Goal: Task Accomplishment & Management: Manage account settings

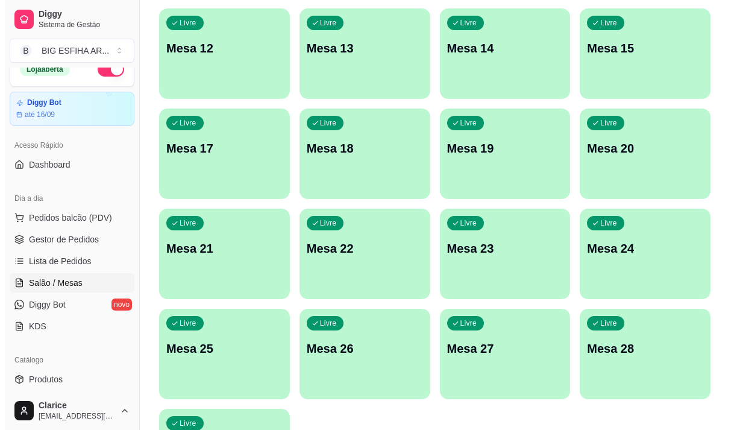
scroll to position [540, 0]
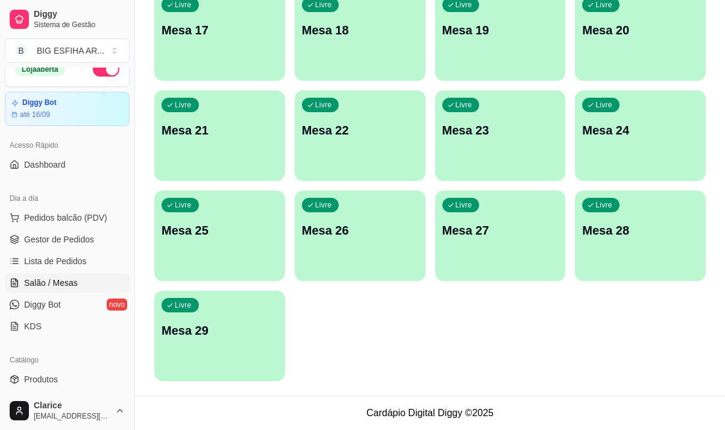
click at [213, 345] on div "Livre Mesa 29" at bounding box center [219, 328] width 131 height 76
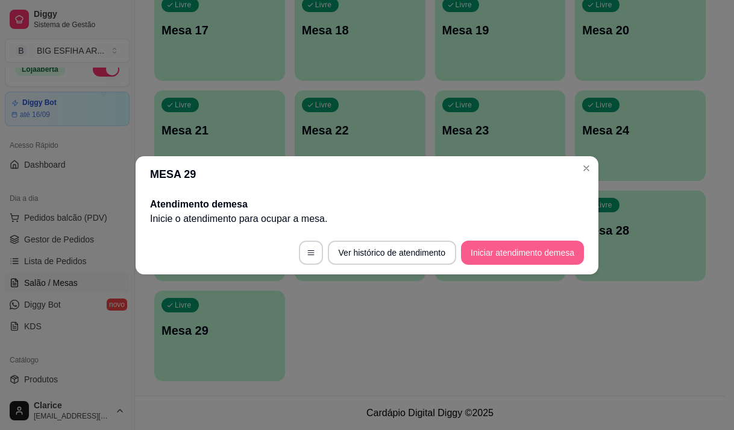
click at [534, 255] on button "Iniciar atendimento de mesa" at bounding box center [522, 252] width 123 height 24
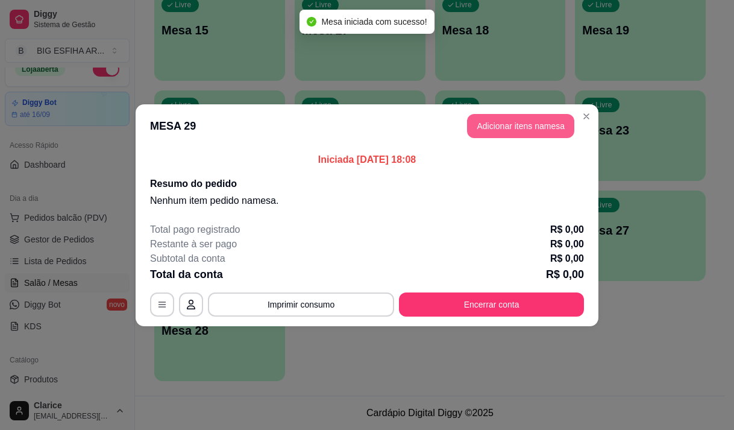
click at [508, 121] on button "Adicionar itens na mesa" at bounding box center [520, 126] width 107 height 24
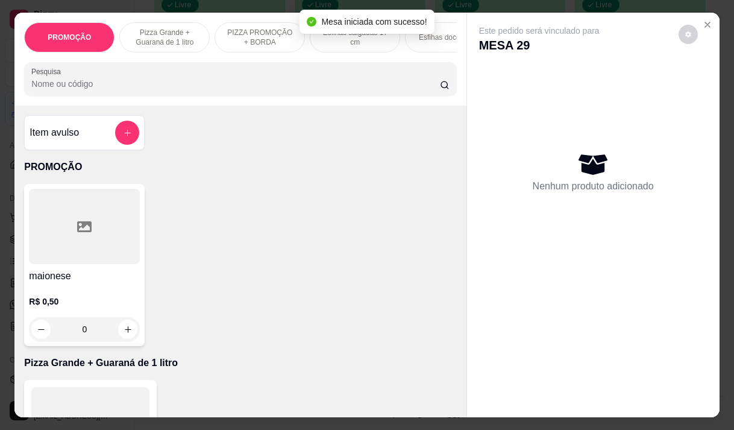
click at [168, 90] on input "Pesquisa" at bounding box center [235, 84] width 408 height 12
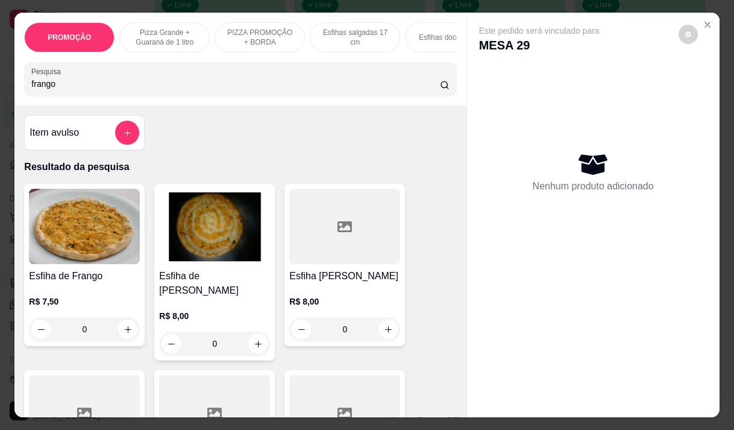
scroll to position [60, 0]
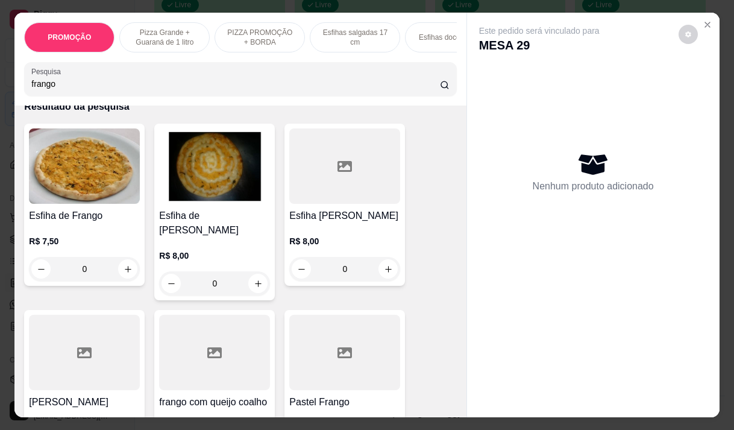
type input "frango"
click at [349, 234] on div "R$ 8,00 0" at bounding box center [344, 252] width 111 height 58
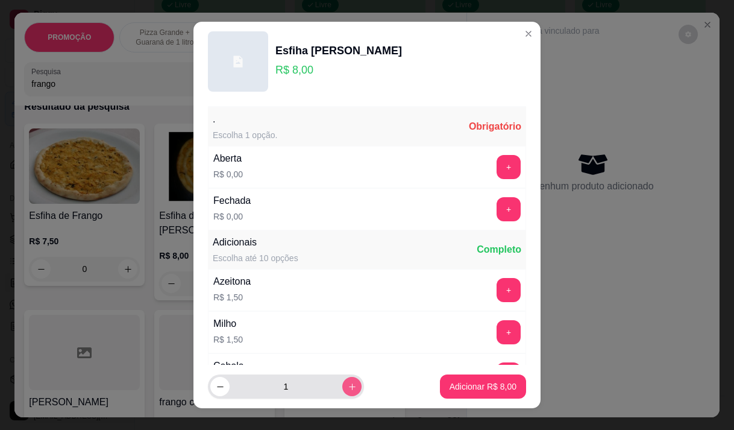
click at [342, 386] on button "increase-product-quantity" at bounding box center [351, 386] width 19 height 19
type input "2"
click at [496, 210] on button "+" at bounding box center [508, 209] width 24 height 24
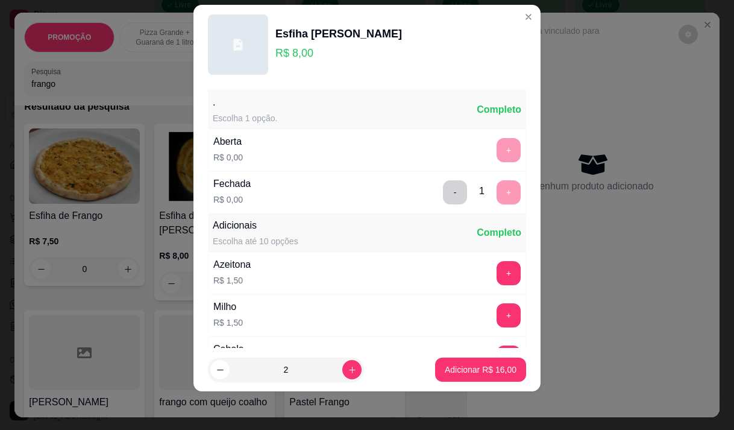
scroll to position [129, 0]
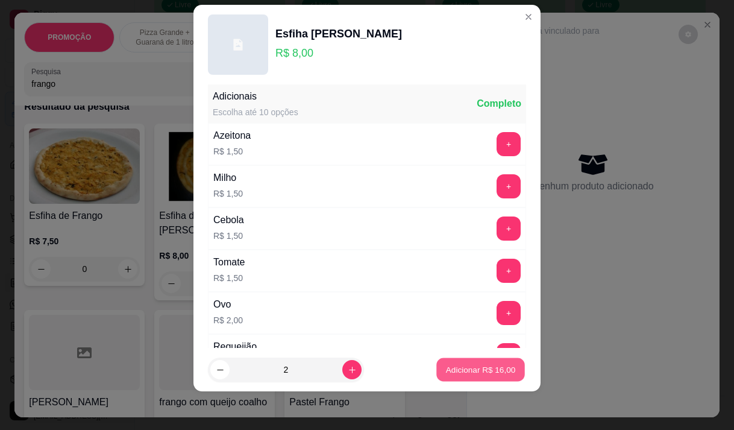
click at [478, 368] on p "Adicionar R$ 16,00" at bounding box center [481, 369] width 70 height 11
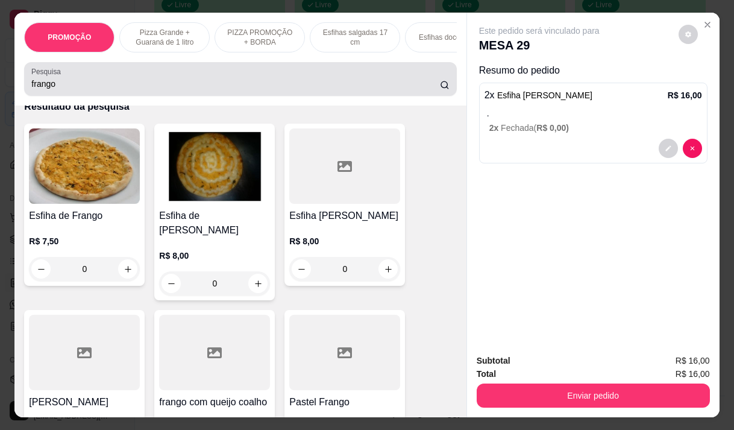
click at [91, 90] on input "frango" at bounding box center [235, 84] width 408 height 12
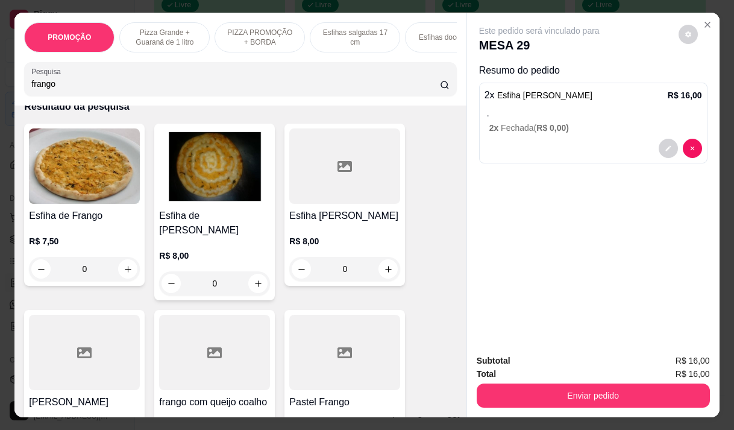
click at [91, 90] on input "frango" at bounding box center [235, 84] width 408 height 12
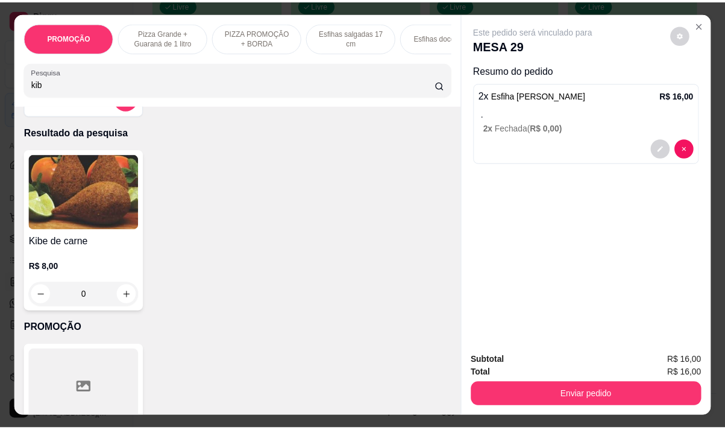
scroll to position [0, 0]
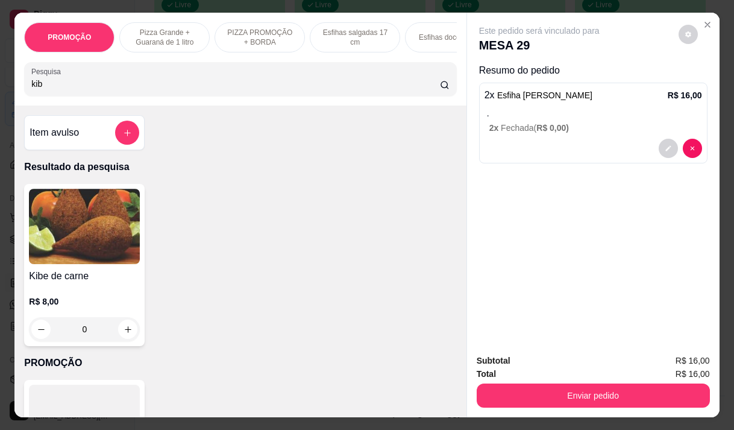
type input "kib"
click at [59, 231] on img at bounding box center [84, 226] width 111 height 75
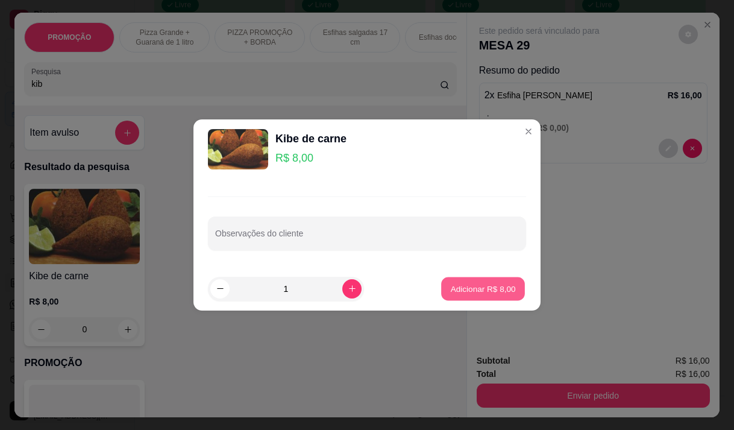
click at [467, 290] on p "Adicionar R$ 8,00" at bounding box center [482, 288] width 65 height 11
type input "1"
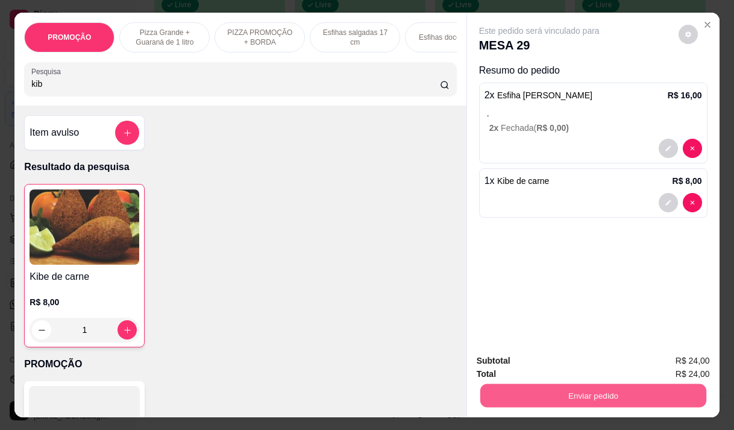
click at [590, 383] on button "Enviar pedido" at bounding box center [593, 394] width 226 height 23
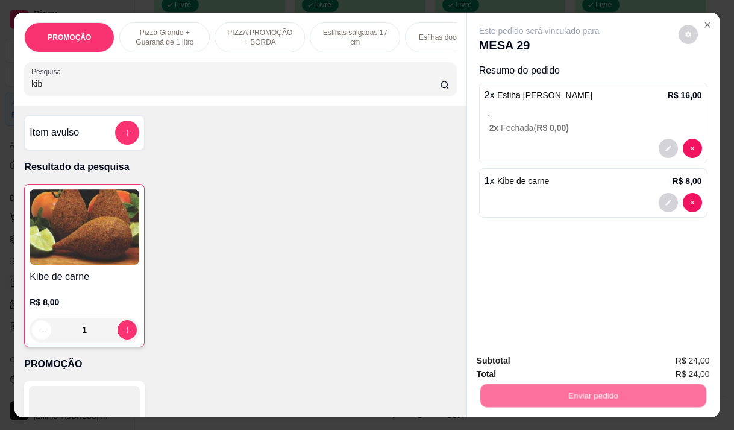
click at [565, 366] on button "Não registrar e enviar pedido" at bounding box center [553, 360] width 122 height 22
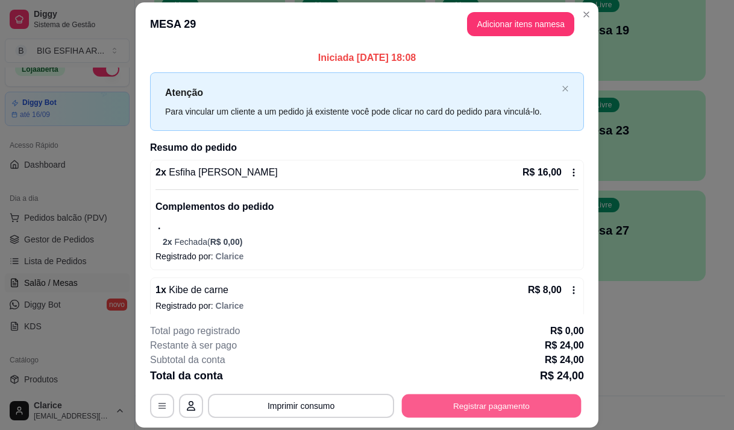
click at [494, 398] on button "Registrar pagamento" at bounding box center [492, 405] width 180 height 23
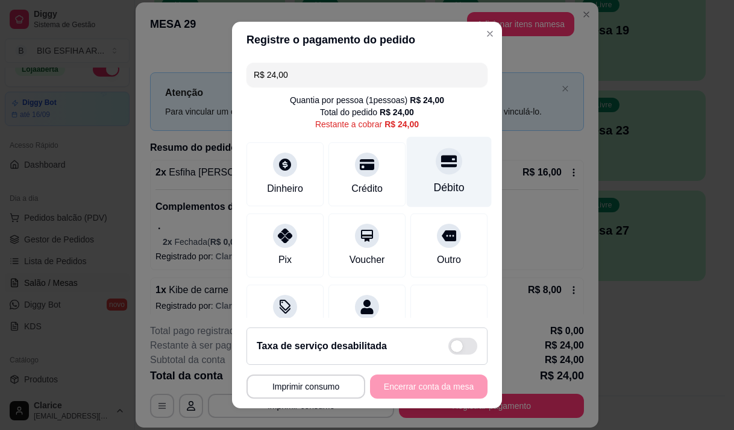
click at [434, 186] on div "Débito" at bounding box center [449, 188] width 31 height 16
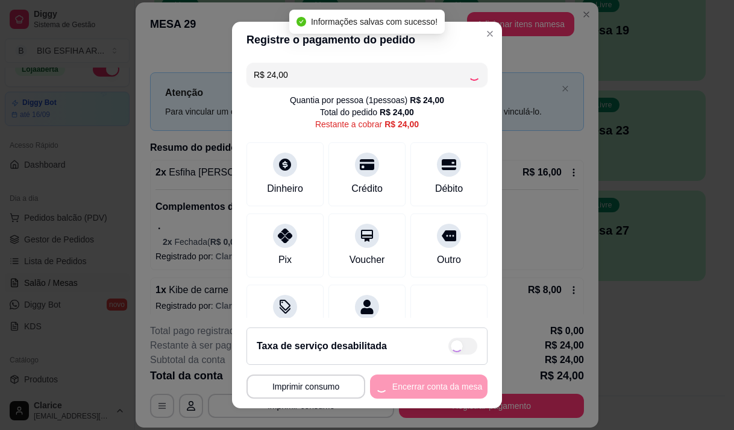
type input "R$ 0,00"
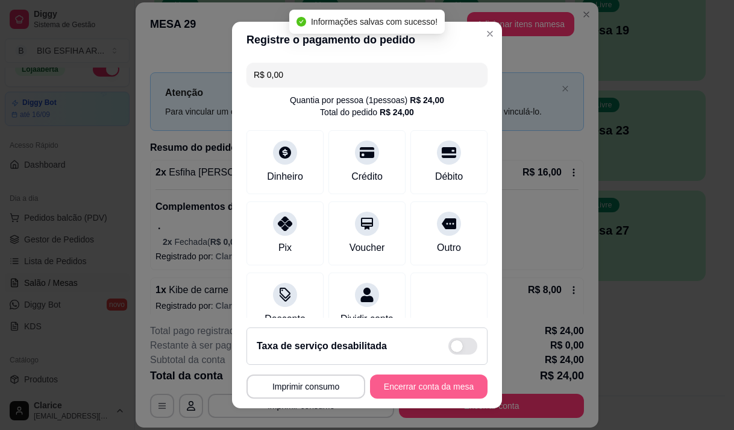
click at [419, 387] on button "Encerrar conta da mesa" at bounding box center [428, 386] width 117 height 24
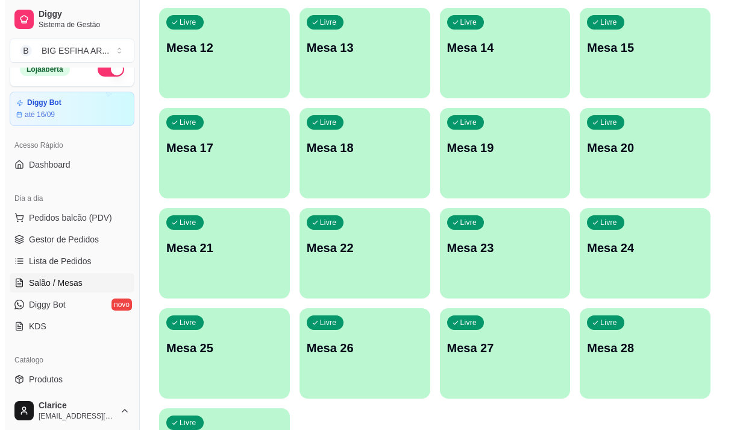
scroll to position [540, 0]
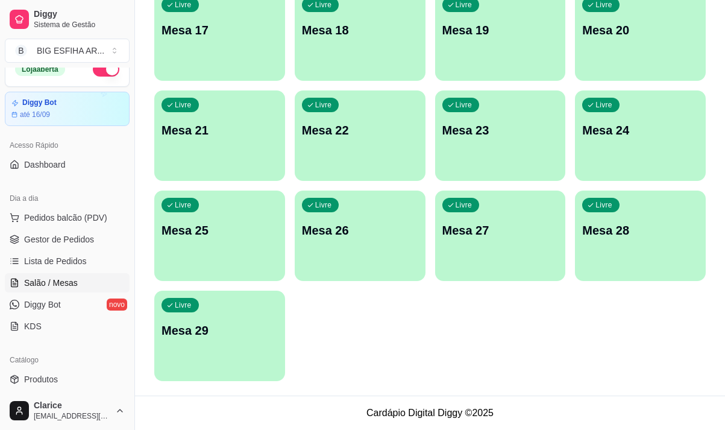
click at [205, 358] on div "Livre Mesa 29" at bounding box center [219, 328] width 131 height 76
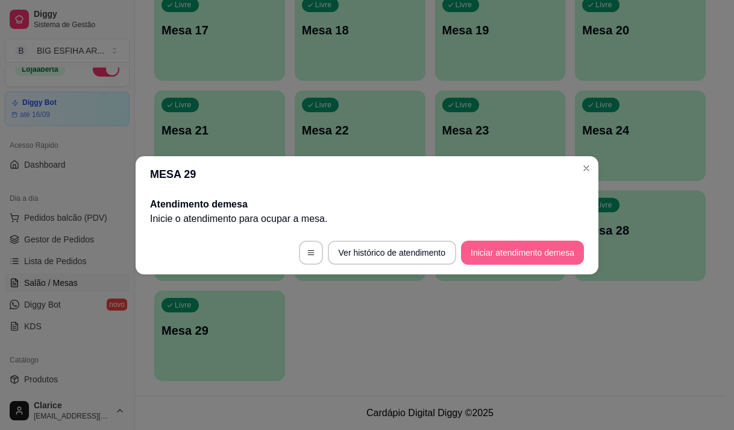
click at [472, 251] on button "Iniciar atendimento de mesa" at bounding box center [522, 252] width 123 height 24
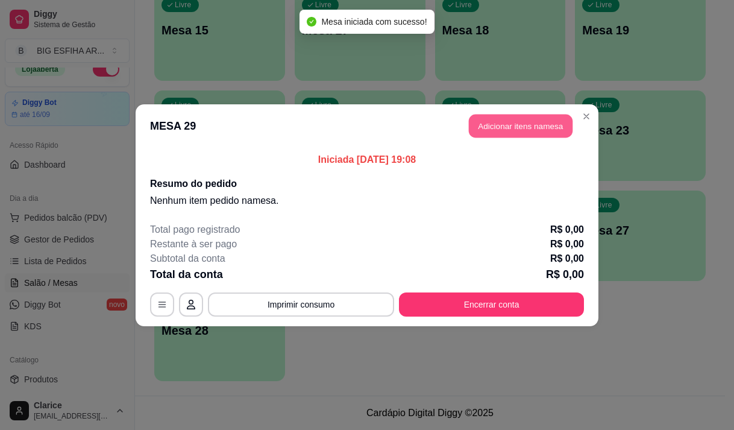
click at [521, 122] on button "Adicionar itens na mesa" at bounding box center [521, 125] width 104 height 23
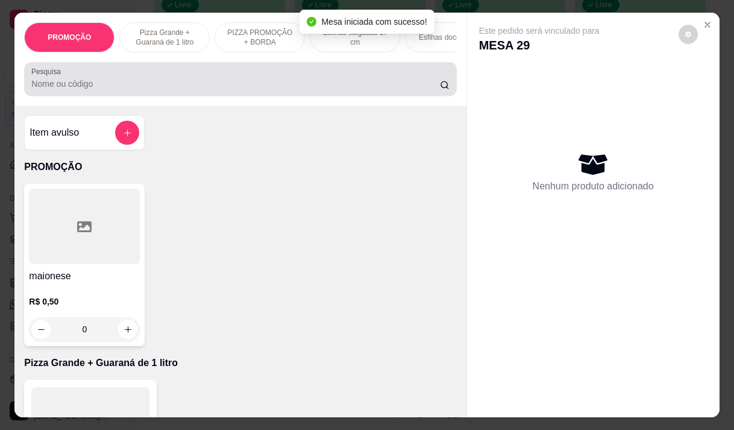
click at [246, 81] on div at bounding box center [240, 79] width 418 height 24
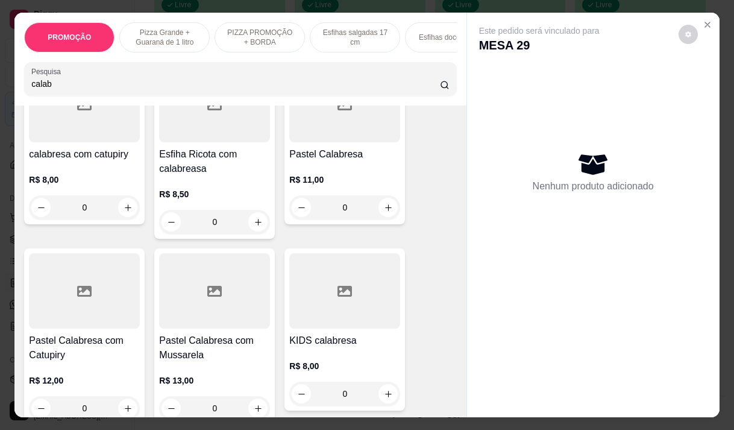
scroll to position [301, 0]
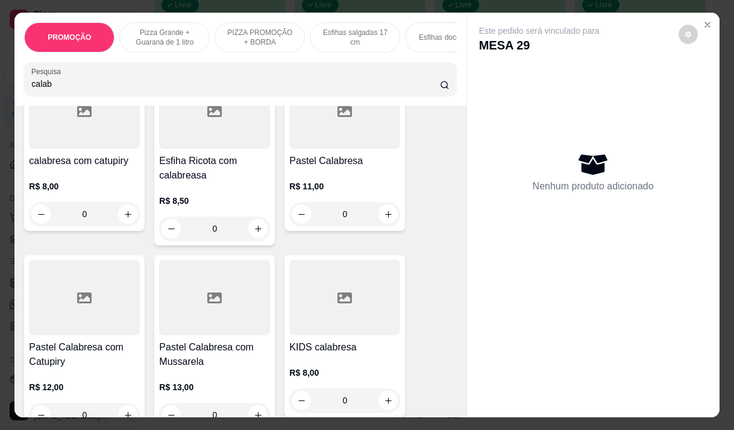
type input "calab"
click at [219, 349] on h4 "Pastel Calabresa com Mussarela" at bounding box center [214, 354] width 111 height 29
click at [476, 384] on p "Adicionar R$ 13,00" at bounding box center [481, 386] width 72 height 12
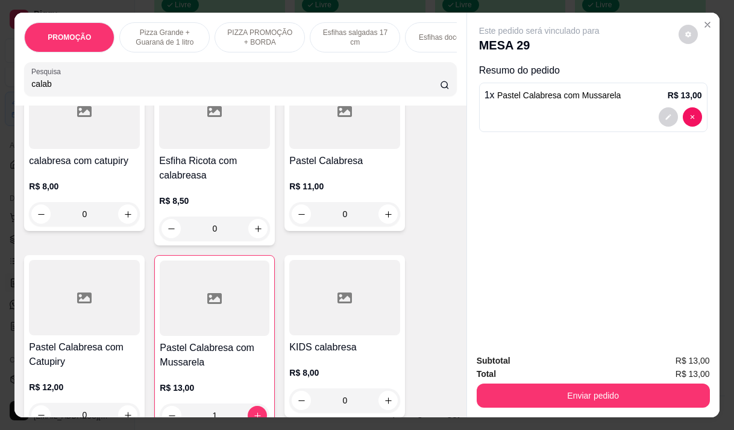
type input "1"
click at [99, 90] on input "calab" at bounding box center [235, 84] width 408 height 12
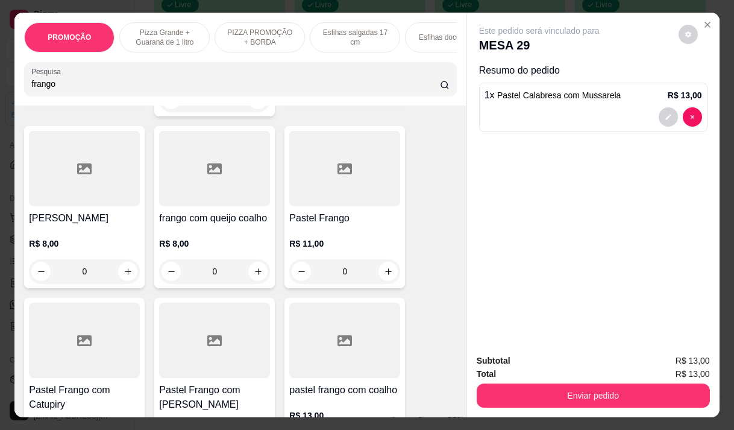
scroll to position [318, 0]
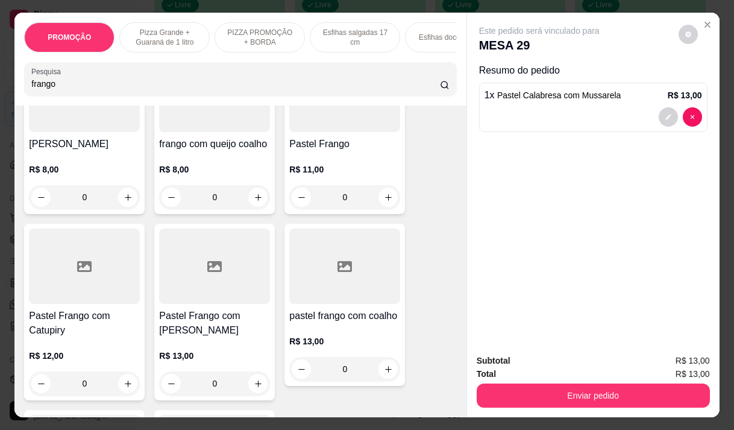
type input "frango"
click at [204, 323] on h4 "Pastel Frango com [PERSON_NAME]" at bounding box center [214, 322] width 111 height 29
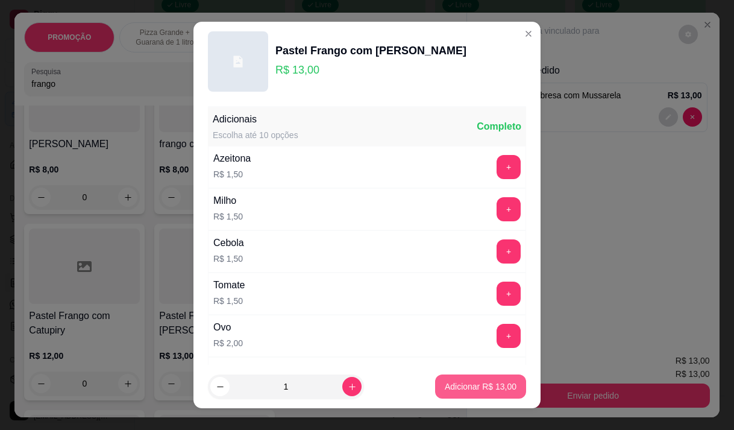
click at [474, 386] on p "Adicionar R$ 13,00" at bounding box center [481, 386] width 72 height 12
type input "1"
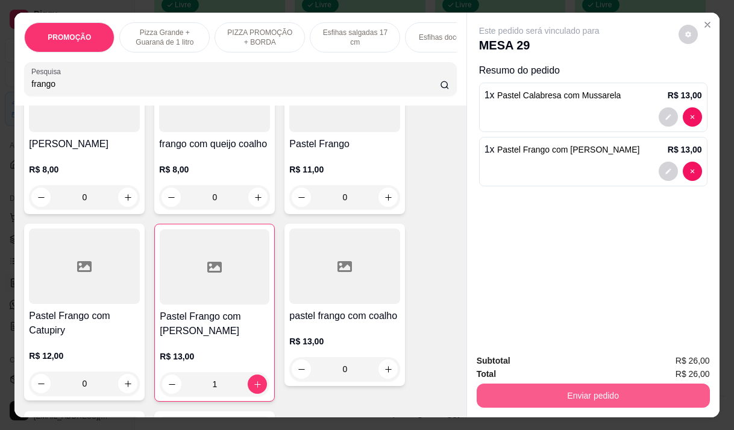
click at [595, 387] on button "Enviar pedido" at bounding box center [593, 395] width 233 height 24
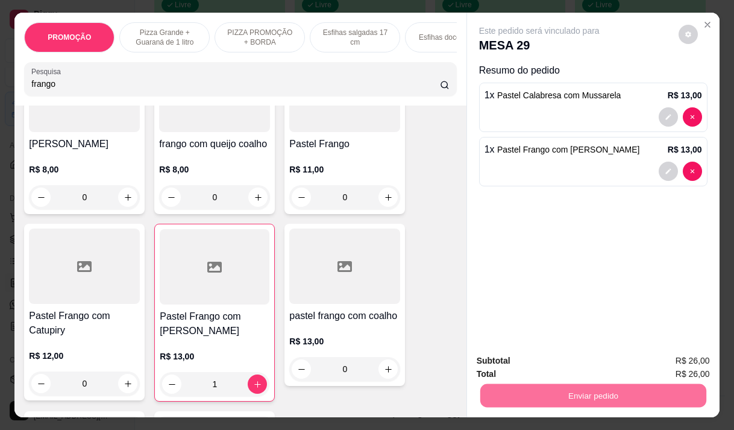
click at [548, 360] on button "Não registrar e enviar pedido" at bounding box center [552, 360] width 125 height 23
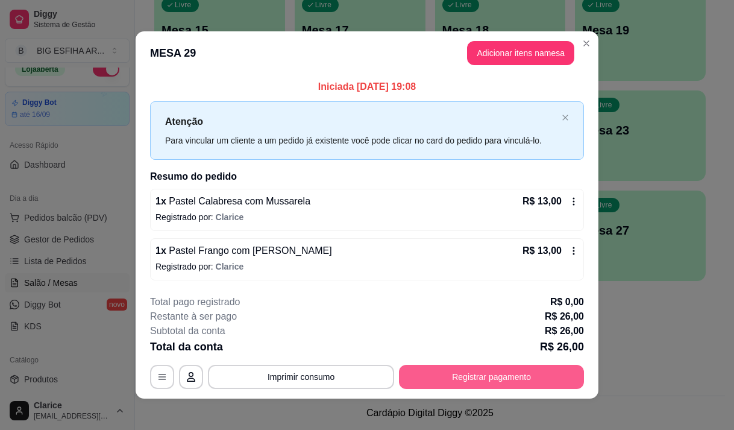
click at [505, 380] on button "Registrar pagamento" at bounding box center [491, 377] width 185 height 24
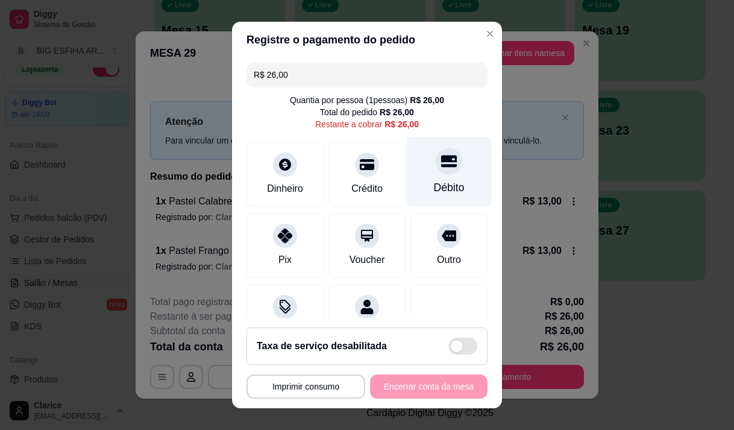
click at [434, 182] on div "Débito" at bounding box center [449, 188] width 31 height 16
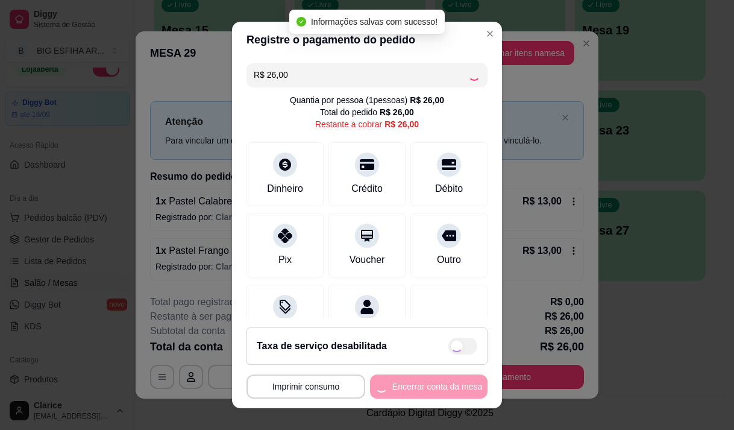
type input "R$ 0,00"
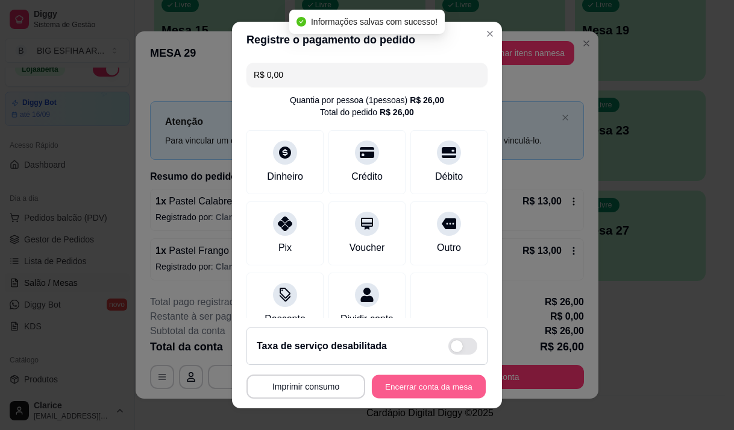
click at [416, 378] on button "Encerrar conta da mesa" at bounding box center [429, 386] width 114 height 23
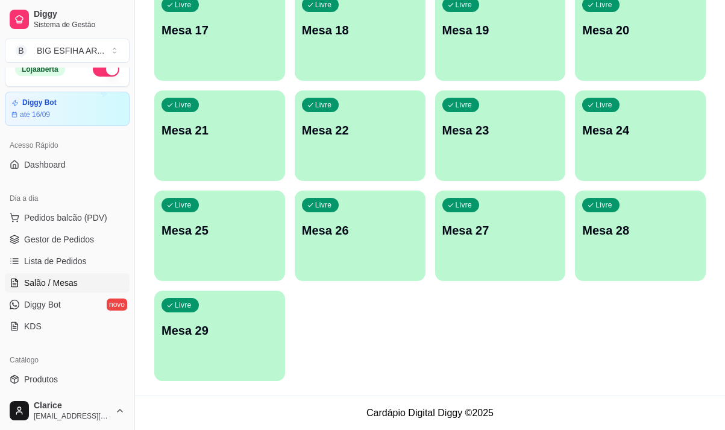
click at [177, 331] on p "Mesa 29" at bounding box center [219, 330] width 116 height 17
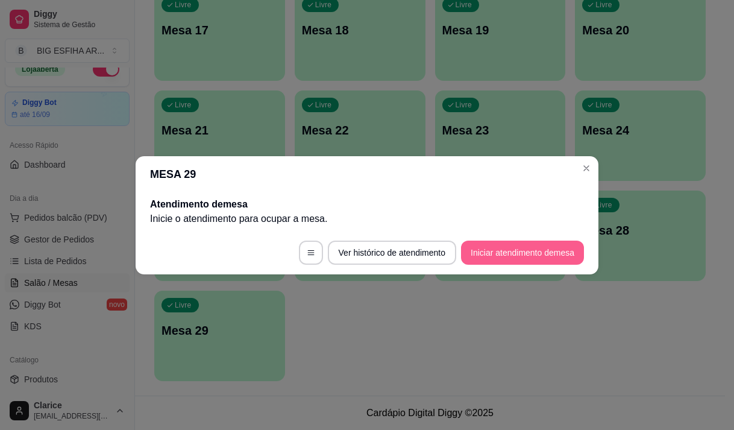
click at [544, 255] on button "Iniciar atendimento de mesa" at bounding box center [522, 252] width 123 height 24
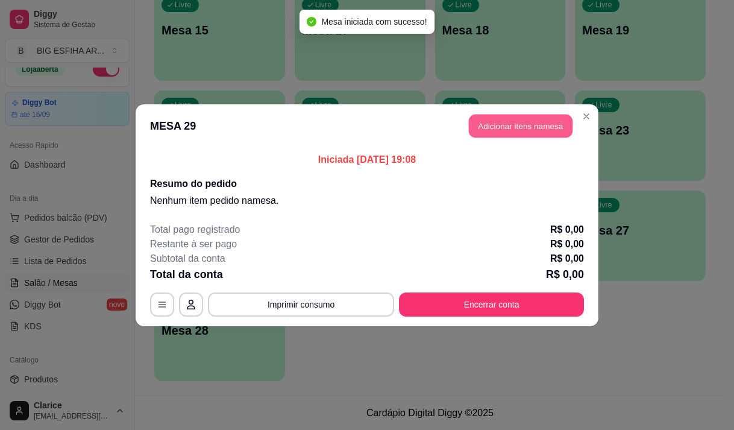
click at [501, 117] on button "Adicionar itens na mesa" at bounding box center [521, 125] width 104 height 23
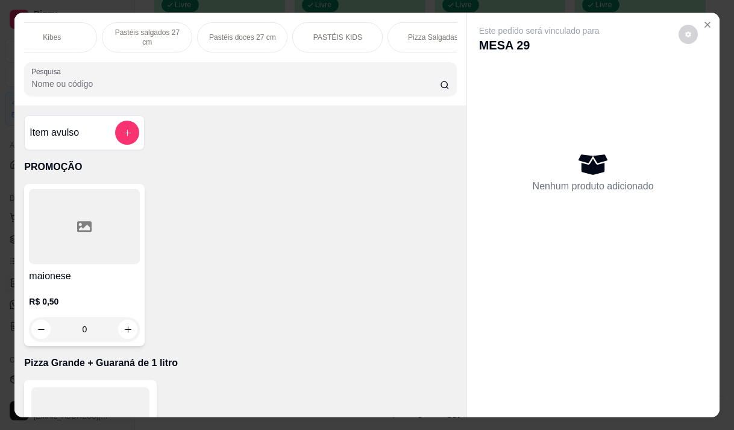
scroll to position [0, 554]
click at [383, 40] on div "Pizza Salgadas" at bounding box center [372, 37] width 90 height 30
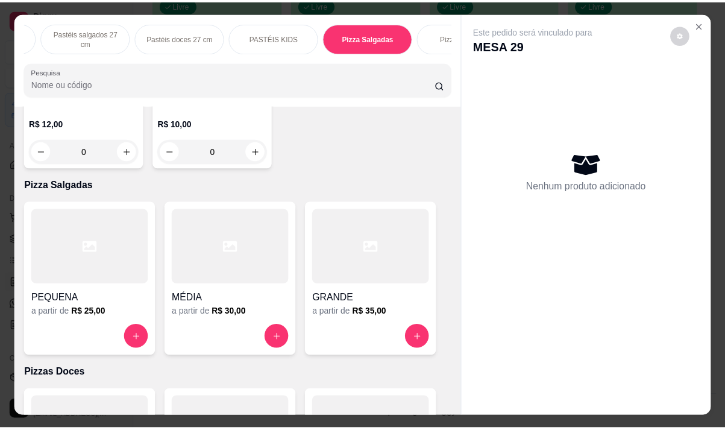
scroll to position [30, 0]
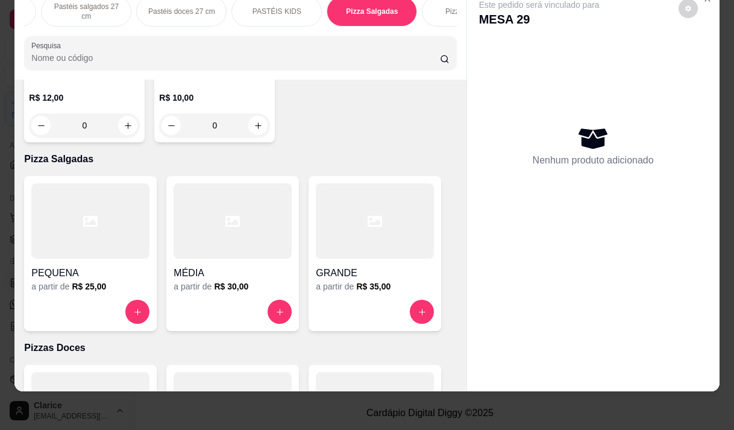
click at [354, 266] on h4 "GRANDE" at bounding box center [375, 273] width 118 height 14
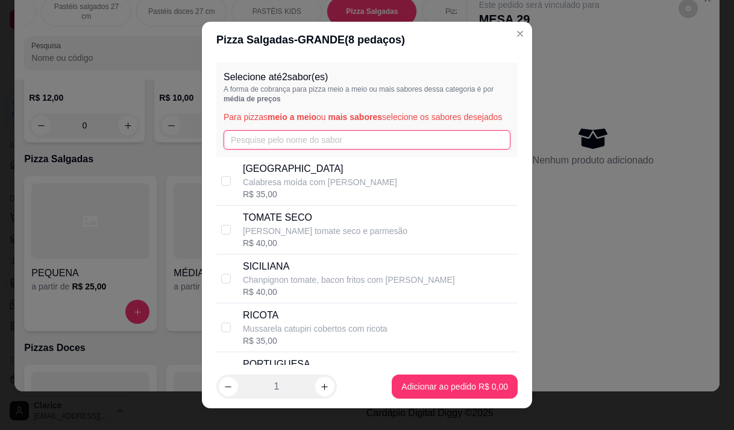
click at [274, 149] on input "text" at bounding box center [367, 139] width 287 height 19
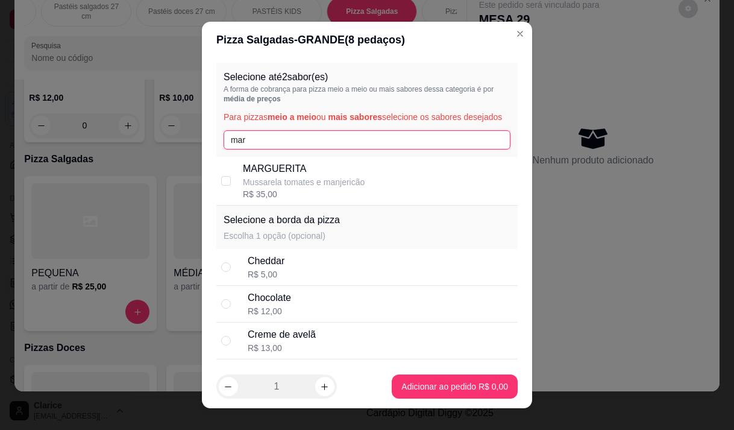
type input "mar"
click at [283, 176] on p "MARGUERITA" at bounding box center [304, 168] width 122 height 14
checkbox input "true"
click at [278, 149] on input "mar" at bounding box center [367, 139] width 287 height 19
type input "m"
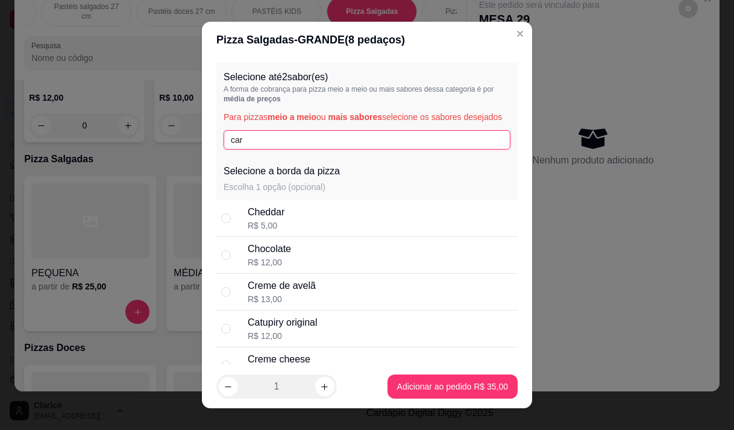
click at [246, 149] on input "car" at bounding box center [367, 139] width 287 height 19
type input "c"
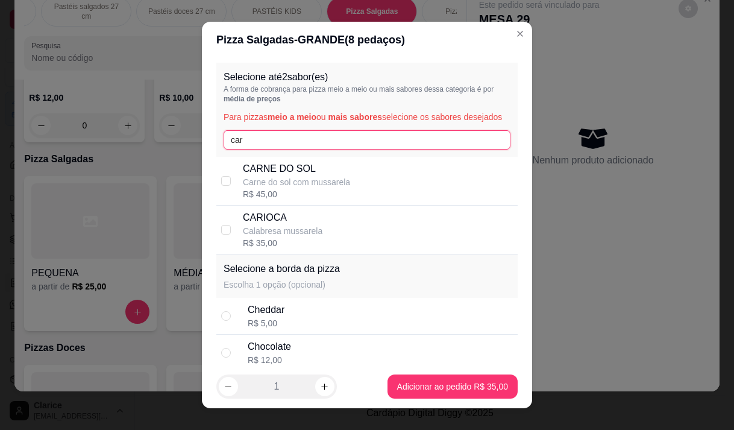
type input "car"
click at [246, 237] on p "Calabresa mussarela" at bounding box center [283, 231] width 80 height 12
checkbox input "false"
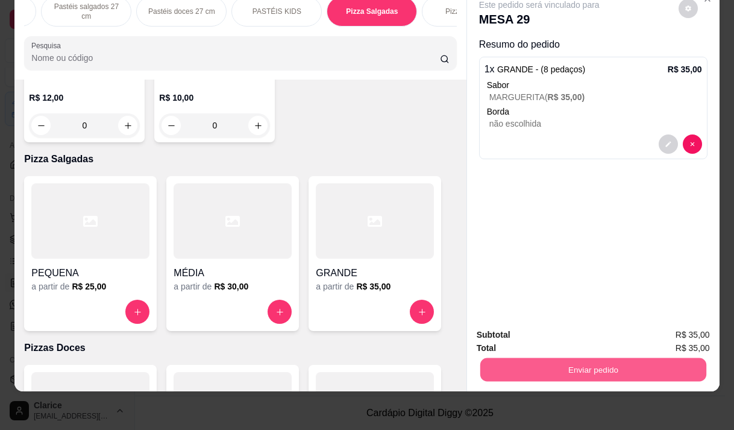
click at [580, 365] on button "Enviar pedido" at bounding box center [593, 368] width 226 height 23
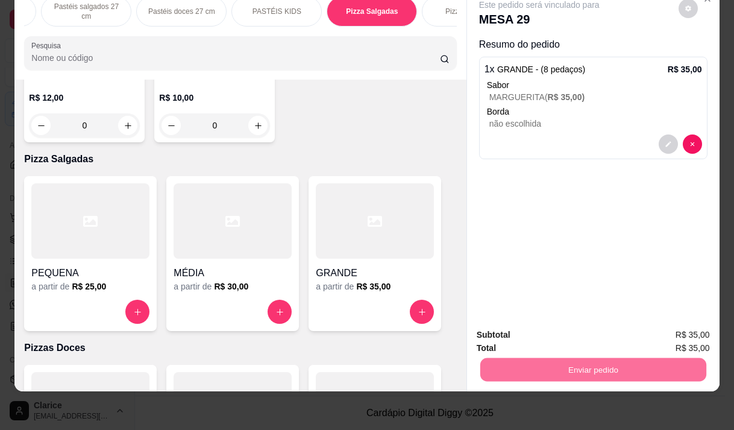
click at [578, 335] on button "Não registrar e enviar pedido" at bounding box center [553, 330] width 122 height 22
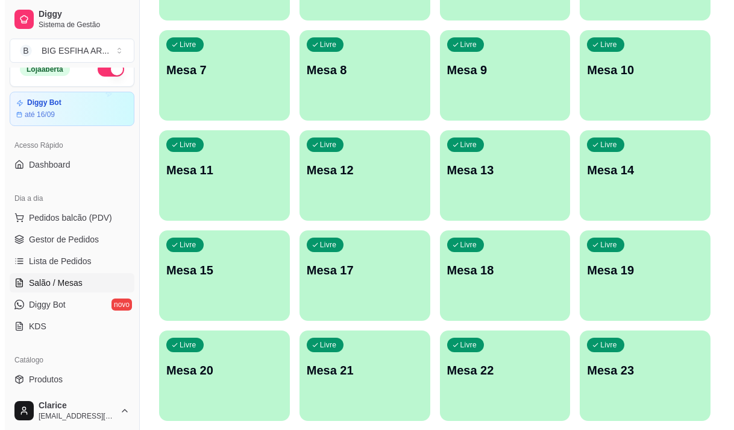
scroll to position [239, 0]
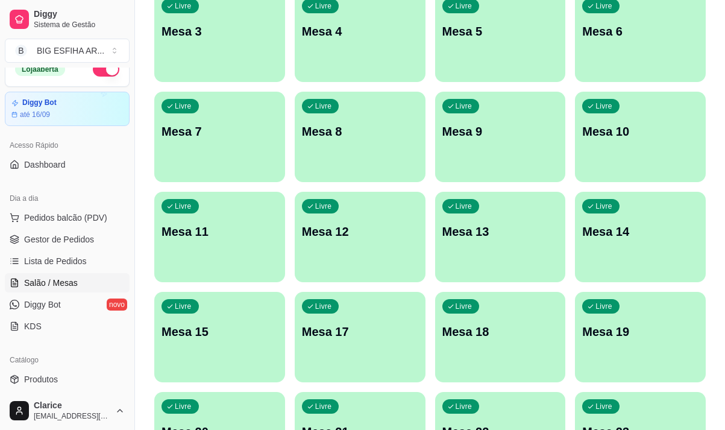
click at [333, 137] on p "Mesa 8" at bounding box center [360, 131] width 116 height 17
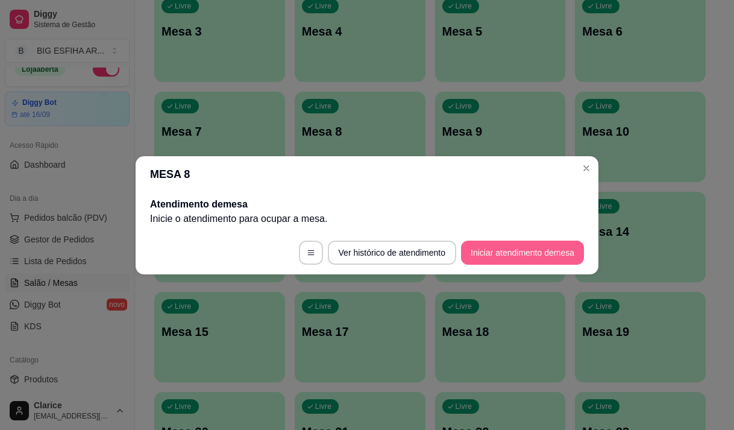
click at [490, 245] on button "Iniciar atendimento de mesa" at bounding box center [522, 252] width 123 height 24
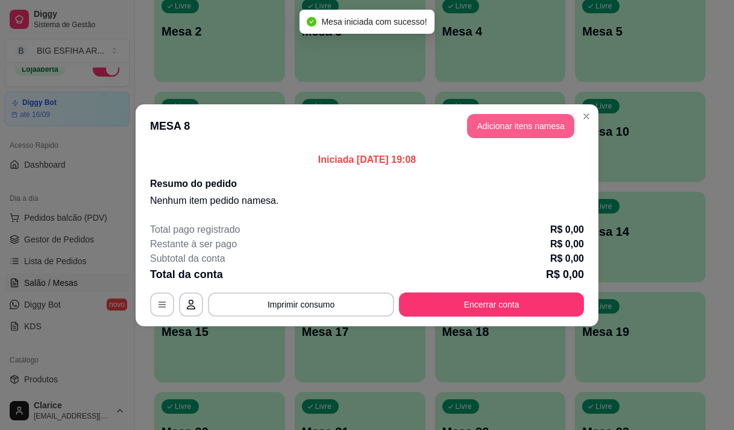
click at [498, 131] on button "Adicionar itens na mesa" at bounding box center [520, 126] width 107 height 24
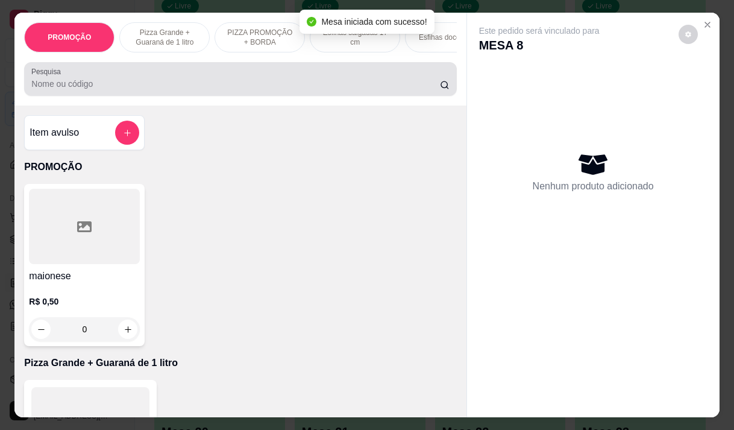
click at [172, 71] on div at bounding box center [240, 79] width 418 height 24
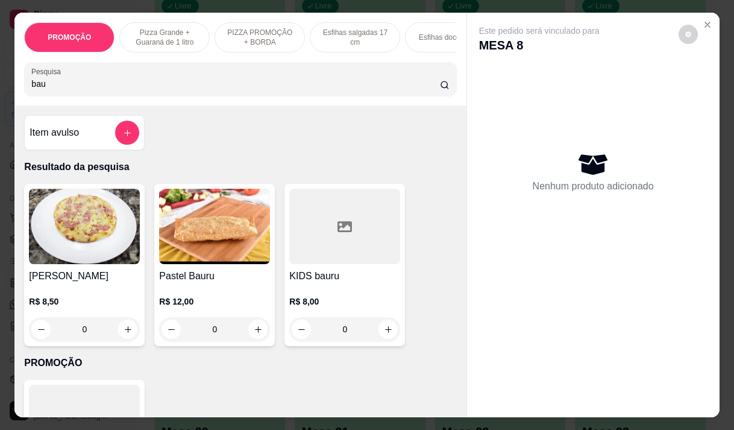
type input "bau"
click at [107, 270] on div "[PERSON_NAME] R$ 8,50 0" at bounding box center [84, 265] width 120 height 162
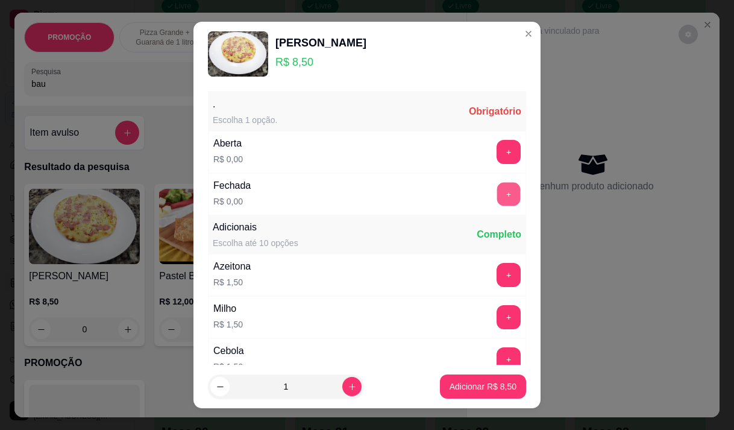
click at [497, 190] on button "+" at bounding box center [508, 193] width 23 height 23
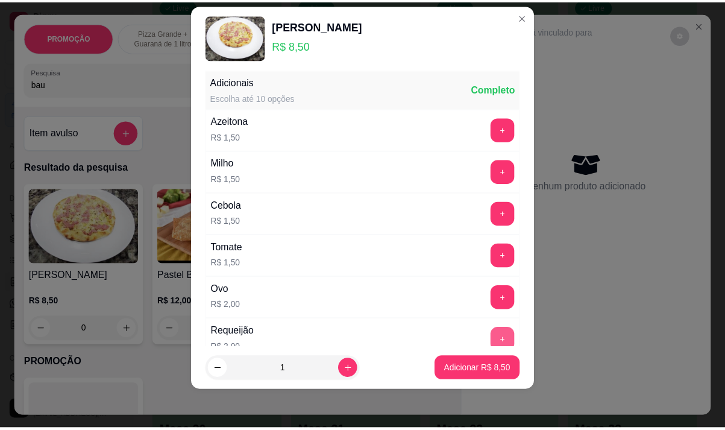
scroll to position [129, 0]
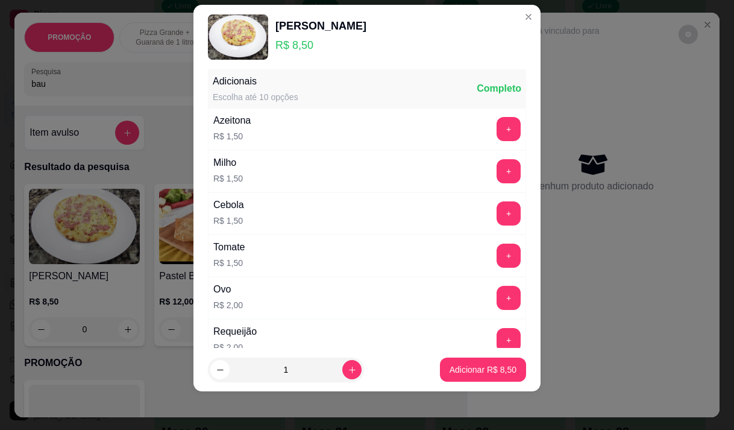
click at [469, 382] on footer "1 Adicionar R$ 8,50" at bounding box center [366, 369] width 347 height 43
click at [471, 369] on p "Adicionar R$ 8,50" at bounding box center [482, 369] width 67 height 12
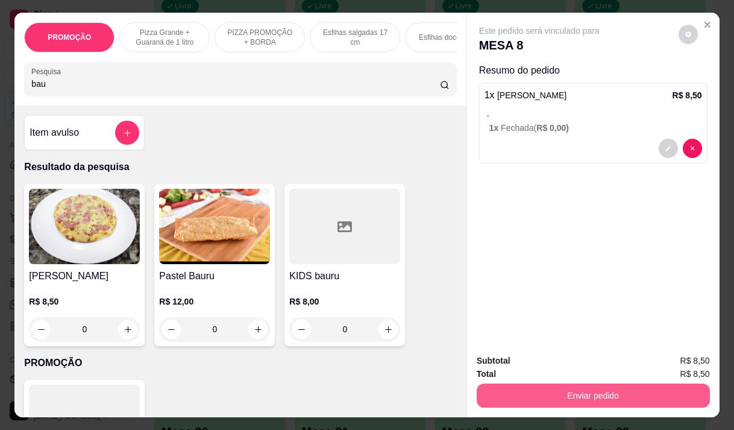
click at [579, 383] on button "Enviar pedido" at bounding box center [593, 395] width 233 height 24
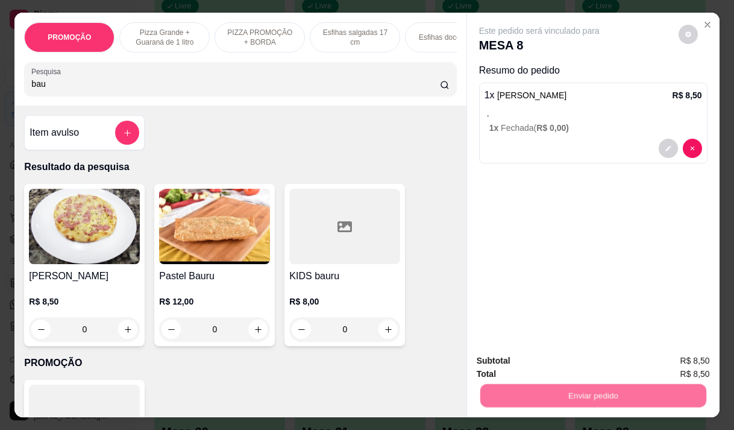
click at [556, 361] on button "Não registrar e enviar pedido" at bounding box center [552, 360] width 125 height 23
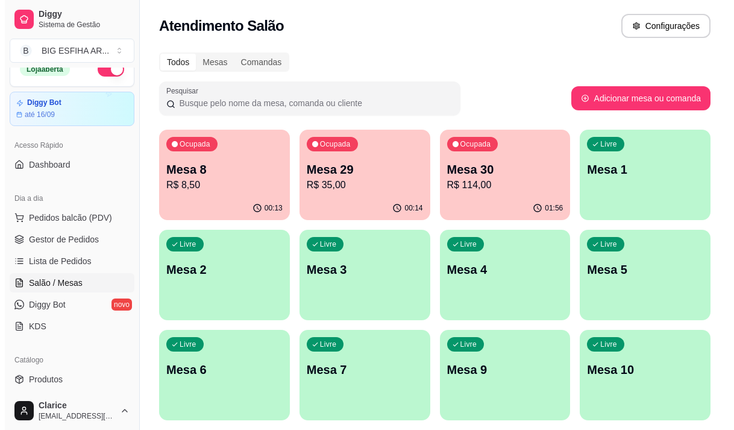
scroll to position [0, 0]
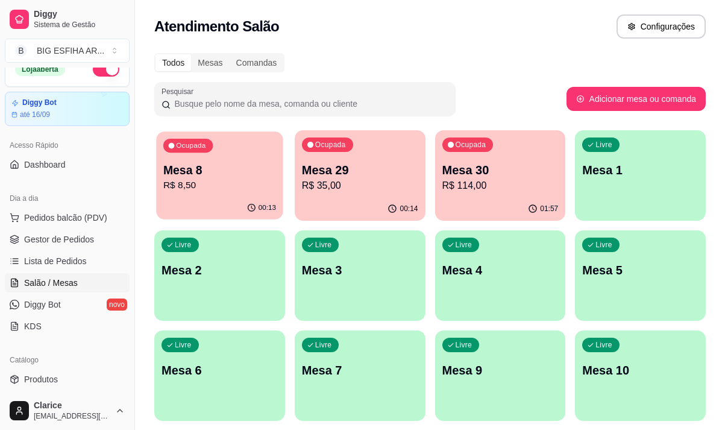
click at [194, 189] on p "R$ 8,50" at bounding box center [219, 185] width 113 height 14
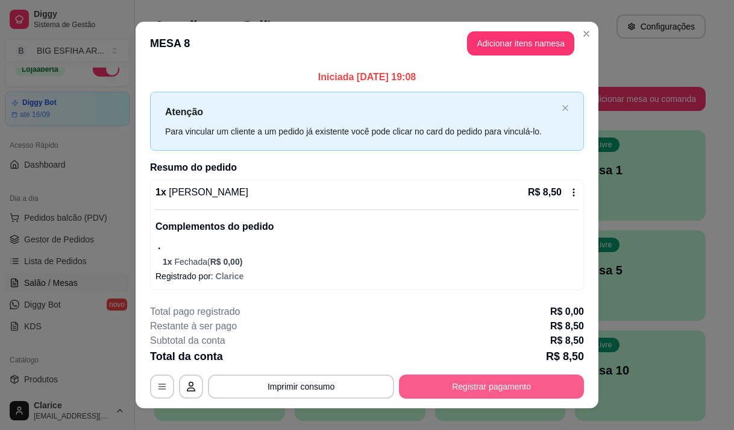
click at [465, 386] on button "Registrar pagamento" at bounding box center [491, 386] width 185 height 24
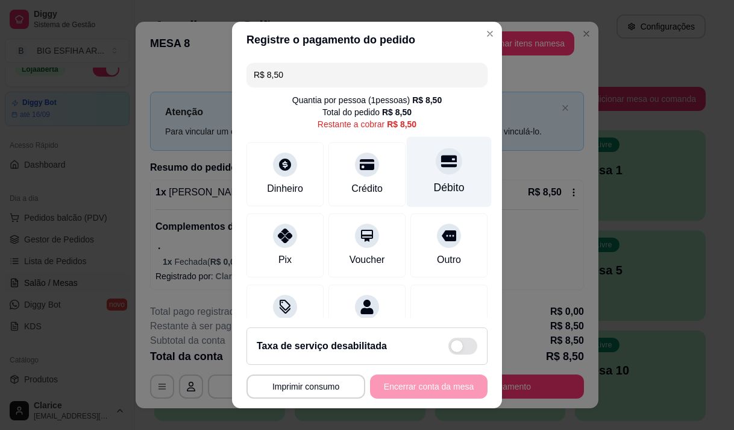
click at [421, 178] on div "Débito" at bounding box center [449, 171] width 85 height 70
type input "R$ 0,00"
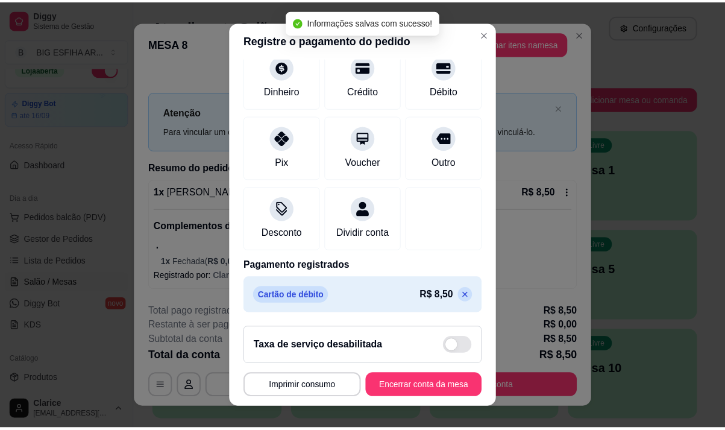
scroll to position [100, 0]
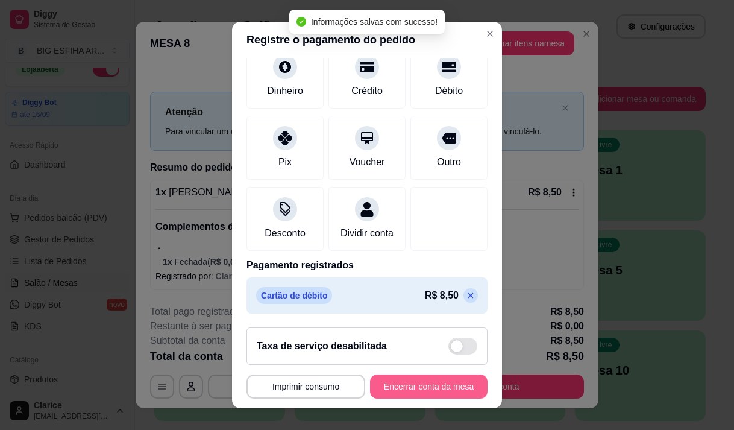
click at [405, 392] on button "Encerrar conta da mesa" at bounding box center [428, 386] width 117 height 24
click at [405, 392] on div "**********" at bounding box center [366, 386] width 241 height 24
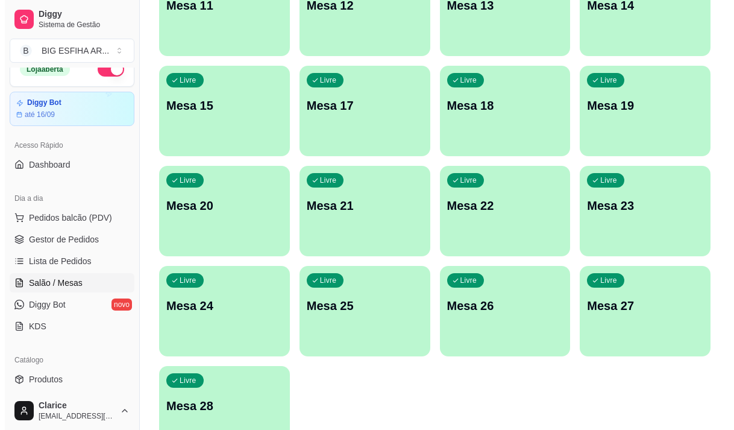
scroll to position [482, 0]
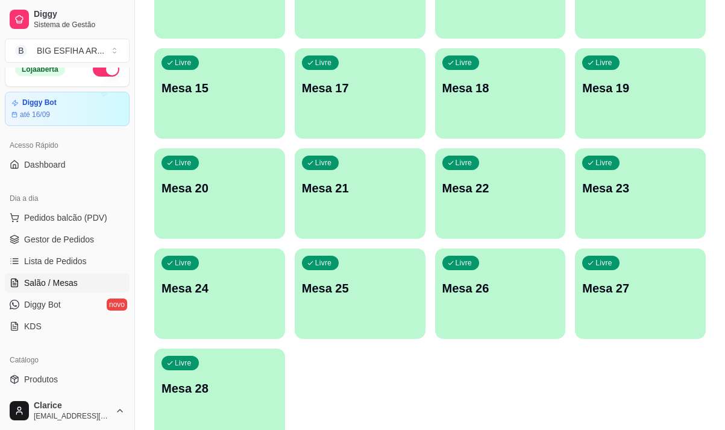
click at [211, 300] on div "Livre Mesa 24" at bounding box center [219, 286] width 131 height 76
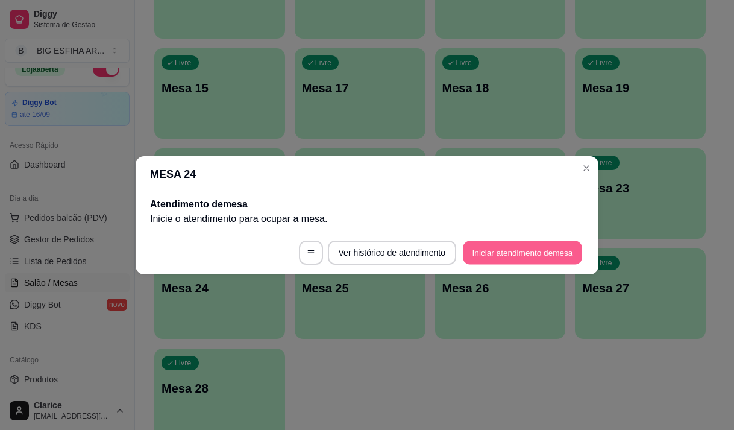
click at [490, 255] on button "Iniciar atendimento de mesa" at bounding box center [522, 251] width 119 height 23
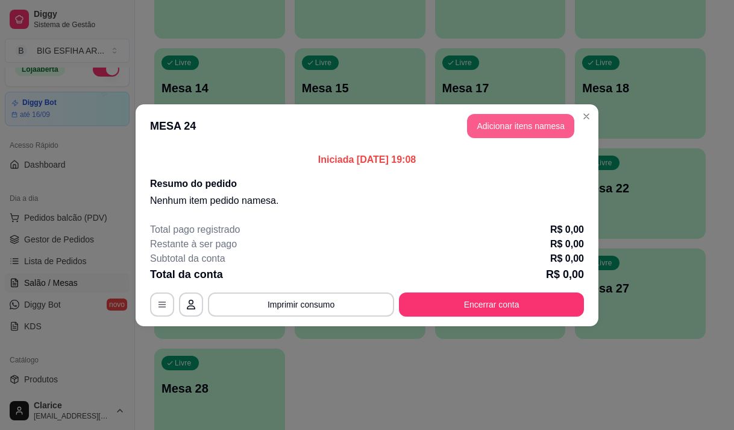
click at [541, 125] on button "Adicionar itens na mesa" at bounding box center [520, 126] width 107 height 24
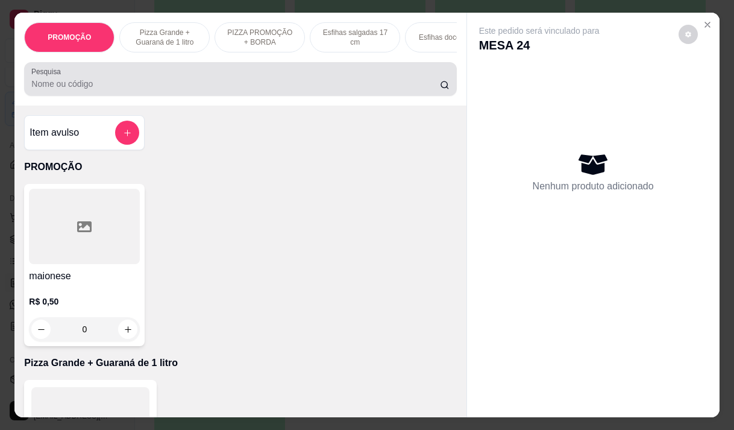
click at [55, 87] on input "Pesquisa" at bounding box center [235, 84] width 408 height 12
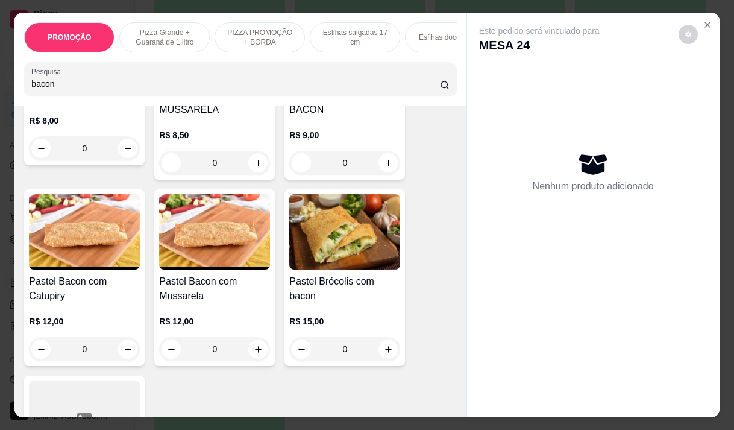
scroll to position [0, 0]
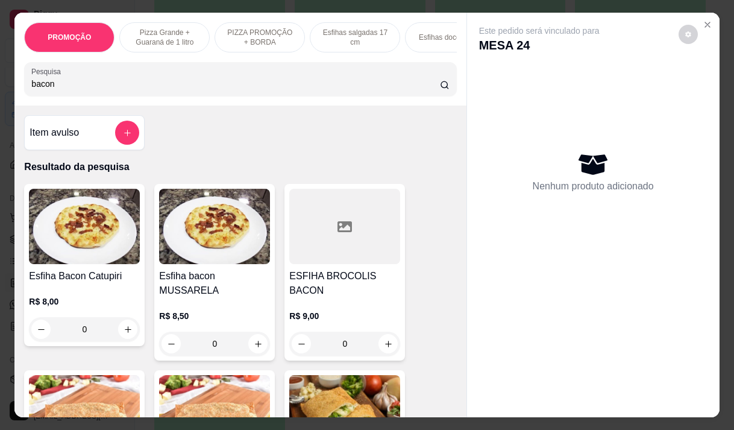
click at [217, 235] on img at bounding box center [214, 226] width 111 height 75
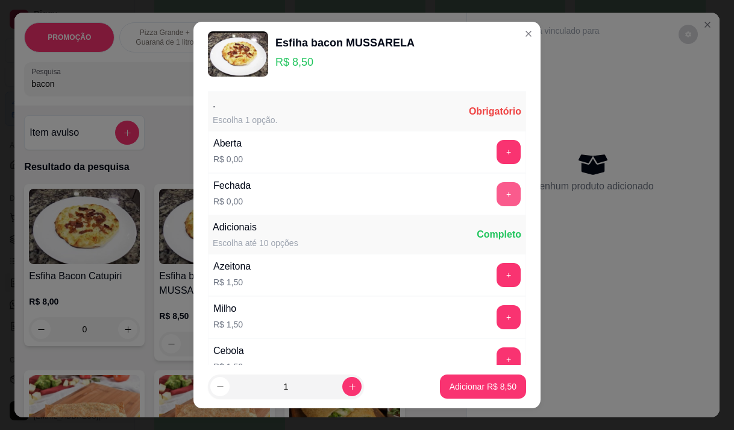
click at [496, 193] on button "+" at bounding box center [508, 194] width 24 height 24
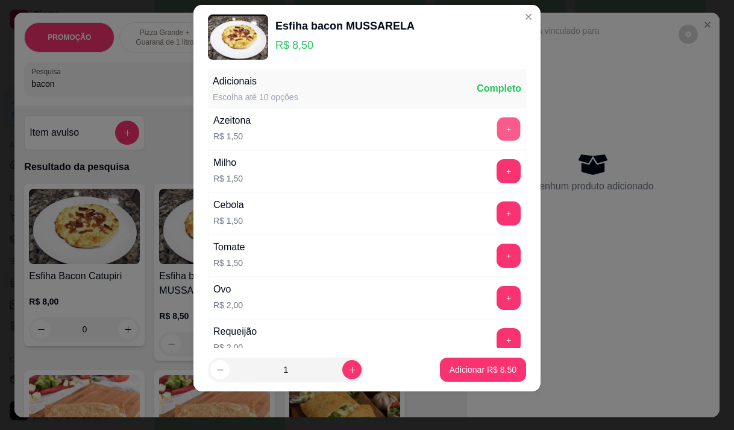
click at [497, 130] on button "+" at bounding box center [508, 128] width 23 height 23
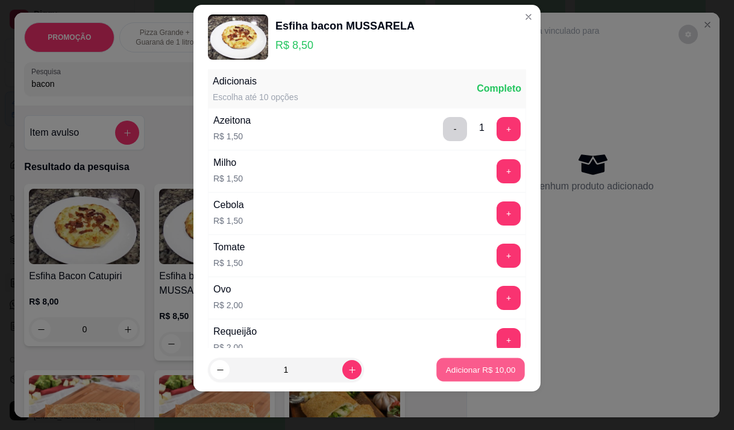
click at [448, 369] on p "Adicionar R$ 10,00" at bounding box center [481, 369] width 70 height 11
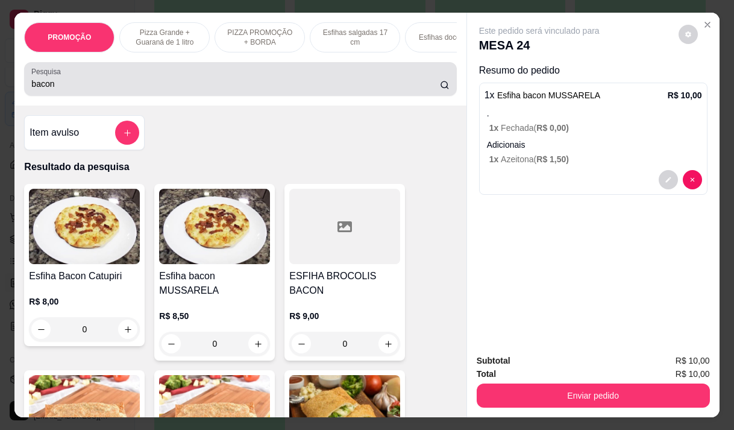
click at [61, 87] on input "bacon" at bounding box center [235, 84] width 408 height 12
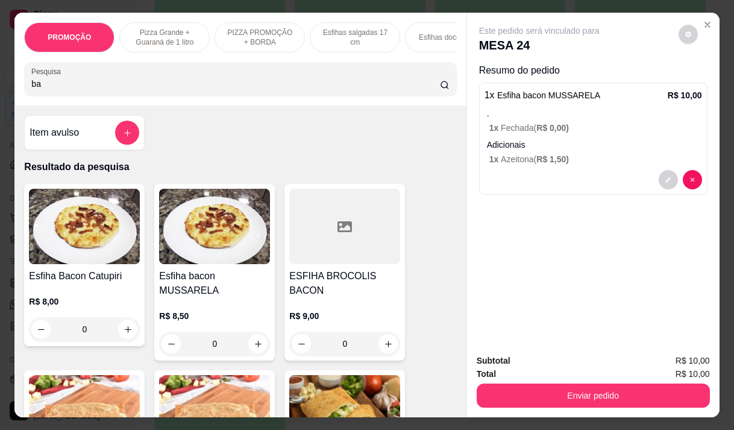
type input "b"
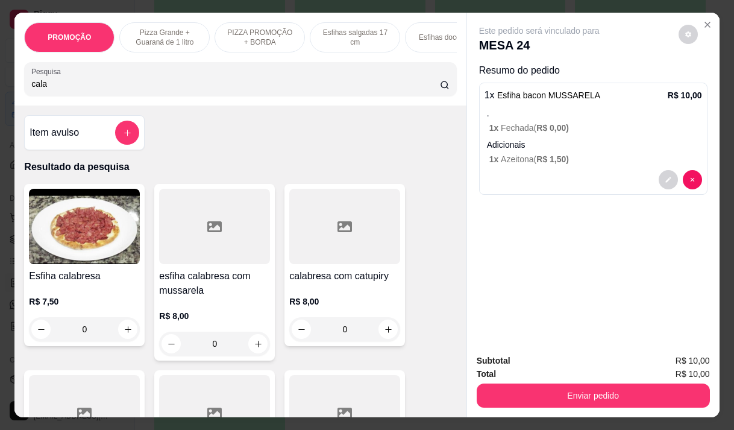
click at [199, 271] on div "esfiha calabresa com mussarela R$ 8,00 0" at bounding box center [214, 272] width 120 height 177
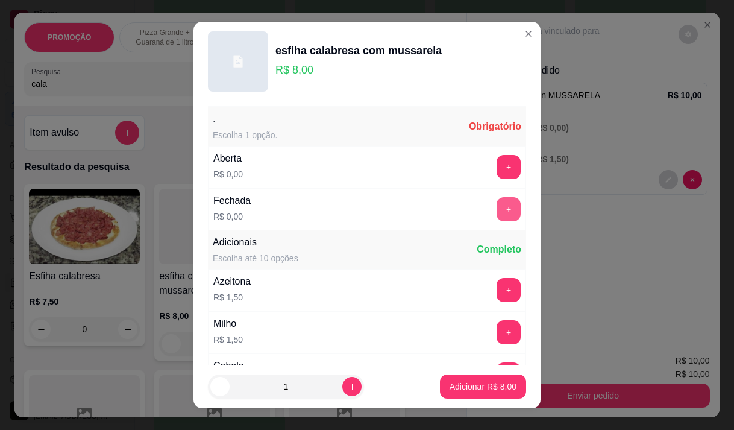
click at [496, 211] on button "+" at bounding box center [508, 209] width 24 height 24
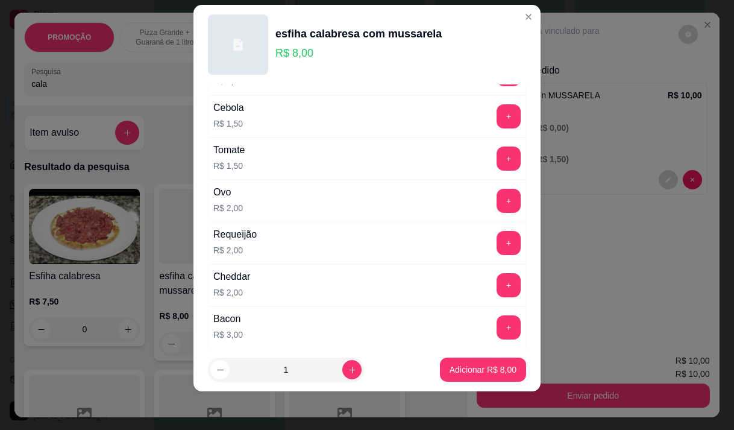
scroll to position [249, 0]
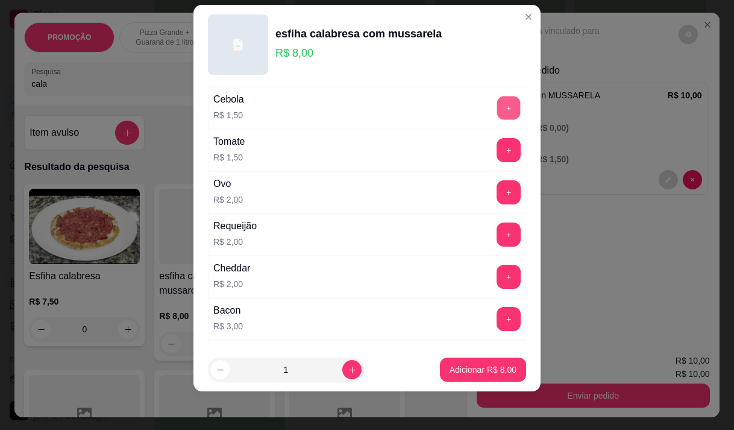
click at [497, 111] on button "+" at bounding box center [508, 107] width 23 height 23
click at [449, 363] on p "Adicionar R$ 9,50" at bounding box center [482, 369] width 67 height 12
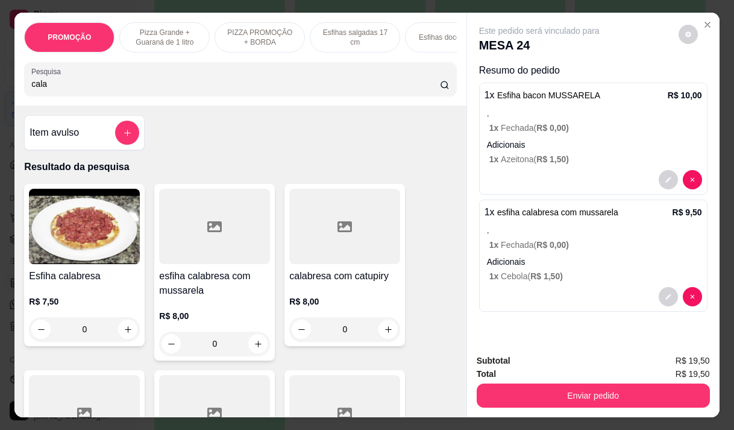
click at [81, 84] on input "cala" at bounding box center [235, 84] width 408 height 12
type input "c"
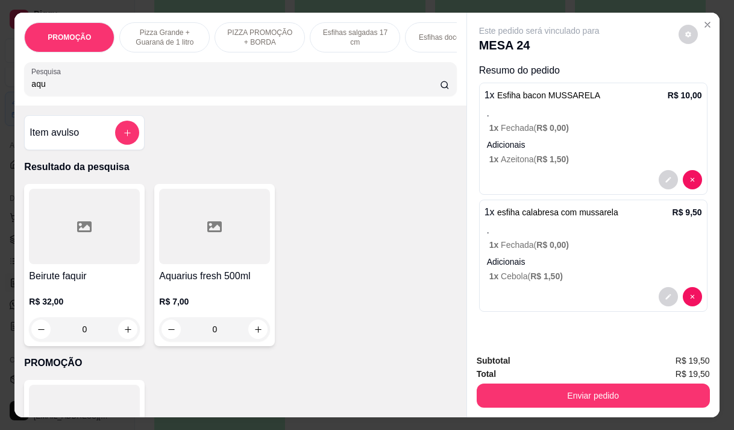
type input "aqu"
click at [221, 276] on h4 "Aquarius fresh 500ml" at bounding box center [214, 276] width 111 height 14
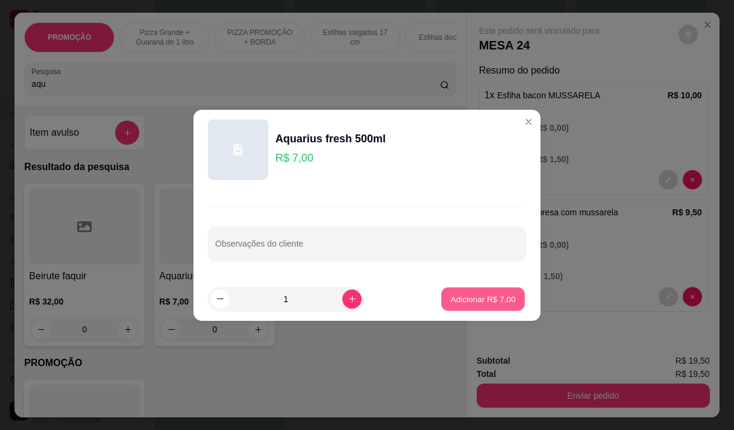
click at [475, 292] on button "Adicionar R$ 7,00" at bounding box center [483, 298] width 84 height 23
type input "1"
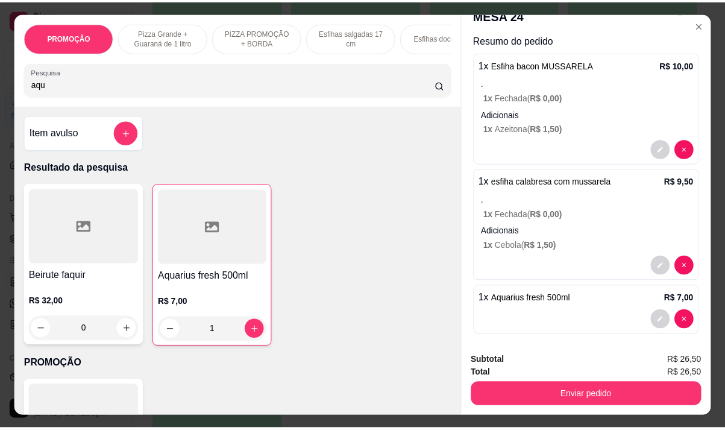
scroll to position [39, 0]
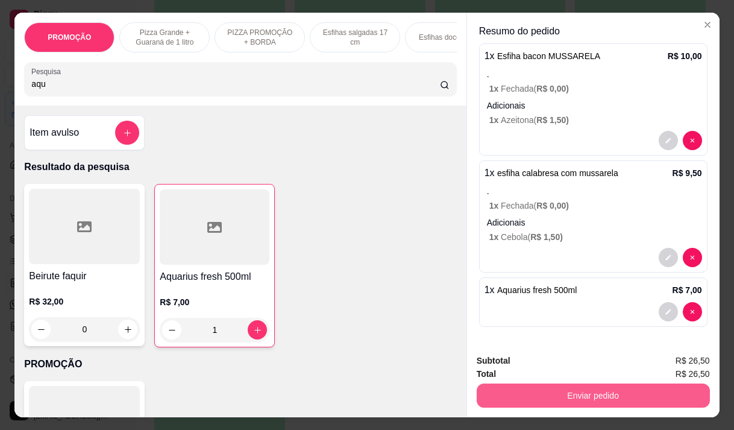
click at [575, 386] on button "Enviar pedido" at bounding box center [593, 395] width 233 height 24
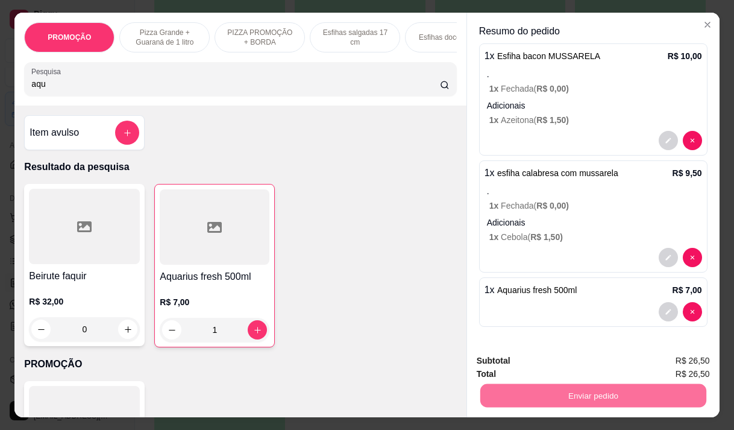
click at [569, 359] on button "Não registrar e enviar pedido" at bounding box center [553, 360] width 122 height 22
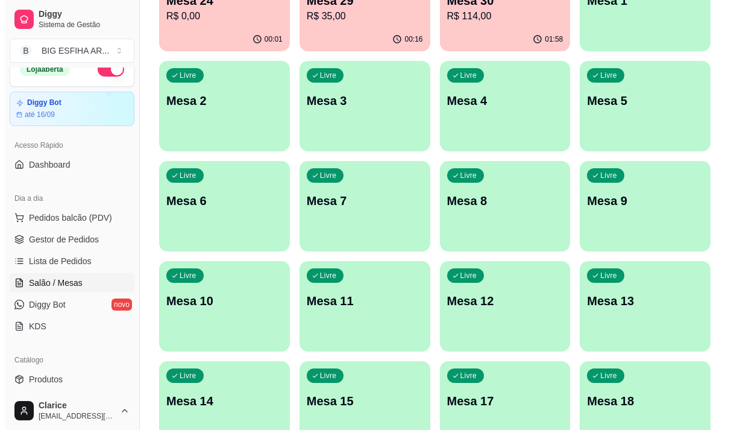
scroll to position [0, 0]
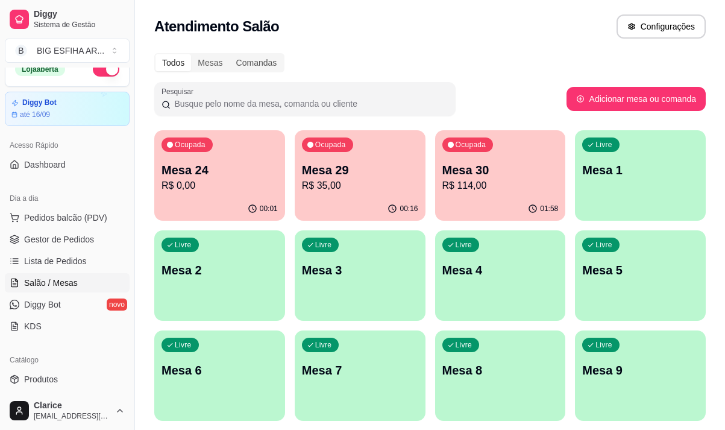
click at [478, 201] on div "01:58" at bounding box center [500, 208] width 131 height 23
click at [304, 163] on p "Mesa 29" at bounding box center [360, 169] width 116 height 17
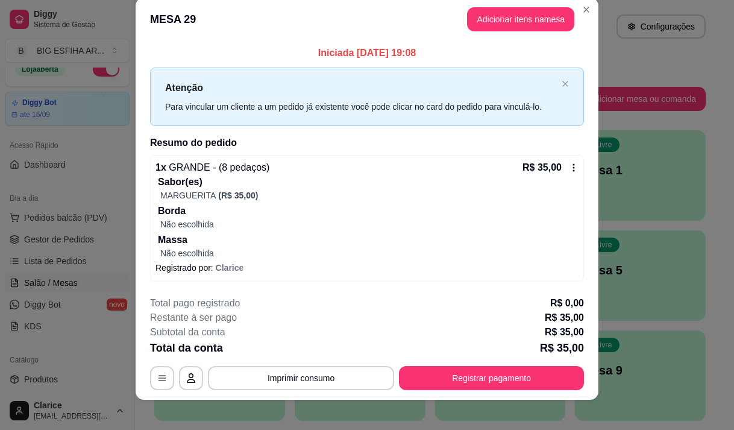
scroll to position [25, 0]
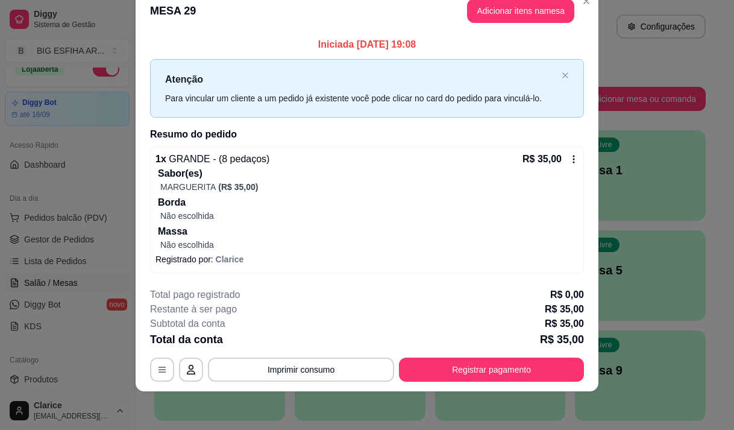
click at [245, 216] on p "Não escolhida" at bounding box center [369, 216] width 418 height 12
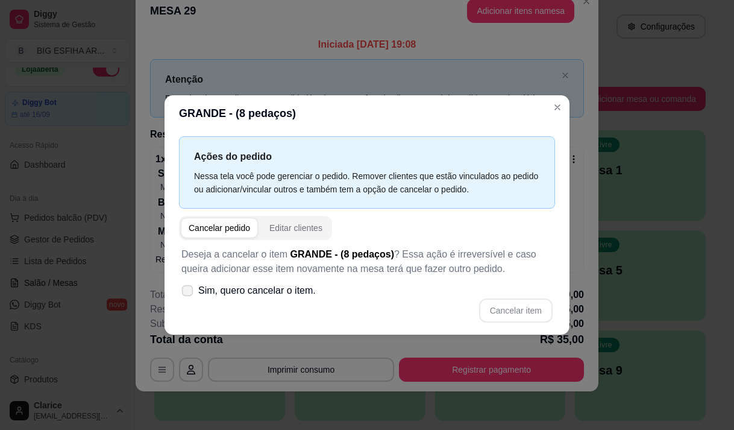
click at [240, 295] on span "Sim, quero cancelar o item." at bounding box center [256, 290] width 117 height 14
click at [189, 295] on input "Sim, quero cancelar o item." at bounding box center [185, 296] width 8 height 8
checkbox input "true"
click at [507, 307] on button "Cancelar item" at bounding box center [516, 310] width 74 height 24
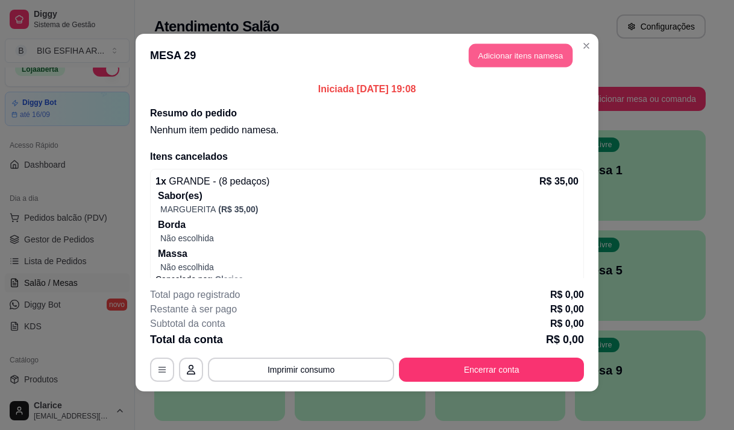
click at [530, 58] on button "Adicionar itens na mesa" at bounding box center [521, 55] width 104 height 23
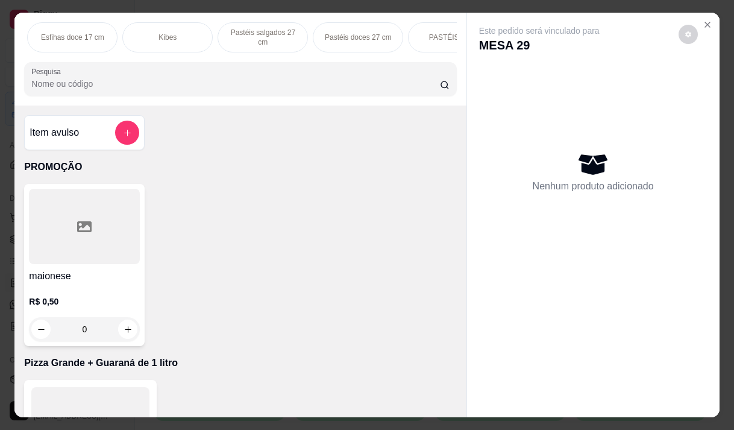
scroll to position [0, 756]
click at [169, 39] on div "Pizza Salgadas" at bounding box center [170, 37] width 90 height 30
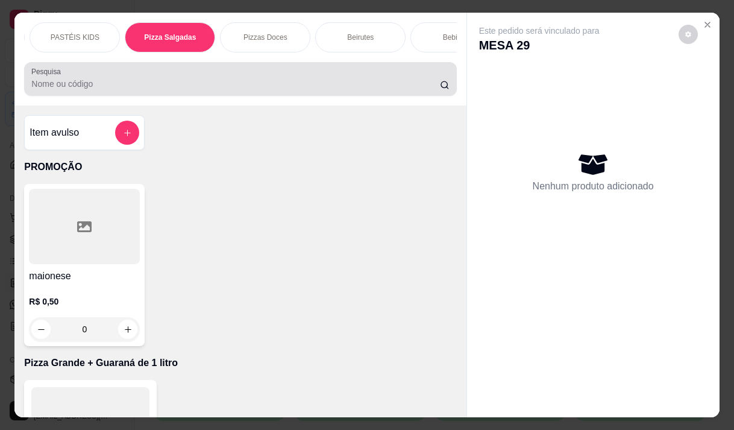
scroll to position [30, 0]
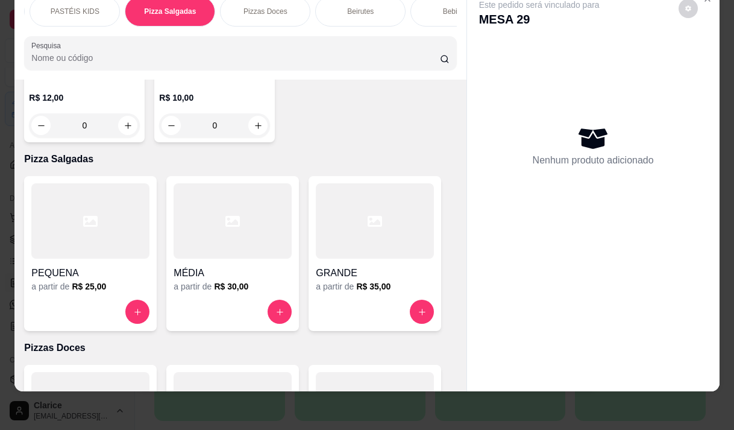
click at [362, 186] on div at bounding box center [375, 220] width 118 height 75
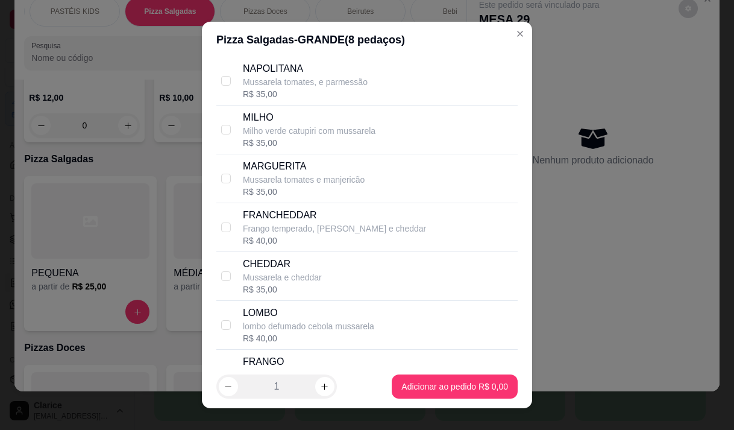
scroll to position [422, 0]
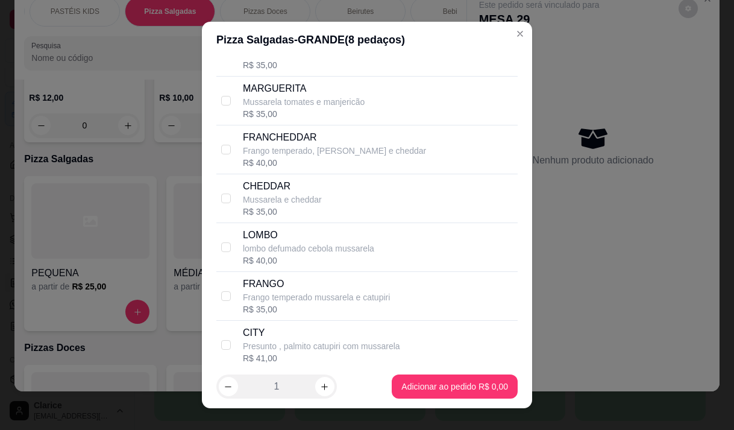
click at [318, 108] on p "Mussarela tomates e manjericão" at bounding box center [304, 102] width 122 height 12
checkbox input "true"
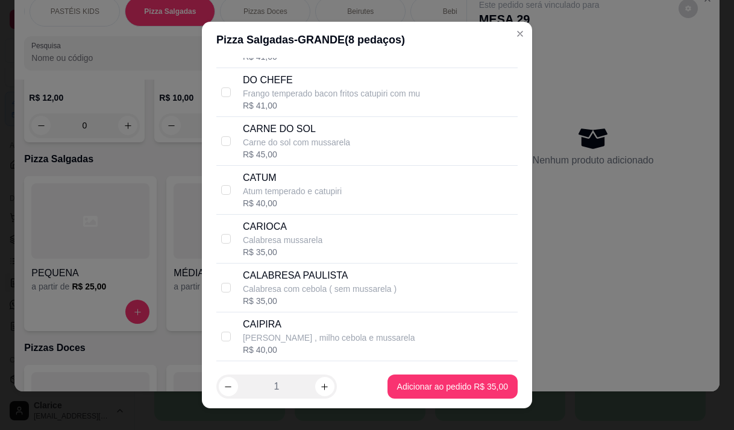
scroll to position [783, 0]
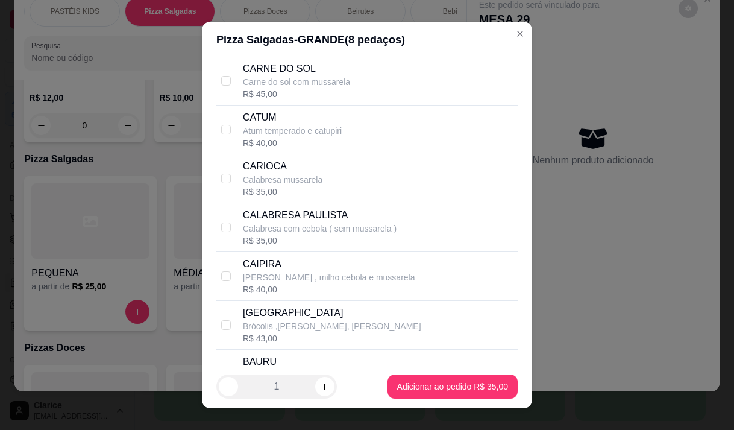
click at [316, 181] on div "CARIOCA Calabresa mussarela R$ 35,00" at bounding box center [378, 178] width 270 height 39
checkbox input "true"
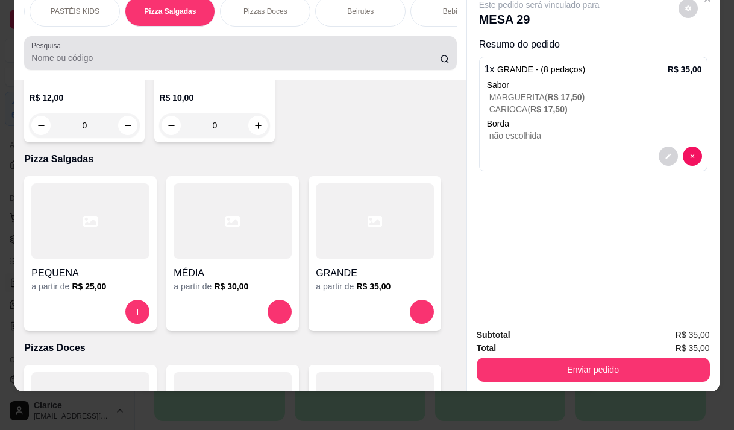
click at [80, 58] on input "Pesquisa" at bounding box center [235, 58] width 408 height 12
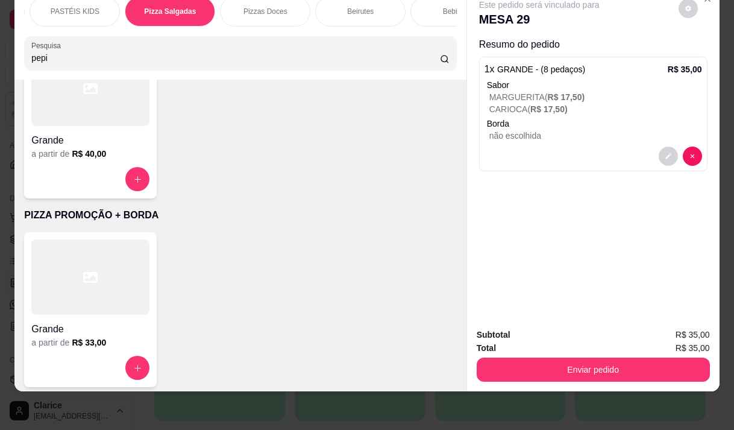
scroll to position [0, 0]
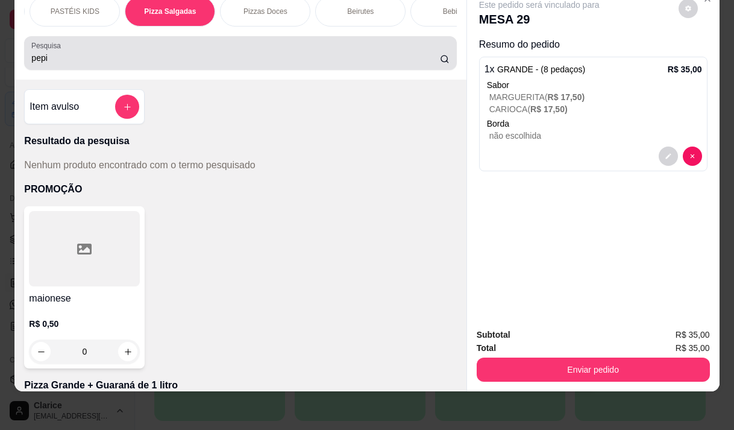
click at [70, 64] on input "pepi" at bounding box center [235, 58] width 408 height 12
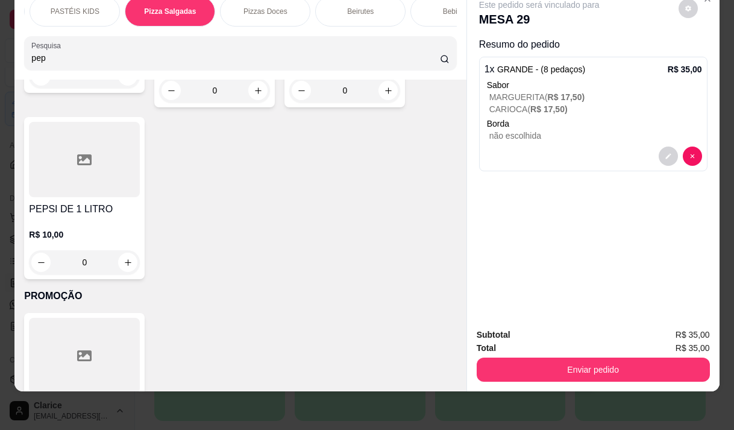
scroll to position [241, 0]
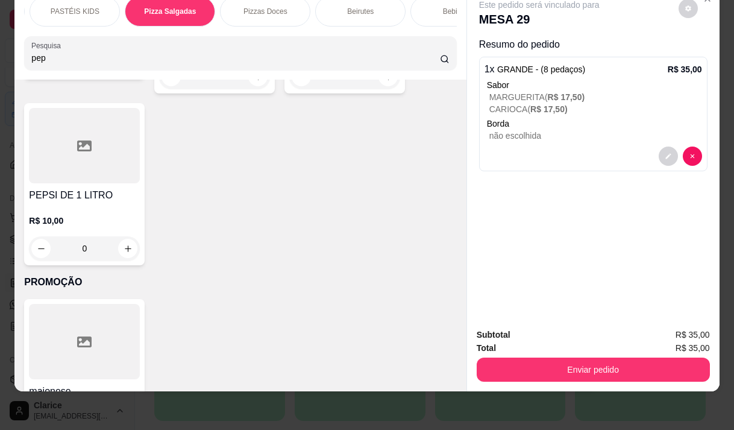
type input "pep"
click at [91, 215] on p "R$ 10,00" at bounding box center [84, 220] width 111 height 12
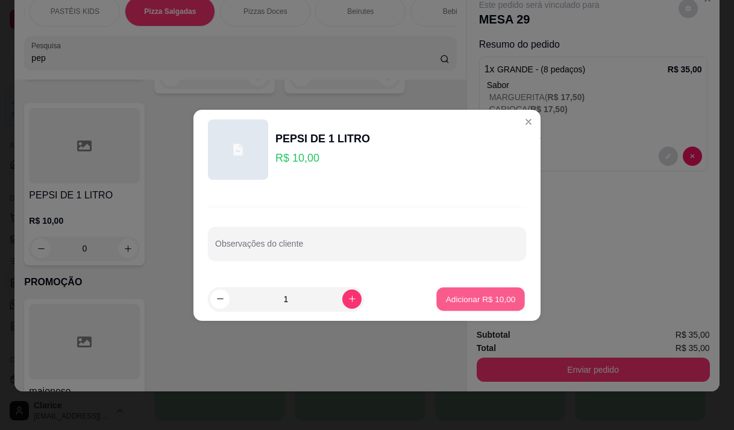
click at [465, 295] on p "Adicionar R$ 10,00" at bounding box center [481, 298] width 70 height 11
type input "1"
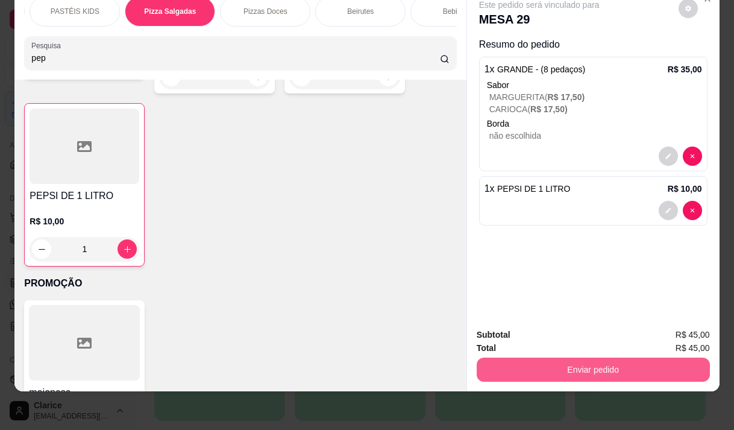
click at [563, 357] on button "Enviar pedido" at bounding box center [593, 369] width 233 height 24
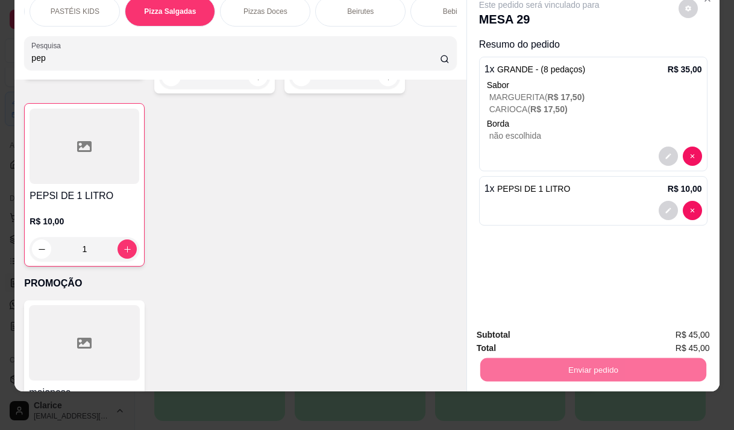
click at [555, 328] on button "Não registrar e enviar pedido" at bounding box center [552, 330] width 125 height 23
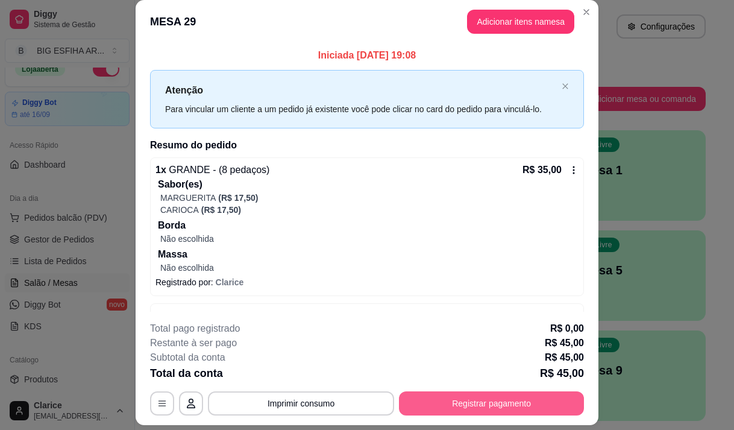
click at [525, 401] on button "Registrar pagamento" at bounding box center [491, 403] width 185 height 24
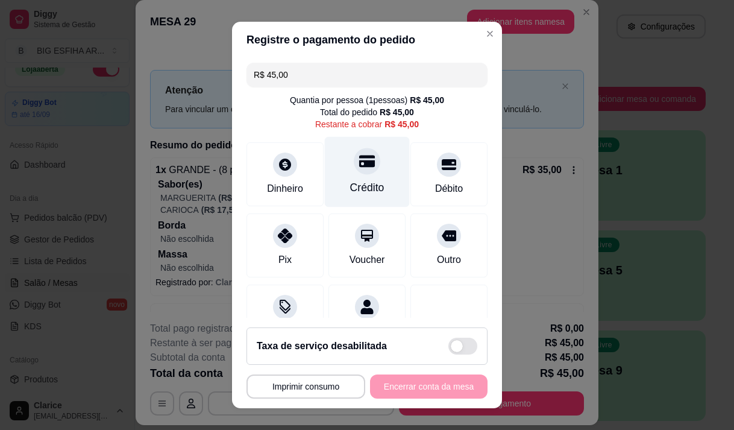
click at [345, 177] on div "Crédito" at bounding box center [367, 171] width 85 height 70
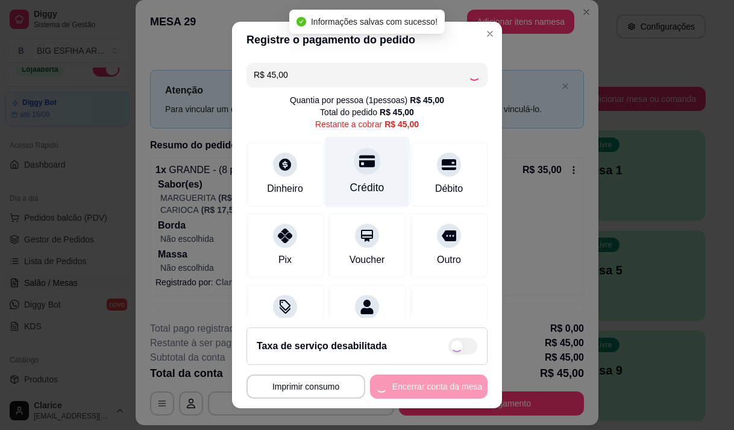
type input "R$ 0,00"
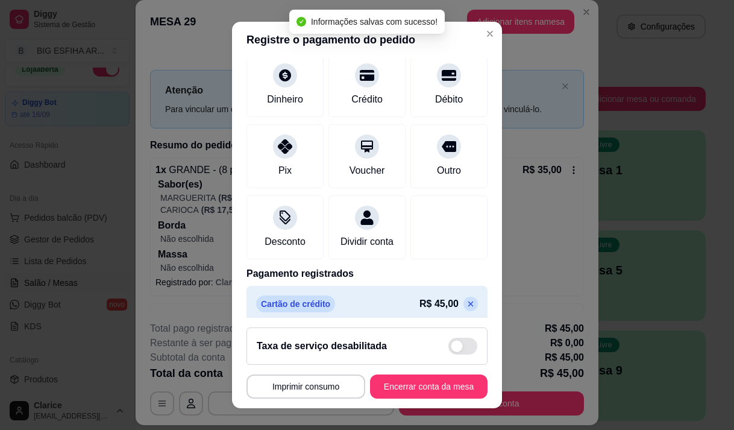
scroll to position [100, 0]
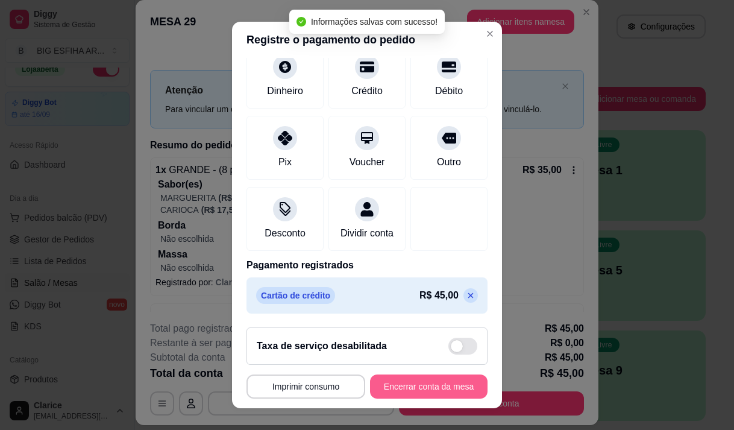
click at [379, 384] on button "Encerrar conta da mesa" at bounding box center [428, 386] width 117 height 24
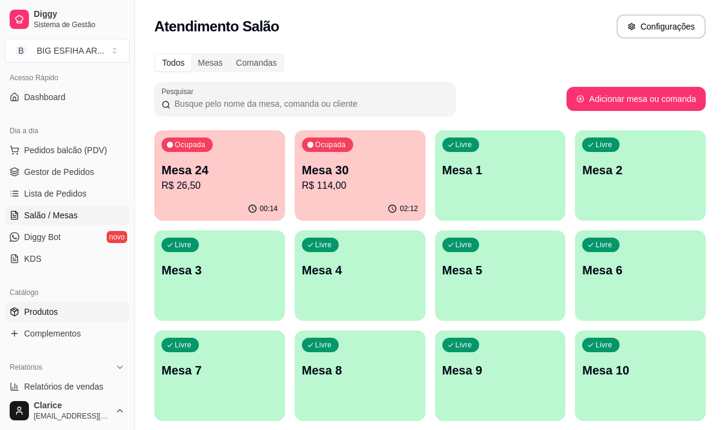
scroll to position [136, 0]
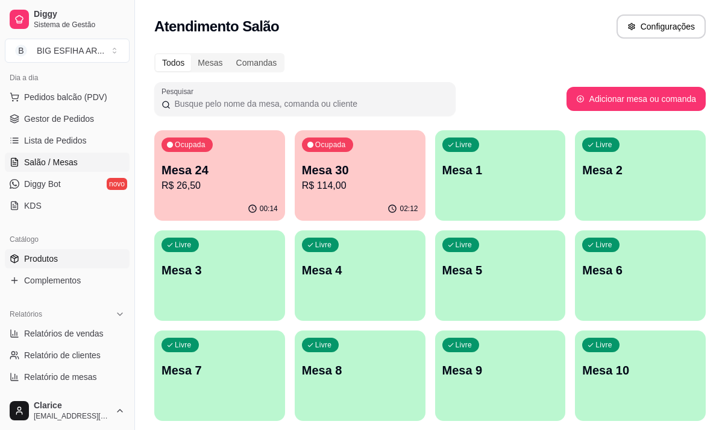
click at [53, 258] on span "Produtos" at bounding box center [41, 258] width 34 height 12
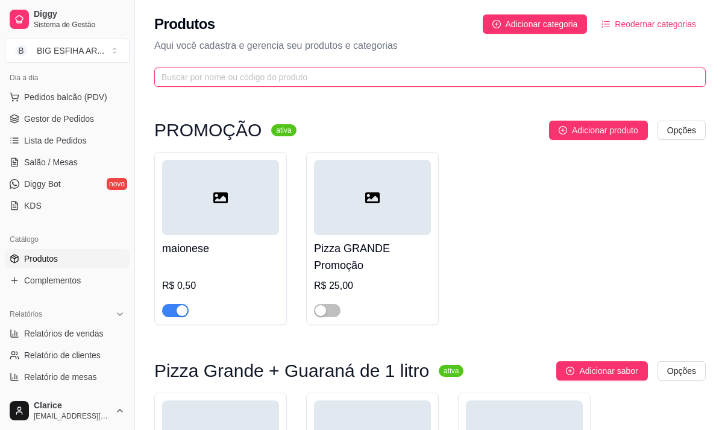
click at [258, 74] on input "text" at bounding box center [424, 76] width 527 height 13
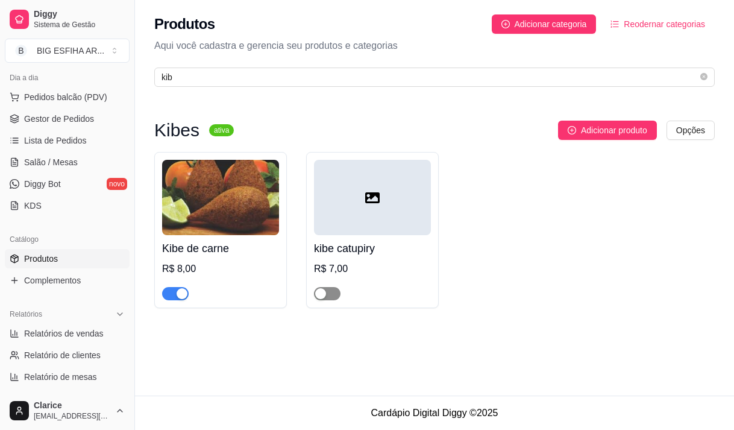
click at [330, 294] on span "button" at bounding box center [327, 293] width 27 height 13
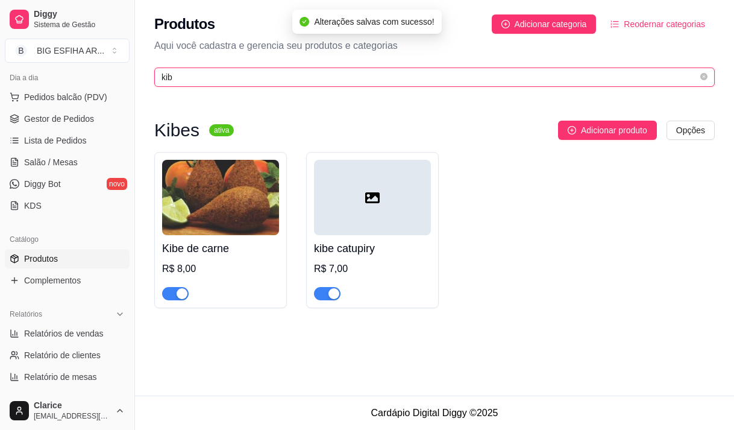
click at [209, 81] on input "kib" at bounding box center [429, 76] width 536 height 13
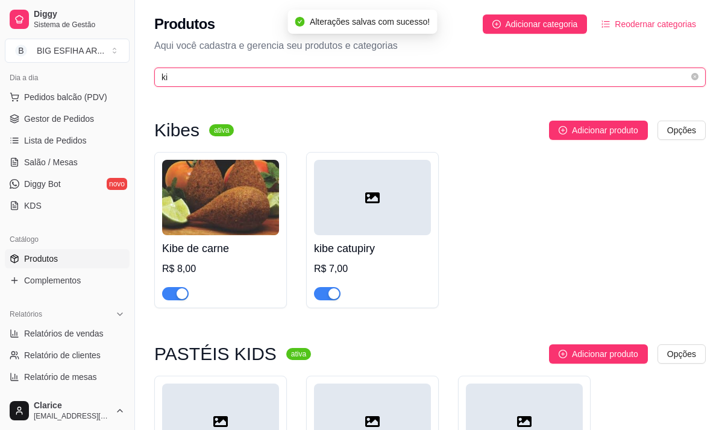
type input "k"
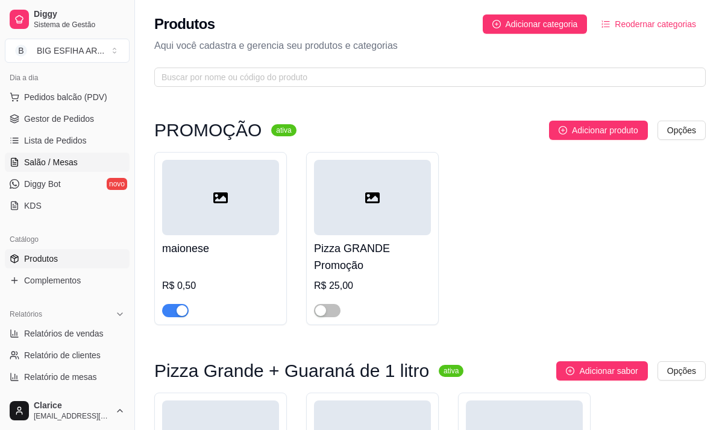
click at [67, 156] on span "Salão / Mesas" at bounding box center [51, 162] width 54 height 12
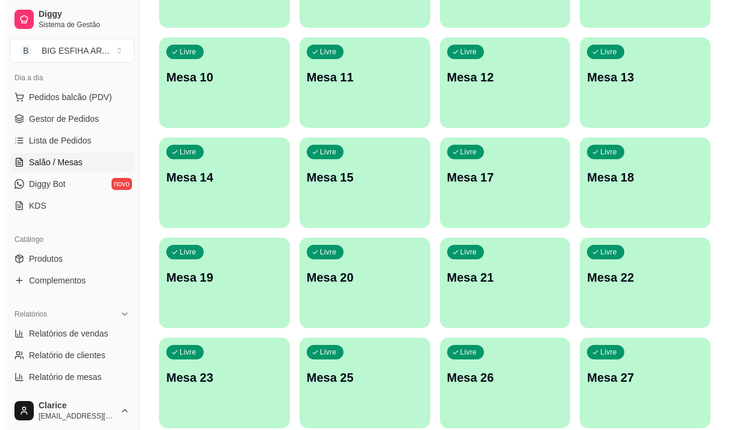
scroll to position [540, 0]
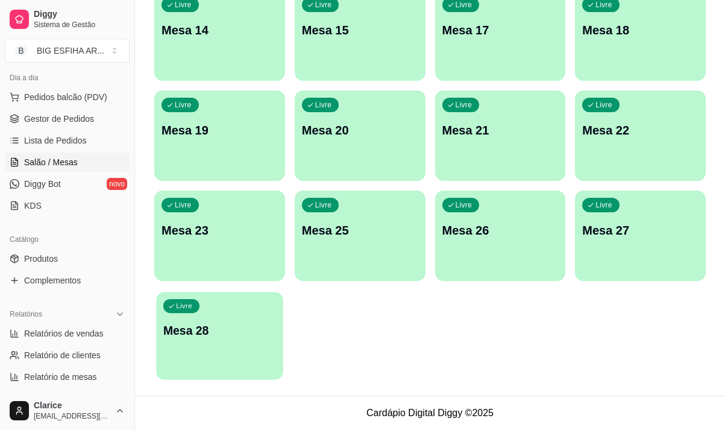
click at [226, 334] on p "Mesa 28" at bounding box center [219, 330] width 113 height 16
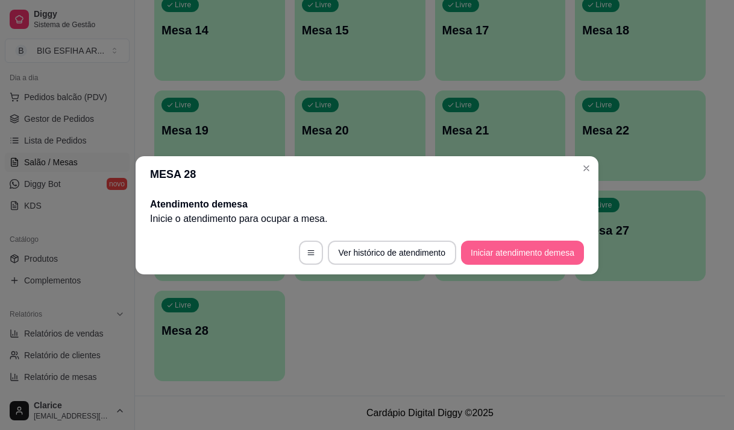
click at [526, 250] on button "Iniciar atendimento de mesa" at bounding box center [522, 252] width 123 height 24
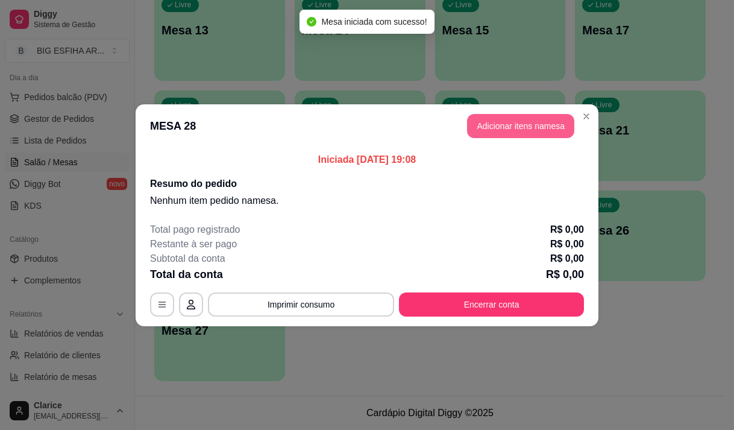
click at [529, 125] on button "Adicionar itens na mesa" at bounding box center [520, 126] width 107 height 24
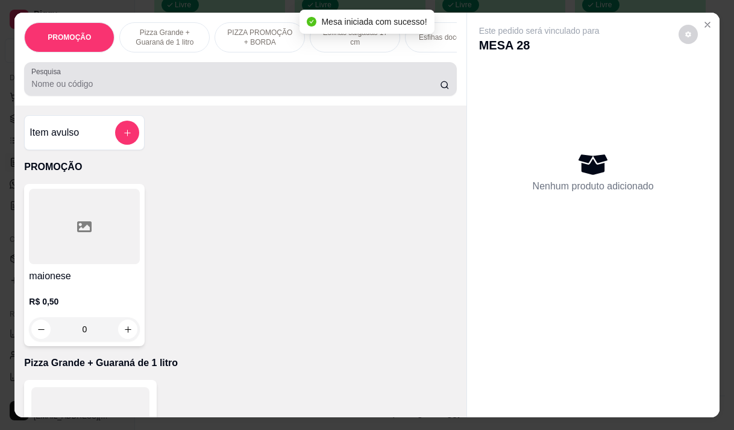
click at [158, 80] on div at bounding box center [240, 79] width 418 height 24
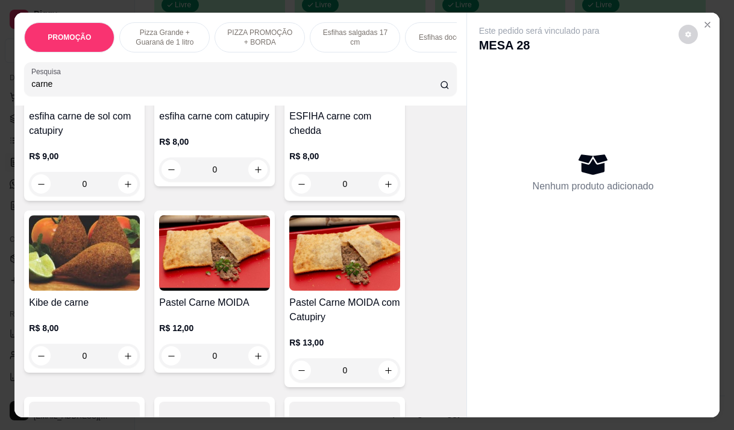
scroll to position [542, 0]
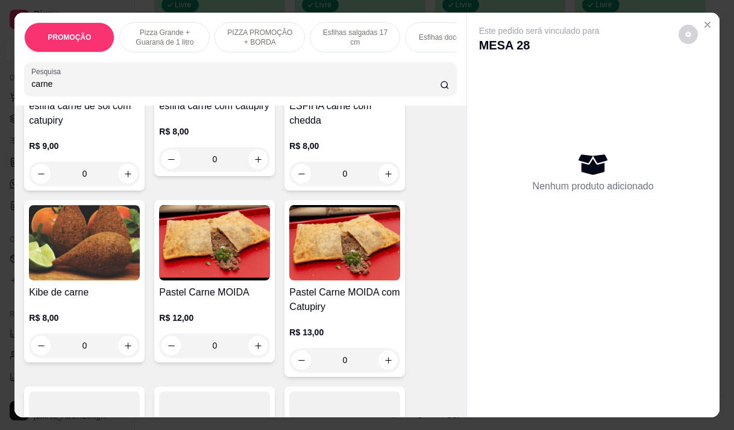
type input "carne"
click at [184, 337] on div "R$ 12,00 0" at bounding box center [214, 334] width 111 height 46
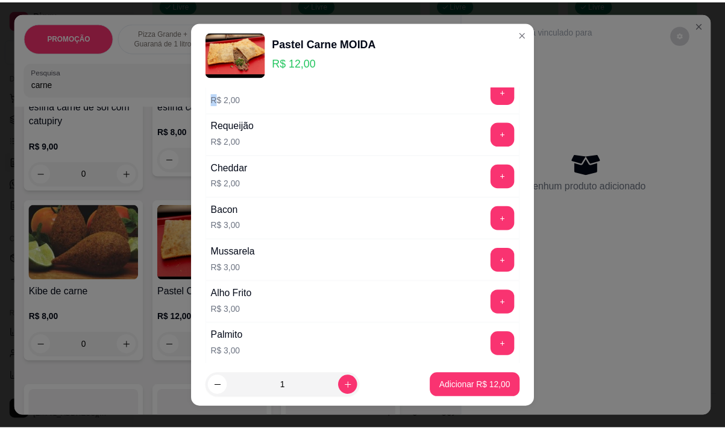
scroll to position [241, 0]
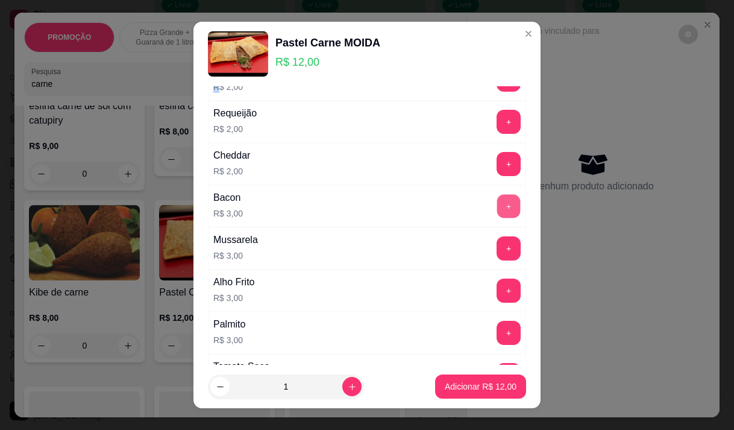
click at [497, 210] on button "+" at bounding box center [508, 205] width 23 height 23
click at [216, 388] on icon "decrease-product-quantity" at bounding box center [220, 386] width 9 height 9
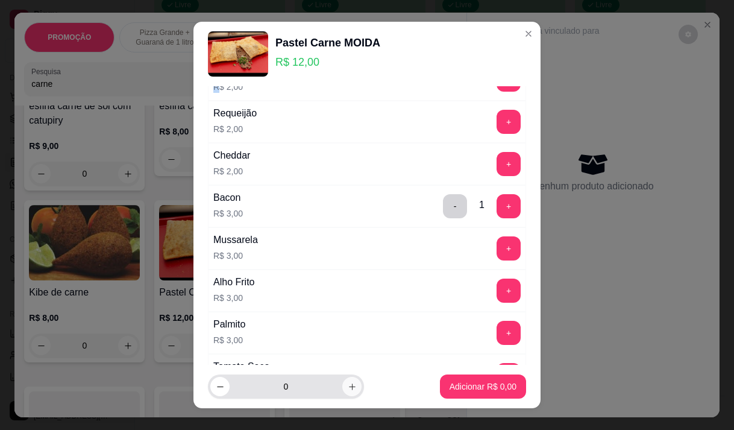
click at [345, 389] on button "increase-product-quantity" at bounding box center [351, 386] width 19 height 19
type input "1"
click at [443, 202] on button "-" at bounding box center [455, 206] width 24 height 24
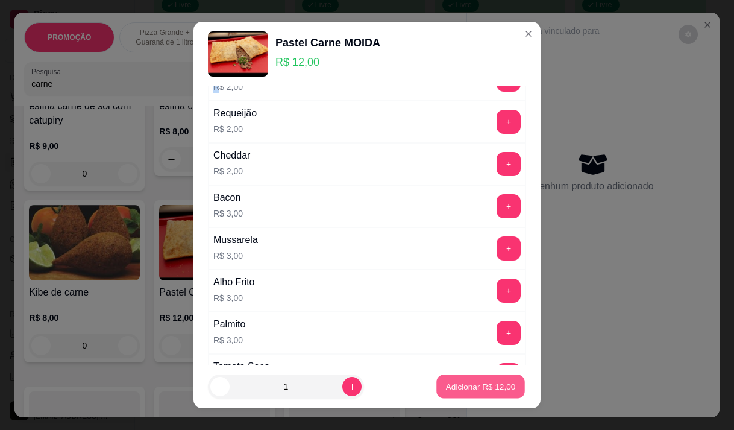
click at [479, 385] on p "Adicionar R$ 12,00" at bounding box center [481, 386] width 70 height 11
type input "1"
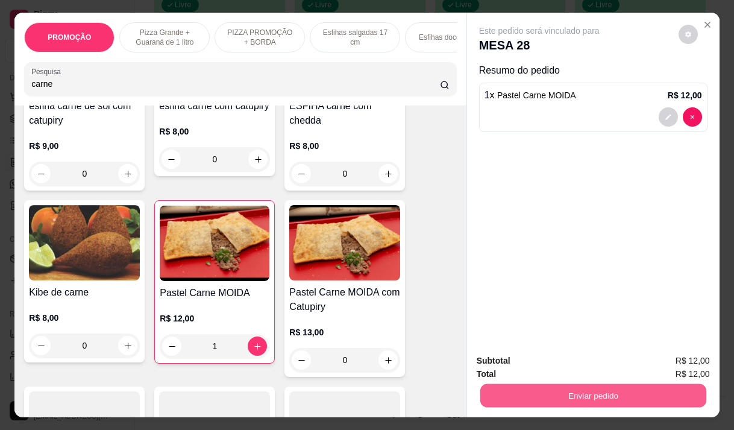
click at [578, 390] on button "Enviar pedido" at bounding box center [593, 394] width 226 height 23
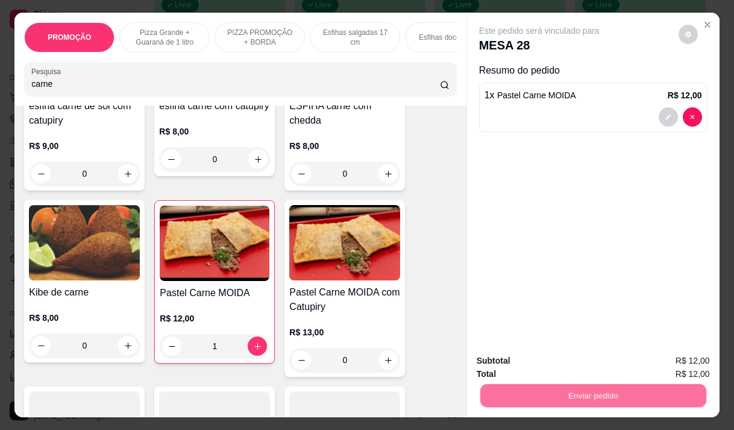
click at [562, 360] on button "Não registrar e enviar pedido" at bounding box center [552, 360] width 125 height 23
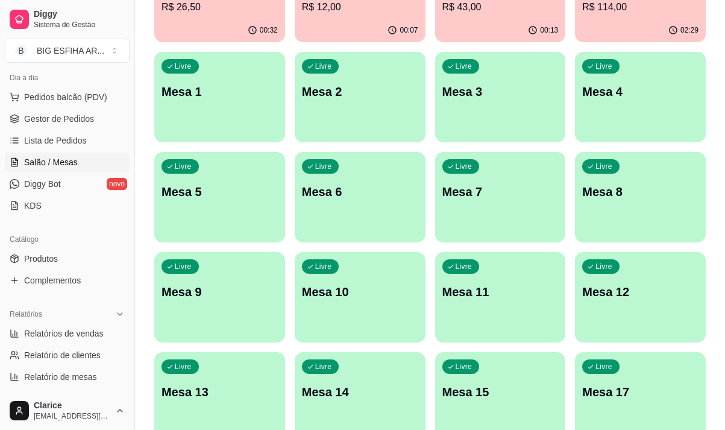
scroll to position [58, 0]
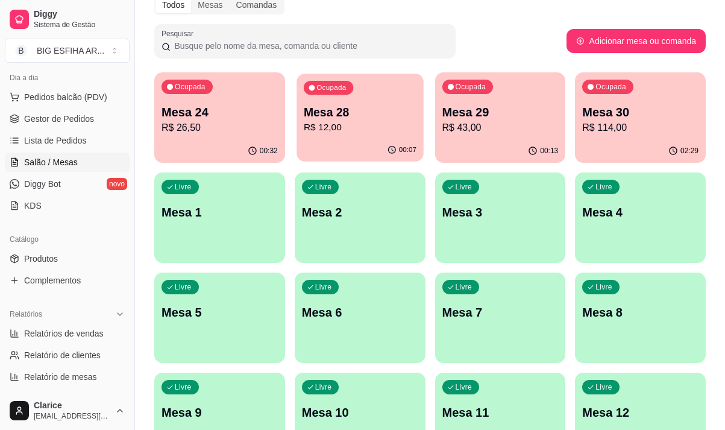
click at [339, 121] on p "R$ 12,00" at bounding box center [360, 127] width 113 height 14
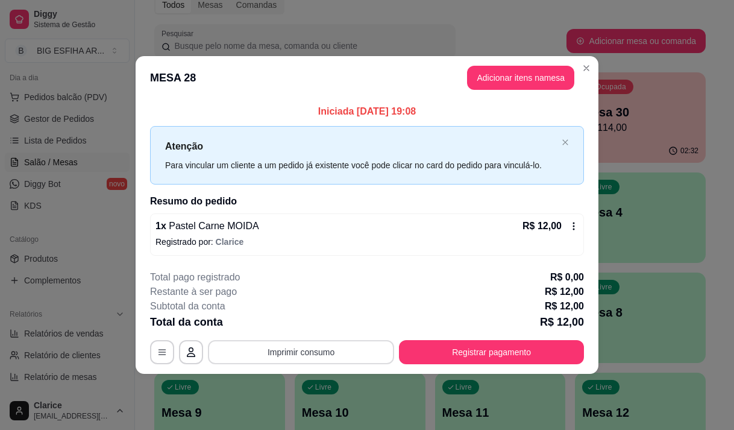
click at [310, 348] on button "Imprimir consumo" at bounding box center [301, 352] width 186 height 24
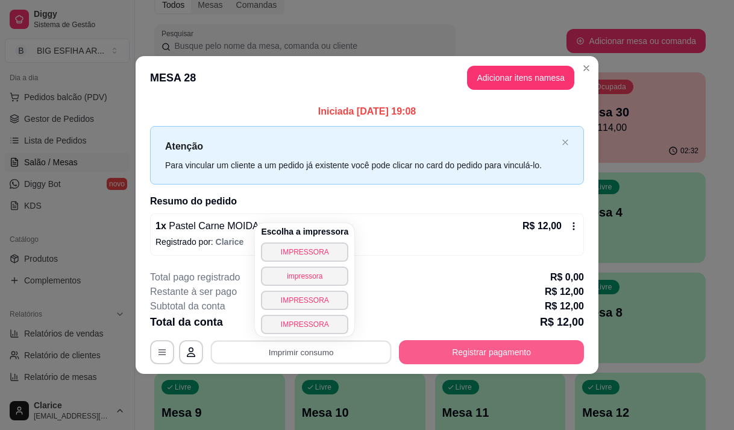
click at [460, 353] on button "Registrar pagamento" at bounding box center [491, 352] width 185 height 24
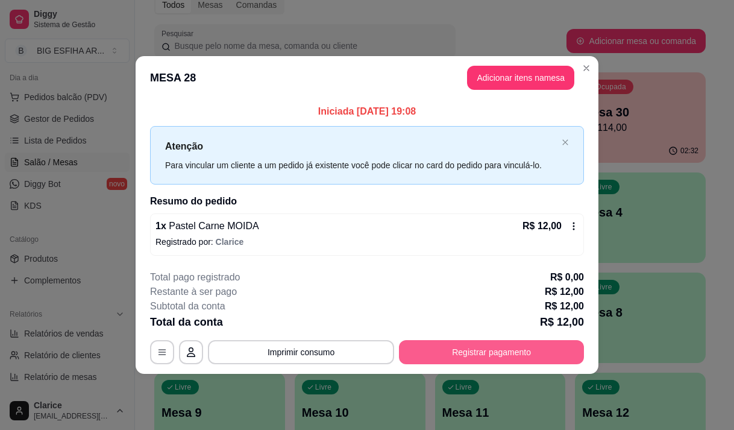
click at [460, 351] on button "Registrar pagamento" at bounding box center [491, 352] width 185 height 24
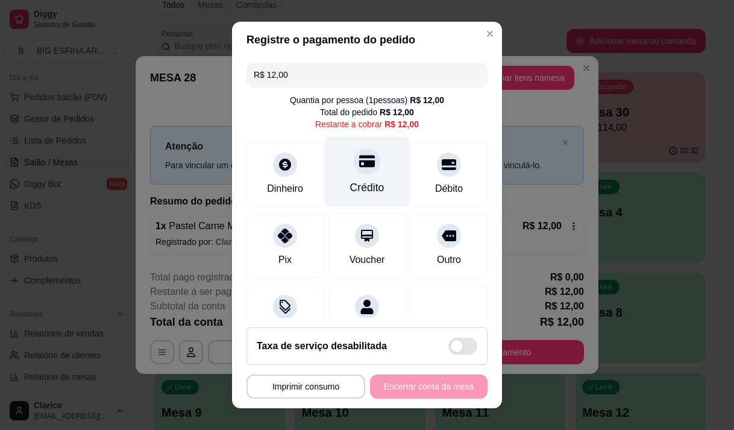
click at [350, 182] on div "Crédito" at bounding box center [367, 188] width 34 height 16
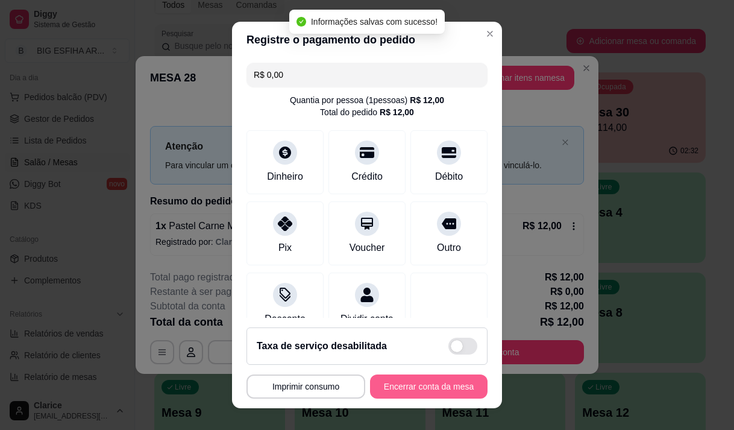
type input "R$ 0,00"
click at [429, 389] on button "Encerrar conta da mesa" at bounding box center [428, 386] width 117 height 24
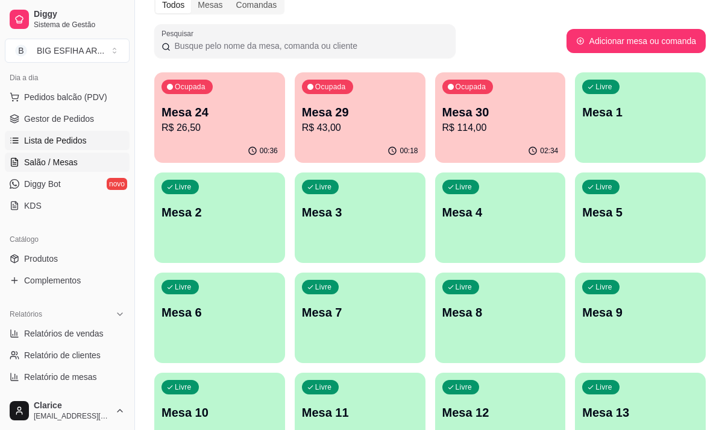
click at [27, 144] on span "Lista de Pedidos" at bounding box center [55, 140] width 63 height 12
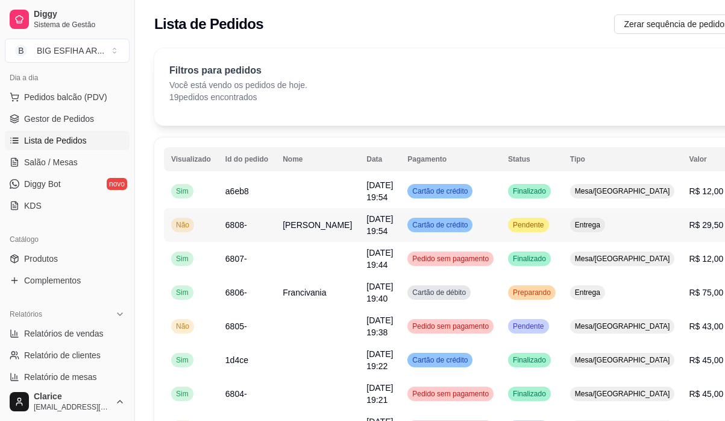
click at [316, 242] on td "[PERSON_NAME]" at bounding box center [317, 225] width 84 height 34
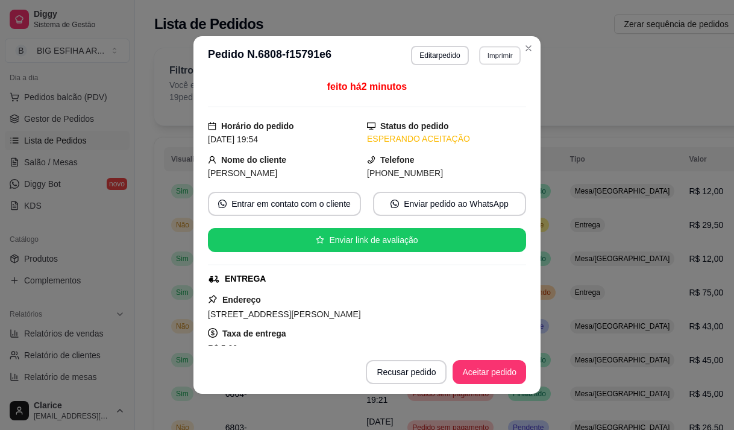
click at [486, 58] on button "Imprimir" at bounding box center [500, 55] width 42 height 19
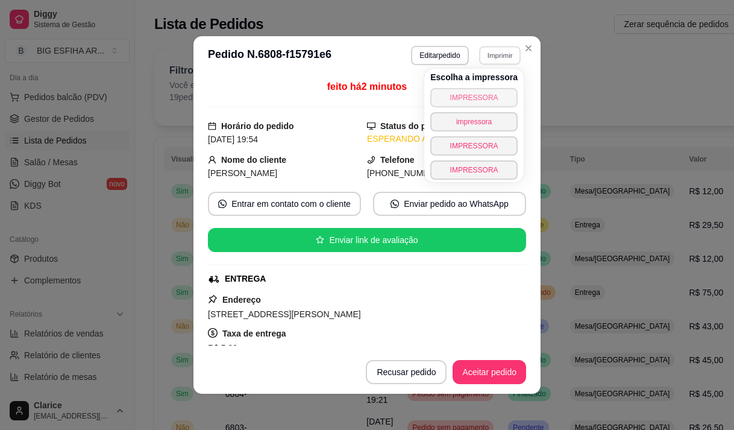
click at [482, 94] on button "IMPRESSORA" at bounding box center [473, 97] width 87 height 19
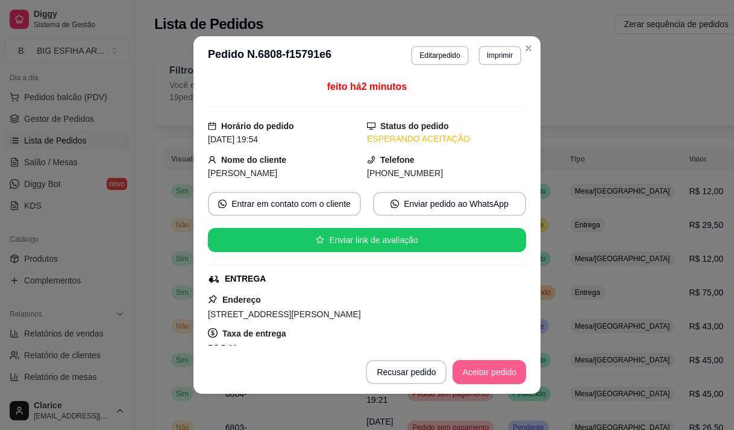
click at [491, 371] on button "Aceitar pedido" at bounding box center [489, 372] width 74 height 24
click at [474, 374] on button "Mover para preparo" at bounding box center [479, 371] width 90 height 23
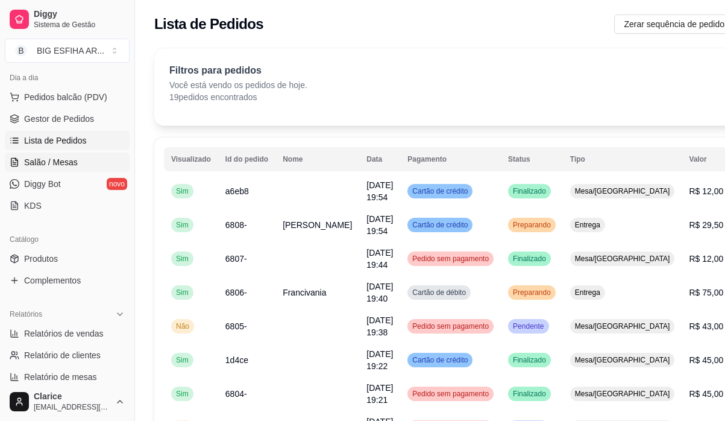
click at [64, 160] on span "Salão / Mesas" at bounding box center [51, 162] width 54 height 12
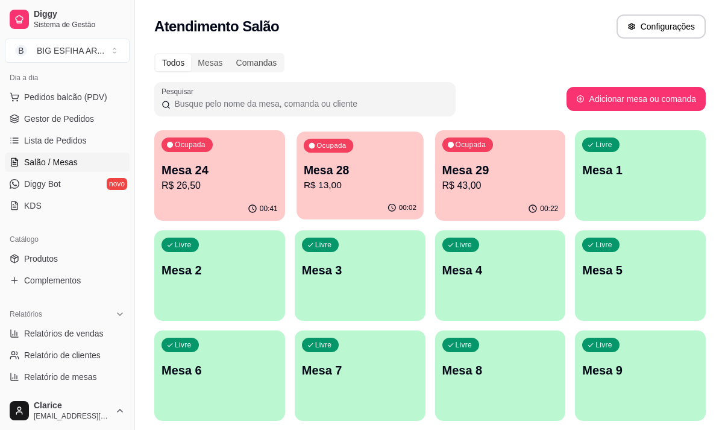
click at [330, 199] on div "00:02" at bounding box center [359, 207] width 127 height 23
click at [47, 181] on span "Diggy Bot" at bounding box center [42, 184] width 37 height 12
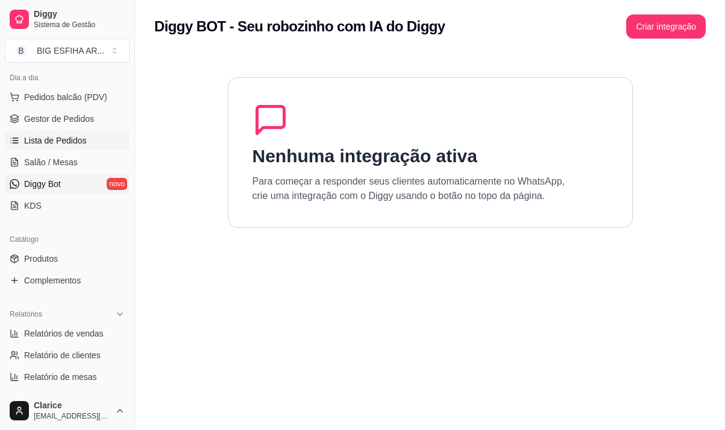
click at [55, 141] on span "Lista de Pedidos" at bounding box center [55, 140] width 63 height 12
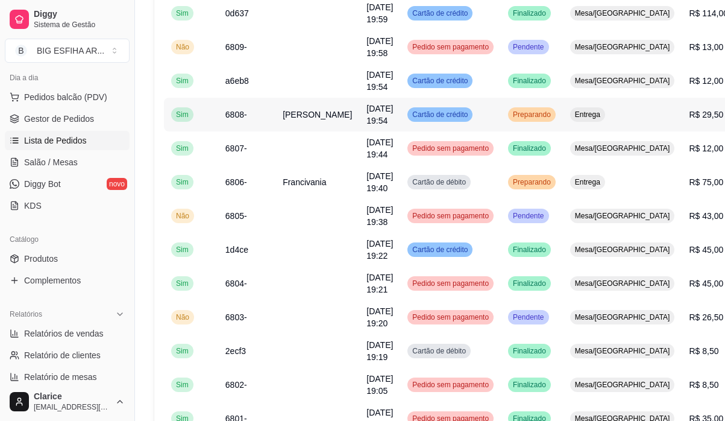
scroll to position [181, 0]
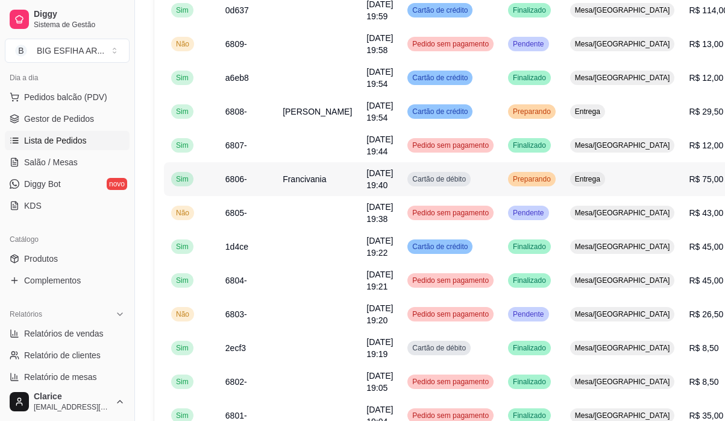
click at [366, 190] on span "[DATE] 19:40" at bounding box center [379, 179] width 27 height 22
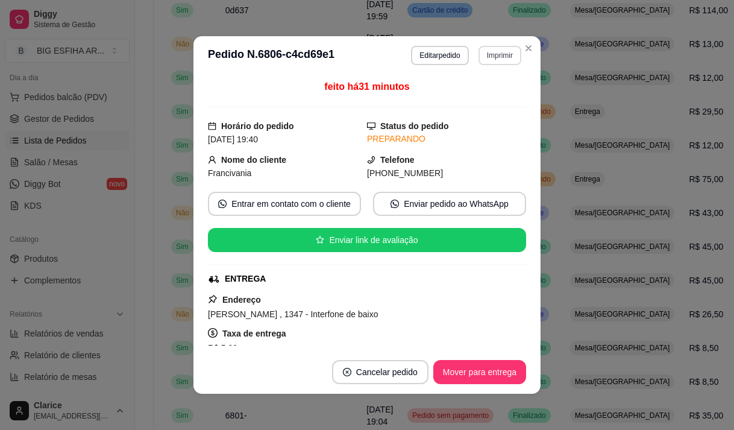
click at [490, 47] on button "Imprimir" at bounding box center [499, 55] width 43 height 19
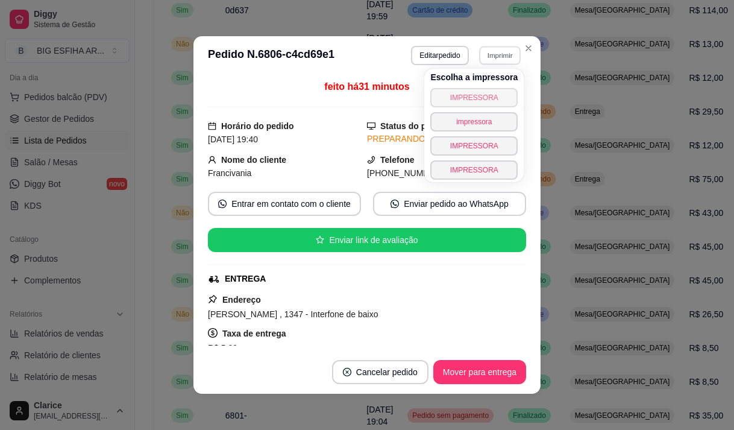
click at [483, 96] on button "IMPRESSORA" at bounding box center [473, 97] width 87 height 19
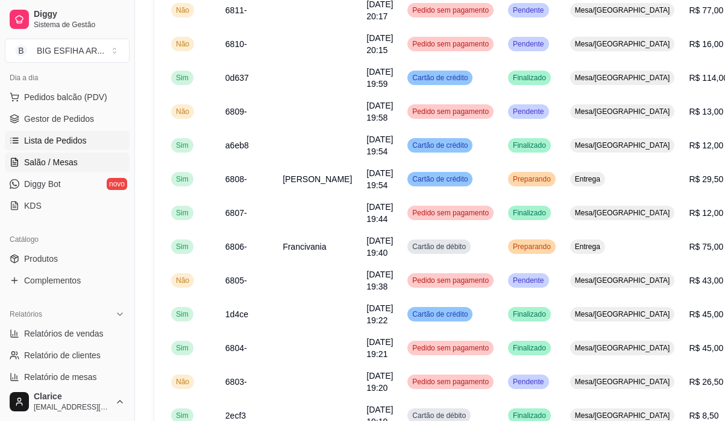
click at [62, 166] on span "Salão / Mesas" at bounding box center [51, 162] width 54 height 12
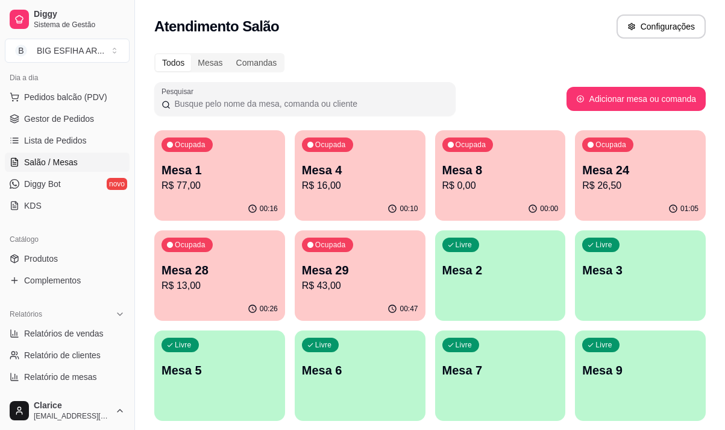
click at [352, 184] on p "R$ 16,00" at bounding box center [360, 185] width 116 height 14
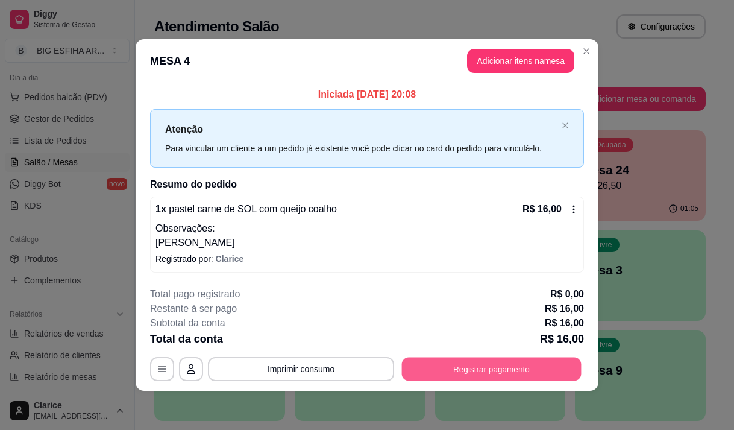
click at [430, 365] on button "Registrar pagamento" at bounding box center [492, 368] width 180 height 23
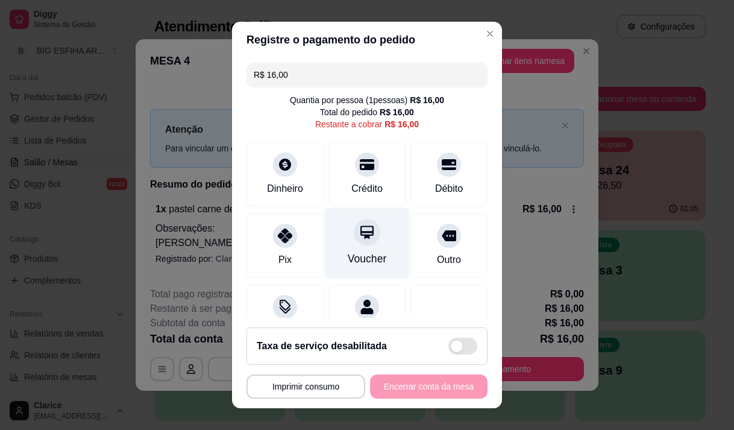
click at [357, 246] on div "Voucher" at bounding box center [367, 242] width 85 height 70
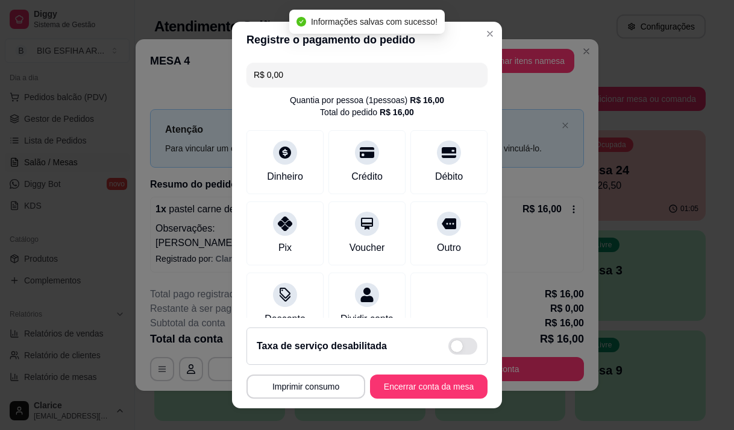
type input "R$ 0,00"
click at [412, 382] on button "Encerrar conta da mesa" at bounding box center [428, 386] width 117 height 24
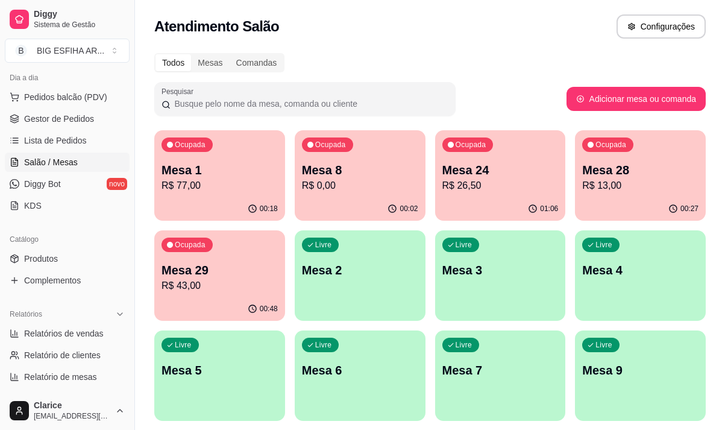
click at [205, 278] on p "R$ 43,00" at bounding box center [219, 285] width 116 height 14
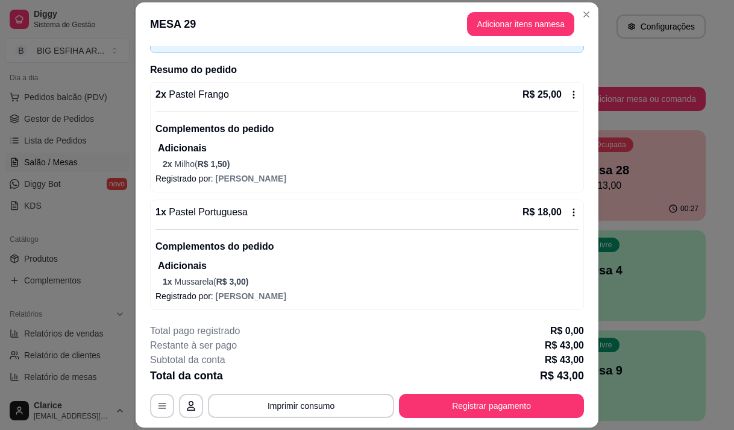
scroll to position [36, 0]
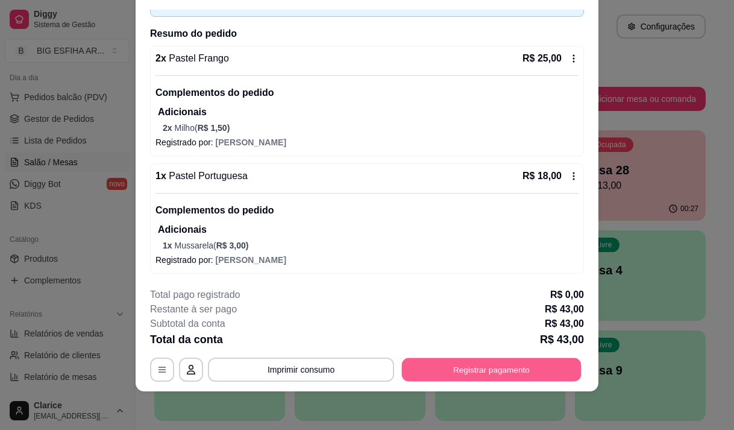
click at [475, 368] on button "Registrar pagamento" at bounding box center [492, 369] width 180 height 23
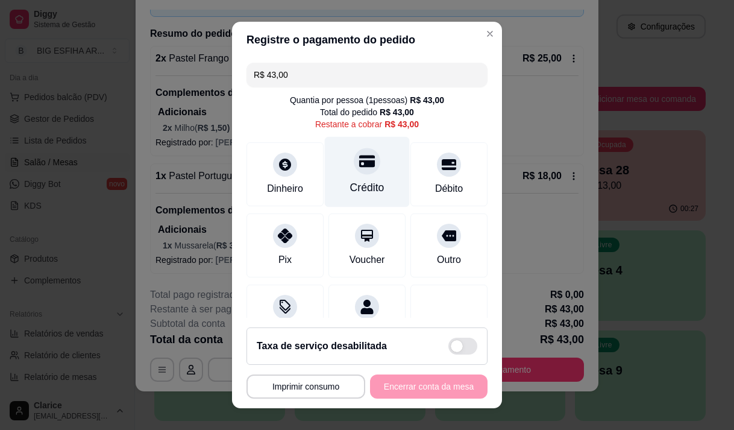
click at [360, 192] on div "Crédito" at bounding box center [367, 188] width 34 height 16
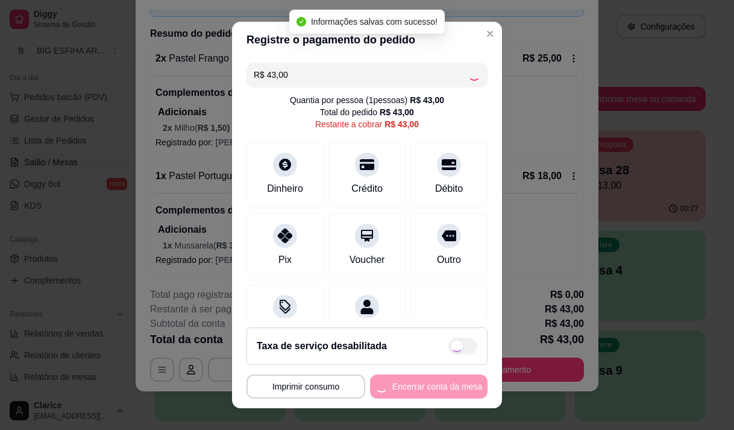
type input "R$ 0,00"
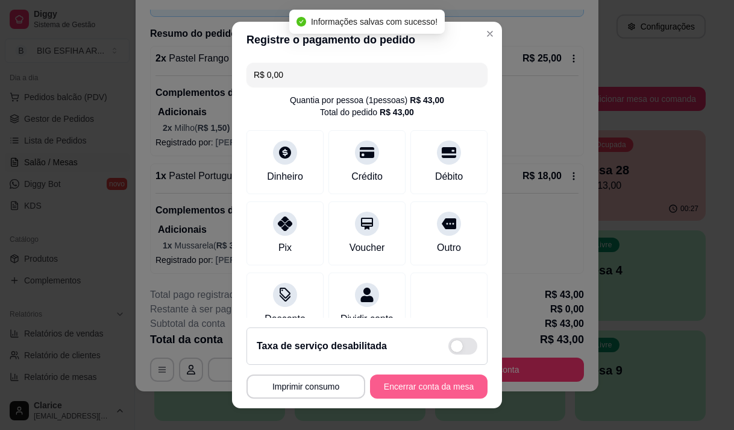
click at [431, 383] on button "Encerrar conta da mesa" at bounding box center [428, 386] width 117 height 24
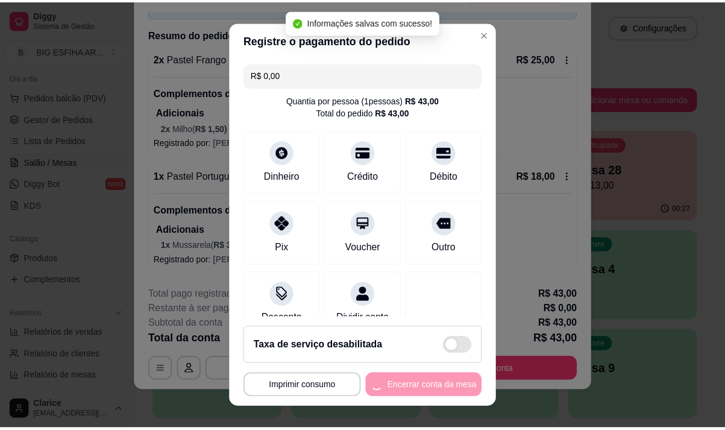
scroll to position [0, 0]
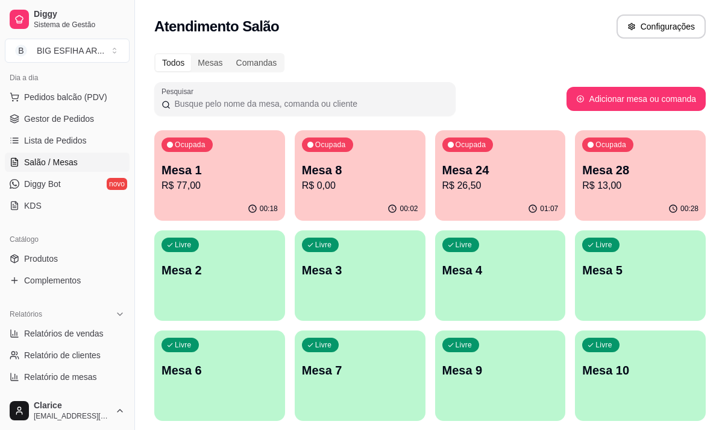
click at [618, 198] on div "00:28" at bounding box center [640, 208] width 131 height 23
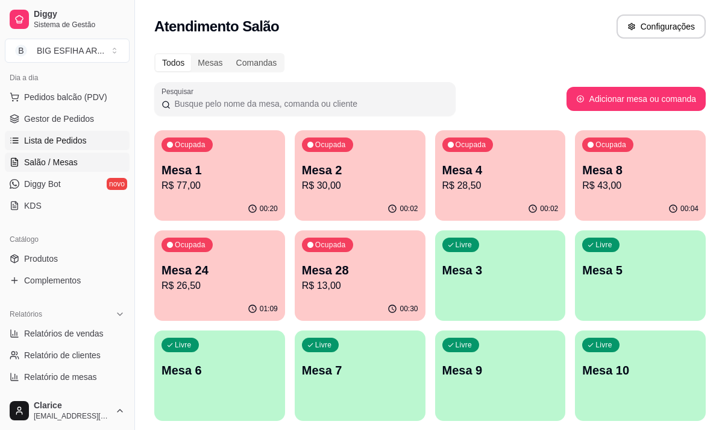
click at [48, 146] on span "Lista de Pedidos" at bounding box center [55, 140] width 63 height 12
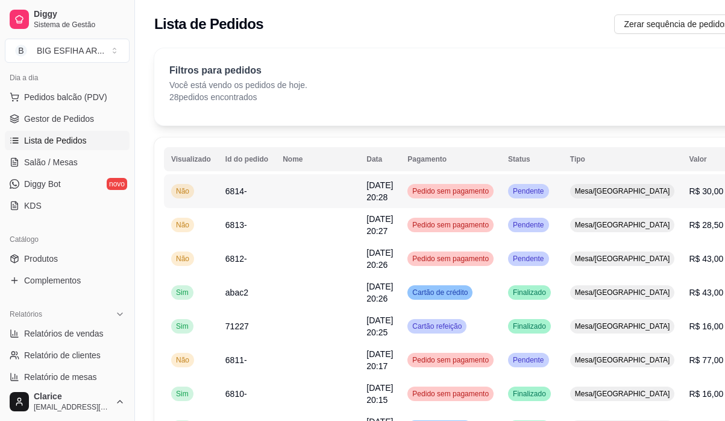
click at [294, 195] on td at bounding box center [317, 191] width 84 height 34
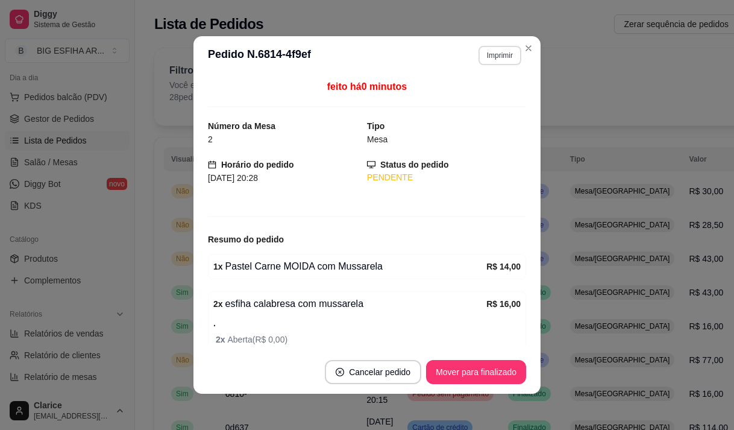
click at [481, 57] on button "Imprimir" at bounding box center [499, 55] width 43 height 19
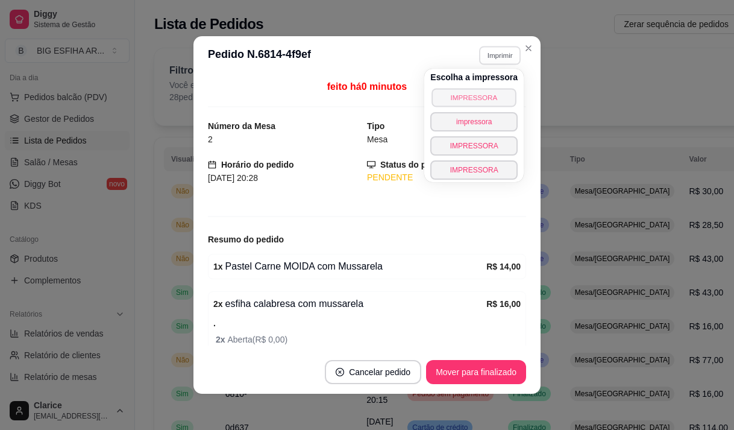
click at [482, 93] on button "IMPRESSORA" at bounding box center [473, 97] width 84 height 19
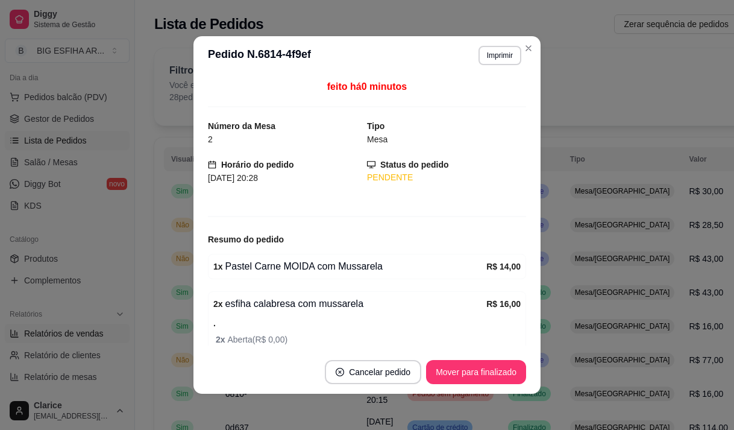
drag, startPoint x: 137, startPoint y: 229, endPoint x: 84, endPoint y: 267, distance: 65.7
click at [137, 229] on button "Toggle Sidebar" at bounding box center [135, 215] width 10 height 430
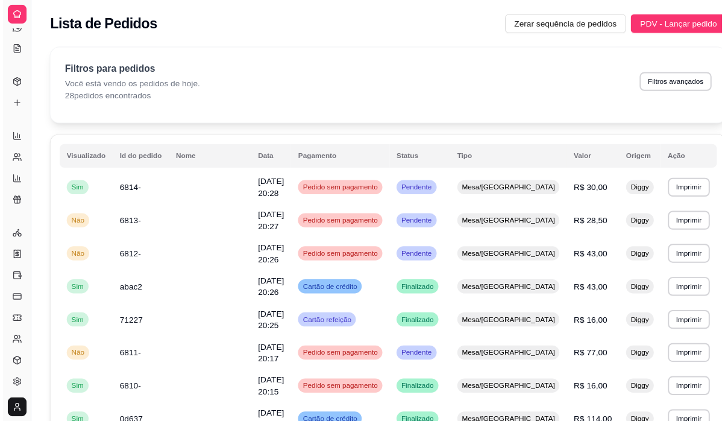
scroll to position [57, 0]
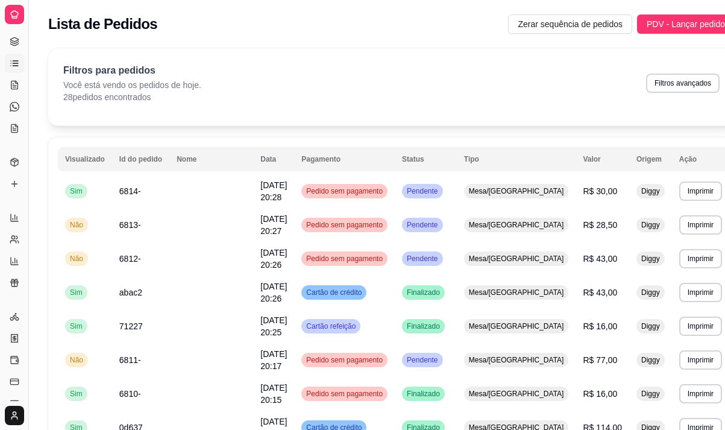
drag, startPoint x: 29, startPoint y: 252, endPoint x: 141, endPoint y: 276, distance: 114.6
click at [141, 276] on td "abac2" at bounding box center [140, 292] width 57 height 34
click at [29, 262] on button "Toggle Sidebar" at bounding box center [28, 215] width 10 height 430
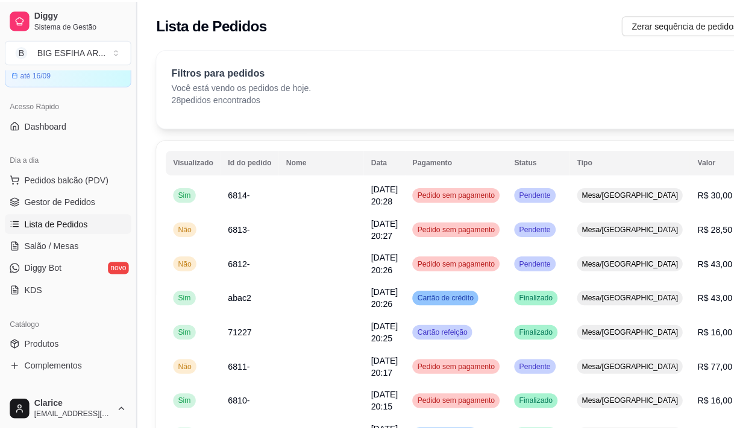
scroll to position [49, 0]
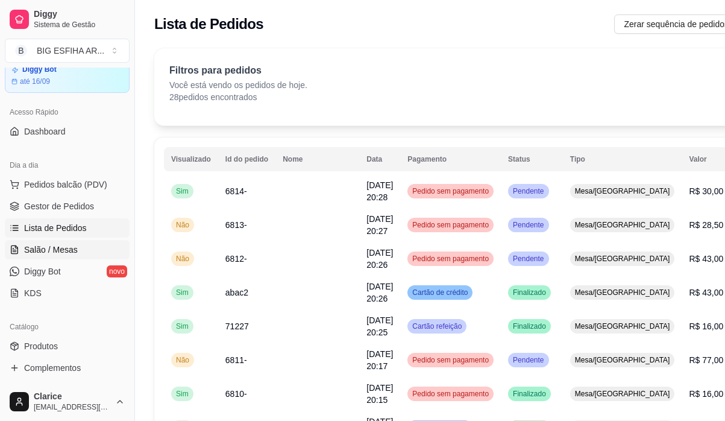
click at [66, 254] on span "Salão / Mesas" at bounding box center [51, 249] width 54 height 12
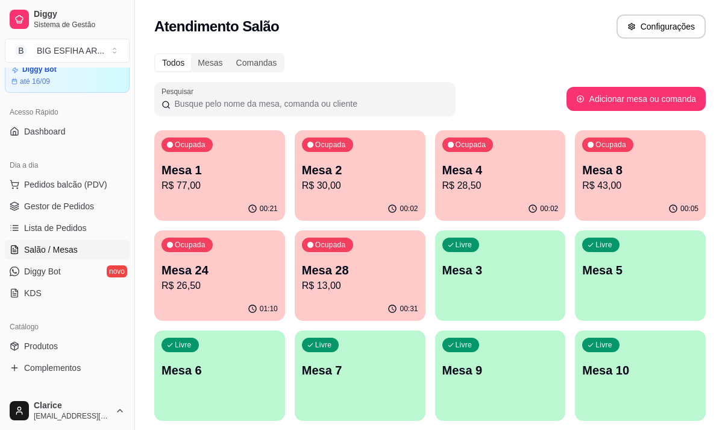
click at [389, 177] on p "Mesa 2" at bounding box center [360, 169] width 116 height 17
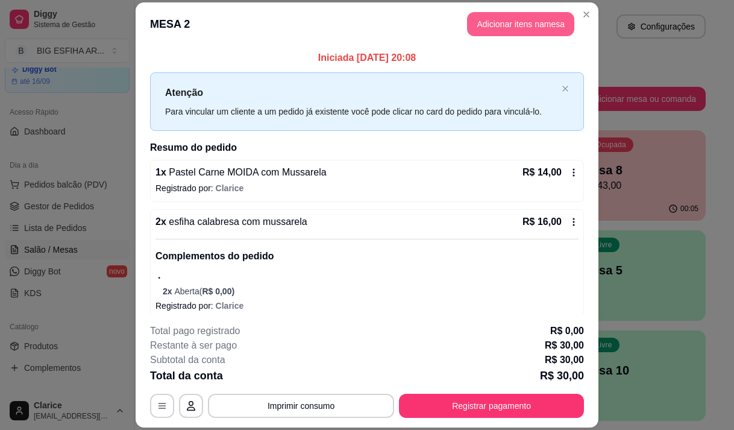
click at [519, 23] on button "Adicionar itens na mesa" at bounding box center [520, 24] width 107 height 24
click at [275, 86] on input "Pesquisa" at bounding box center [235, 84] width 408 height 12
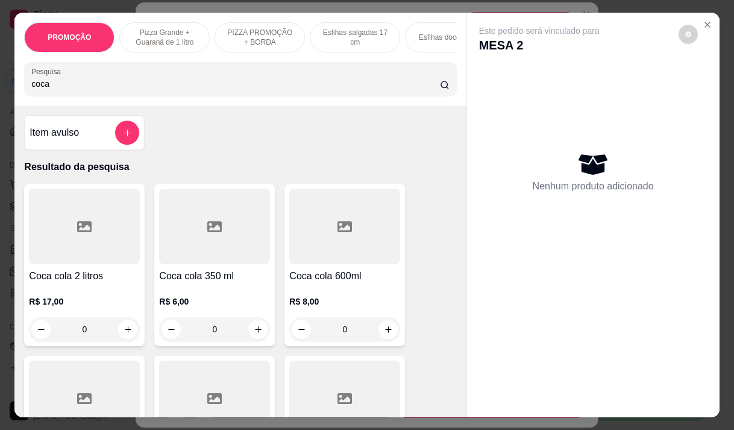
type input "coca"
click at [224, 289] on div "R$ 6,00 0" at bounding box center [214, 312] width 111 height 58
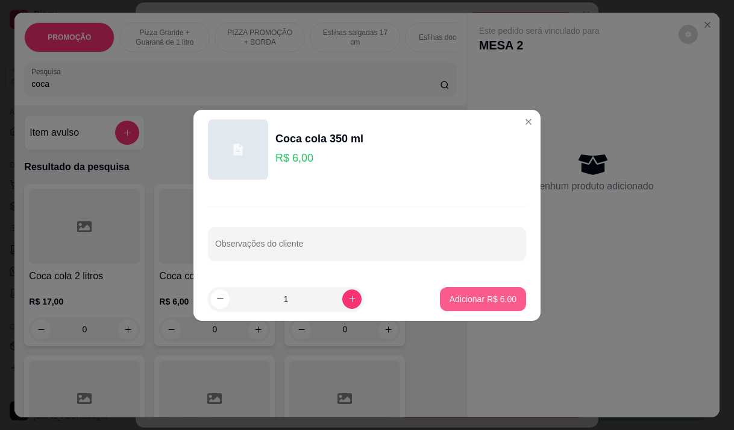
click at [486, 299] on p "Adicionar R$ 6,00" at bounding box center [482, 299] width 67 height 12
type input "1"
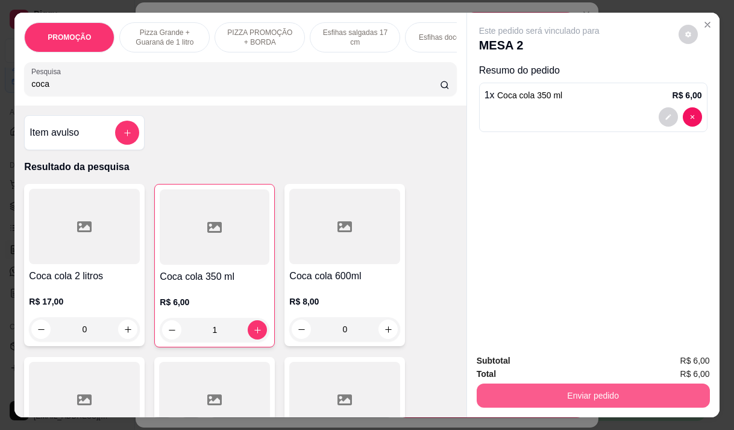
click at [561, 383] on button "Enviar pedido" at bounding box center [593, 395] width 233 height 24
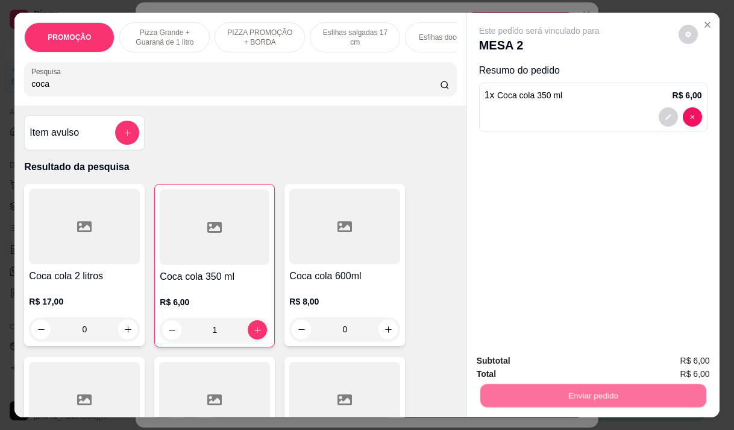
click at [567, 357] on button "Não registrar e enviar pedido" at bounding box center [552, 360] width 125 height 23
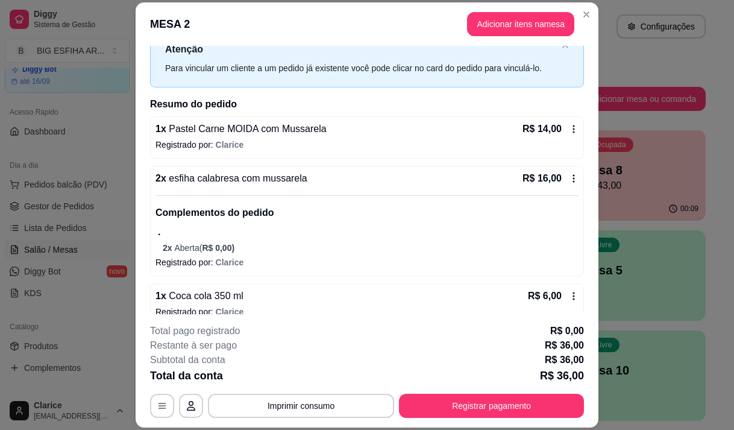
scroll to position [59, 0]
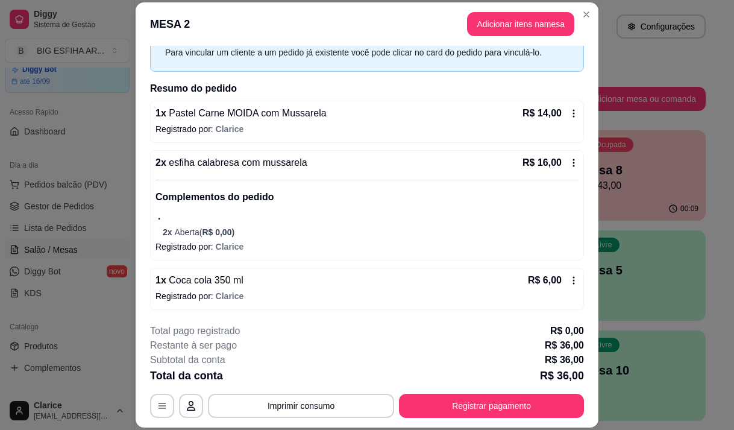
click at [259, 295] on p "Registrado por: Clarice" at bounding box center [366, 296] width 423 height 12
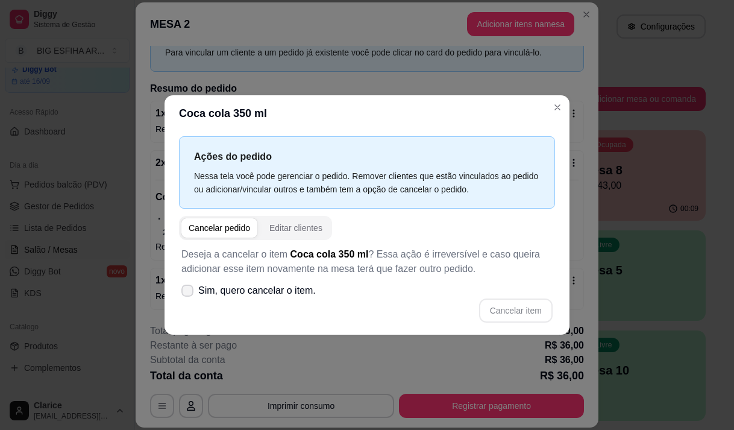
click at [205, 292] on span "Sim, quero cancelar o item." at bounding box center [256, 290] width 117 height 14
click at [189, 292] on input "Sim, quero cancelar o item." at bounding box center [185, 296] width 8 height 8
checkbox input "true"
click at [534, 316] on button "Cancelar item" at bounding box center [516, 309] width 72 height 23
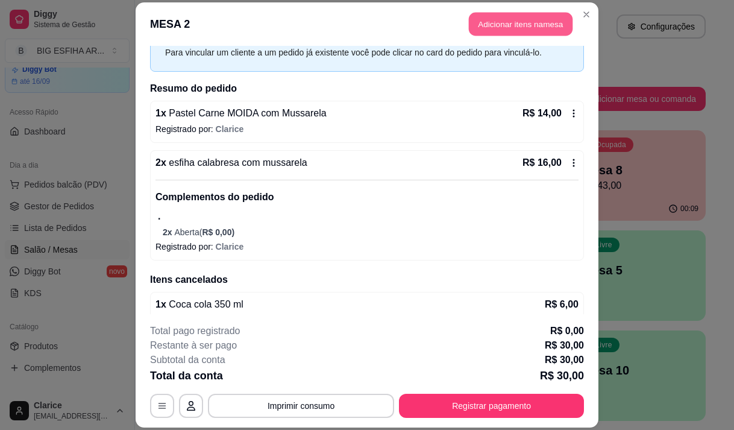
click at [549, 28] on button "Adicionar itens na mesa" at bounding box center [521, 23] width 104 height 23
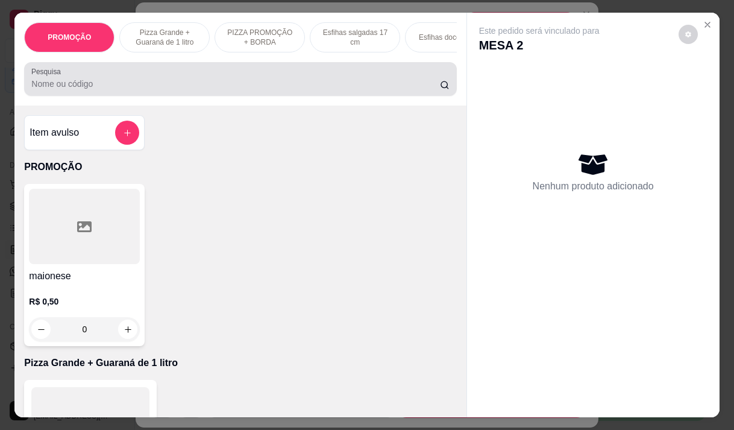
click at [130, 84] on input "Pesquisa" at bounding box center [235, 84] width 408 height 12
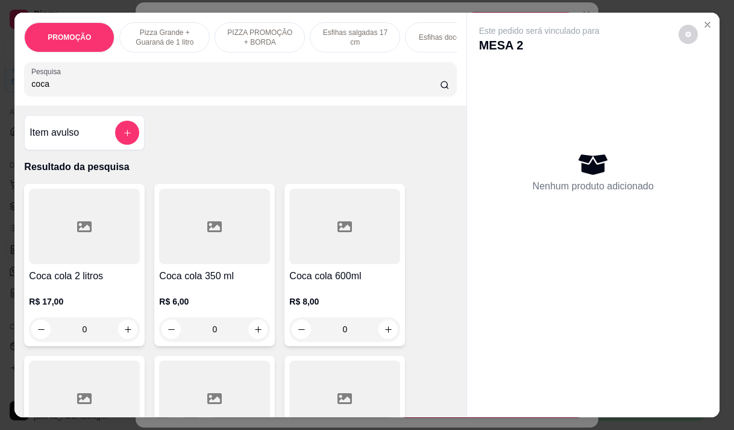
type input "coca"
click at [310, 277] on h4 "Coca cola 600ml" at bounding box center [344, 276] width 111 height 14
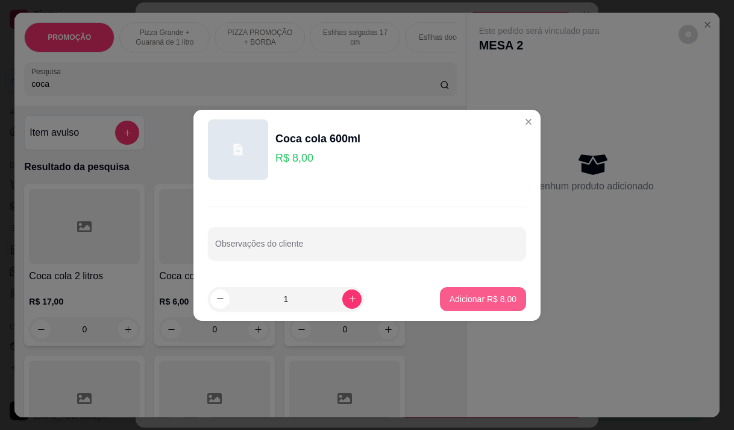
click at [502, 301] on p "Adicionar R$ 8,00" at bounding box center [482, 299] width 67 height 12
type input "1"
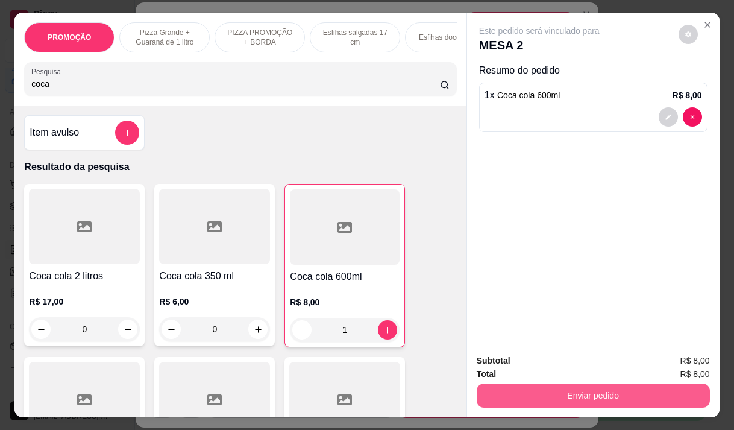
click at [524, 386] on button "Enviar pedido" at bounding box center [593, 395] width 233 height 24
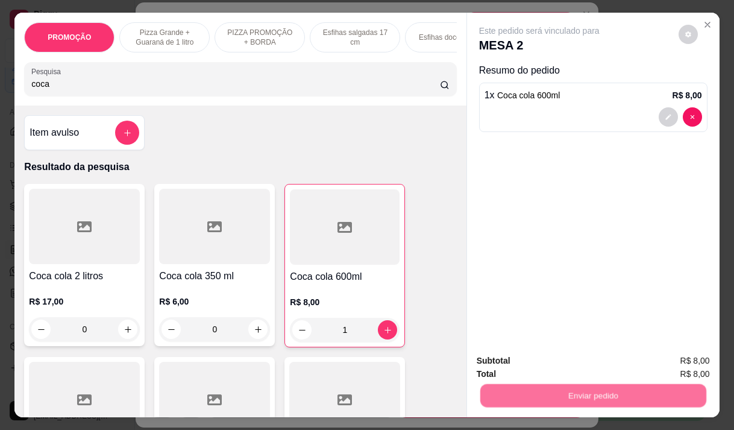
click at [537, 358] on button "Não registrar e enviar pedido" at bounding box center [552, 360] width 125 height 23
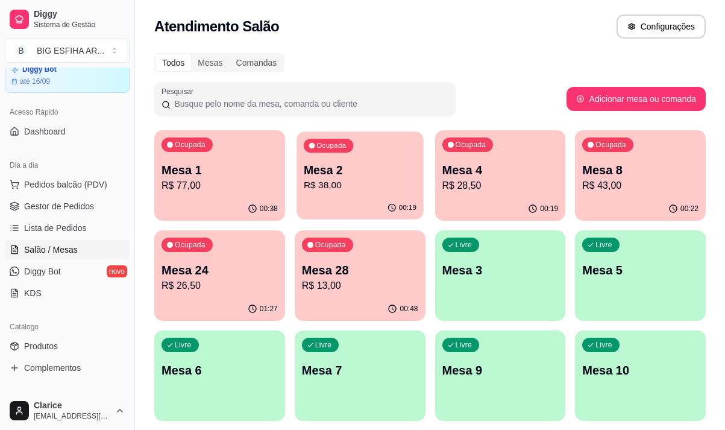
click at [364, 187] on p "R$ 38,00" at bounding box center [360, 185] width 113 height 14
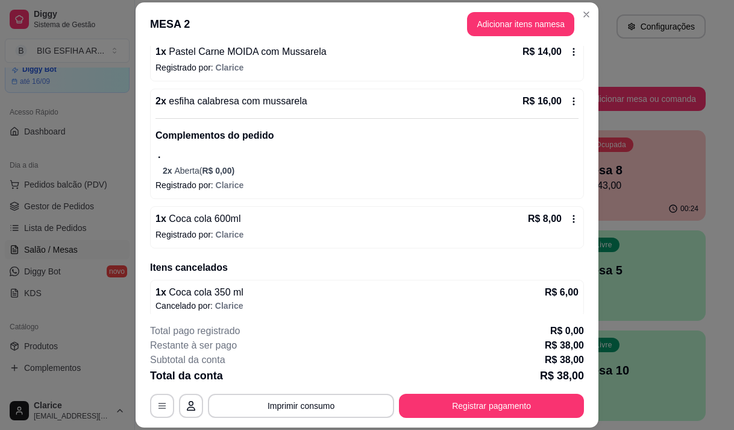
scroll to position [128, 0]
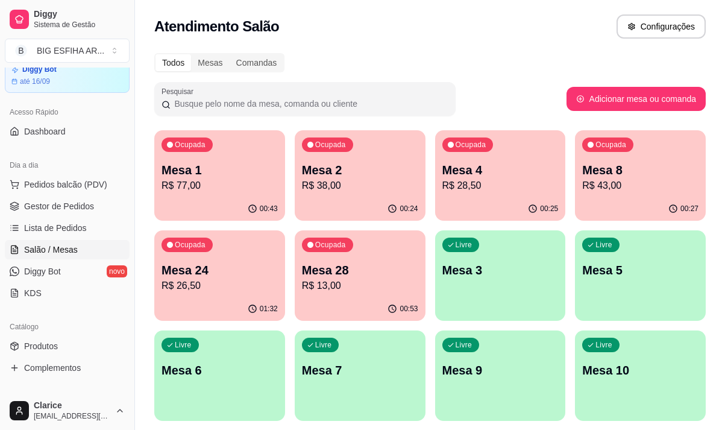
click at [629, 186] on p "R$ 43,00" at bounding box center [640, 185] width 116 height 14
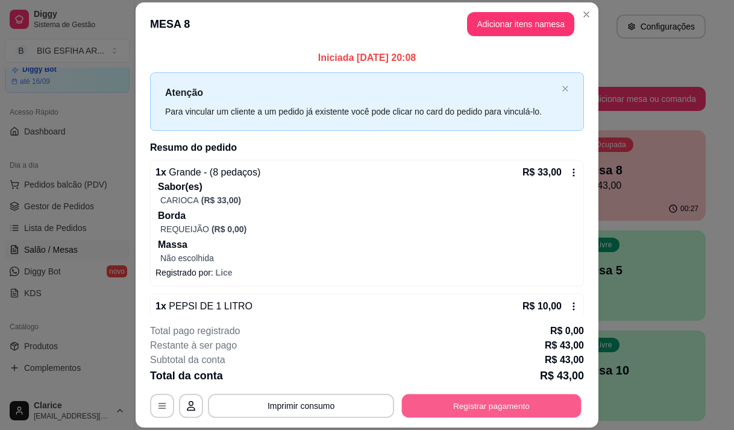
click at [433, 397] on button "Registrar pagamento" at bounding box center [492, 405] width 180 height 23
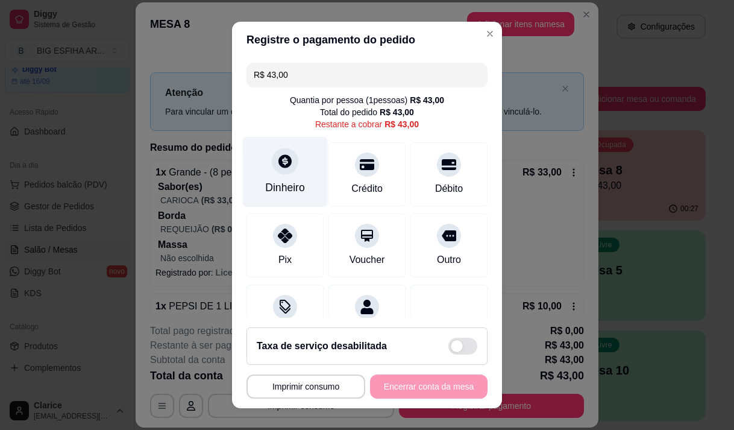
click at [272, 164] on div at bounding box center [285, 161] width 27 height 27
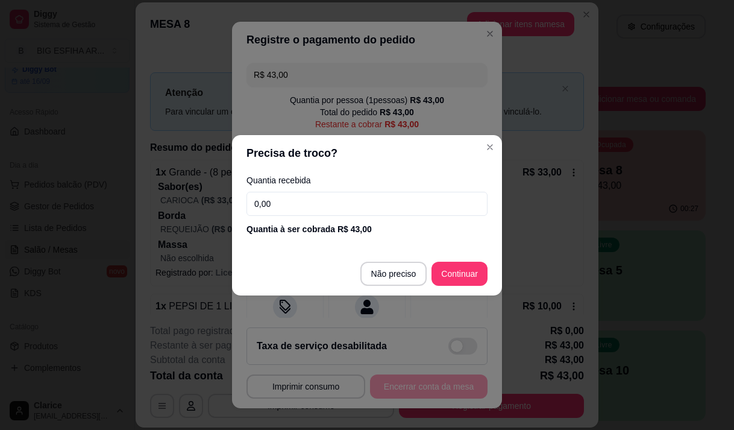
click at [333, 206] on input "0,00" at bounding box center [366, 204] width 241 height 24
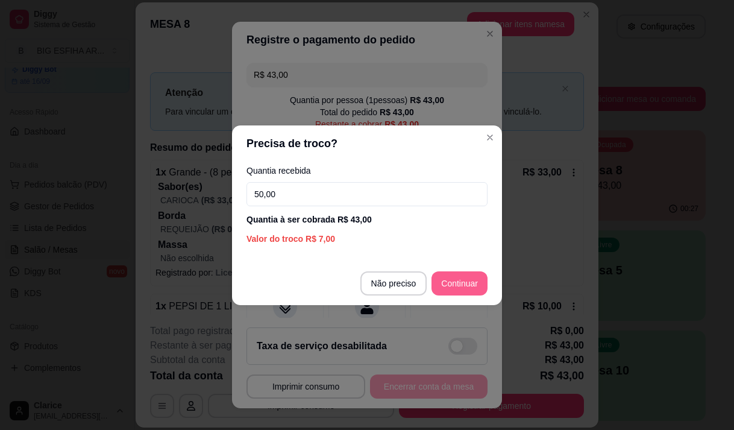
type input "50,00"
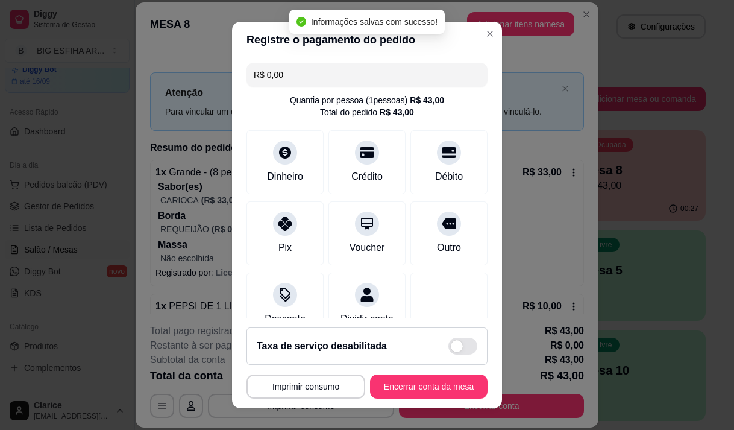
type input "R$ 0,00"
click at [422, 391] on button "Encerrar conta da mesa" at bounding box center [428, 386] width 117 height 24
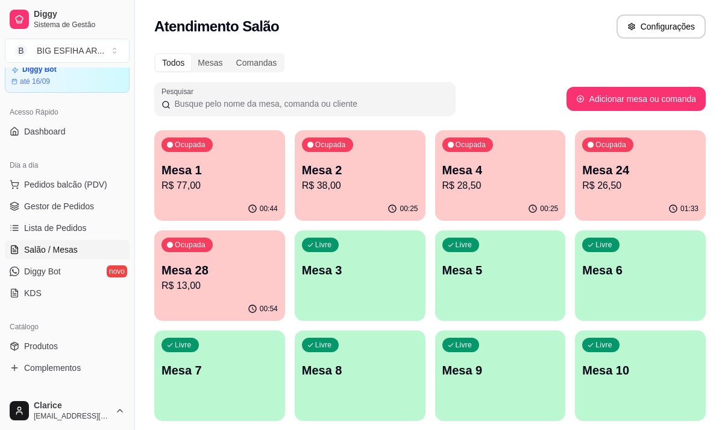
click at [349, 185] on p "R$ 38,00" at bounding box center [360, 185] width 116 height 14
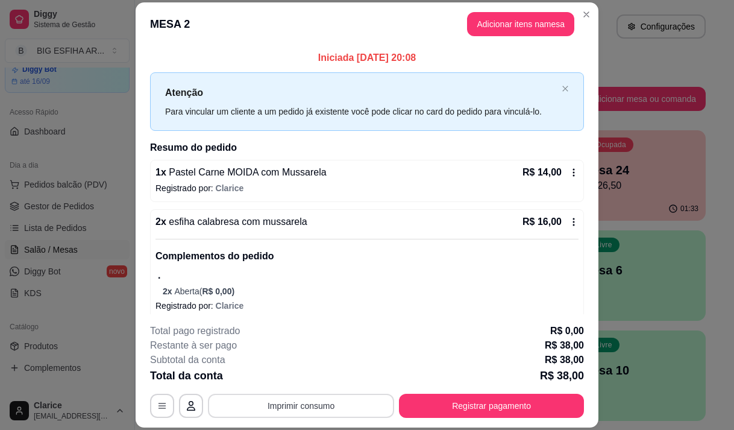
click at [346, 401] on button "Imprimir consumo" at bounding box center [301, 405] width 186 height 24
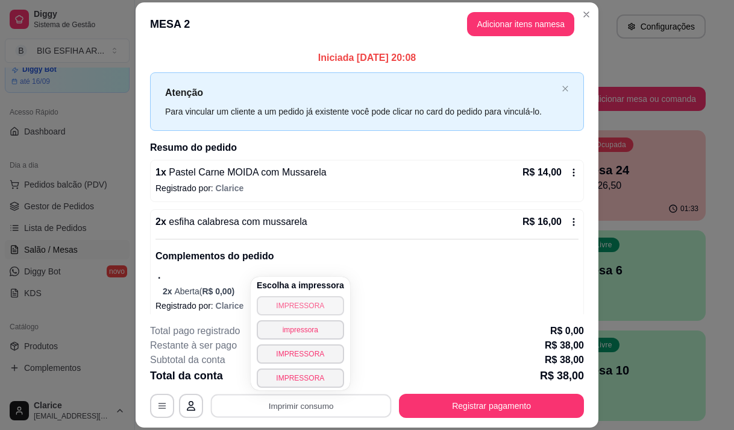
click at [310, 298] on button "IMPRESSORA" at bounding box center [300, 305] width 87 height 19
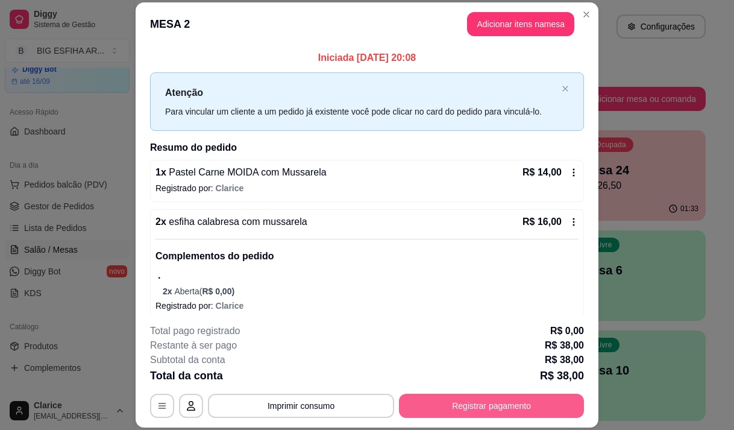
click at [445, 400] on button "Registrar pagamento" at bounding box center [491, 405] width 185 height 24
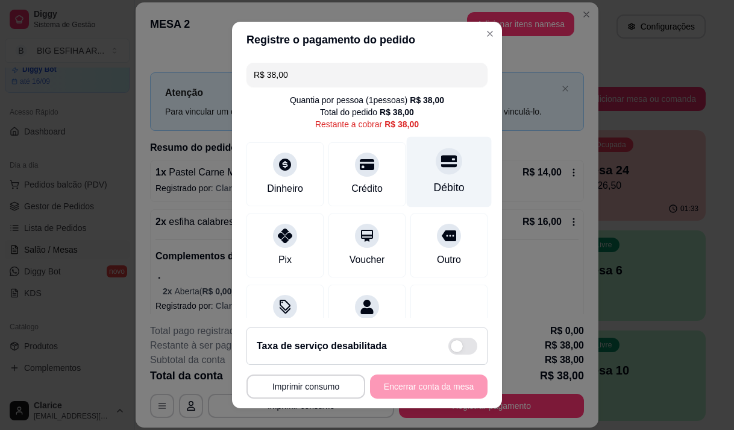
click at [441, 158] on icon at bounding box center [449, 161] width 16 height 12
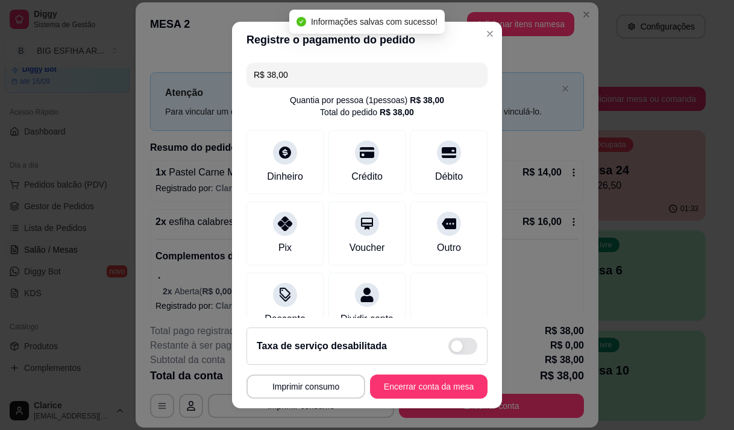
type input "R$ 0,00"
click at [426, 383] on button "Encerrar conta da mesa" at bounding box center [428, 386] width 117 height 24
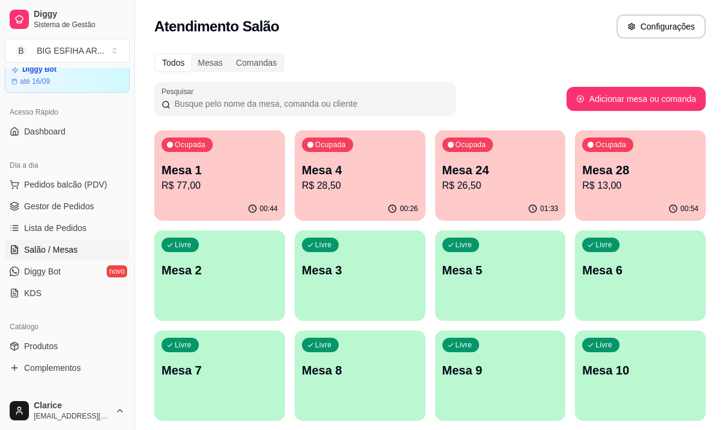
click at [200, 191] on p "R$ 77,00" at bounding box center [219, 185] width 116 height 14
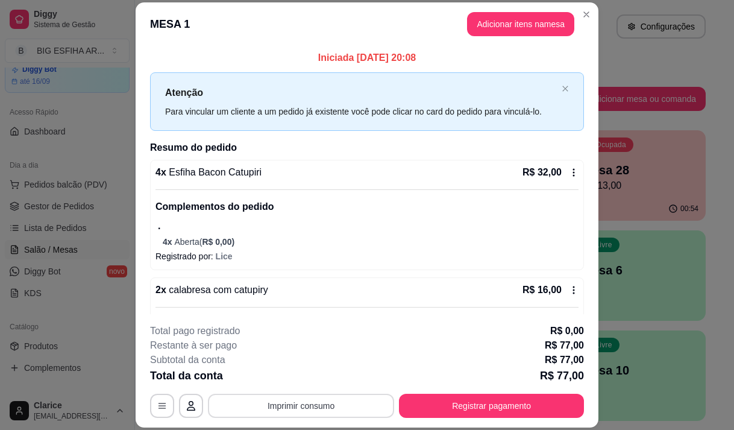
click at [243, 405] on button "Imprimir consumo" at bounding box center [301, 405] width 186 height 24
click at [306, 404] on button "Imprimir consumo" at bounding box center [301, 405] width 186 height 24
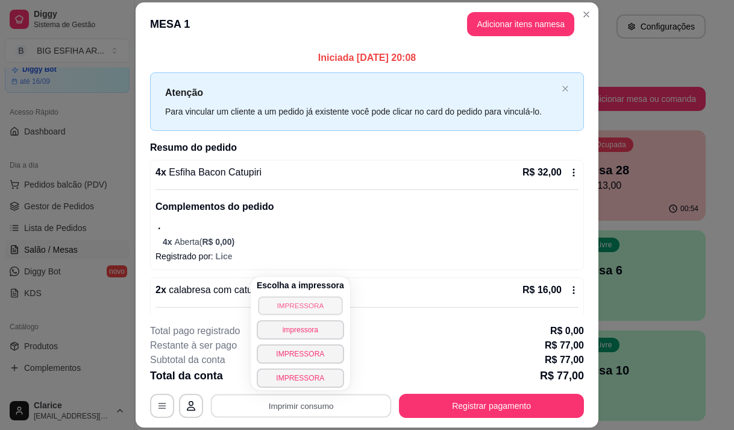
click at [283, 299] on button "IMPRESSORA" at bounding box center [300, 305] width 84 height 19
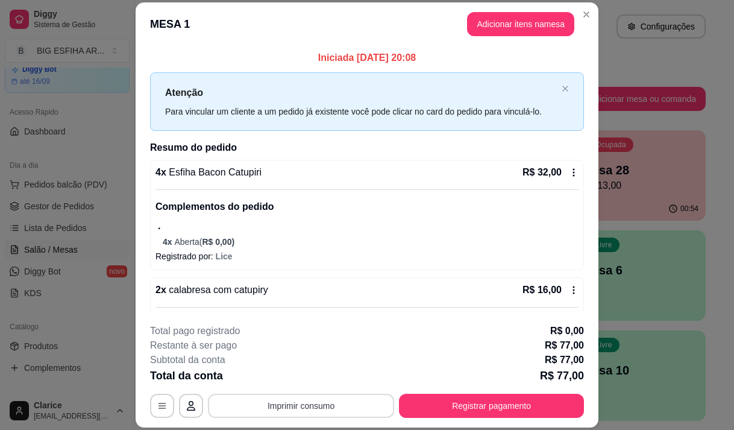
click at [271, 407] on button "Imprimir consumo" at bounding box center [301, 405] width 186 height 24
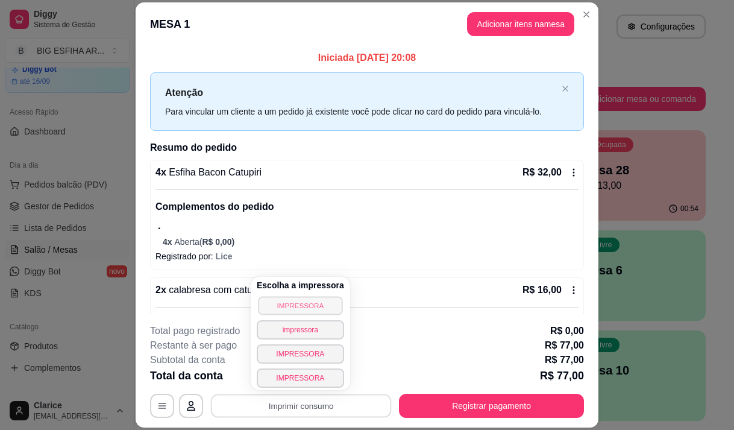
click at [277, 304] on button "IMPRESSORA" at bounding box center [300, 305] width 84 height 19
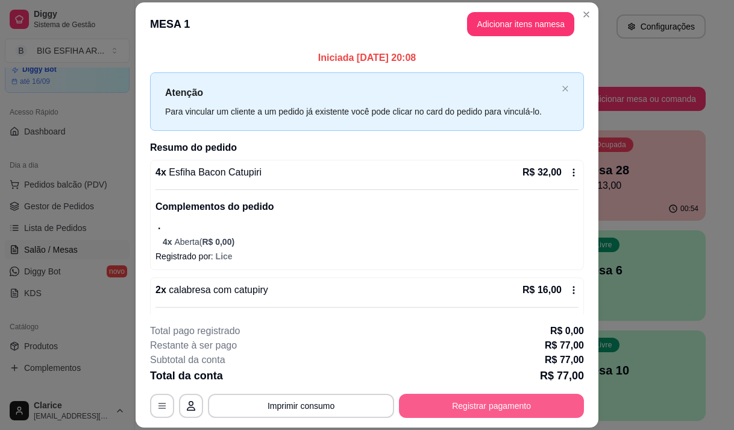
click at [504, 404] on button "Registrar pagamento" at bounding box center [491, 405] width 185 height 24
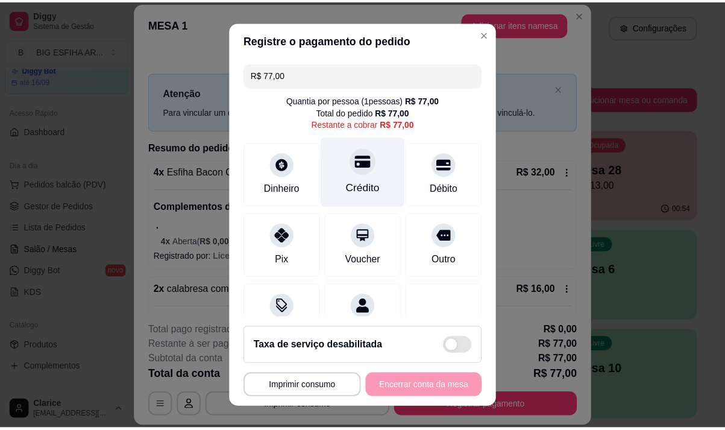
scroll to position [49, 0]
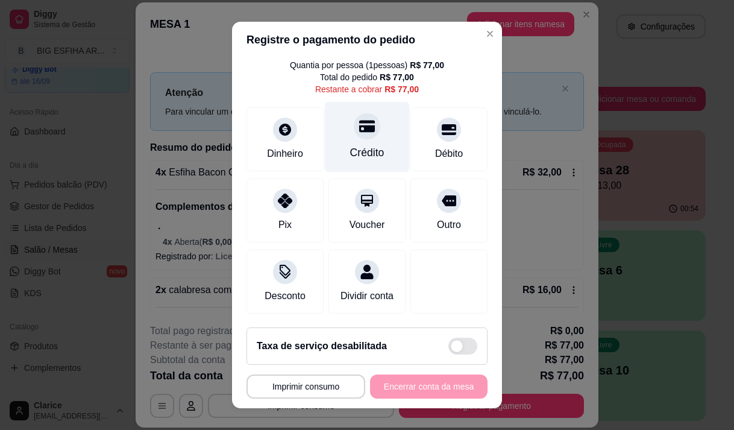
click at [369, 145] on div "Crédito" at bounding box center [367, 153] width 34 height 16
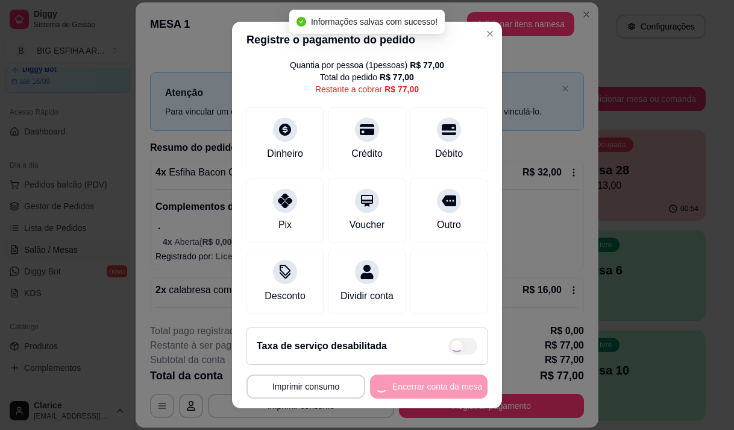
type input "R$ 0,00"
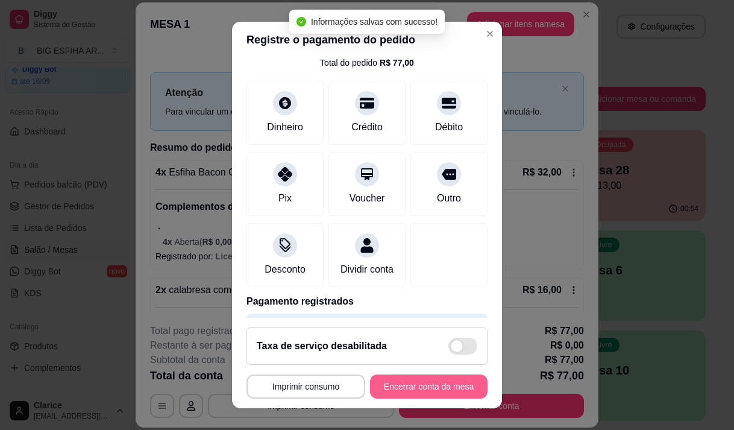
click at [427, 387] on button "Encerrar conta da mesa" at bounding box center [428, 386] width 117 height 24
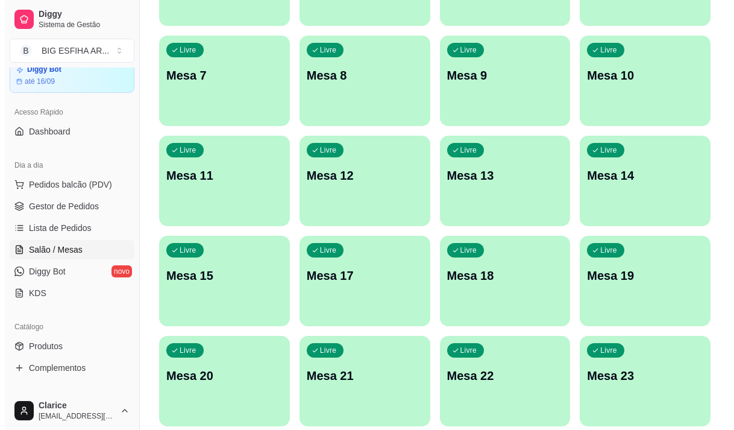
scroll to position [540, 0]
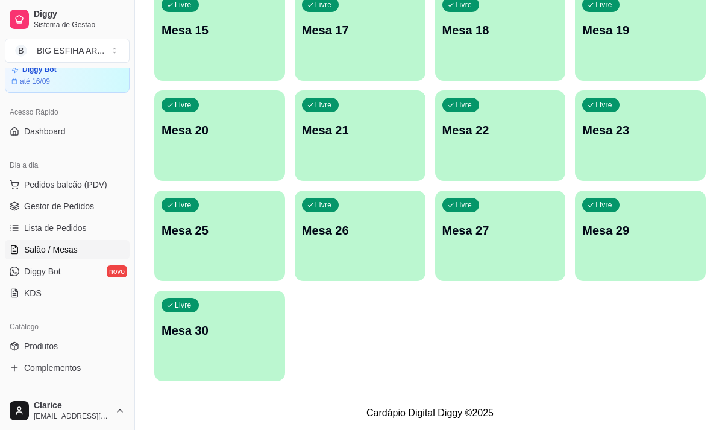
click at [194, 352] on div "Livre Mesa 30" at bounding box center [219, 328] width 131 height 76
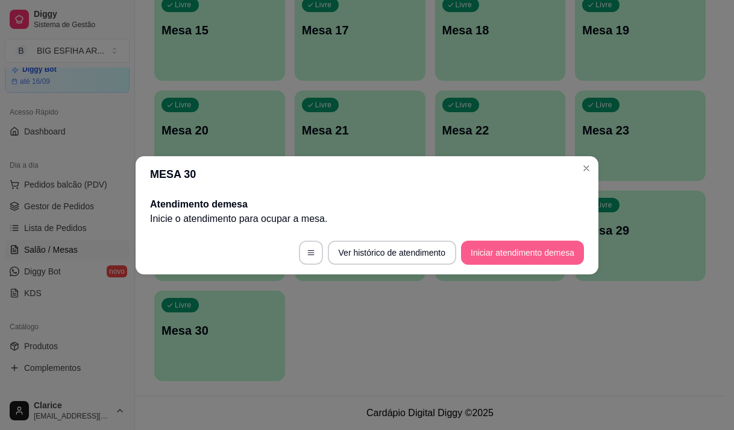
click at [475, 254] on button "Iniciar atendimento de mesa" at bounding box center [522, 252] width 123 height 24
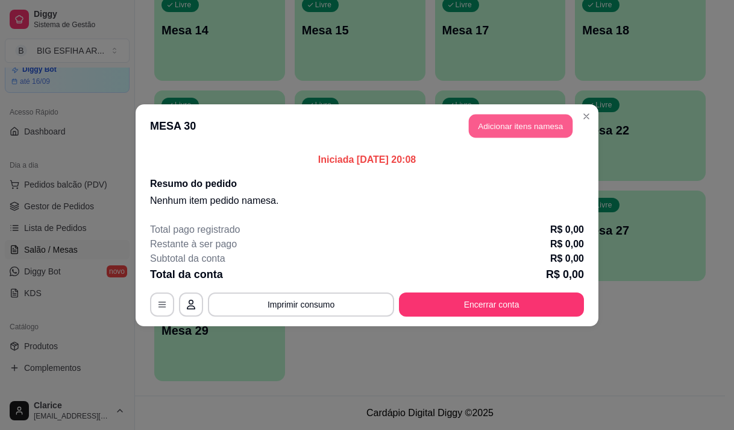
click at [509, 118] on button "Adicionar itens na mesa" at bounding box center [521, 125] width 104 height 23
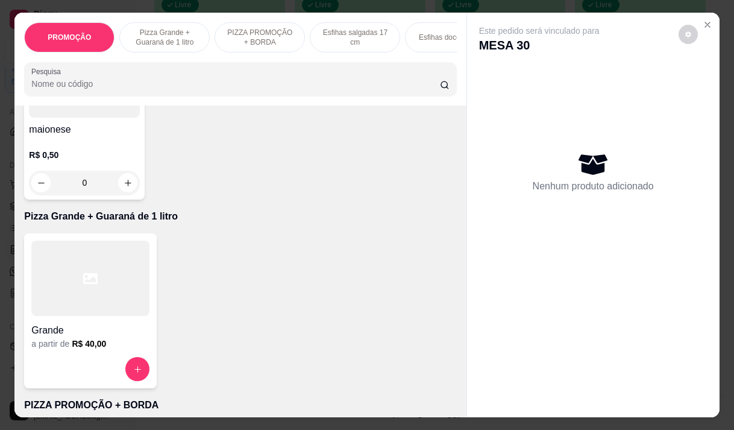
scroll to position [241, 0]
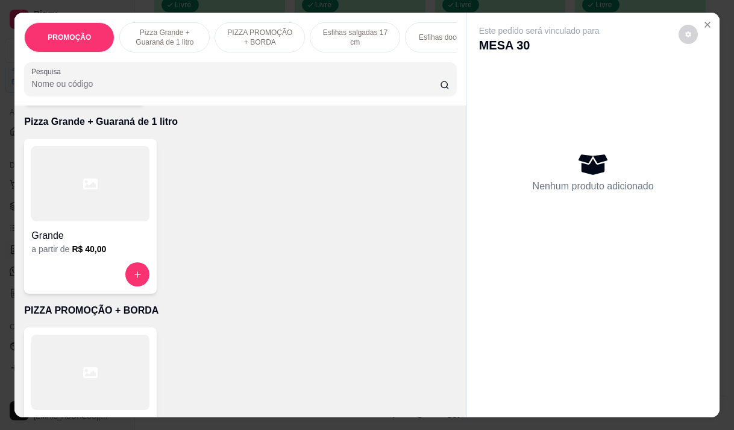
click at [69, 264] on div "Grande a partir de R$ 40,00" at bounding box center [90, 216] width 133 height 155
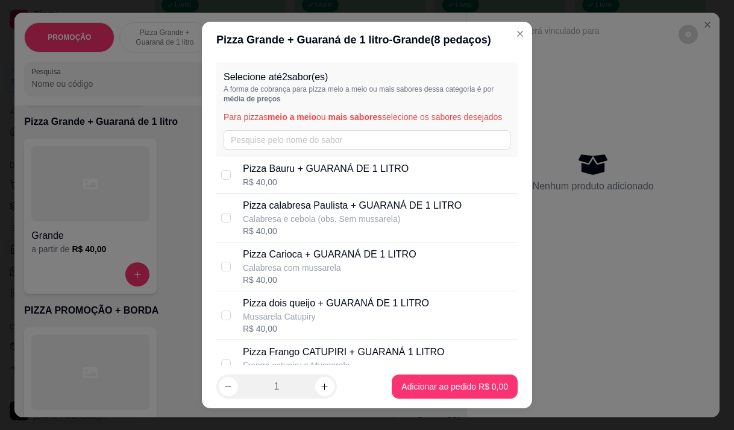
scroll to position [60, 0]
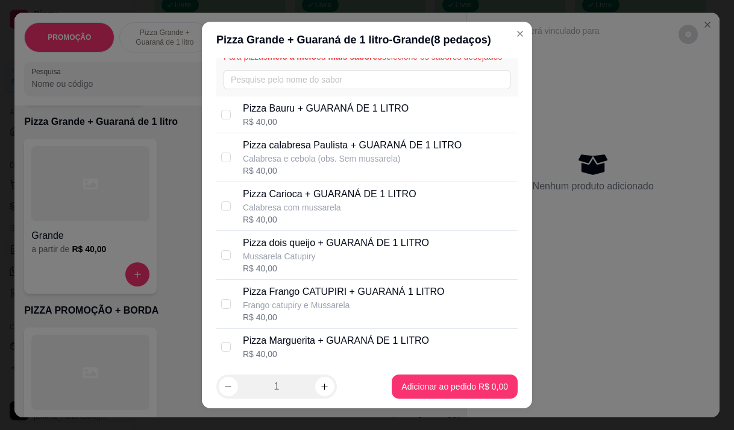
click at [287, 201] on p "Pizza Carioca + GUARANÁ DE 1 LITRO" at bounding box center [330, 194] width 174 height 14
checkbox input "false"
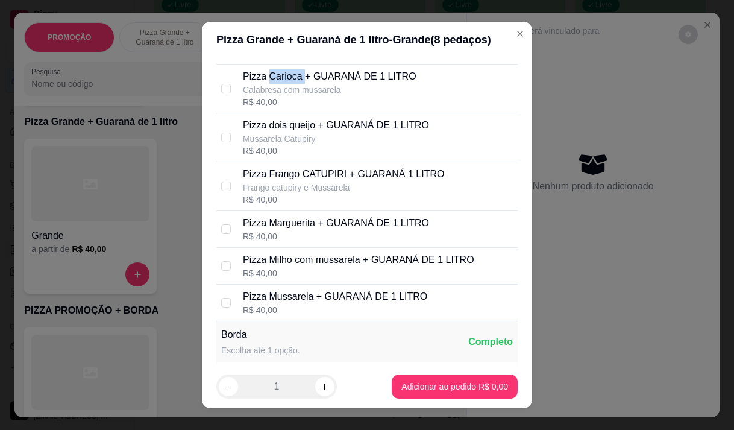
scroll to position [181, 0]
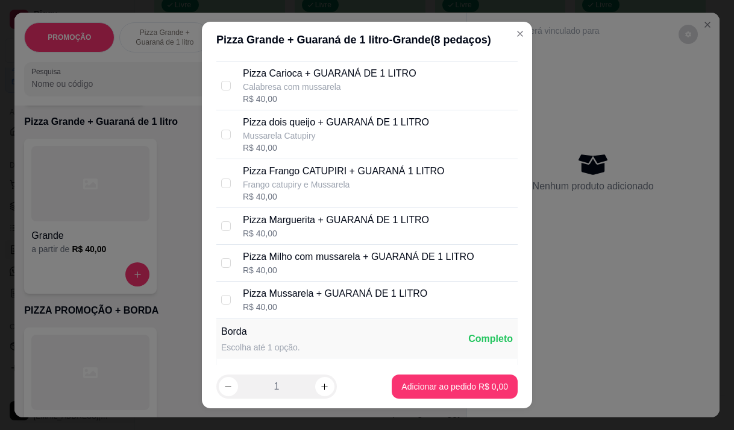
click at [287, 239] on div "R$ 40,00" at bounding box center [336, 233] width 186 height 12
checkbox input "true"
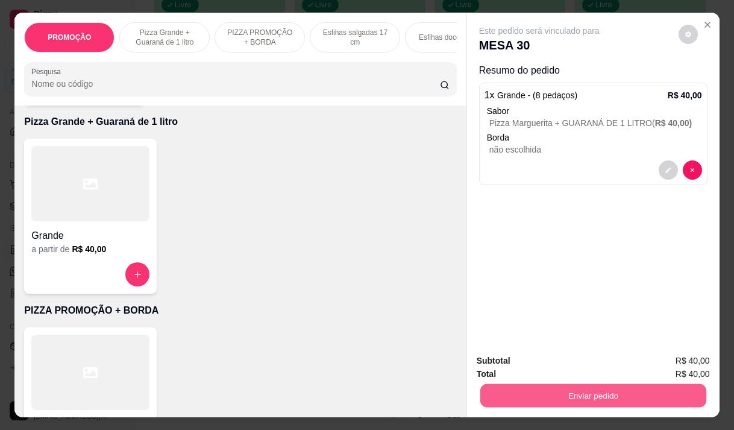
click at [565, 383] on button "Enviar pedido" at bounding box center [593, 394] width 226 height 23
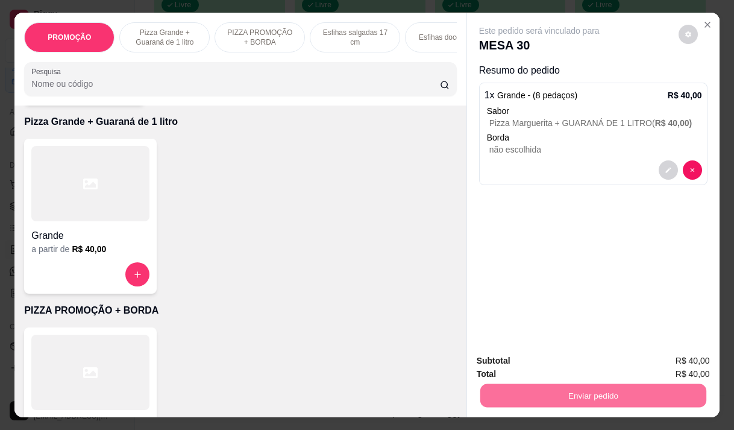
click at [542, 358] on button "Não registrar e enviar pedido" at bounding box center [552, 360] width 125 height 23
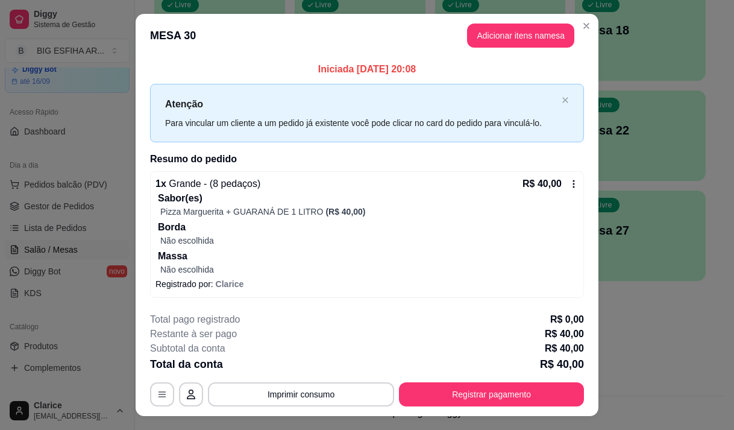
click at [569, 184] on icon at bounding box center [574, 184] width 10 height 10
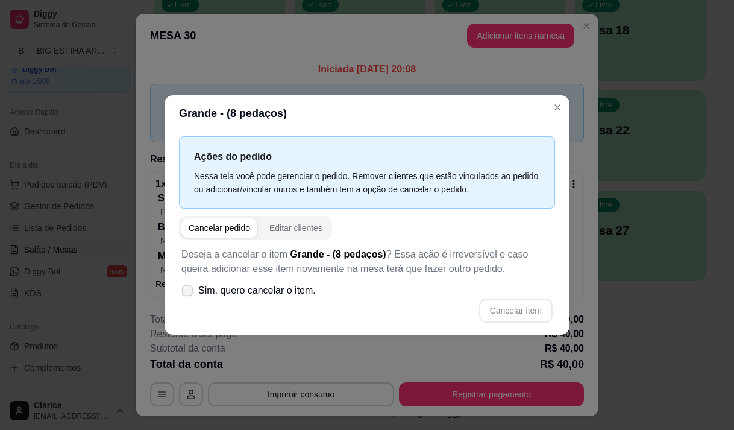
click at [183, 287] on icon at bounding box center [187, 290] width 9 height 7
click at [183, 292] on input "Sim, quero cancelar o item." at bounding box center [185, 296] width 8 height 8
checkbox input "true"
click at [505, 317] on button "Cancelar item" at bounding box center [516, 310] width 74 height 24
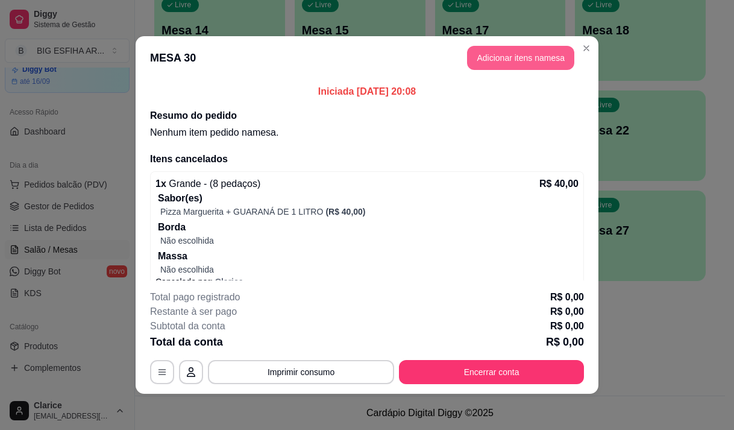
click at [510, 55] on button "Adicionar itens na mesa" at bounding box center [520, 58] width 107 height 24
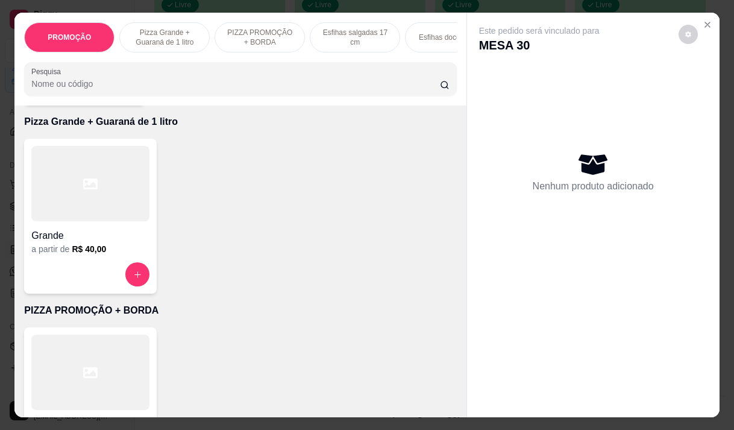
scroll to position [422, 0]
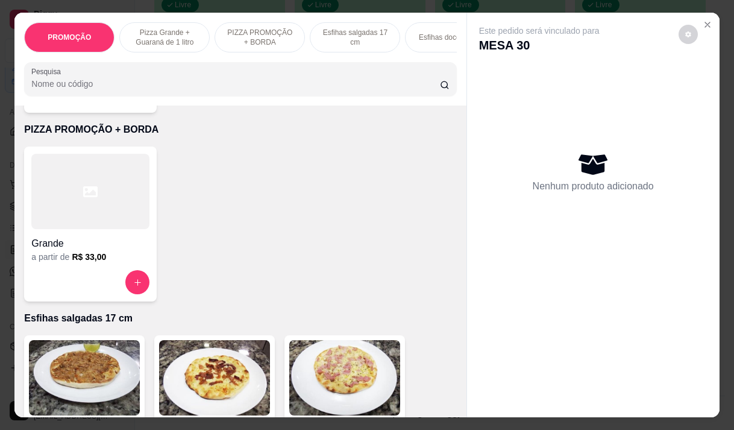
click at [84, 263] on h6 "R$ 33,00" at bounding box center [89, 257] width 34 height 12
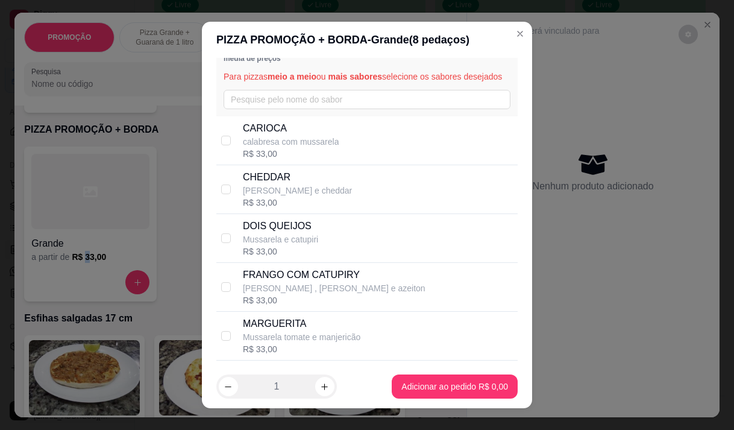
scroll to position [60, 0]
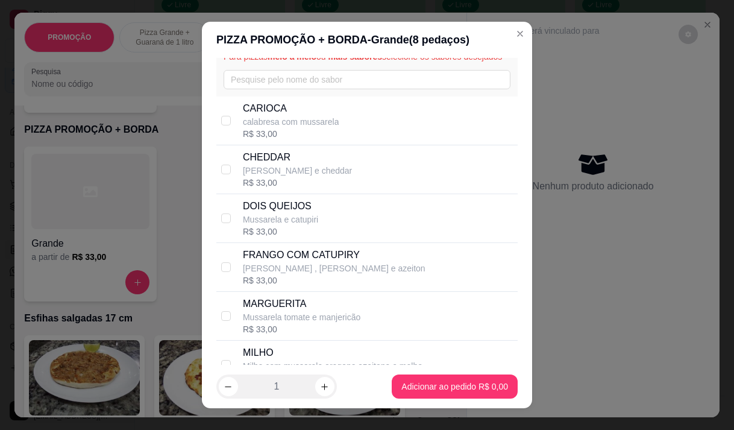
click at [314, 128] on p "calabresa com mussarela" at bounding box center [291, 122] width 96 height 12
checkbox input "true"
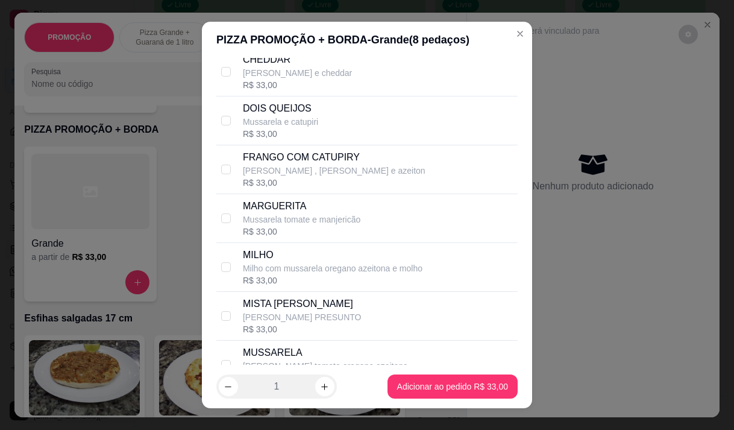
scroll to position [181, 0]
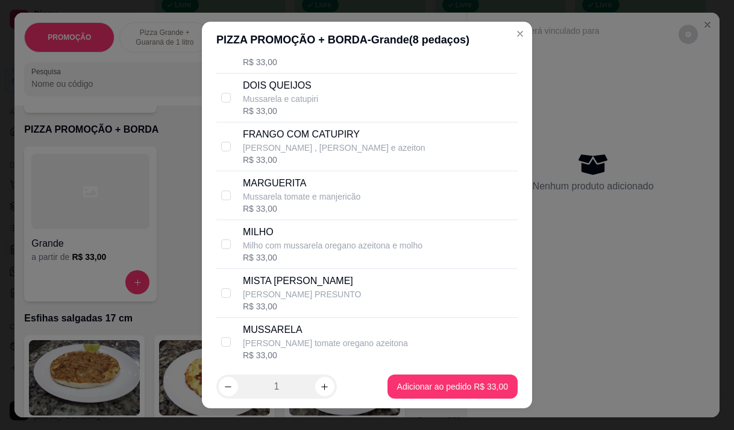
click at [289, 202] on p "Mussarela tomate e manjericão" at bounding box center [301, 196] width 117 height 12
checkbox input "true"
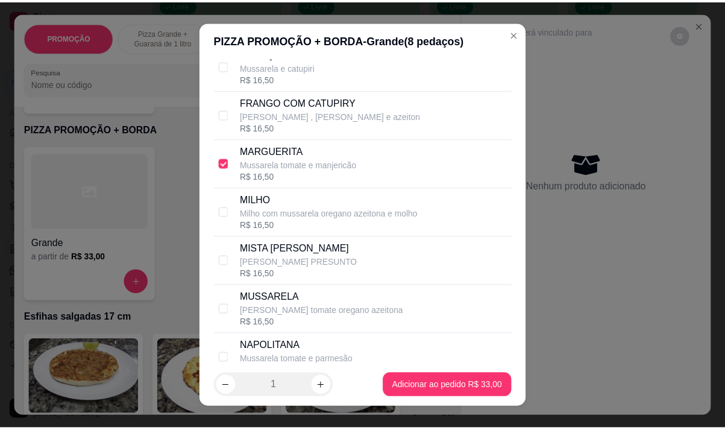
scroll to position [413, 0]
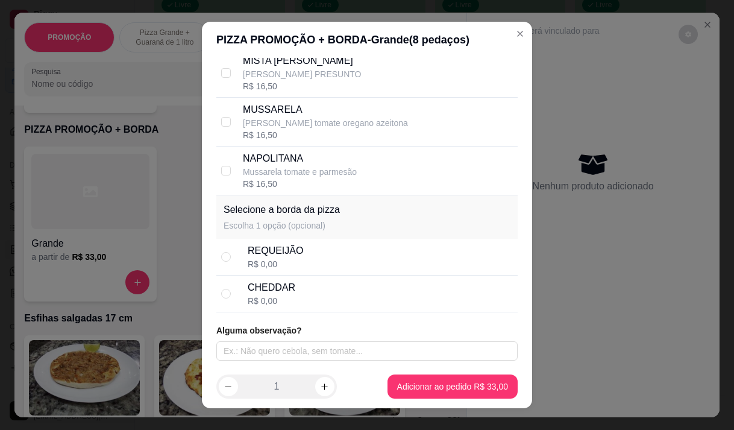
click at [261, 286] on div "CHEDDAR" at bounding box center [272, 287] width 48 height 14
radio input "true"
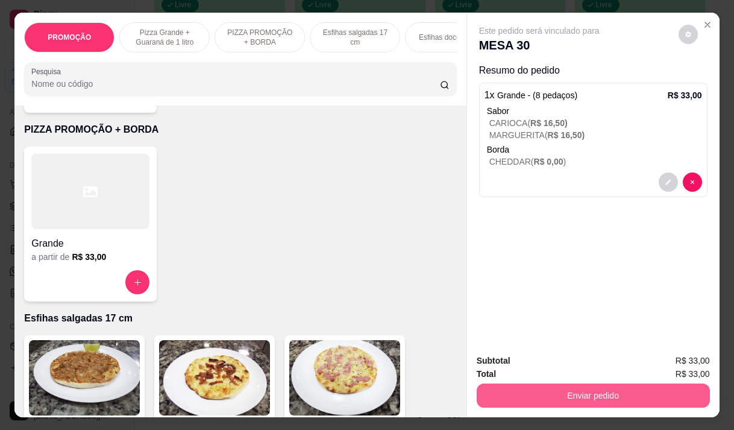
click at [562, 387] on button "Enviar pedido" at bounding box center [593, 395] width 233 height 24
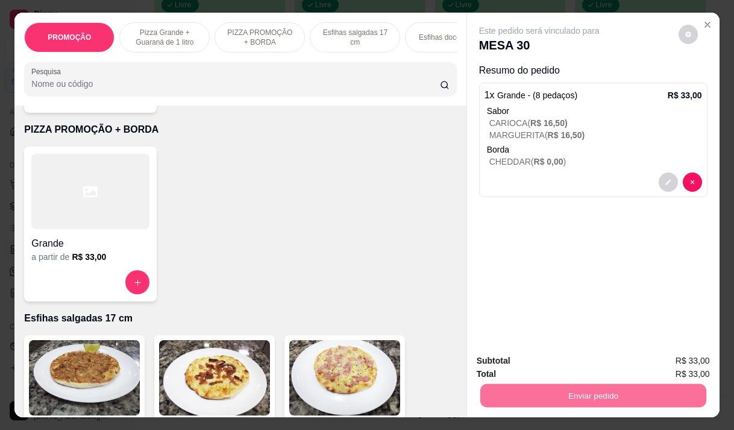
click at [556, 357] on button "Não registrar e enviar pedido" at bounding box center [553, 360] width 122 height 22
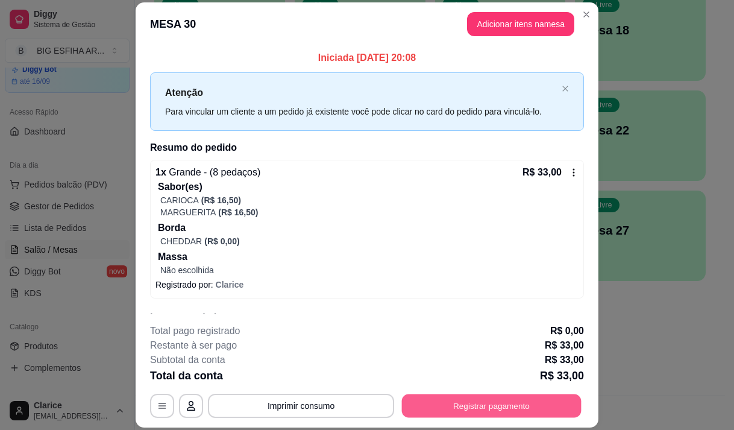
click at [570, 395] on button "Registrar pagamento" at bounding box center [492, 405] width 180 height 23
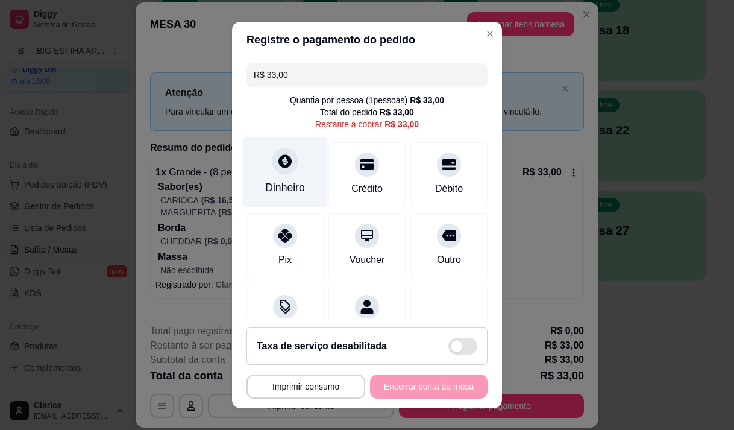
click at [286, 190] on div "Dinheiro" at bounding box center [285, 188] width 40 height 16
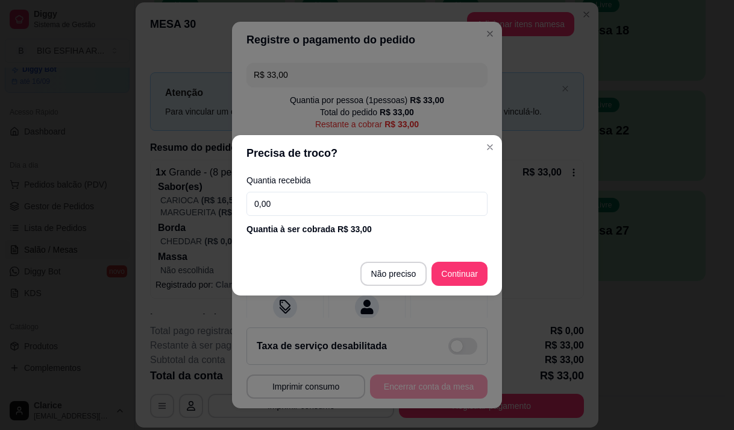
click at [285, 195] on input "0,00" at bounding box center [366, 204] width 241 height 24
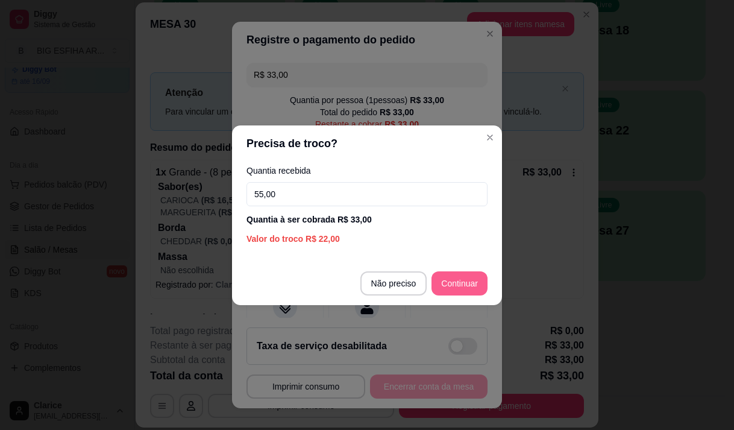
type input "55,00"
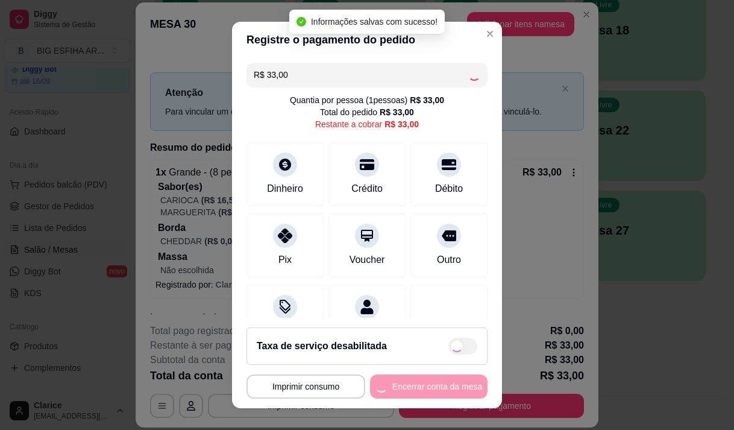
type input "R$ 0,00"
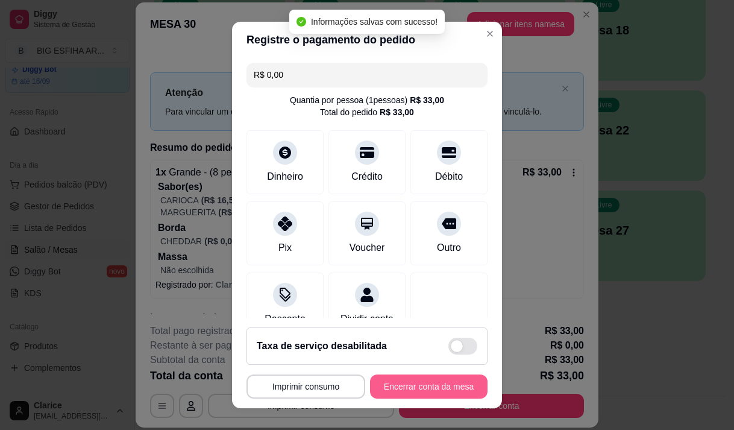
click at [422, 378] on button "Encerrar conta da mesa" at bounding box center [428, 386] width 117 height 24
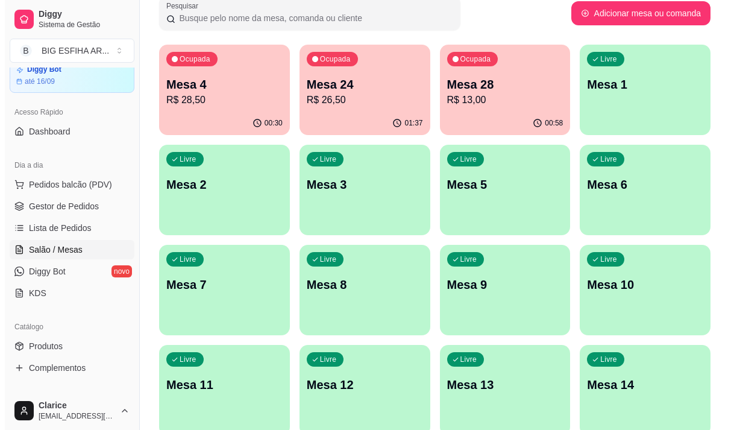
scroll to position [58, 0]
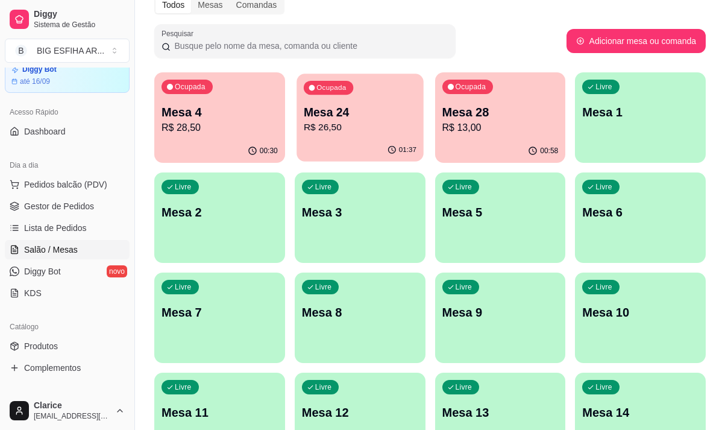
click at [383, 139] on div "01:37" at bounding box center [359, 150] width 127 height 23
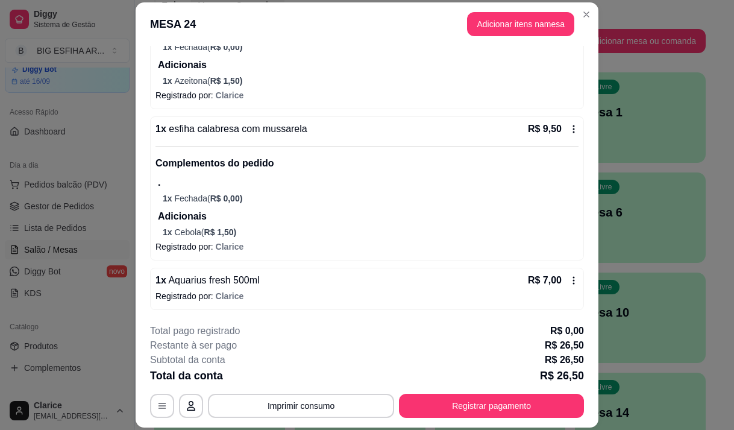
scroll to position [0, 0]
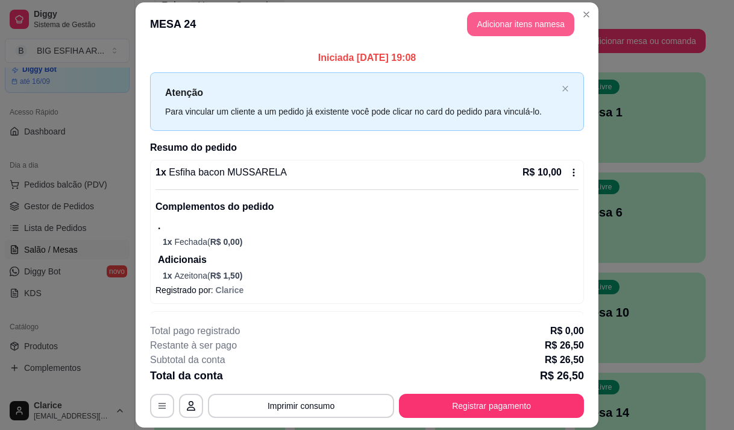
click at [521, 24] on button "Adicionar itens na mesa" at bounding box center [520, 24] width 107 height 24
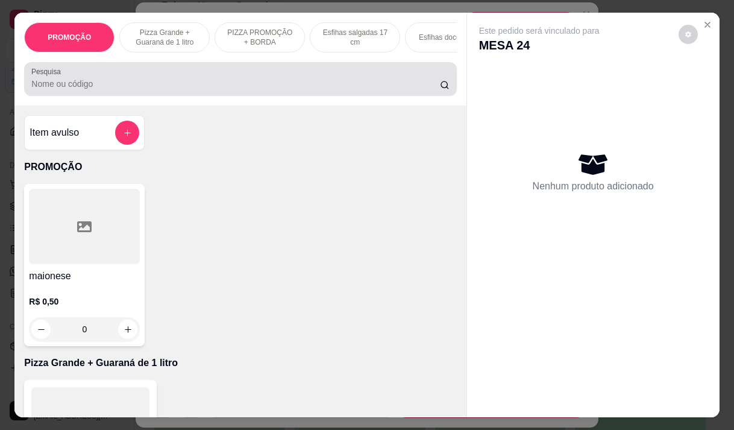
click at [124, 83] on input "Pesquisa" at bounding box center [235, 84] width 408 height 12
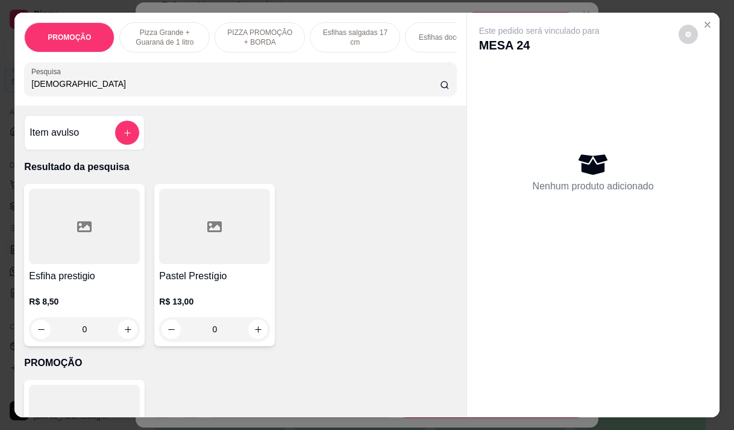
type input "[DEMOGRAPHIC_DATA]"
click at [95, 291] on div "R$ 8,50 0" at bounding box center [84, 312] width 111 height 58
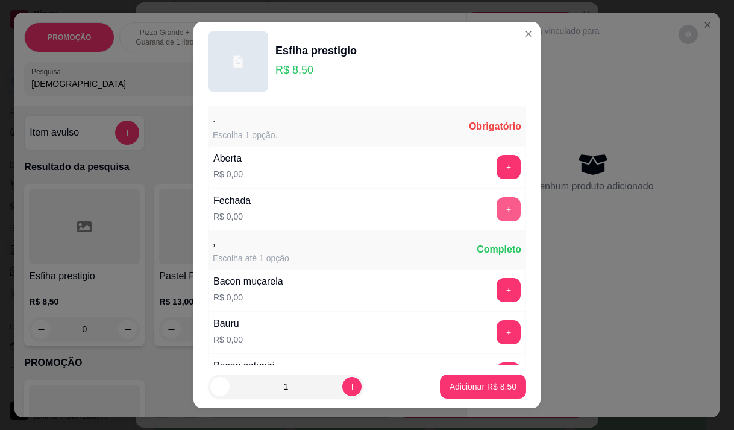
click at [496, 208] on button "+" at bounding box center [508, 209] width 24 height 24
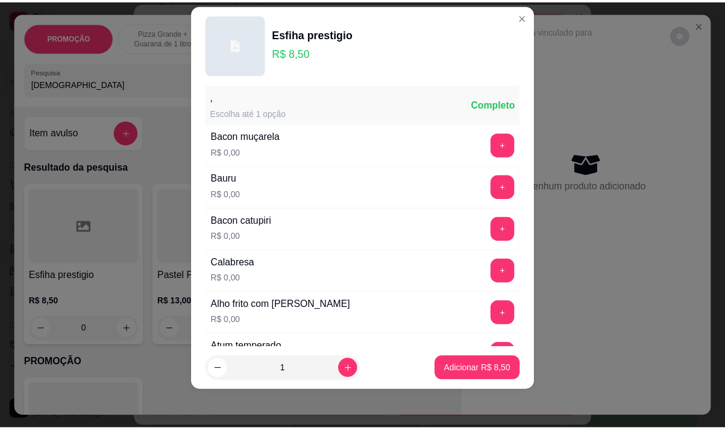
scroll to position [129, 0]
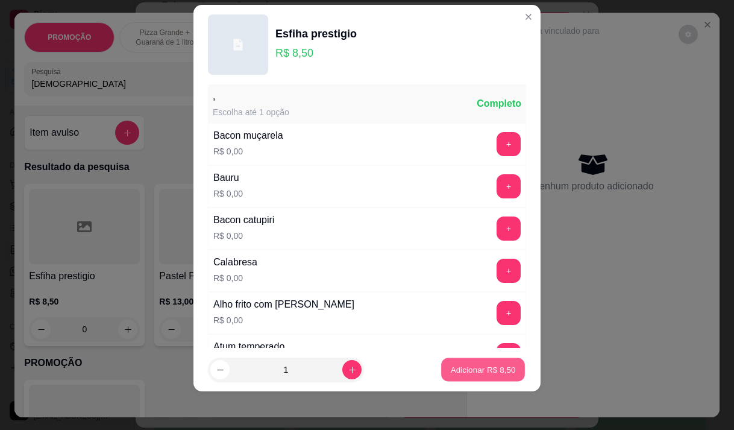
click at [450, 371] on p "Adicionar R$ 8,50" at bounding box center [482, 369] width 65 height 11
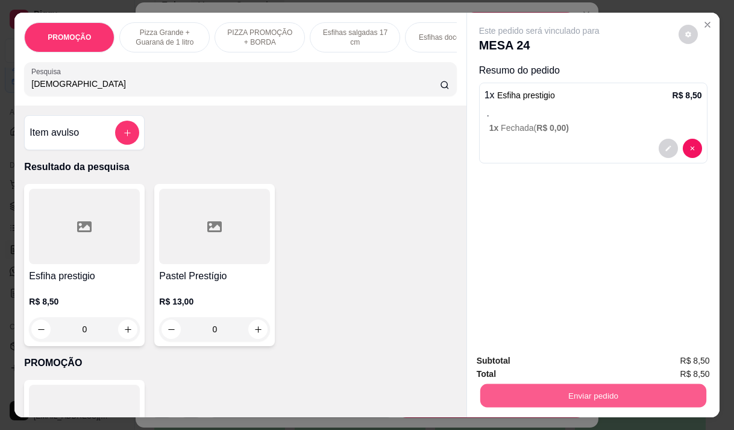
click at [578, 384] on button "Enviar pedido" at bounding box center [593, 394] width 226 height 23
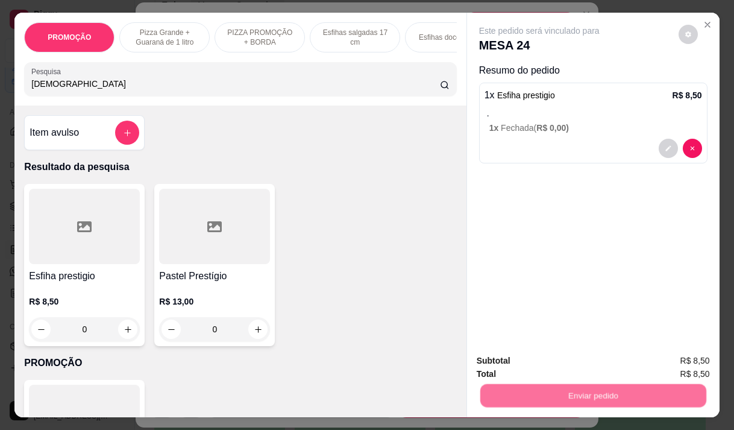
click at [558, 365] on button "Não registrar e enviar pedido" at bounding box center [552, 360] width 125 height 23
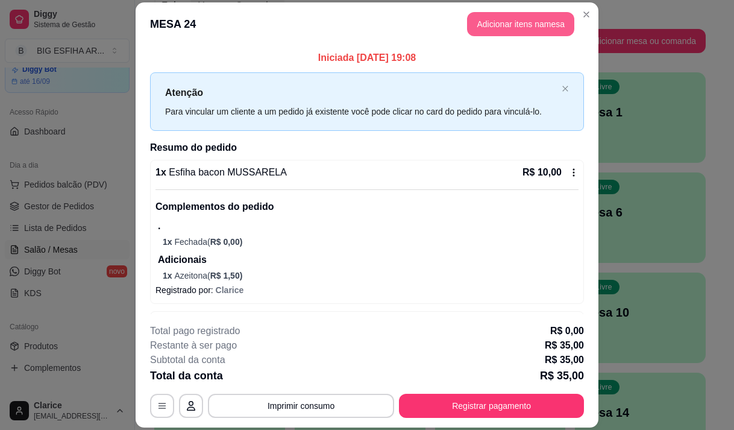
click at [485, 22] on button "Adicionar itens na mesa" at bounding box center [520, 24] width 107 height 24
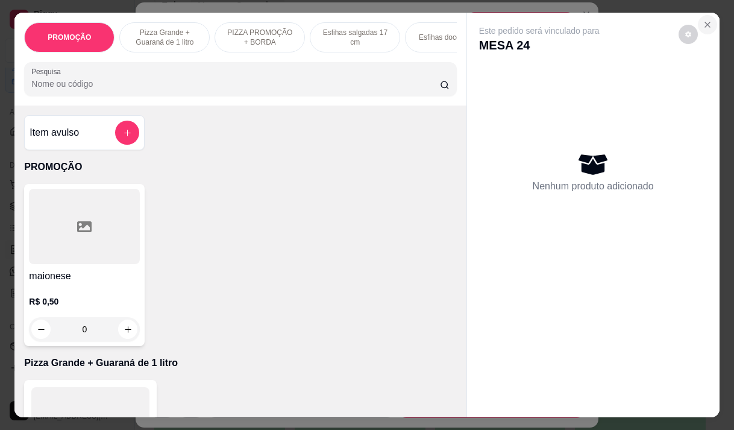
click at [703, 21] on icon "Close" at bounding box center [708, 25] width 10 height 10
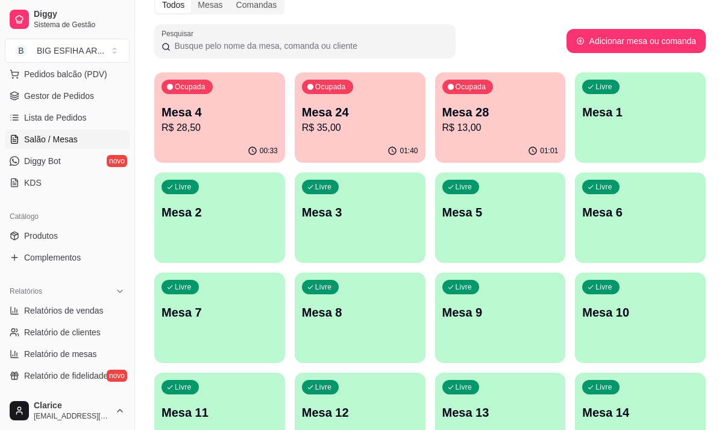
scroll to position [169, 0]
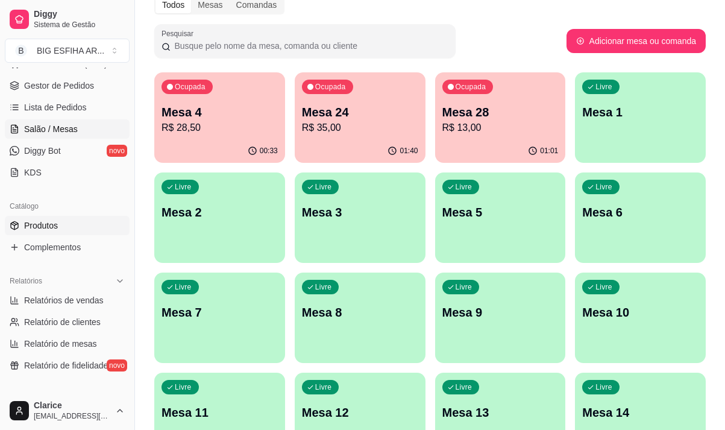
click at [56, 233] on link "Produtos" at bounding box center [67, 225] width 125 height 19
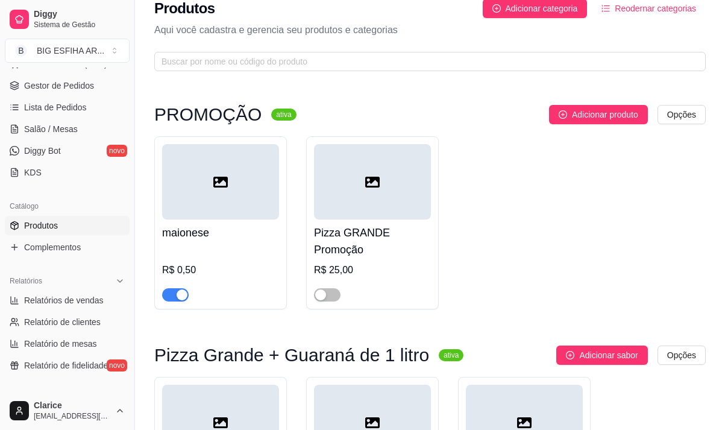
scroll to position [60, 0]
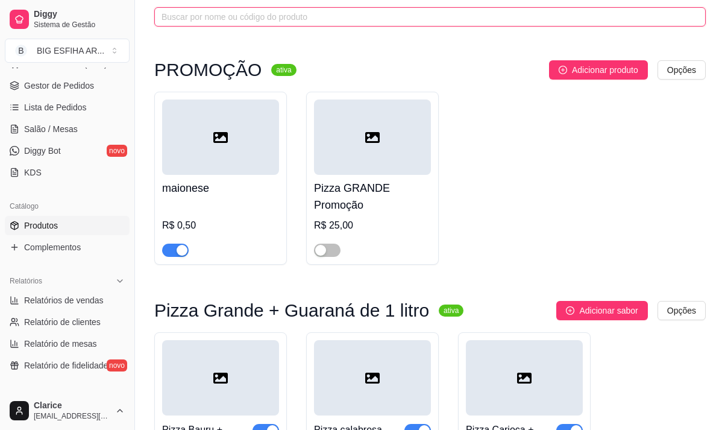
click at [204, 15] on input "text" at bounding box center [424, 16] width 527 height 13
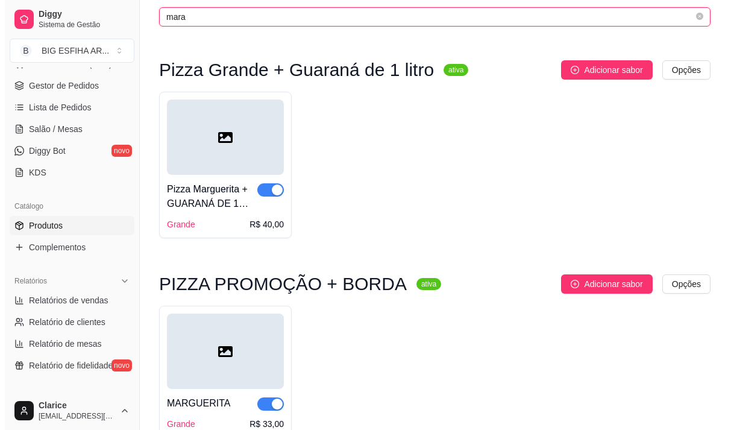
scroll to position [0, 0]
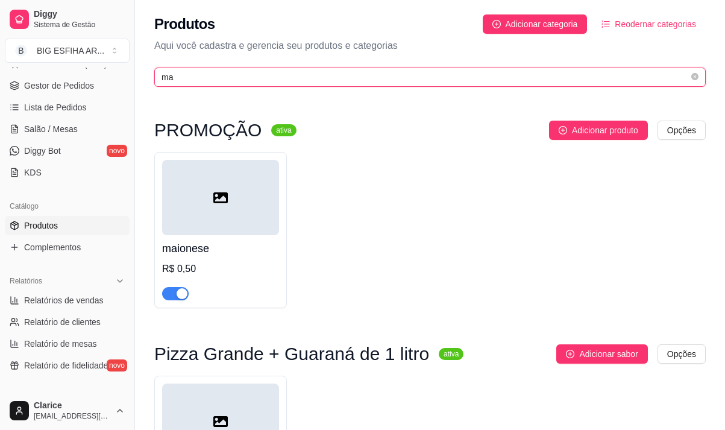
type input "m"
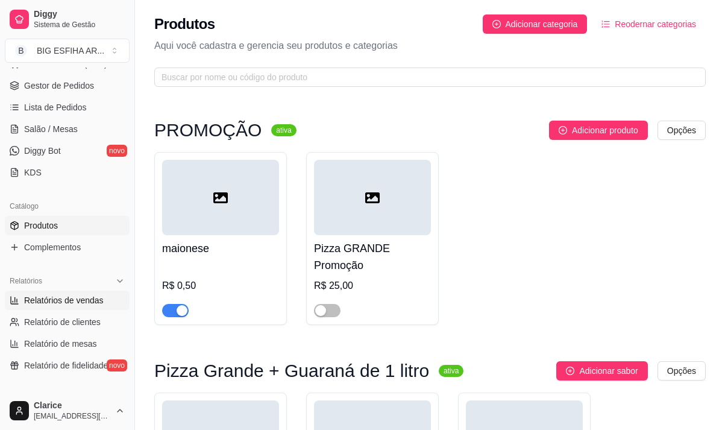
click at [103, 290] on link "Relatórios de vendas" at bounding box center [67, 299] width 125 height 19
select select "ALL"
select select "0"
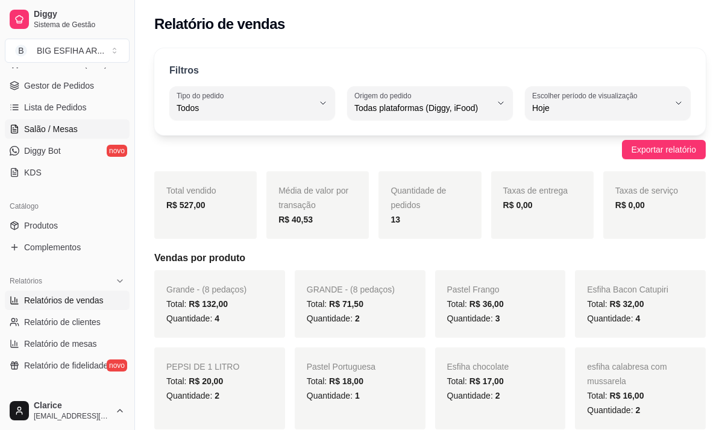
click at [46, 130] on span "Salão / Mesas" at bounding box center [51, 129] width 54 height 12
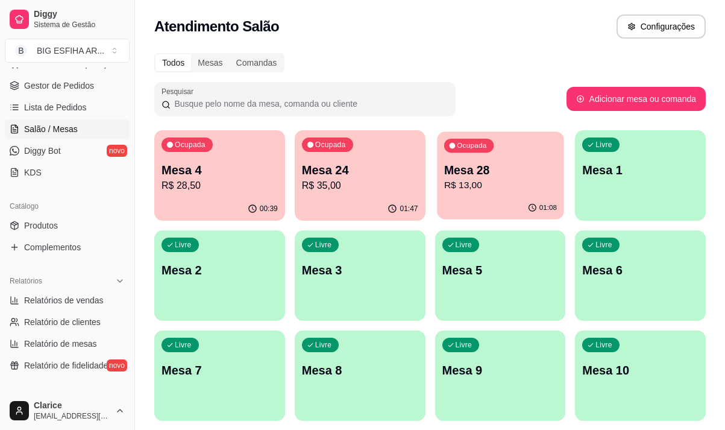
click at [471, 186] on p "R$ 13,00" at bounding box center [499, 185] width 113 height 14
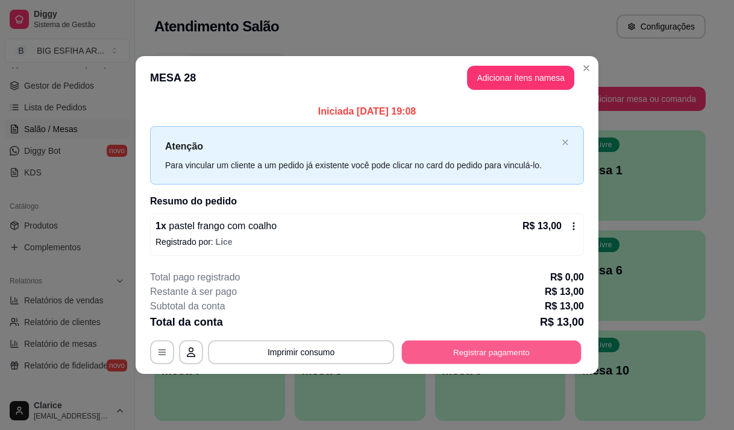
click at [477, 351] on button "Registrar pagamento" at bounding box center [492, 351] width 180 height 23
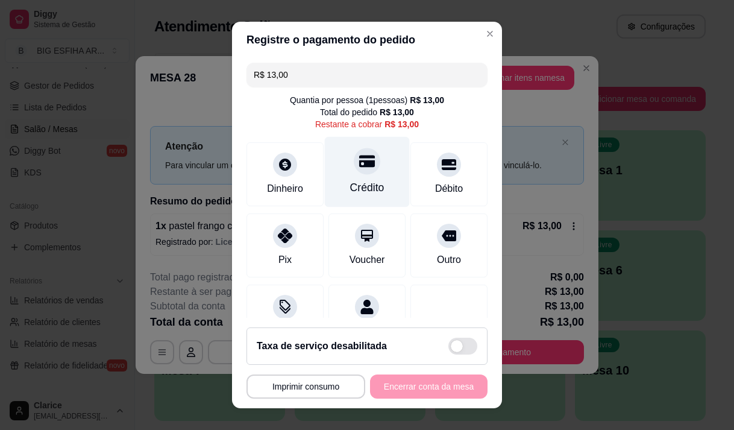
click at [365, 183] on div "Crédito" at bounding box center [367, 188] width 34 height 16
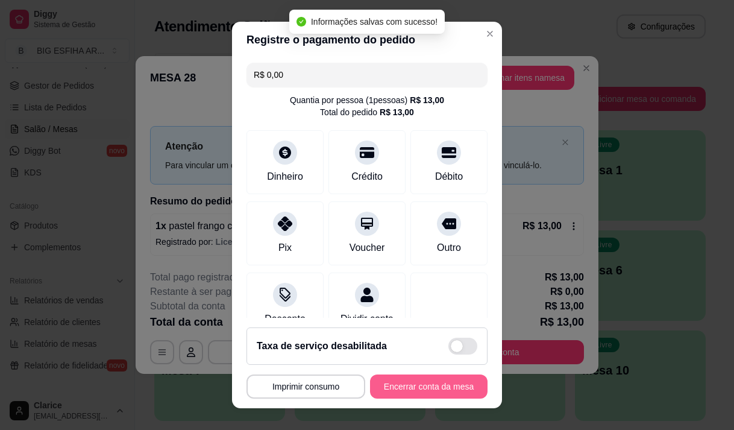
type input "R$ 0,00"
click at [403, 387] on button "Encerrar conta da mesa" at bounding box center [428, 386] width 117 height 24
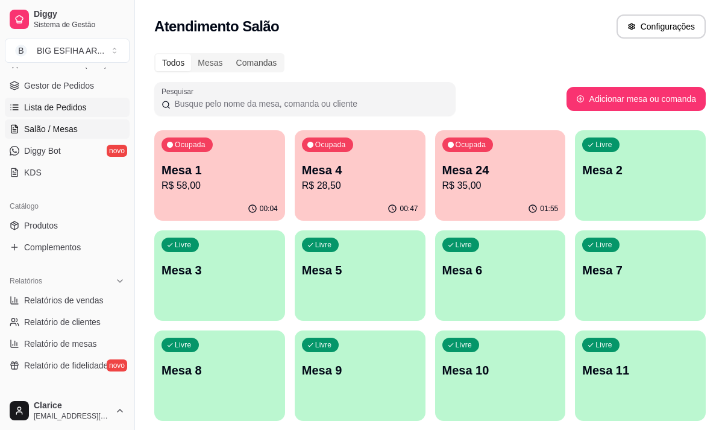
click at [69, 105] on span "Lista de Pedidos" at bounding box center [55, 107] width 63 height 12
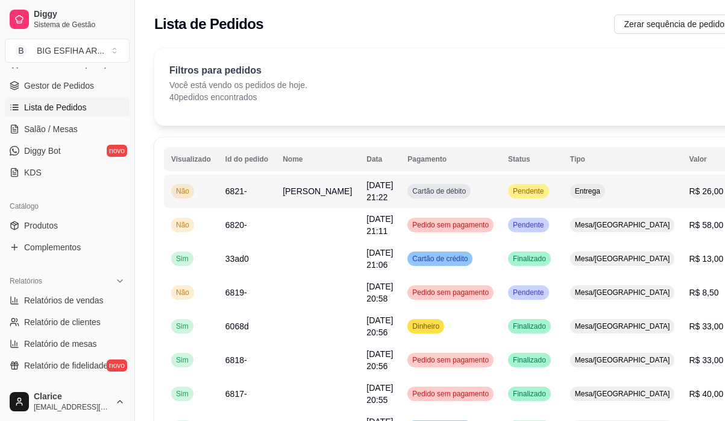
click at [359, 196] on td "[DATE] 21:22" at bounding box center [379, 191] width 41 height 34
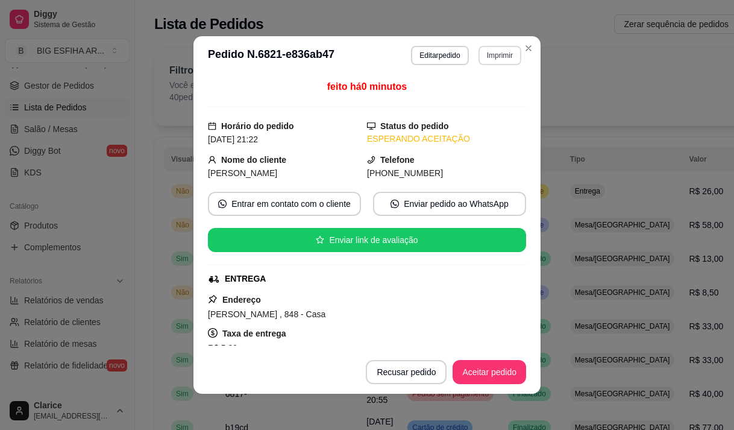
click at [491, 58] on button "Imprimir" at bounding box center [499, 55] width 43 height 19
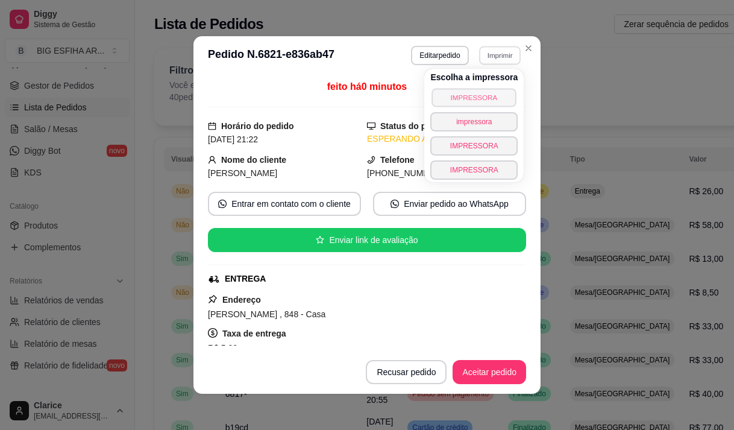
click at [485, 89] on button "IMPRESSORA" at bounding box center [474, 97] width 84 height 19
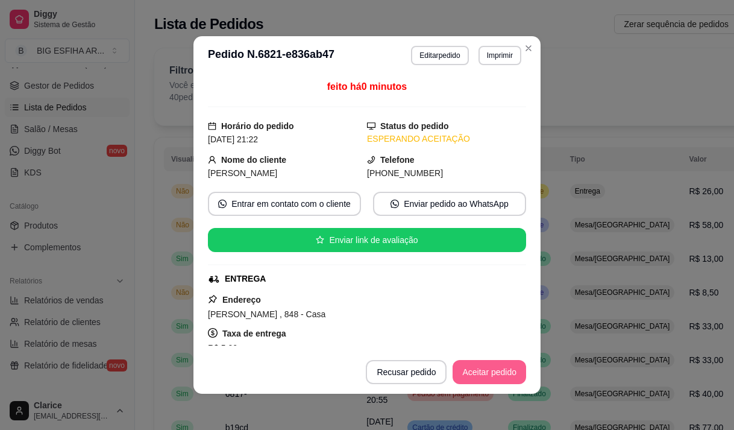
click at [487, 370] on button "Aceitar pedido" at bounding box center [489, 372] width 74 height 24
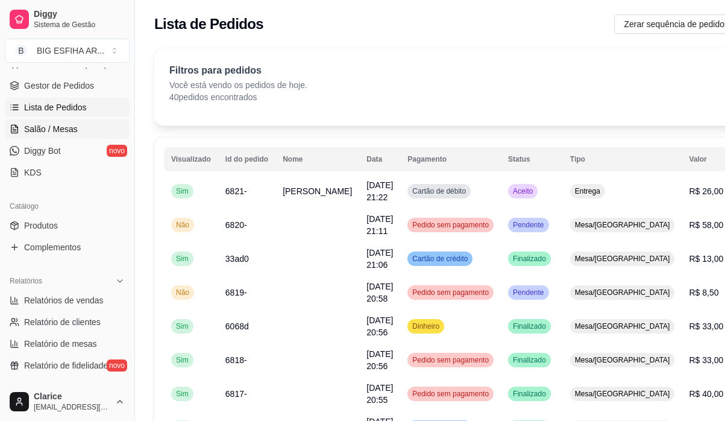
click at [78, 131] on link "Salão / Mesas" at bounding box center [67, 128] width 125 height 19
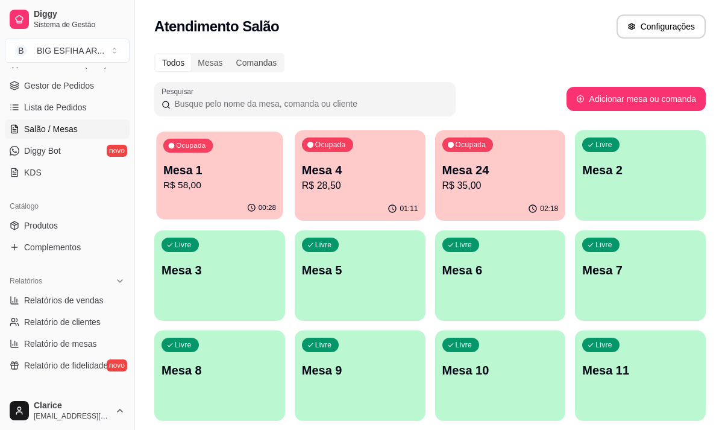
click at [222, 186] on p "R$ 58,00" at bounding box center [219, 185] width 113 height 14
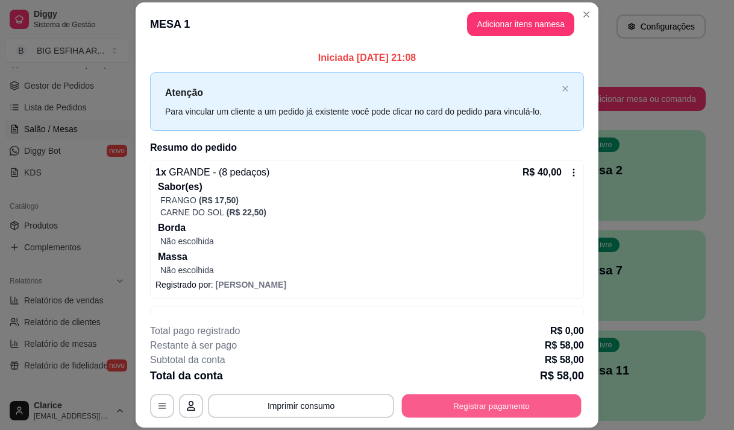
click at [483, 405] on button "Registrar pagamento" at bounding box center [492, 405] width 180 height 23
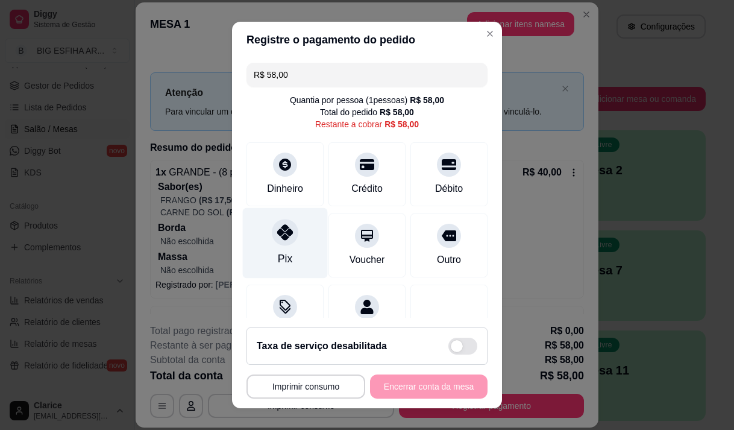
click at [283, 246] on div "Pix" at bounding box center [285, 242] width 85 height 70
type input "R$ 0,00"
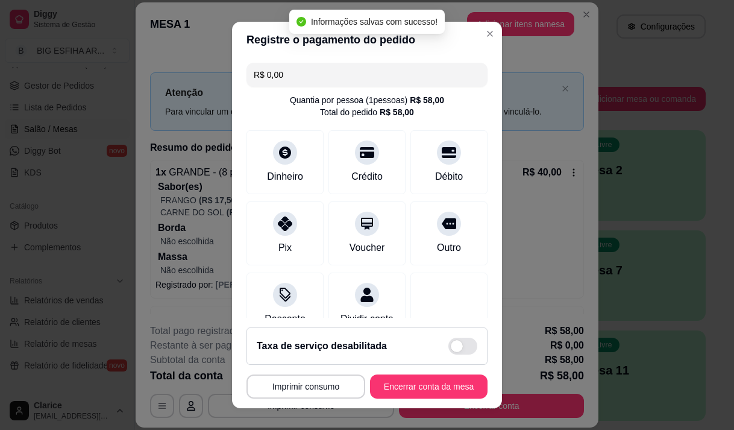
scroll to position [100, 0]
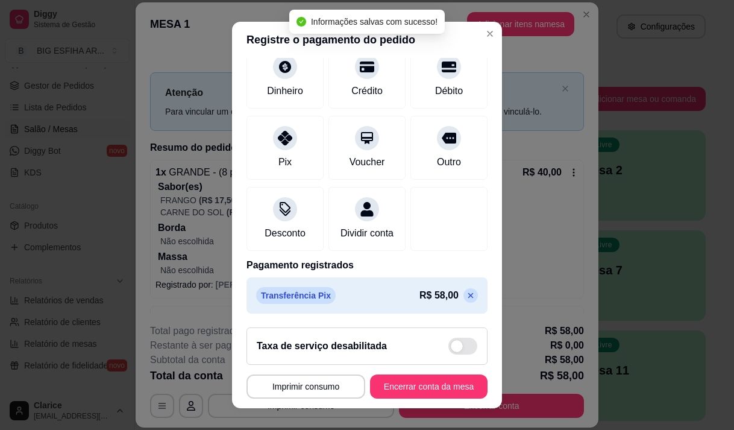
click at [411, 401] on footer "**********" at bounding box center [367, 363] width 270 height 90
click at [414, 390] on button "Encerrar conta da mesa" at bounding box center [428, 386] width 117 height 24
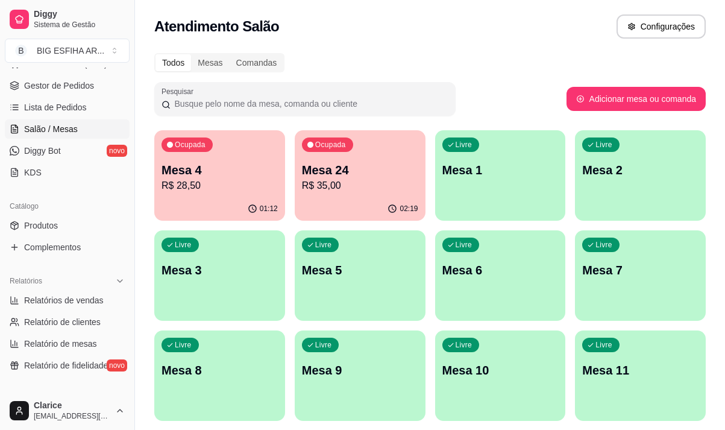
click at [234, 190] on p "R$ 28,50" at bounding box center [219, 185] width 116 height 14
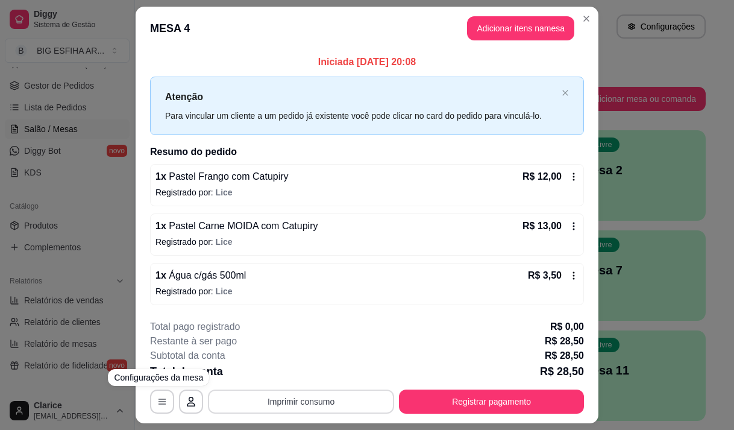
click at [240, 398] on button "Imprimir consumo" at bounding box center [301, 401] width 186 height 24
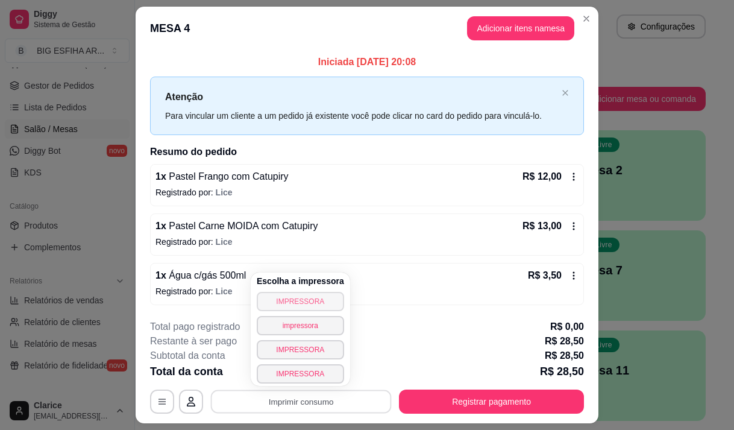
click at [283, 303] on button "IMPRESSORA" at bounding box center [300, 301] width 87 height 19
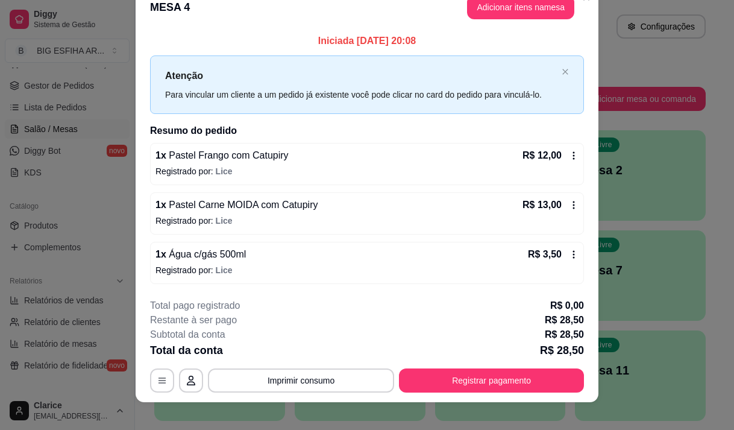
scroll to position [32, 0]
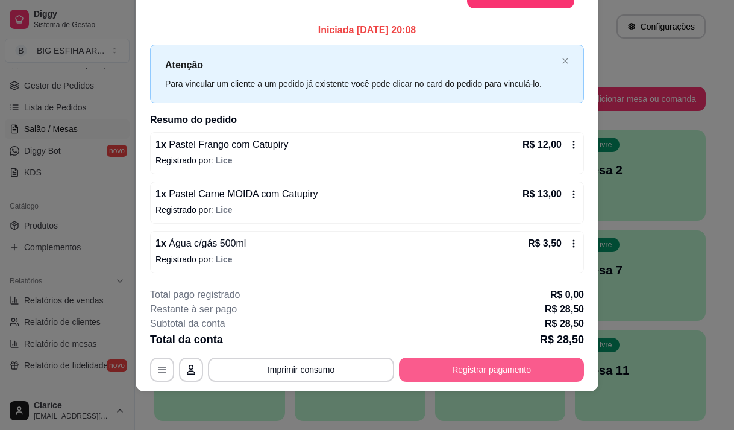
click at [462, 369] on button "Registrar pagamento" at bounding box center [491, 369] width 185 height 24
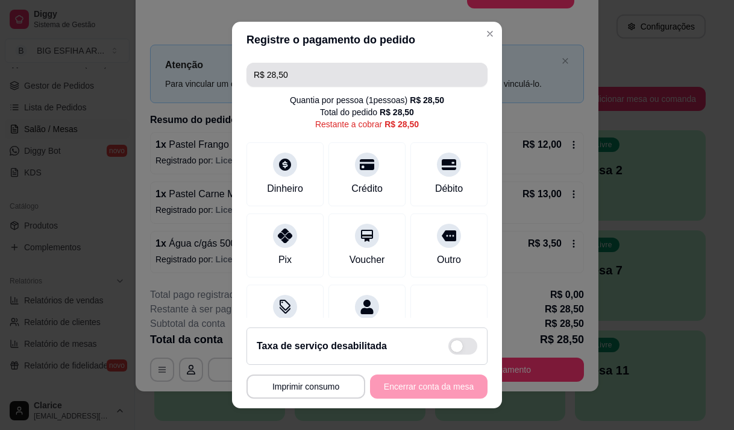
click at [304, 72] on input "R$ 28,50" at bounding box center [367, 75] width 227 height 24
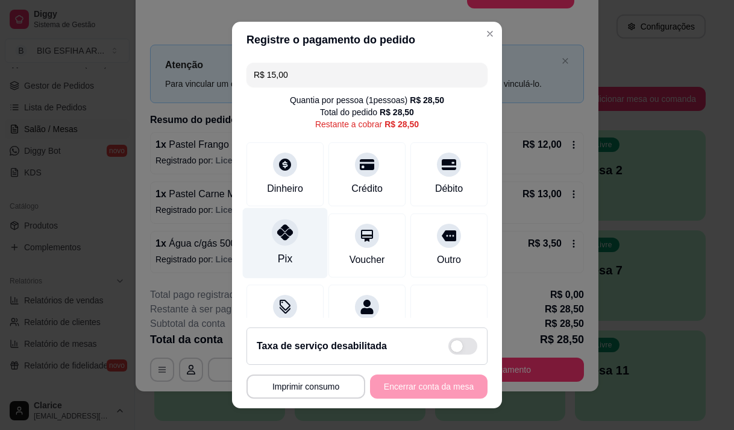
click at [285, 248] on div "Pix" at bounding box center [285, 242] width 85 height 70
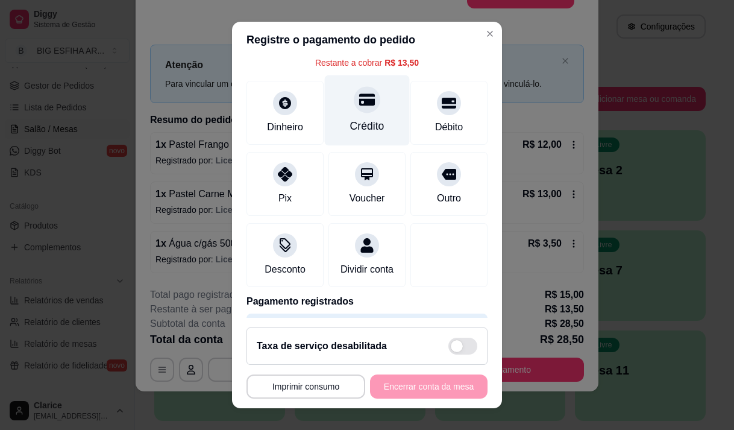
scroll to position [0, 0]
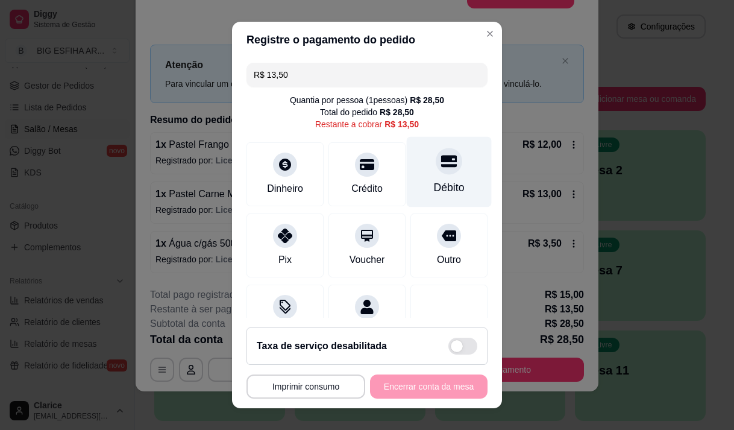
click at [410, 183] on div "Débito" at bounding box center [449, 171] width 85 height 70
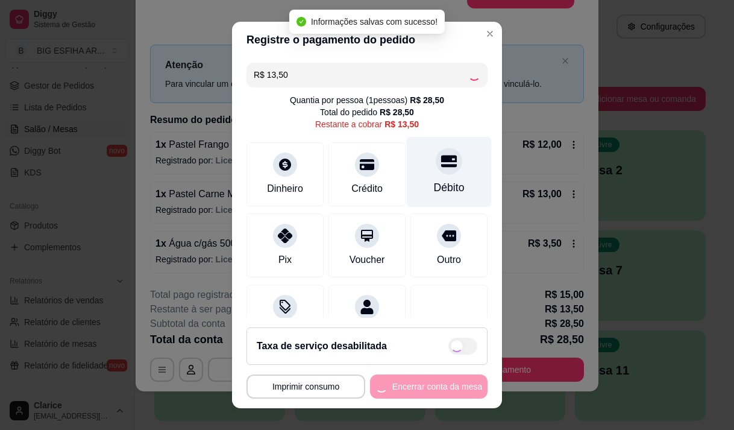
type input "R$ 0,00"
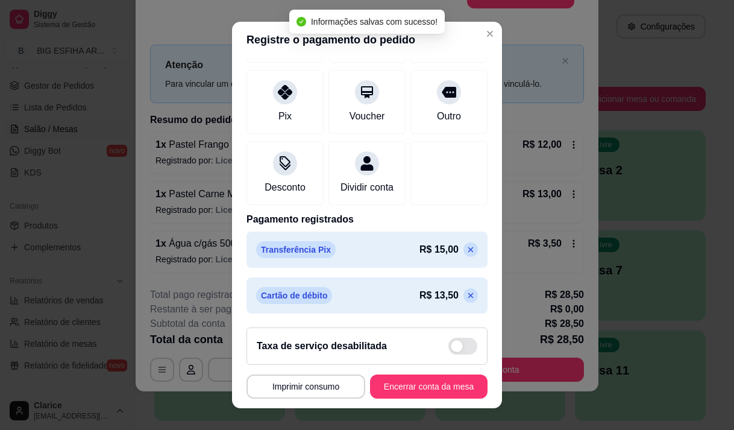
scroll to position [146, 0]
click at [404, 379] on button "Encerrar conta da mesa" at bounding box center [428, 386] width 117 height 24
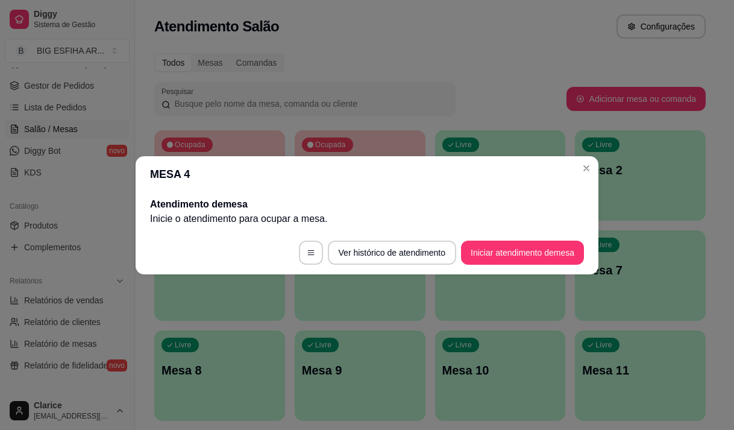
scroll to position [0, 0]
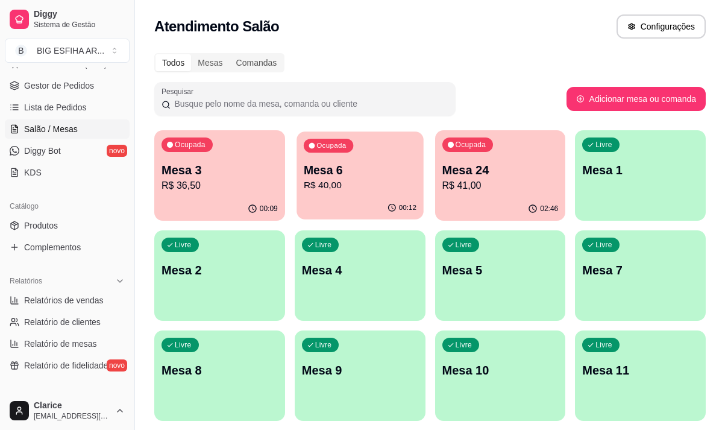
click at [345, 187] on p "R$ 40,00" at bounding box center [360, 185] width 113 height 14
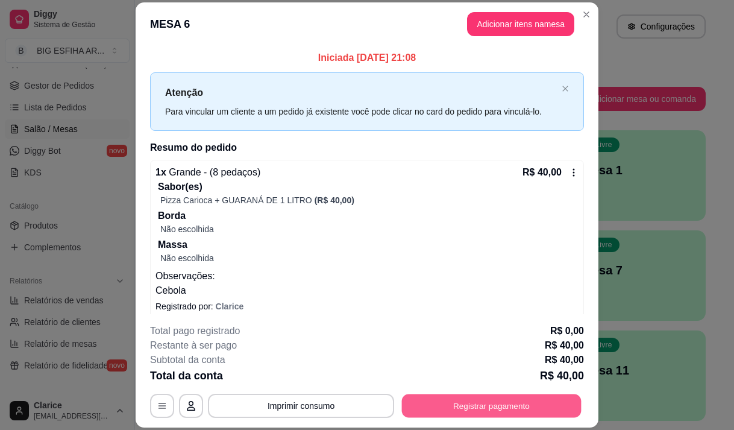
click at [460, 403] on button "Registrar pagamento" at bounding box center [492, 405] width 180 height 23
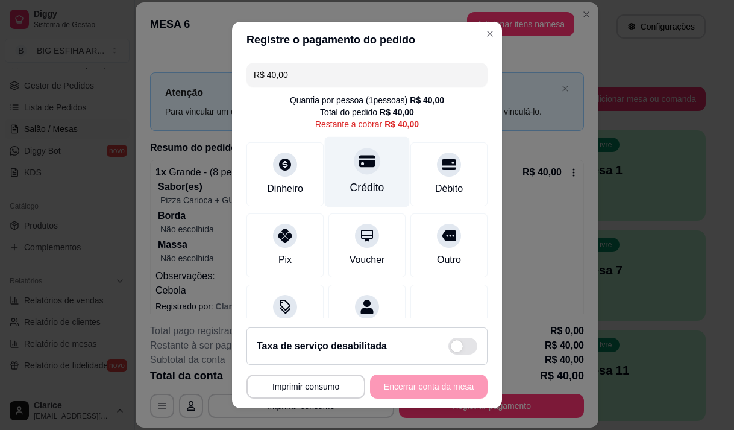
click at [360, 188] on div "Crédito" at bounding box center [367, 188] width 34 height 16
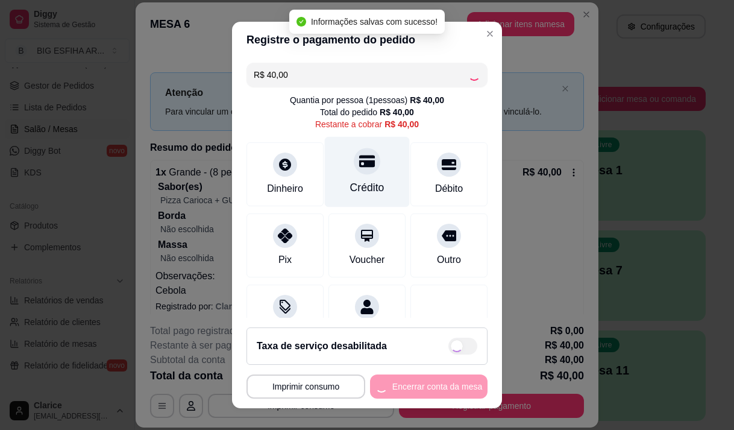
type input "R$ 0,00"
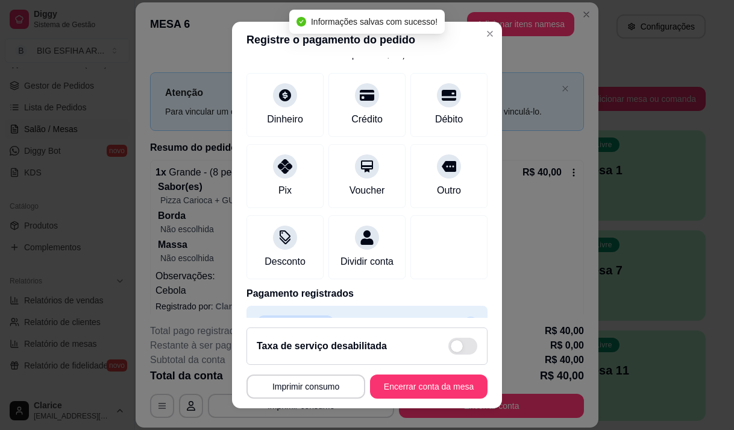
scroll to position [100, 0]
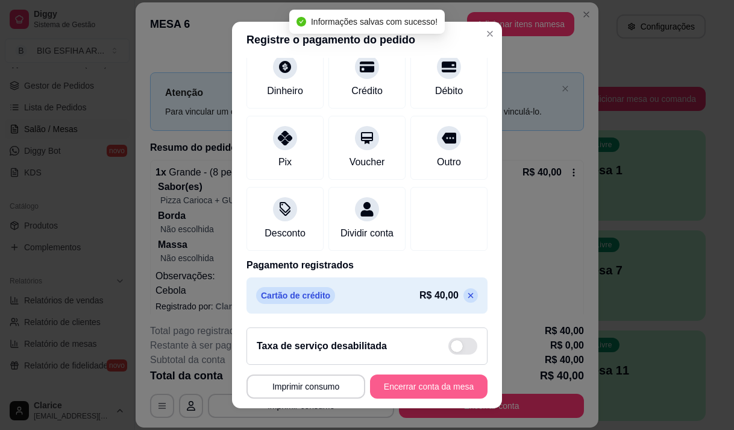
click at [402, 389] on button "Encerrar conta da mesa" at bounding box center [428, 386] width 117 height 24
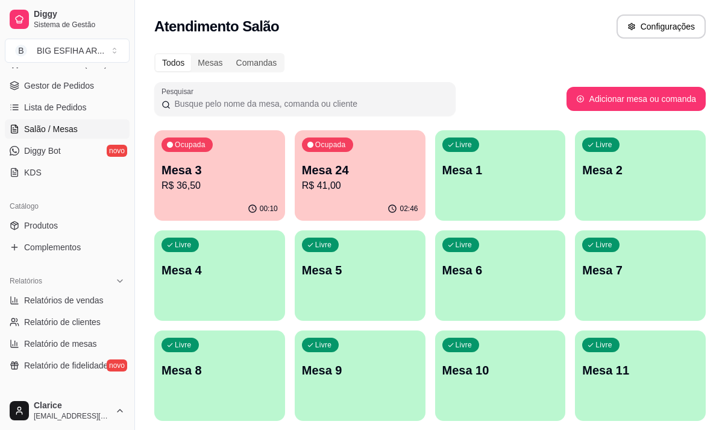
click at [621, 294] on div "Livre Mesa 7" at bounding box center [640, 268] width 131 height 76
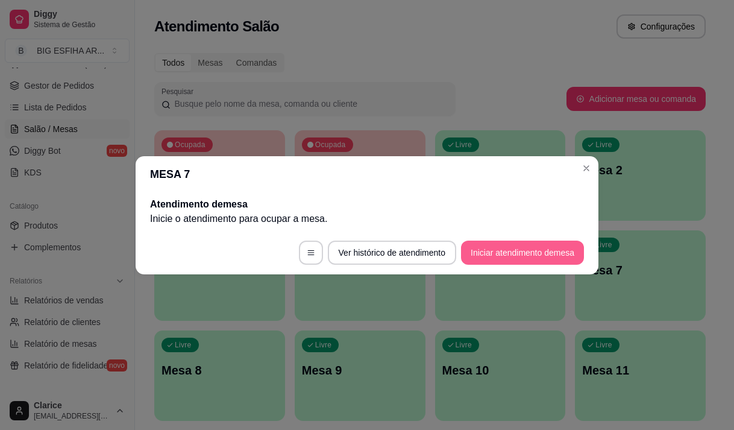
click at [535, 251] on button "Iniciar atendimento de mesa" at bounding box center [522, 252] width 123 height 24
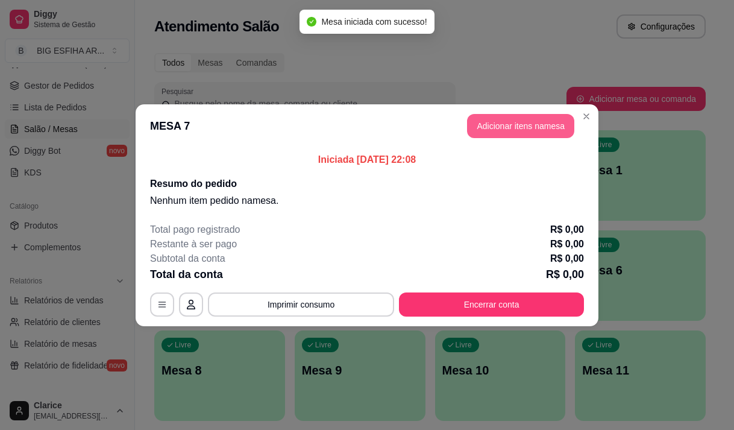
click at [512, 127] on button "Adicionar itens na mesa" at bounding box center [520, 126] width 107 height 24
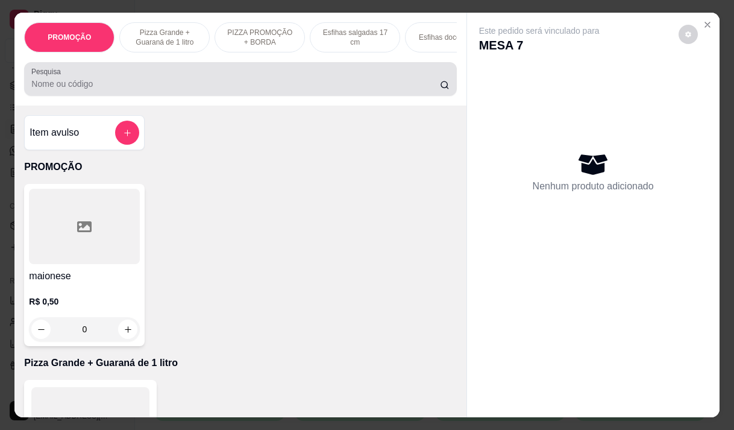
click at [178, 86] on input "Pesquisa" at bounding box center [235, 84] width 408 height 12
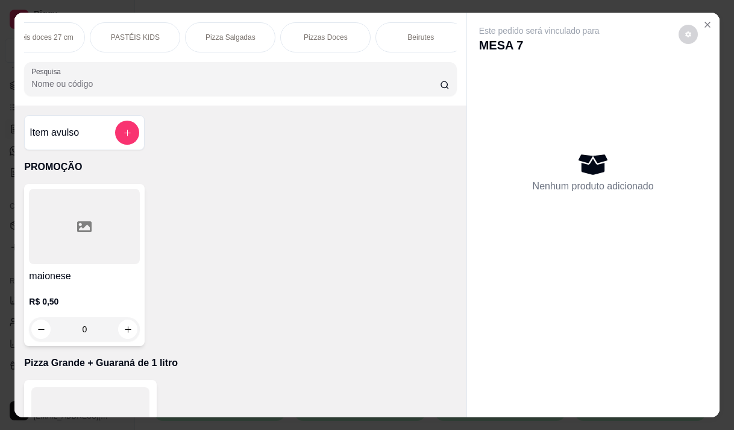
scroll to position [0, 756]
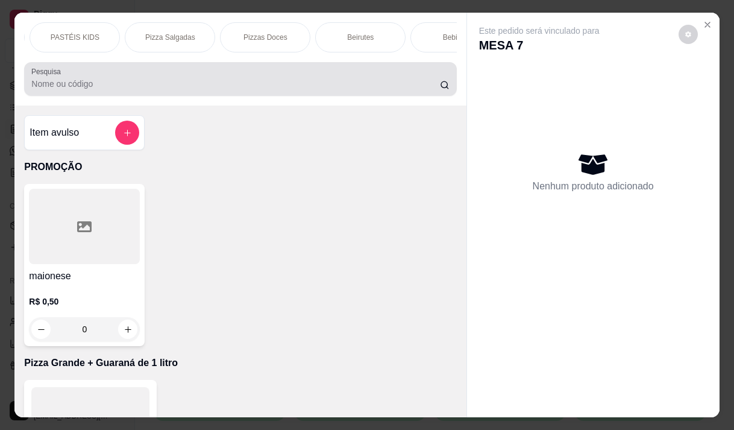
click at [36, 87] on input "Pesquisa" at bounding box center [235, 84] width 408 height 12
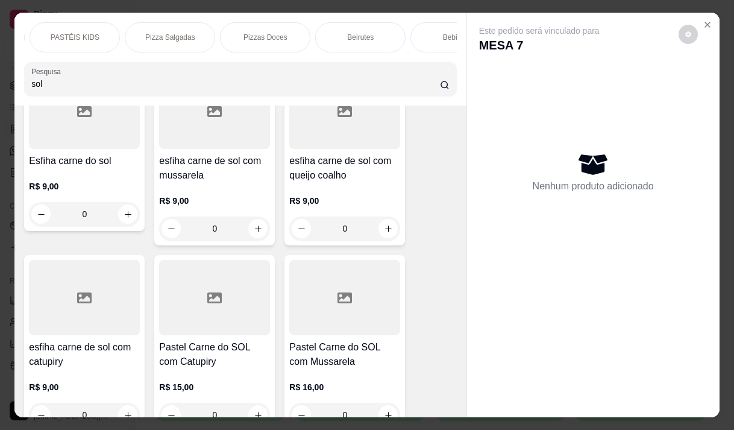
scroll to position [181, 0]
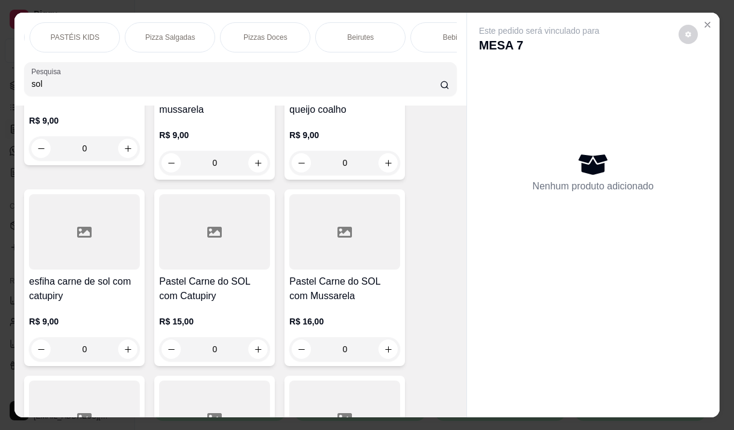
click at [80, 290] on h4 "esfiha carne de sol com catupiry" at bounding box center [84, 288] width 111 height 29
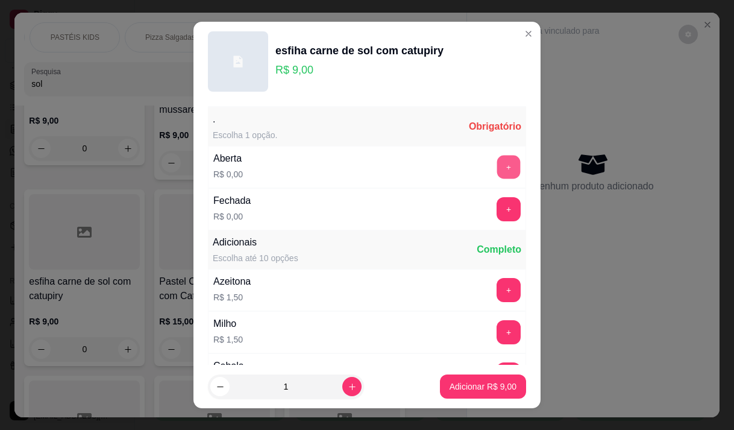
click at [497, 170] on button "+" at bounding box center [508, 166] width 23 height 23
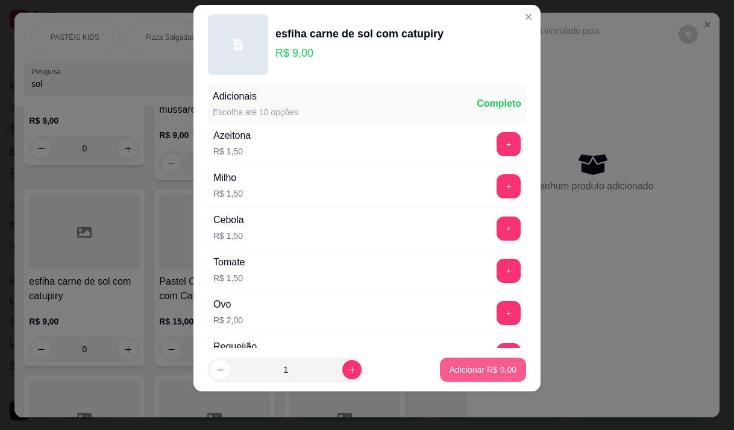
click at [457, 374] on p "Adicionar R$ 9,00" at bounding box center [482, 369] width 67 height 12
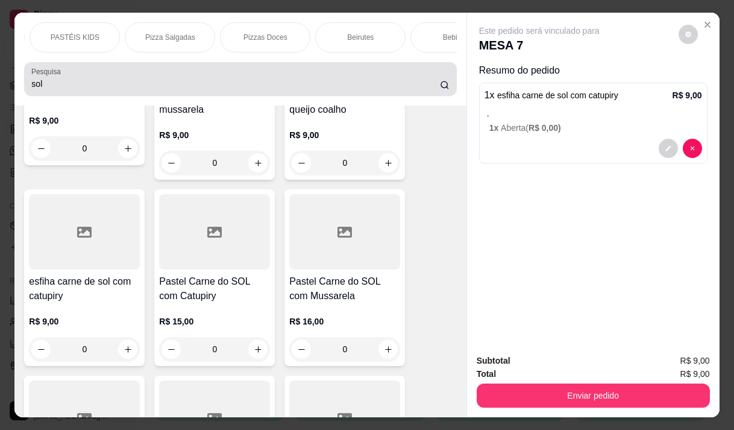
click at [60, 87] on input "sol" at bounding box center [235, 84] width 408 height 12
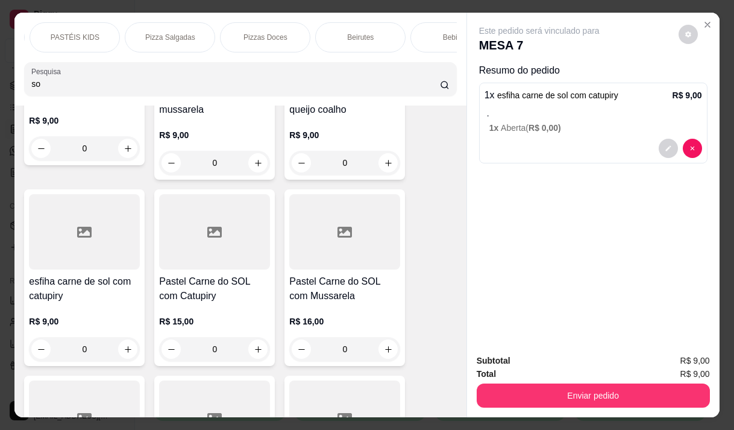
type input "s"
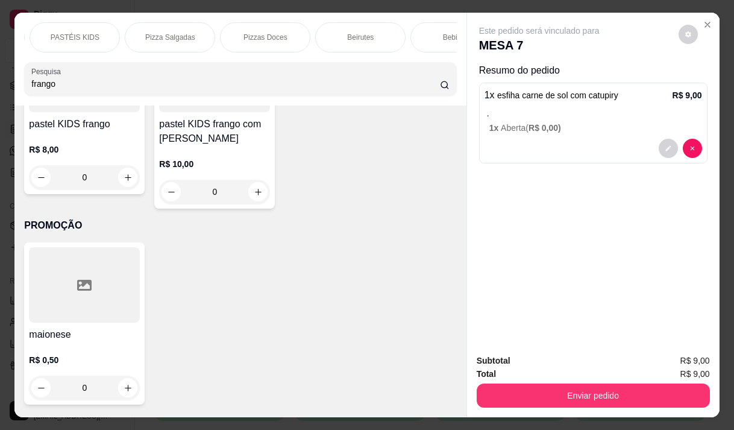
scroll to position [1436, 0]
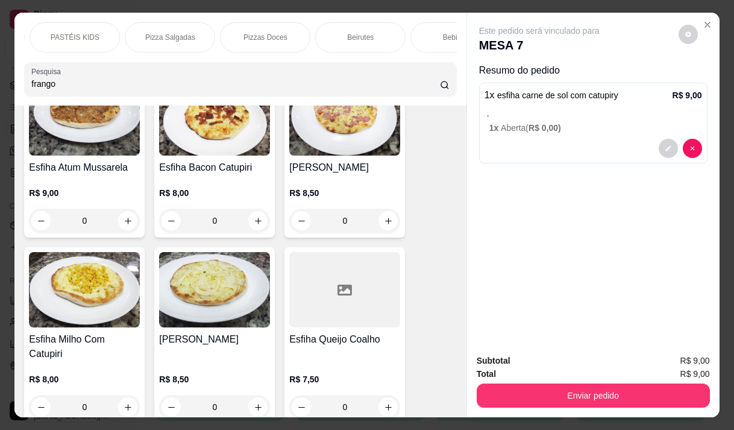
type input "frango"
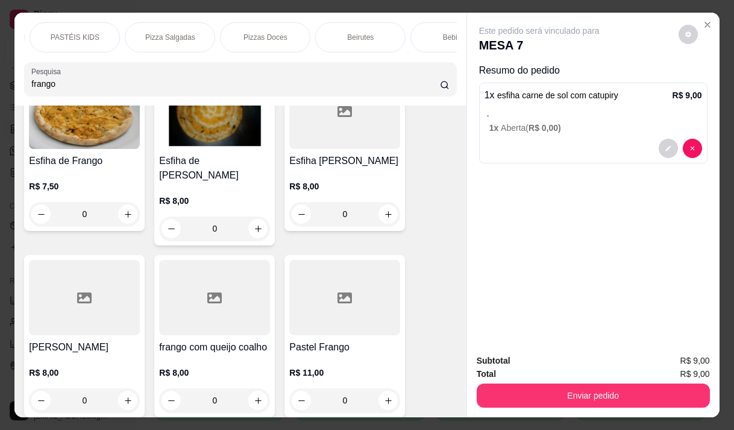
scroll to position [0, 0]
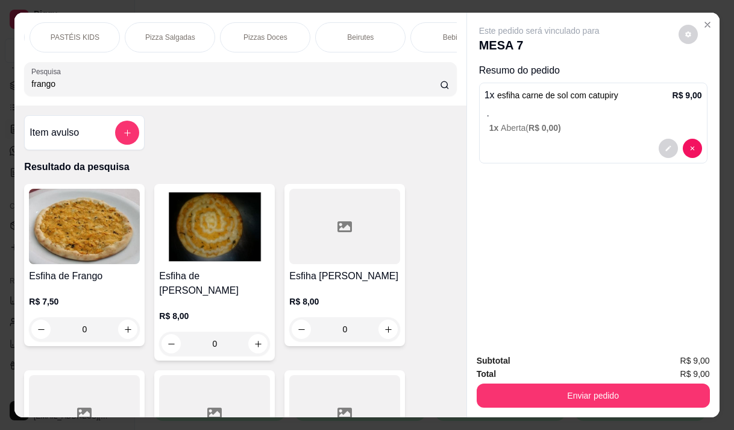
click at [216, 249] on img at bounding box center [214, 226] width 111 height 75
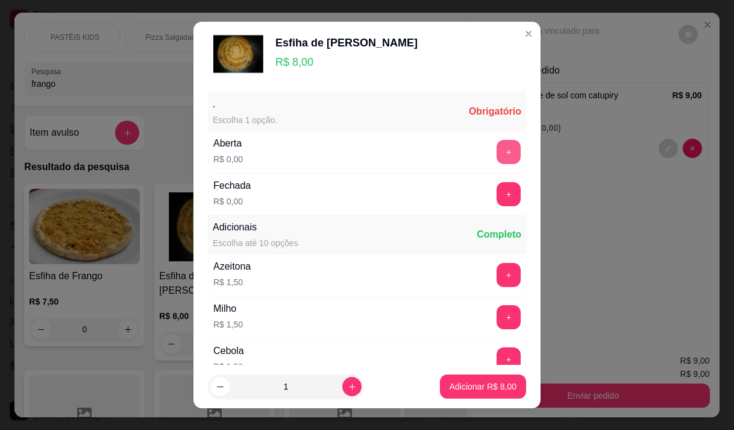
click at [496, 152] on button "+" at bounding box center [508, 152] width 24 height 24
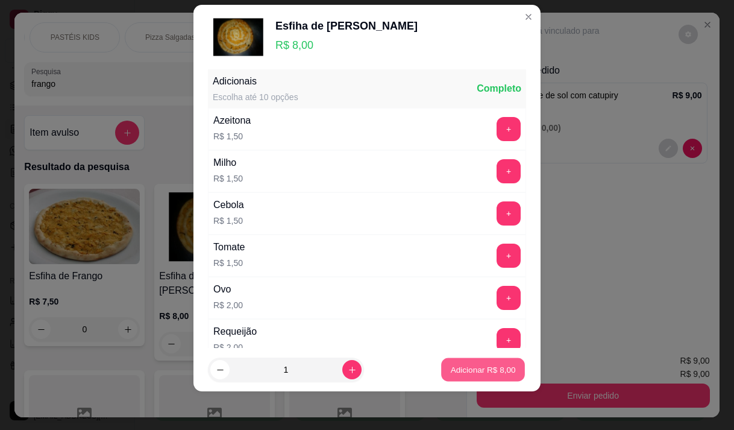
click at [477, 369] on p "Adicionar R$ 8,00" at bounding box center [482, 369] width 65 height 11
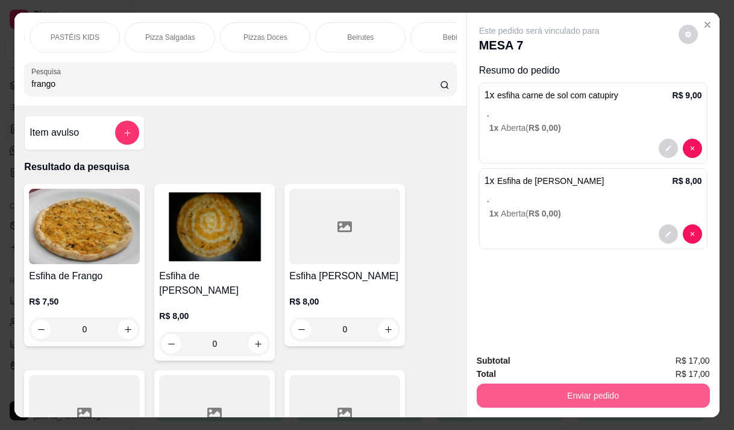
click at [559, 391] on button "Enviar pedido" at bounding box center [593, 395] width 233 height 24
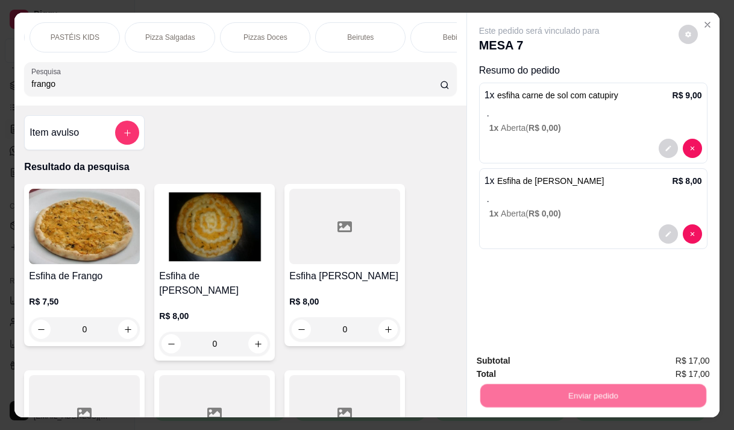
click at [539, 358] on button "Não registrar e enviar pedido" at bounding box center [552, 360] width 125 height 23
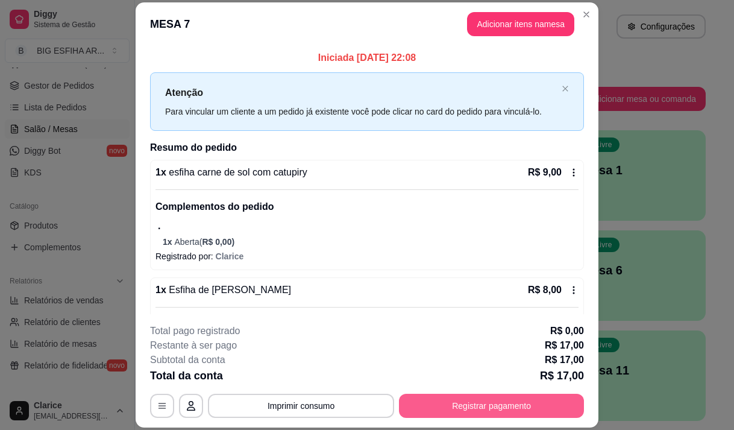
click at [549, 407] on button "Registrar pagamento" at bounding box center [491, 405] width 185 height 24
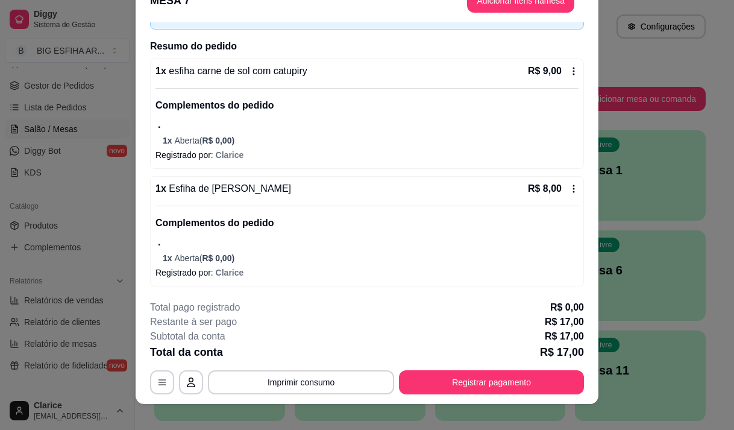
scroll to position [36, 0]
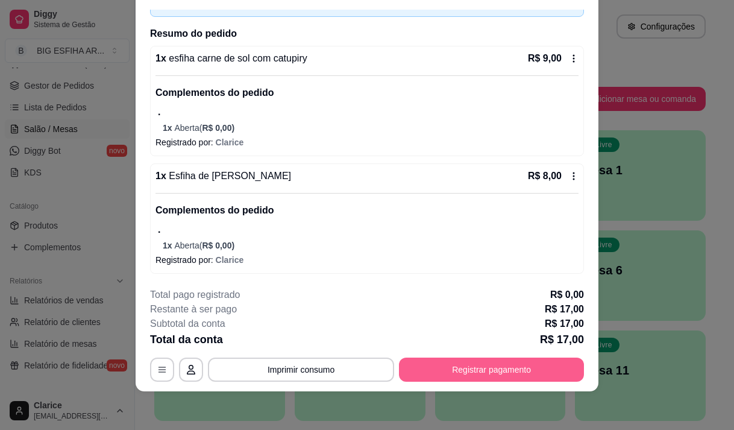
click at [445, 369] on button "Registrar pagamento" at bounding box center [491, 369] width 185 height 24
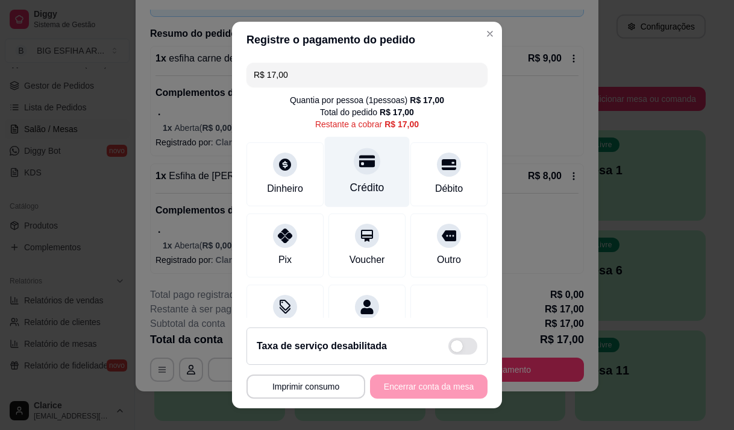
click at [369, 179] on div "Crédito" at bounding box center [367, 171] width 85 height 70
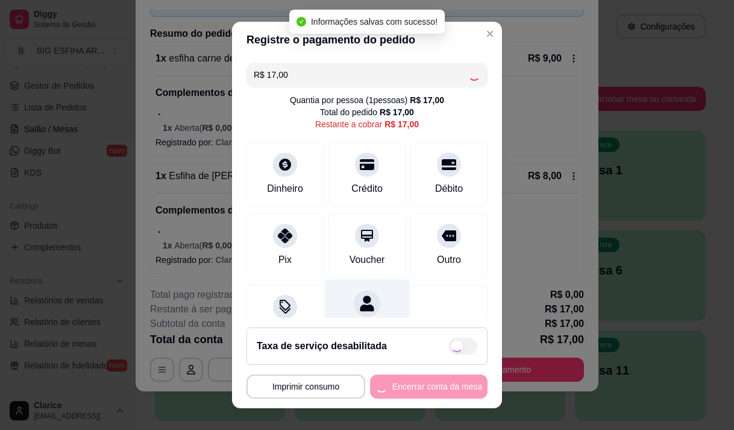
type input "R$ 0,00"
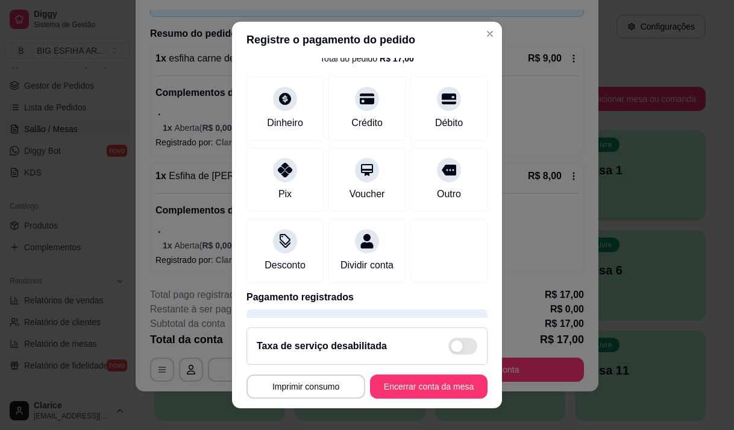
scroll to position [100, 0]
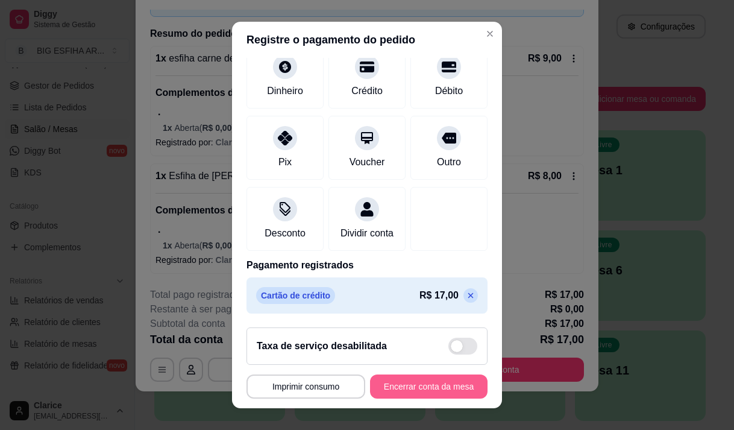
click at [388, 384] on button "Encerrar conta da mesa" at bounding box center [428, 386] width 117 height 24
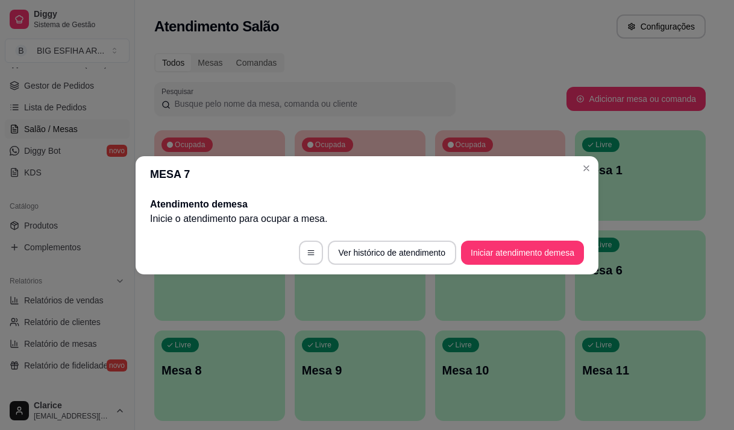
scroll to position [0, 0]
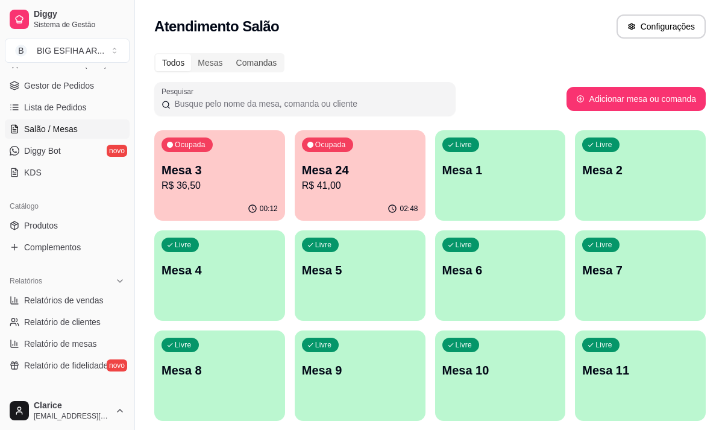
click at [208, 177] on p "Mesa 3" at bounding box center [219, 170] width 113 height 16
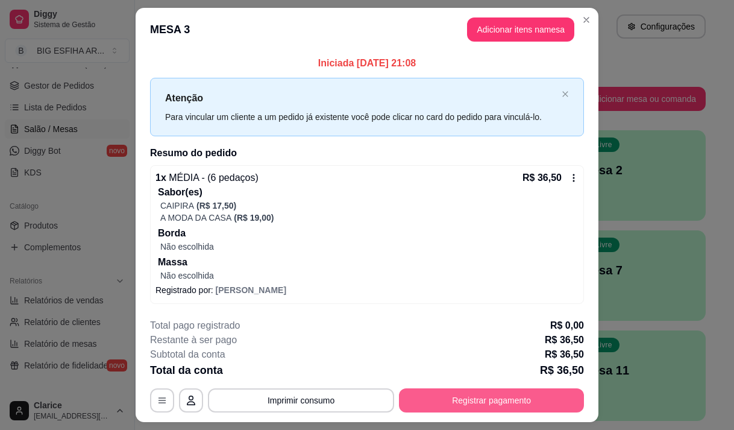
click at [481, 399] on button "Registrar pagamento" at bounding box center [491, 400] width 185 height 24
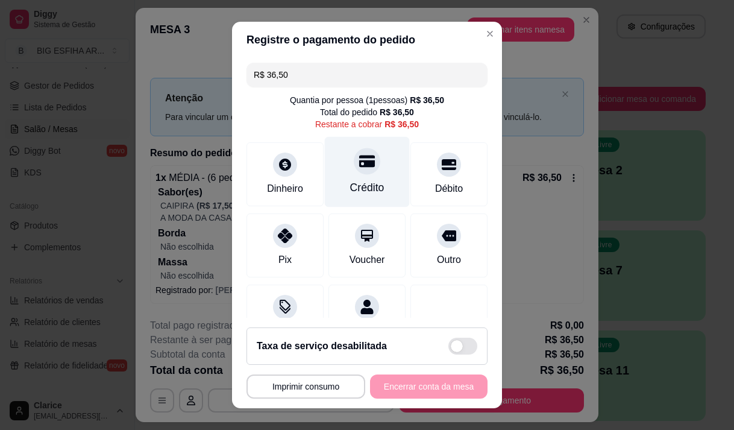
click at [349, 178] on div "Crédito" at bounding box center [367, 171] width 85 height 70
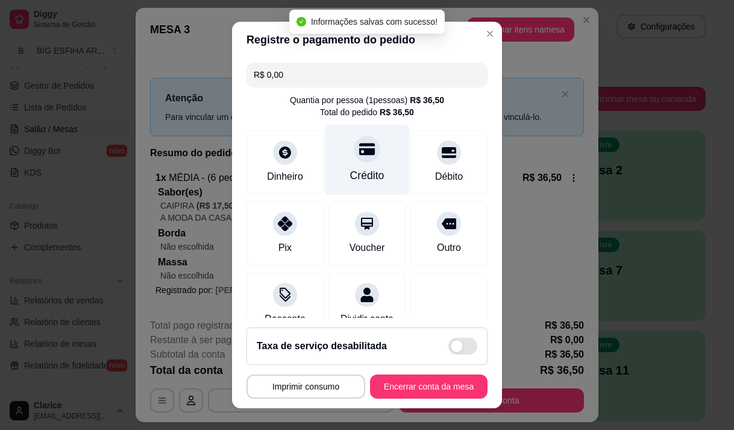
type input "R$ 0,00"
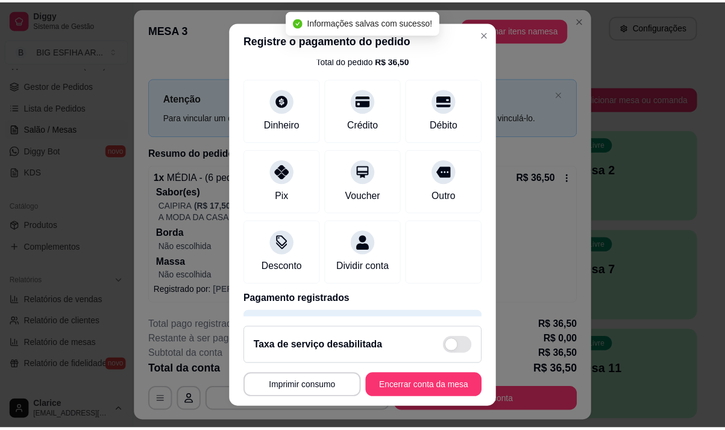
scroll to position [100, 0]
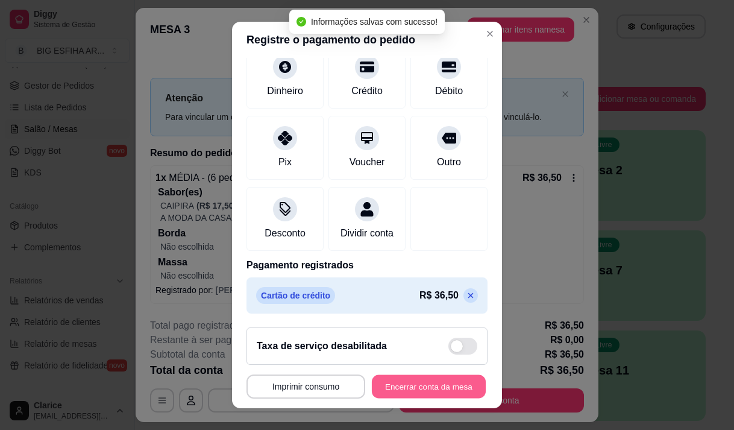
click at [412, 392] on button "Encerrar conta da mesa" at bounding box center [429, 386] width 114 height 23
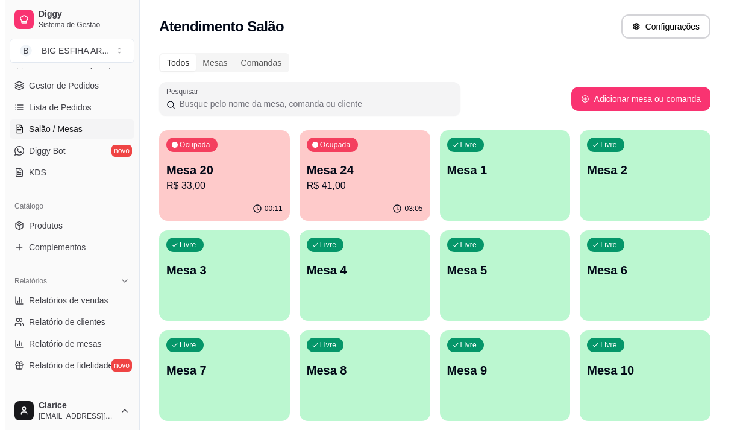
scroll to position [181, 0]
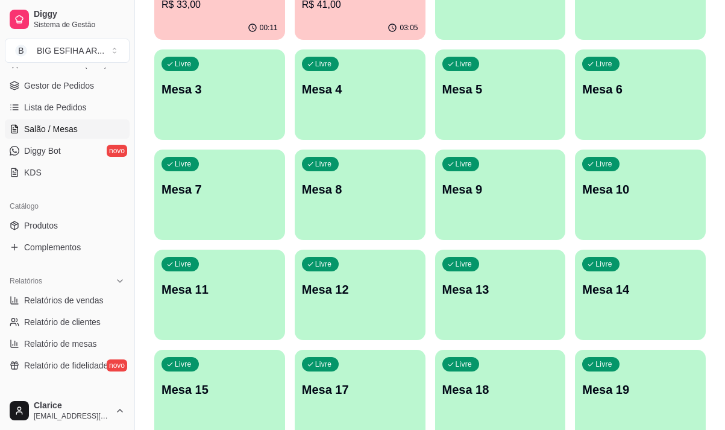
click at [484, 188] on p "Mesa 9" at bounding box center [500, 189] width 116 height 17
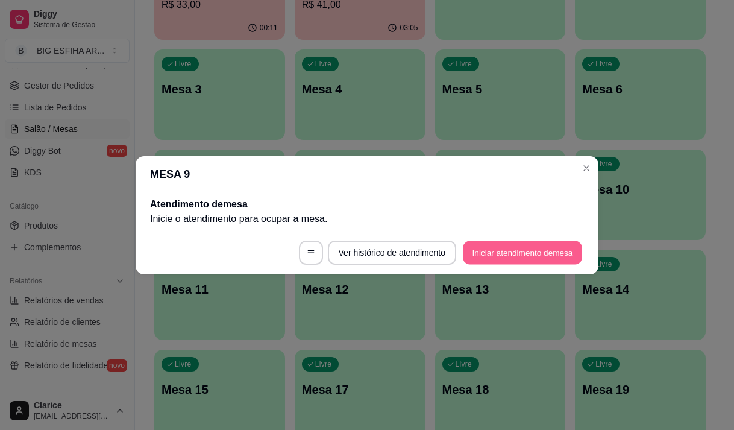
click at [521, 254] on button "Iniciar atendimento de mesa" at bounding box center [522, 251] width 119 height 23
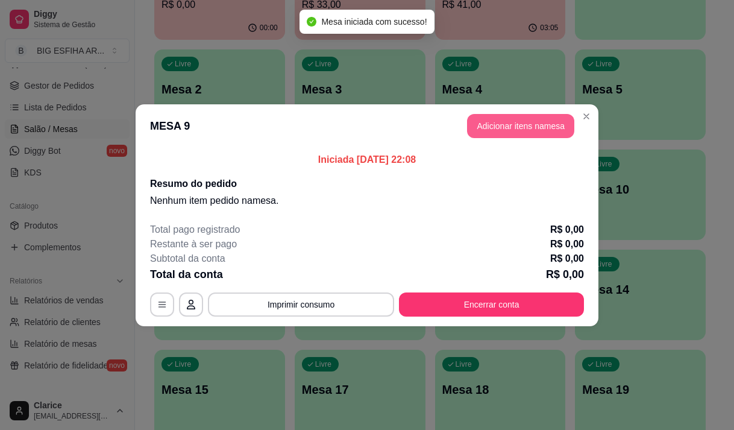
click at [533, 131] on button "Adicionar itens na mesa" at bounding box center [520, 126] width 107 height 24
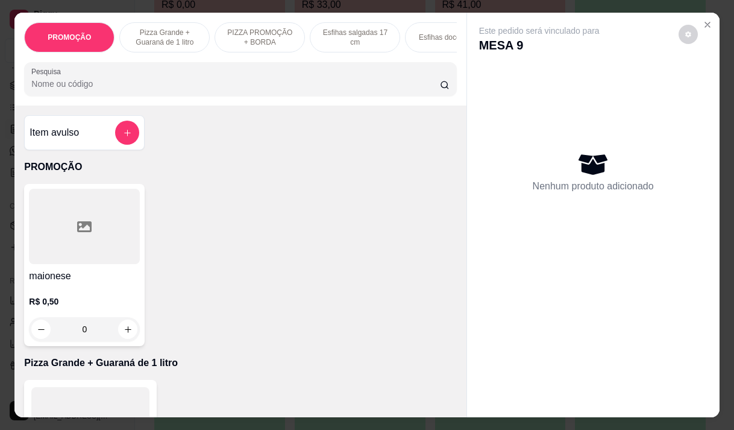
click at [167, 34] on p "Pizza Grande + Guaraná de 1 litro" at bounding box center [165, 37] width 70 height 19
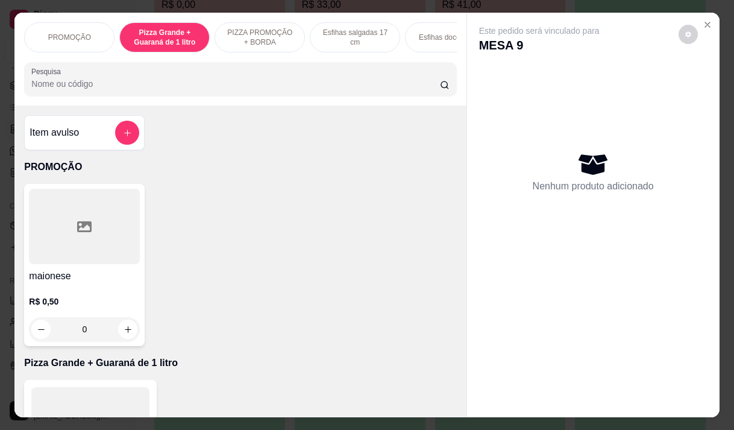
scroll to position [30, 0]
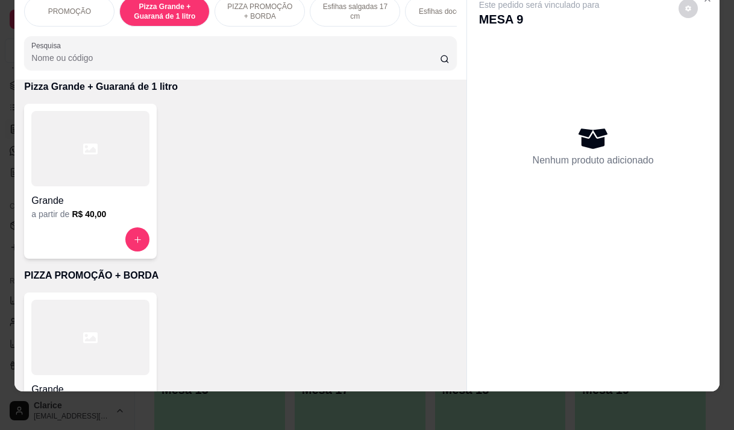
click at [87, 198] on h4 "Grande" at bounding box center [90, 200] width 118 height 14
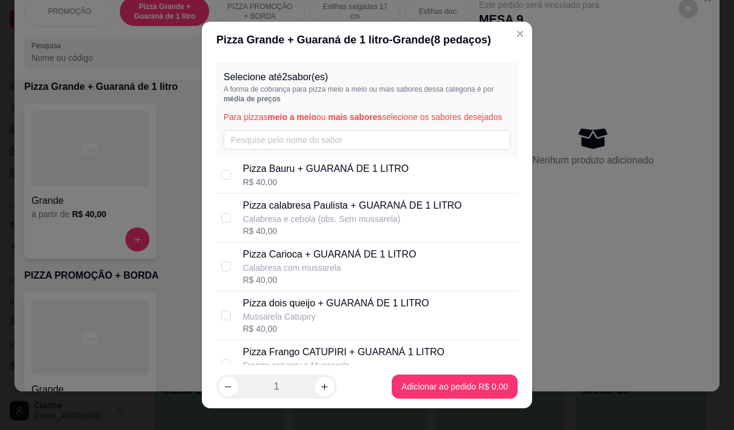
scroll to position [60, 0]
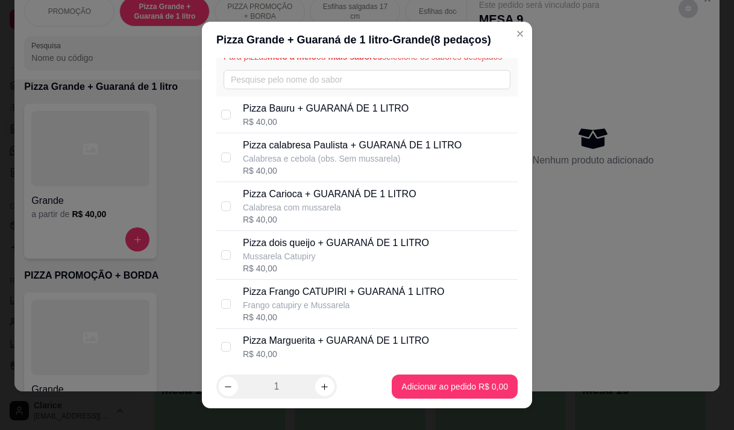
click at [321, 299] on p "Pizza Frango CATUPIRI + GUARANÁ 1 LITRO" at bounding box center [343, 291] width 201 height 14
checkbox input "true"
click at [339, 201] on p "Pizza Carioca + GUARANÁ DE 1 LITRO" at bounding box center [330, 194] width 174 height 14
checkbox input "true"
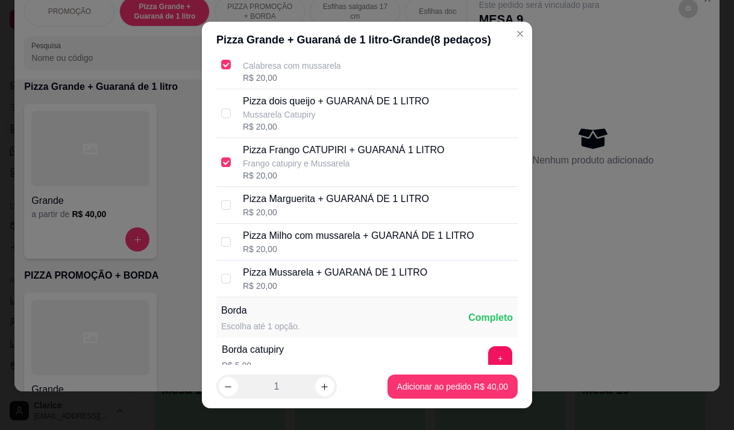
scroll to position [241, 0]
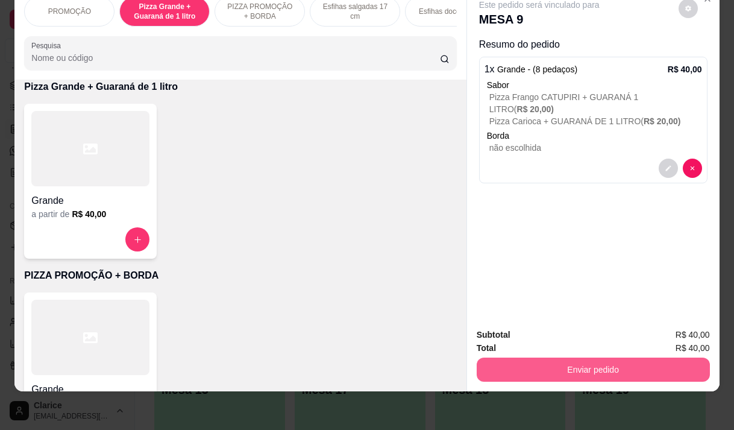
click at [522, 362] on button "Enviar pedido" at bounding box center [593, 369] width 233 height 24
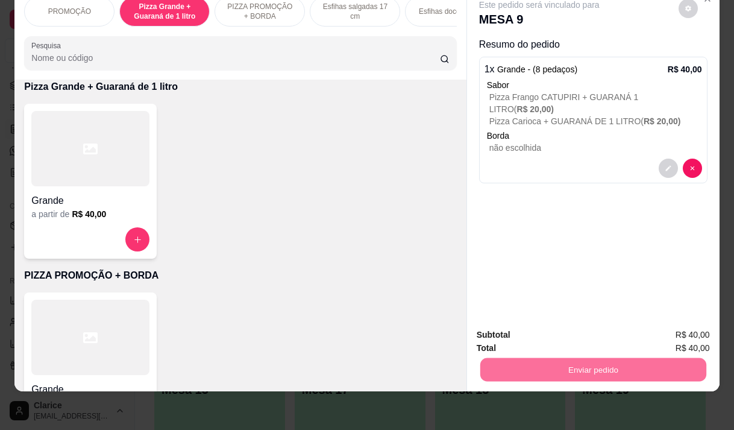
click at [534, 324] on button "Não registrar e enviar pedido" at bounding box center [552, 330] width 125 height 23
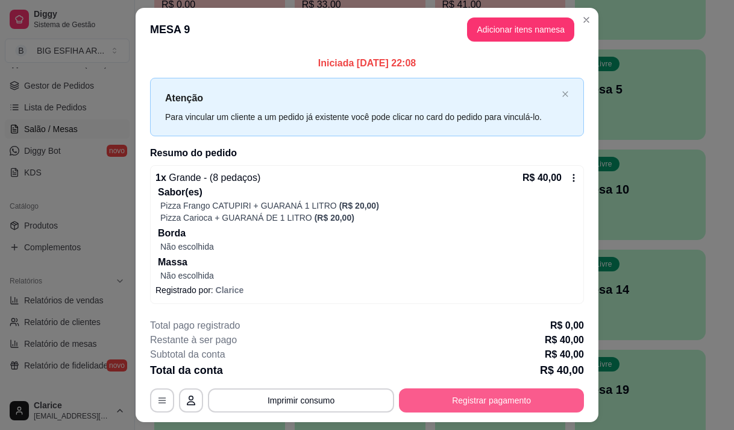
click at [497, 400] on button "Registrar pagamento" at bounding box center [491, 400] width 185 height 24
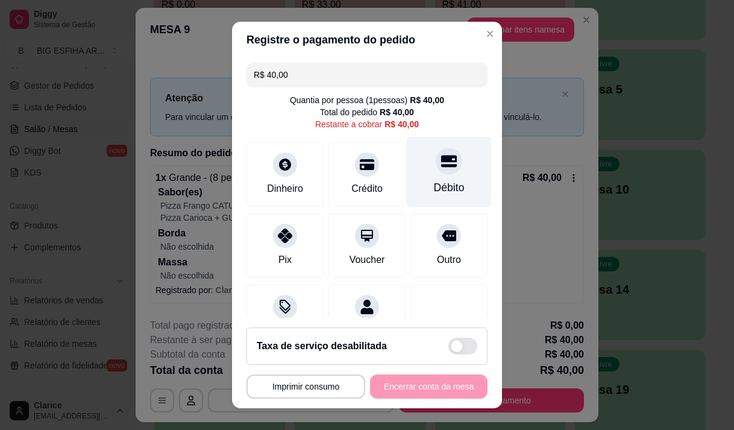
click at [445, 174] on div "Débito" at bounding box center [449, 171] width 85 height 70
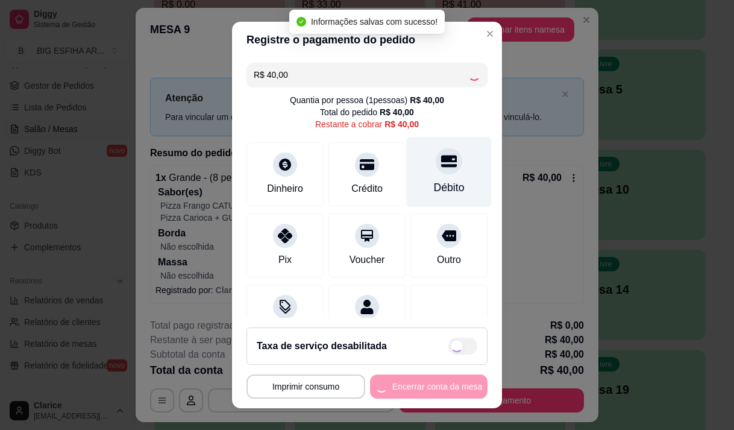
type input "R$ 0,00"
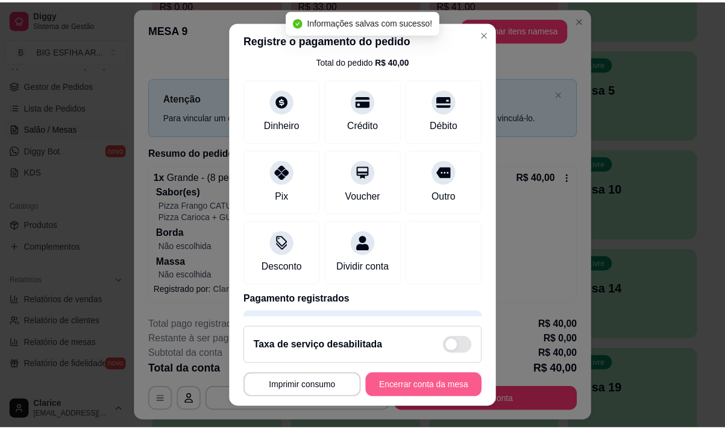
scroll to position [100, 0]
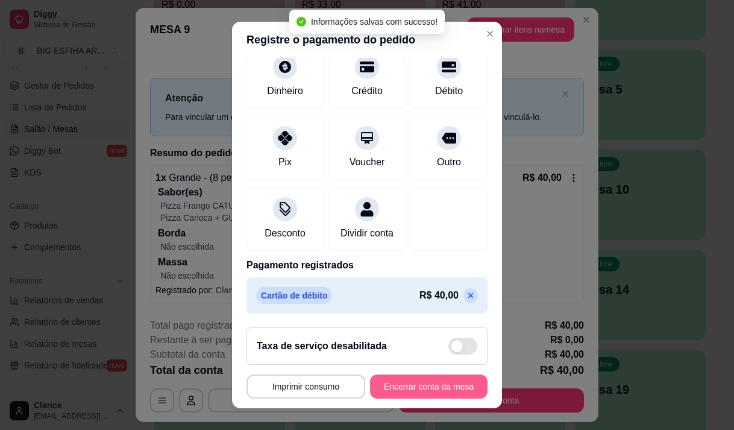
click at [428, 381] on button "Encerrar conta da mesa" at bounding box center [428, 386] width 117 height 24
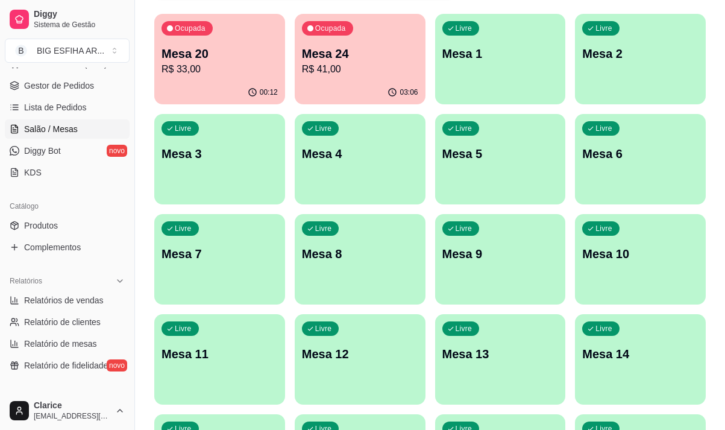
scroll to position [60, 0]
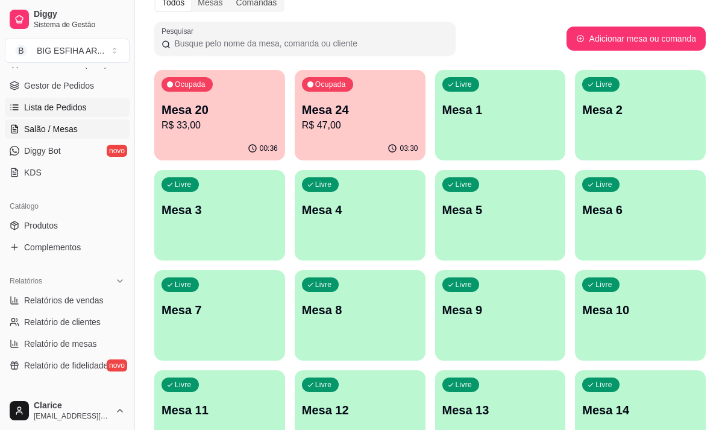
click at [67, 106] on span "Lista de Pedidos" at bounding box center [55, 107] width 63 height 12
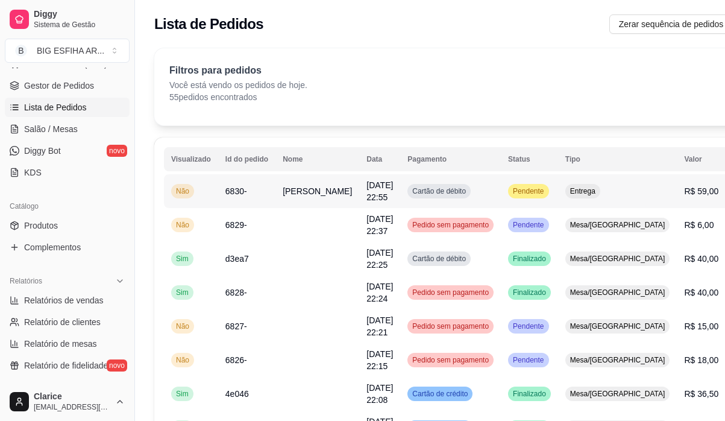
click at [313, 192] on td "[PERSON_NAME]" at bounding box center [317, 191] width 84 height 34
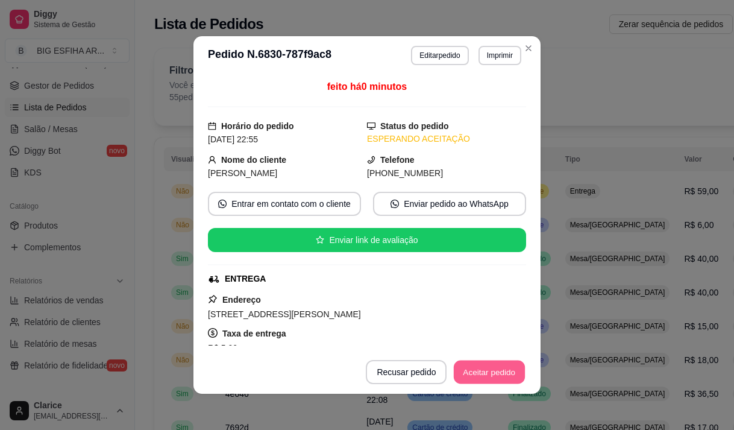
click at [486, 374] on button "Aceitar pedido" at bounding box center [489, 371] width 71 height 23
click at [482, 374] on button "Mover para preparo" at bounding box center [479, 372] width 93 height 24
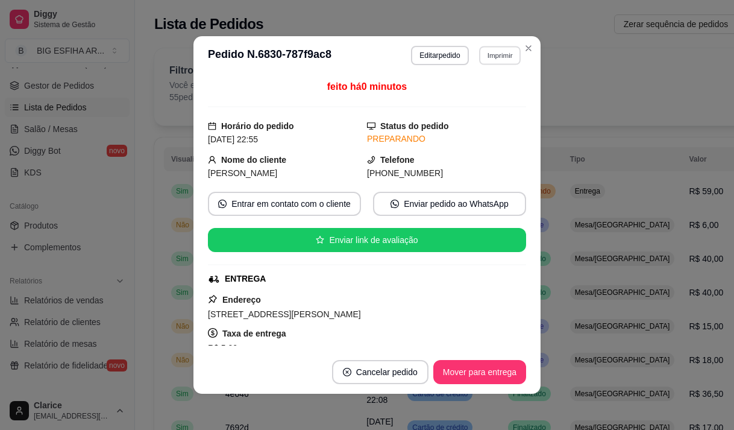
click at [484, 54] on button "Imprimir" at bounding box center [500, 55] width 42 height 19
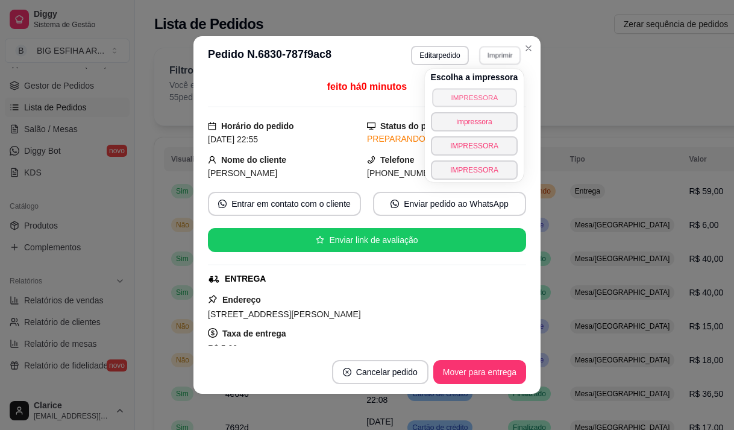
click at [477, 98] on button "IMPRESSORA" at bounding box center [474, 97] width 84 height 19
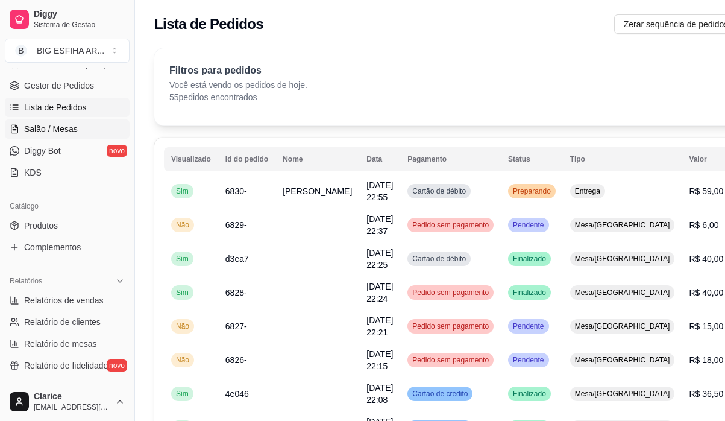
click at [77, 133] on link "Salão / Mesas" at bounding box center [67, 128] width 125 height 19
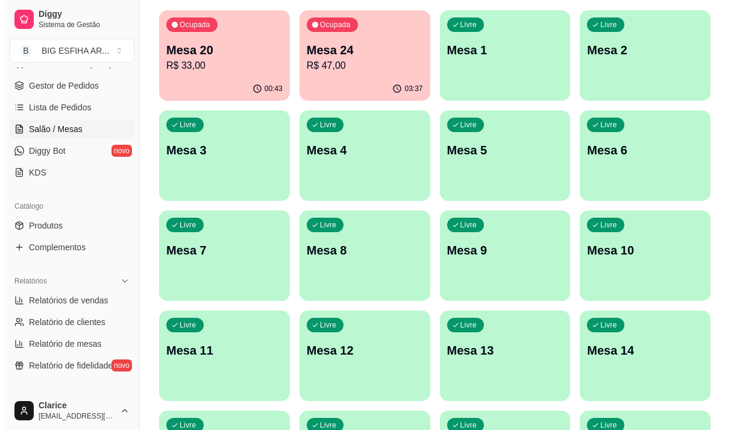
scroll to position [120, 0]
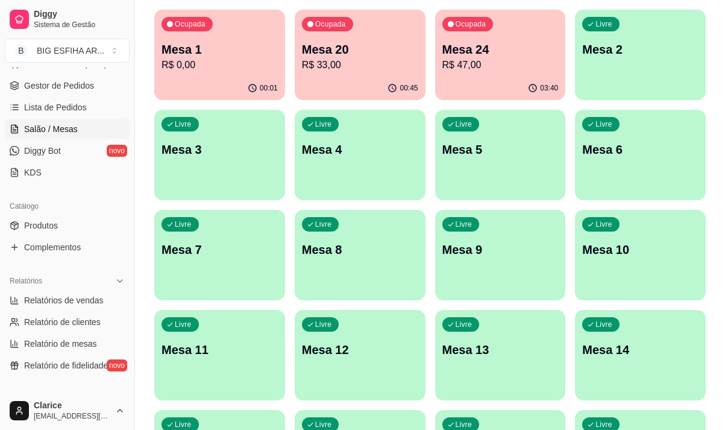
click at [208, 70] on p "R$ 0,00" at bounding box center [219, 65] width 116 height 14
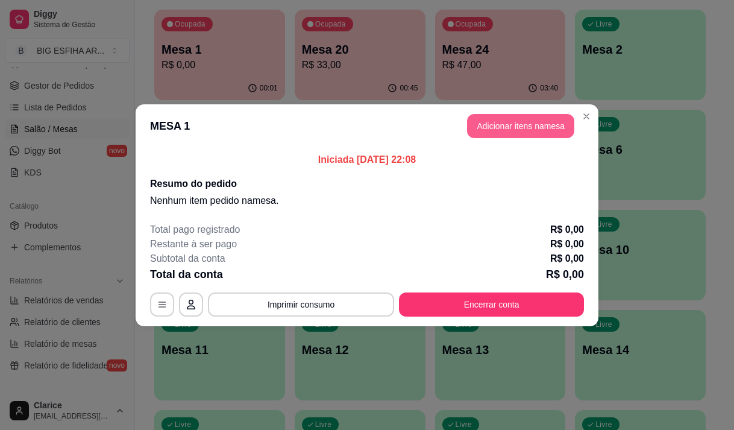
click at [508, 125] on button "Adicionar itens na mesa" at bounding box center [520, 126] width 107 height 24
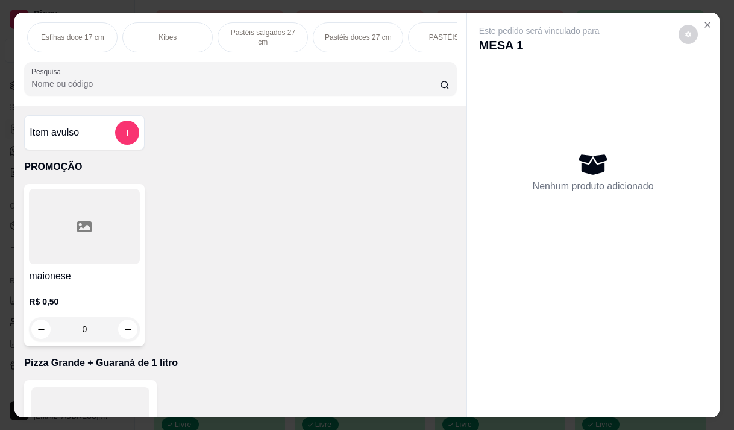
scroll to position [0, 756]
click at [188, 32] on div "Pizza Salgadas" at bounding box center [170, 37] width 90 height 30
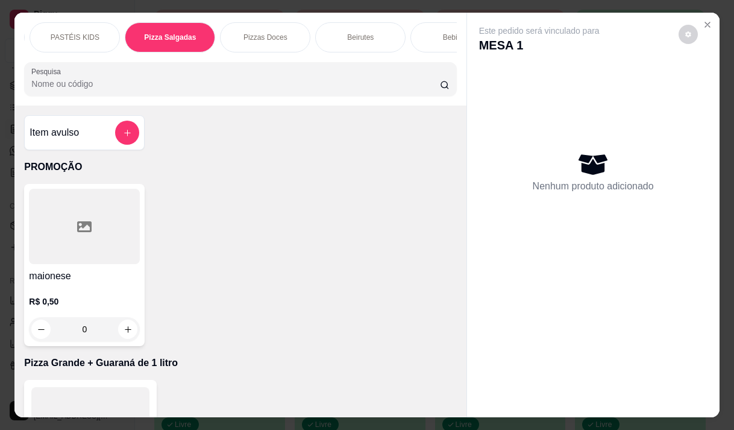
scroll to position [30, 0]
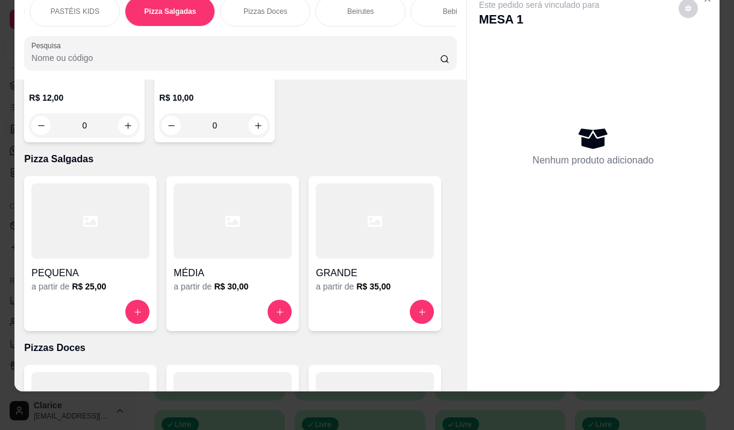
click at [351, 183] on div at bounding box center [375, 220] width 118 height 75
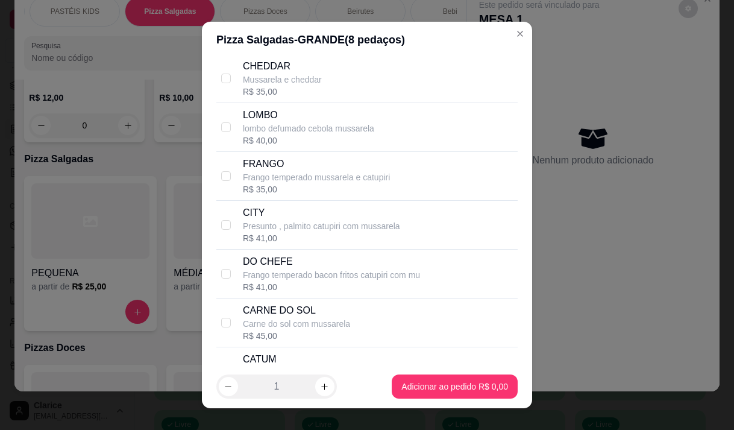
scroll to position [542, 0]
click at [304, 268] on p "DO CHEFE" at bounding box center [331, 261] width 177 height 14
checkbox input "true"
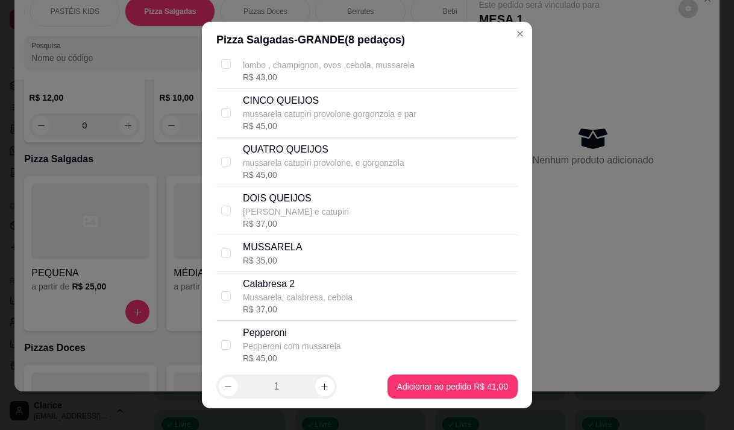
scroll to position [1446, 0]
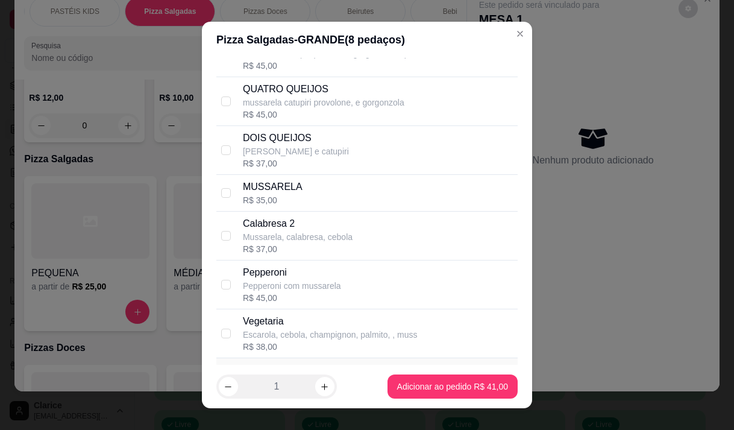
click at [289, 292] on p "Pepperoni com mussarela" at bounding box center [292, 286] width 98 height 12
checkbox input "true"
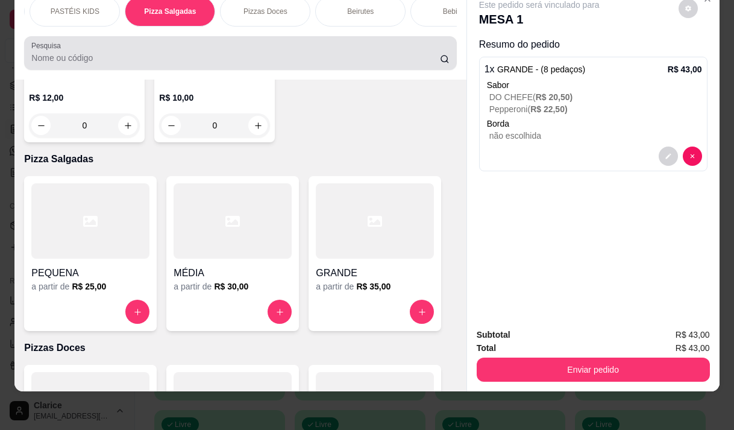
click at [103, 63] on input "Pesquisa" at bounding box center [235, 58] width 408 height 12
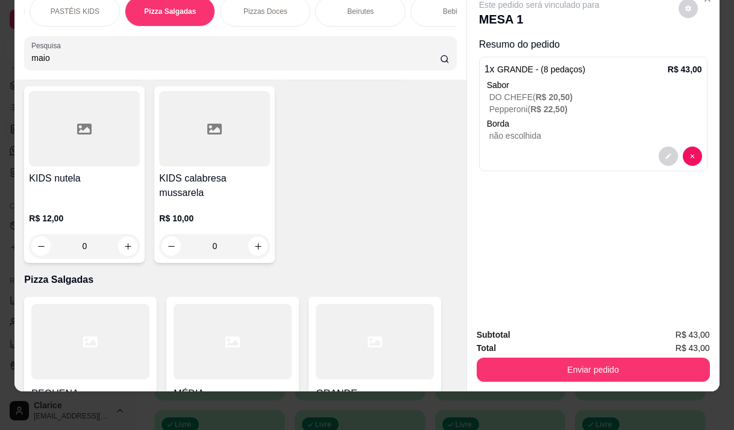
scroll to position [9154, 0]
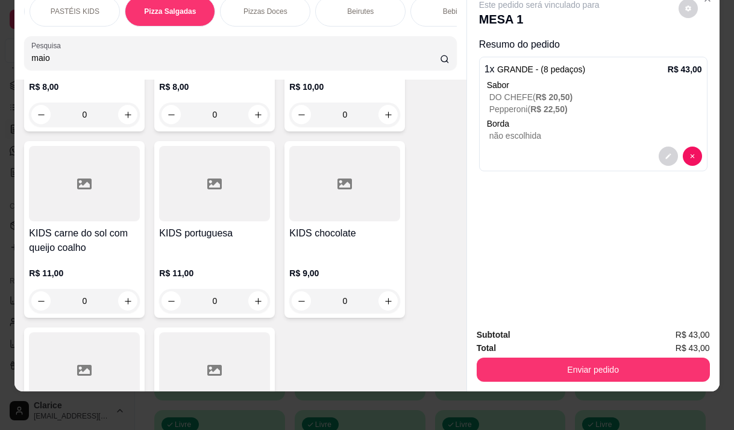
type input "maio"
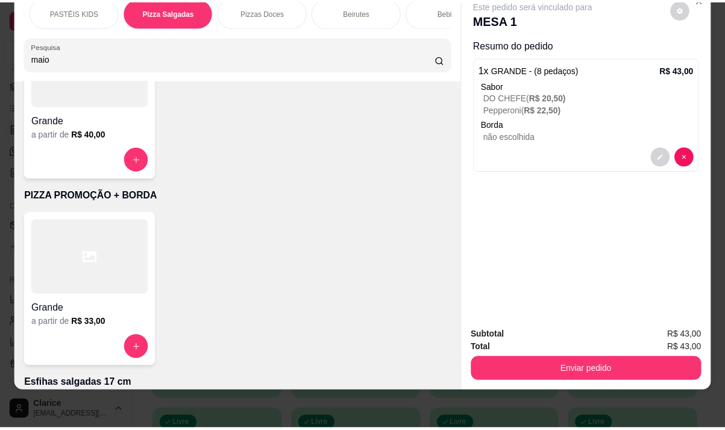
scroll to position [0, 0]
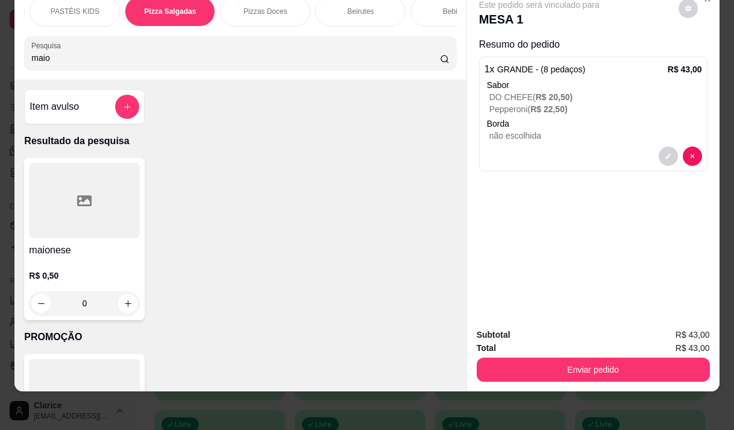
click at [60, 221] on div at bounding box center [84, 200] width 111 height 75
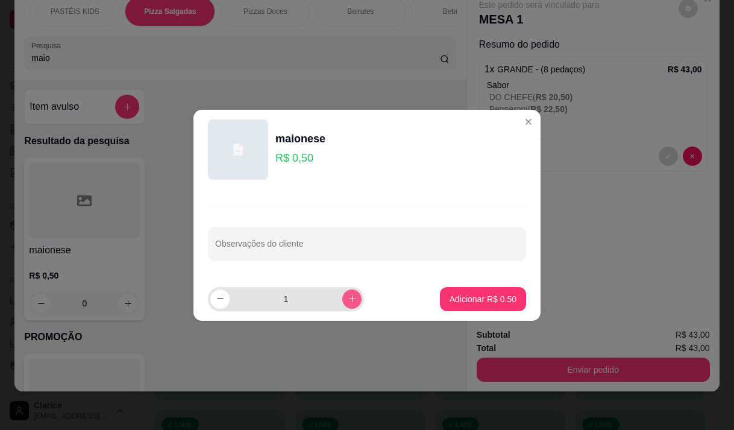
click at [348, 297] on icon "increase-product-quantity" at bounding box center [352, 298] width 9 height 9
type input "3"
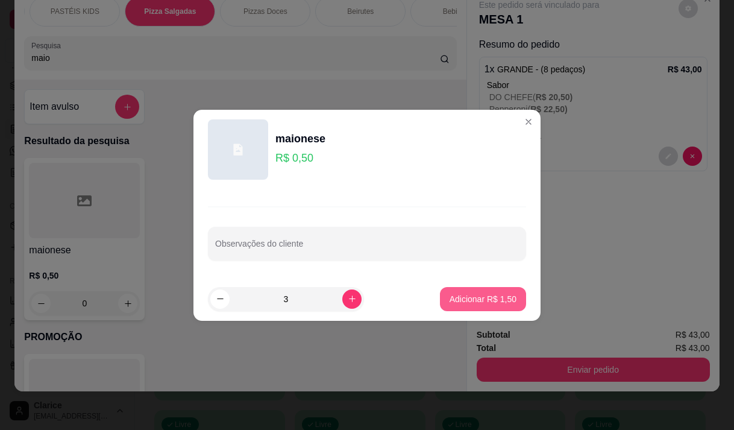
click at [469, 301] on p "Adicionar R$ 1,50" at bounding box center [482, 299] width 67 height 12
type input "3"
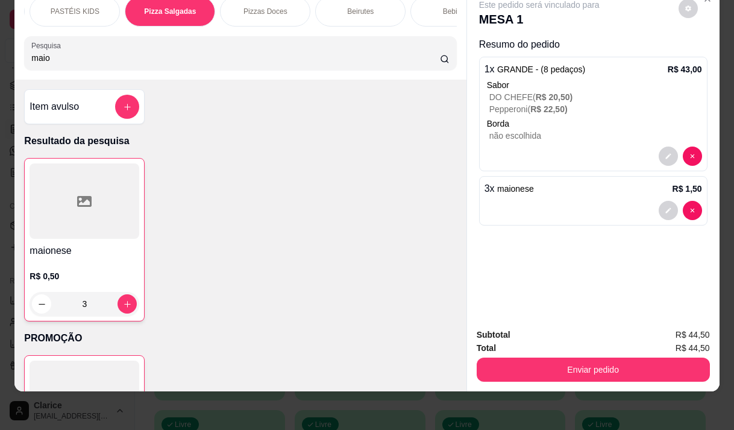
click at [518, 363] on button "Enviar pedido" at bounding box center [593, 369] width 233 height 24
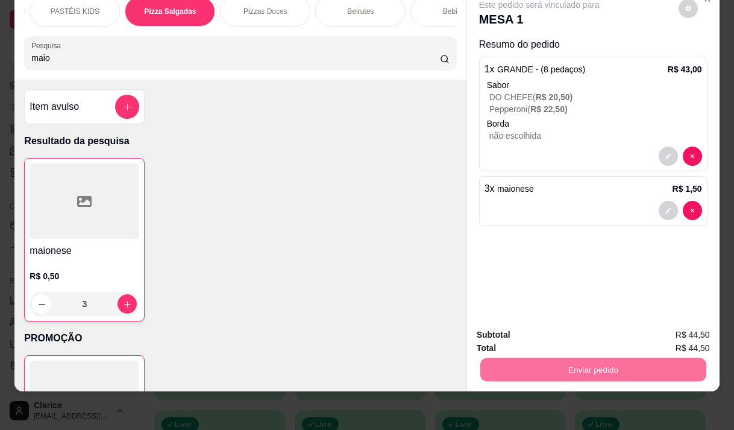
click at [301, 217] on div "maionese R$ 0,50 3" at bounding box center [240, 239] width 432 height 163
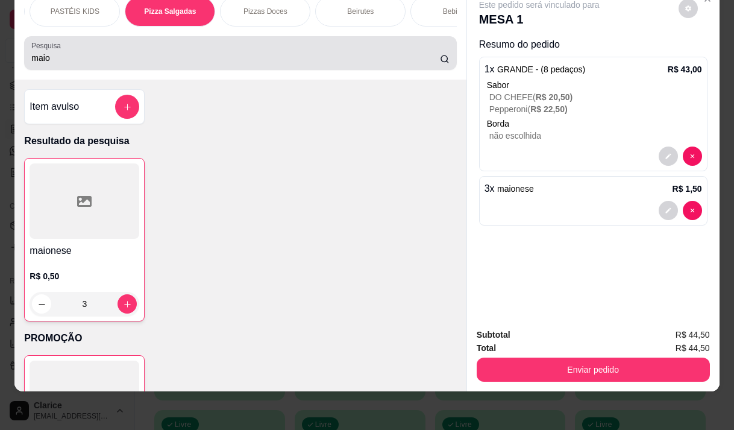
click at [148, 57] on input "maio" at bounding box center [235, 58] width 408 height 12
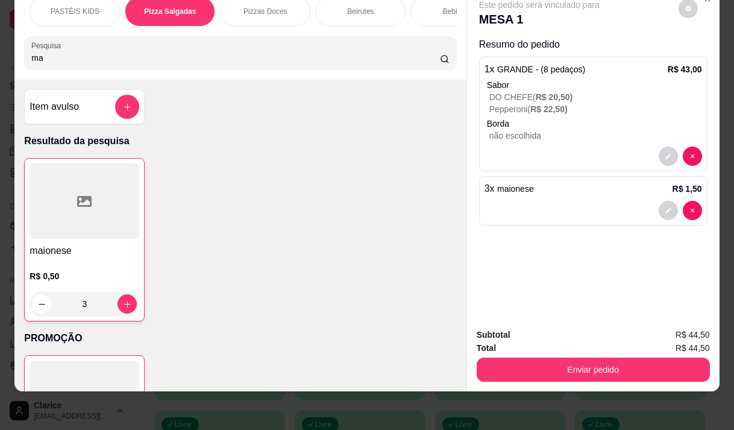
type input "m"
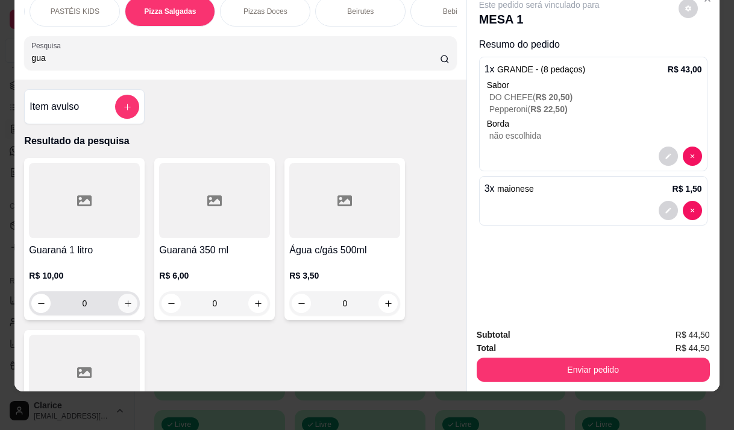
type input "gua"
click at [124, 302] on icon "increase-product-quantity" at bounding box center [128, 303] width 9 height 9
type input "1"
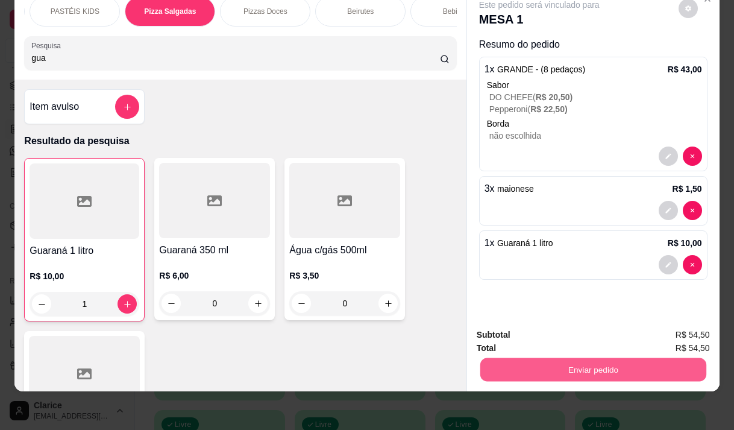
click at [537, 358] on button "Enviar pedido" at bounding box center [593, 368] width 226 height 23
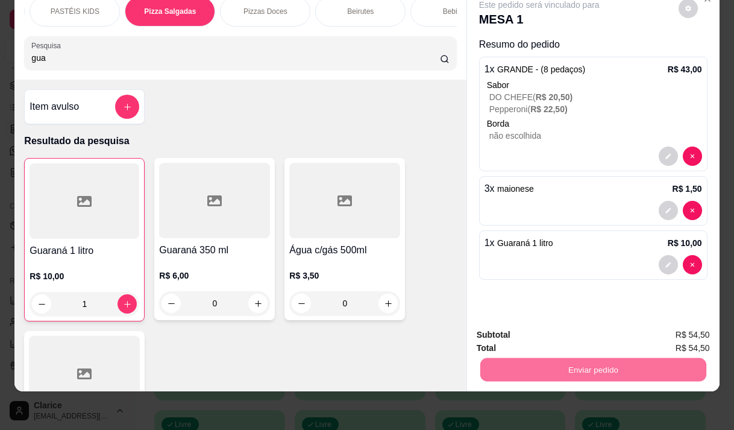
click at [527, 330] on button "Não registrar e enviar pedido" at bounding box center [552, 330] width 125 height 23
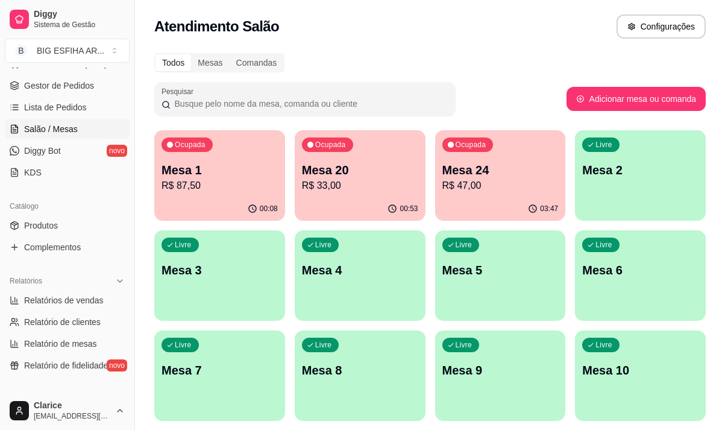
click at [220, 193] on div "Ocupada Mesa 1 R$ 87,50" at bounding box center [219, 163] width 131 height 67
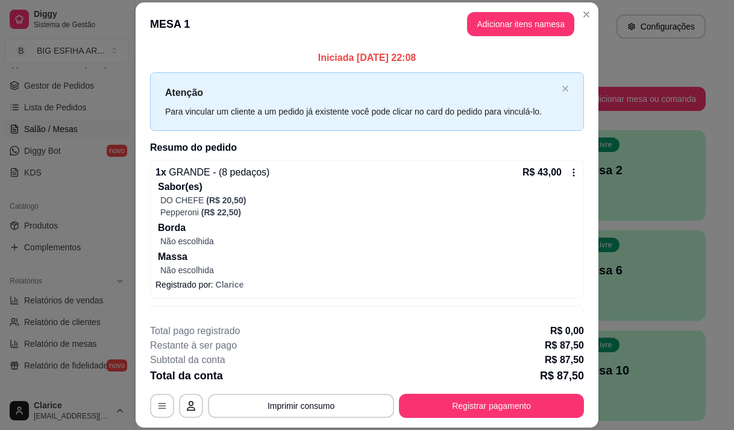
scroll to position [221, 0]
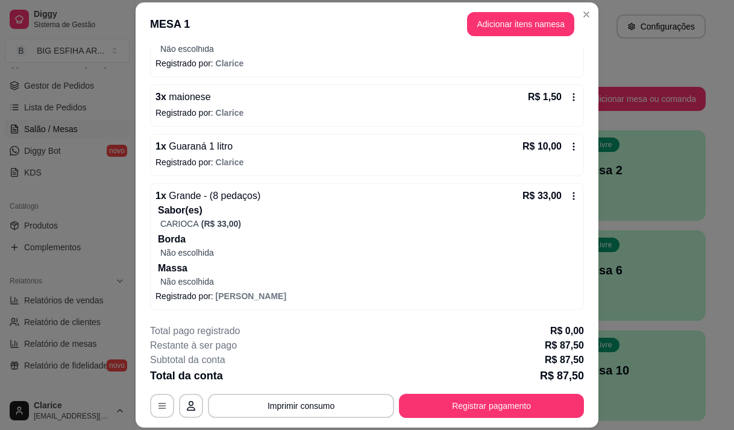
click at [263, 246] on p "Não escolhida" at bounding box center [369, 252] width 418 height 12
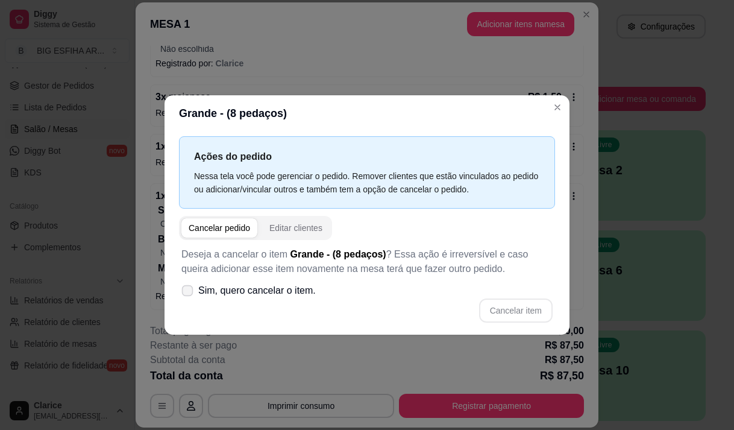
click at [255, 292] on span "Sim, quero cancelar o item." at bounding box center [256, 290] width 117 height 14
click at [189, 292] on input "Sim, quero cancelar o item." at bounding box center [185, 296] width 8 height 8
checkbox input "true"
click at [526, 305] on button "Cancelar item" at bounding box center [516, 309] width 72 height 23
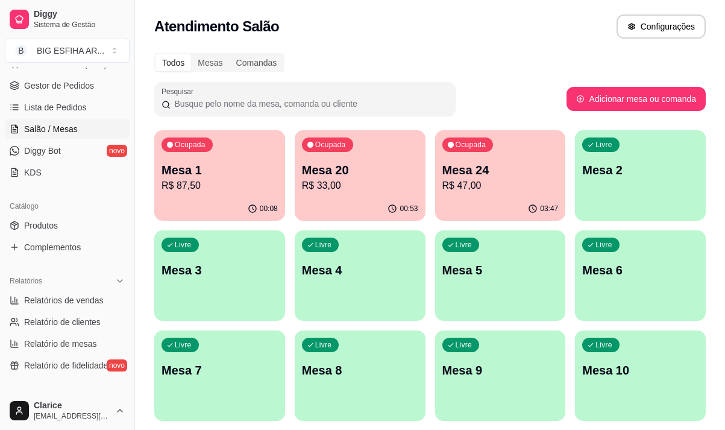
click at [483, 284] on div "Livre Mesa 5" at bounding box center [500, 268] width 131 height 76
click at [633, 360] on div "Livre Mesa 10" at bounding box center [640, 368] width 131 height 76
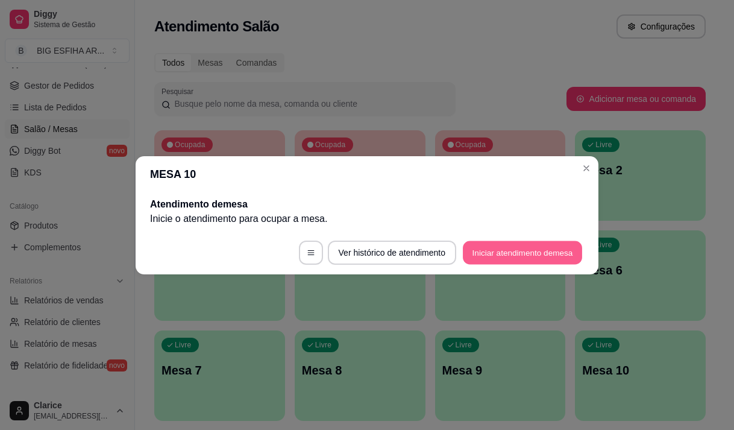
click at [510, 255] on button "Iniciar atendimento de mesa" at bounding box center [522, 251] width 119 height 23
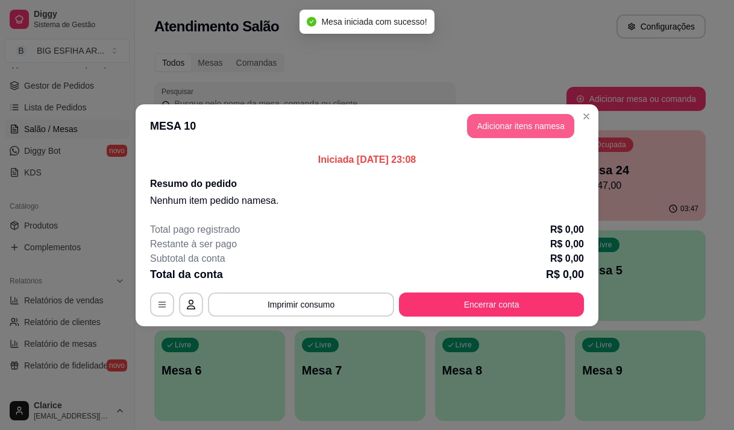
click at [501, 130] on button "Adicionar itens na mesa" at bounding box center [520, 126] width 107 height 24
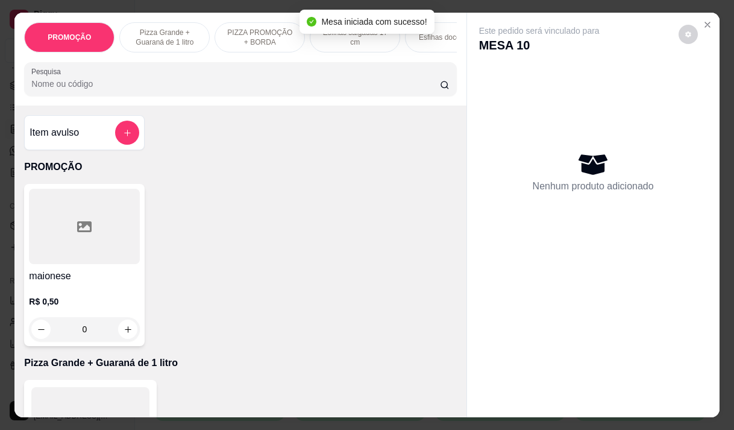
click at [252, 37] on p "PIZZA PROMOÇÃO + BORDA" at bounding box center [260, 37] width 70 height 19
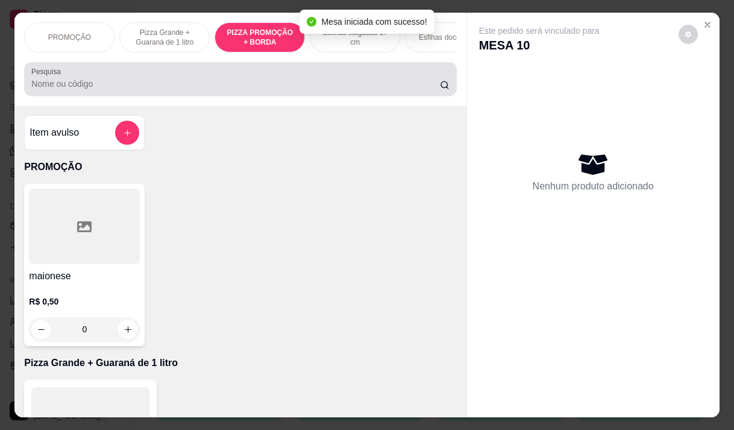
scroll to position [30, 0]
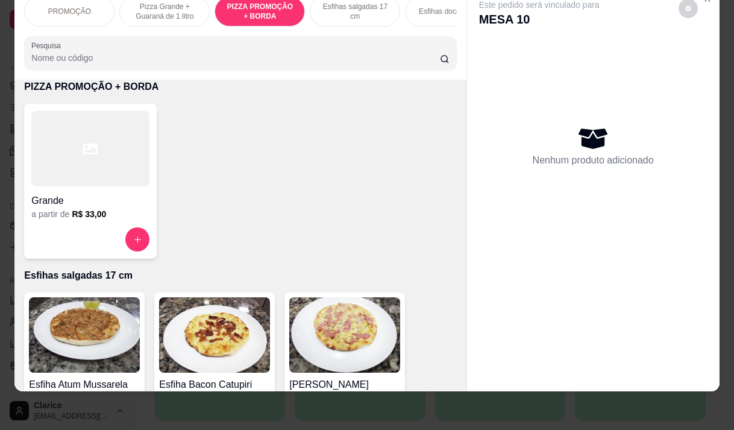
click at [80, 186] on div at bounding box center [90, 148] width 118 height 75
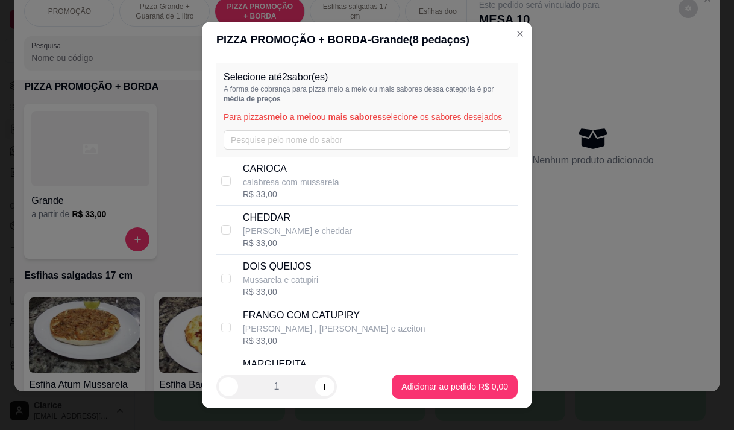
click at [355, 200] on div "CARIOCA calabresa com mussarela R$ 33,00" at bounding box center [378, 180] width 270 height 39
checkbox input "true"
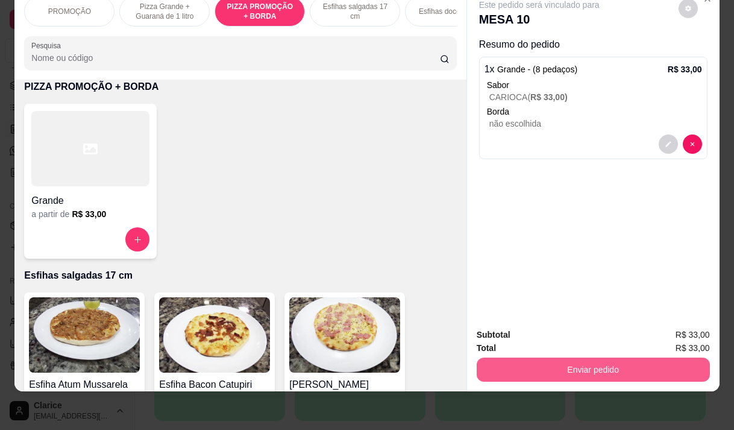
click at [537, 365] on button "Enviar pedido" at bounding box center [593, 369] width 233 height 24
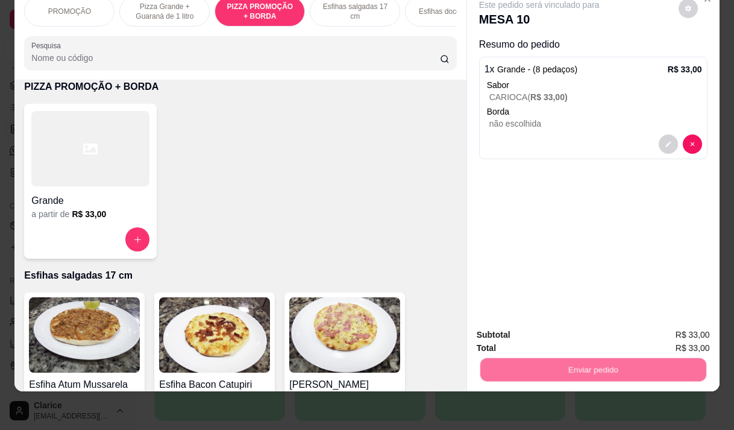
click at [534, 331] on button "Não registrar e enviar pedido" at bounding box center [553, 330] width 122 height 22
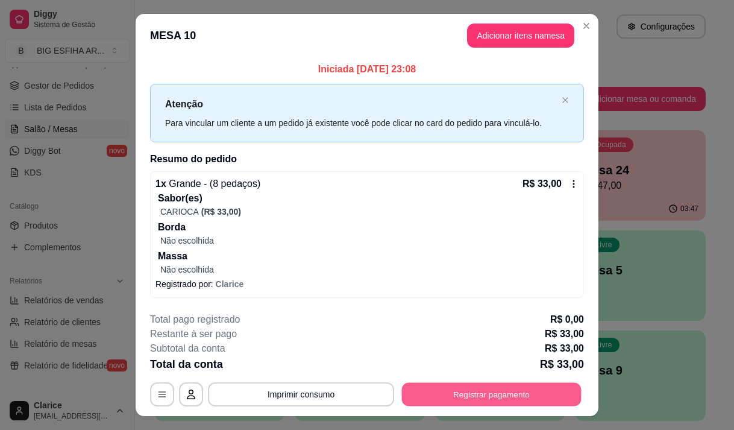
click at [517, 386] on button "Registrar pagamento" at bounding box center [492, 394] width 180 height 23
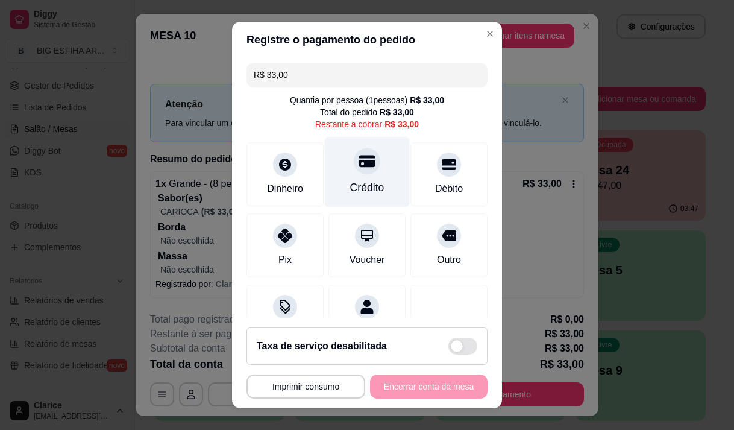
click at [330, 153] on div "Crédito" at bounding box center [367, 171] width 85 height 70
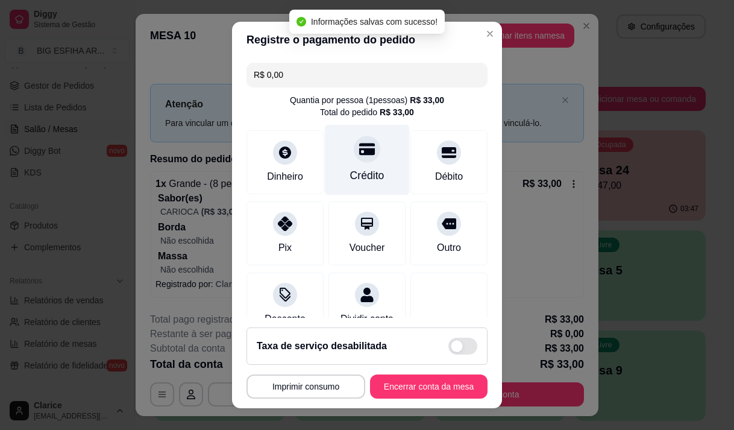
type input "R$ 0,00"
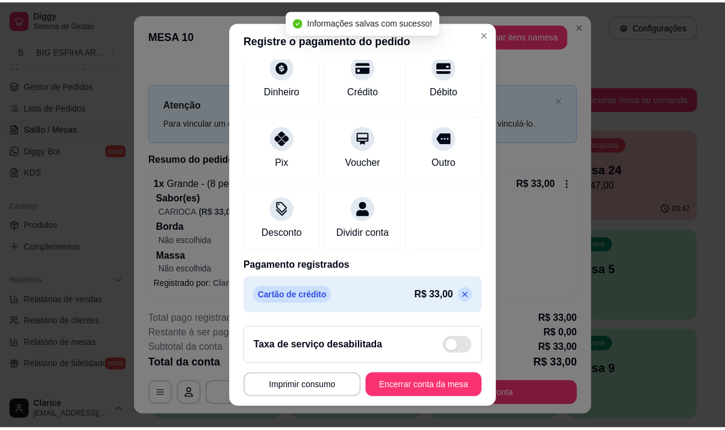
scroll to position [100, 0]
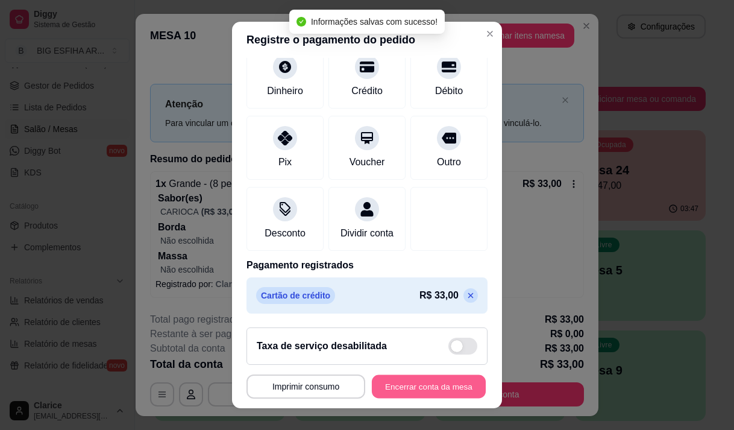
click at [395, 392] on button "Encerrar conta da mesa" at bounding box center [429, 386] width 114 height 23
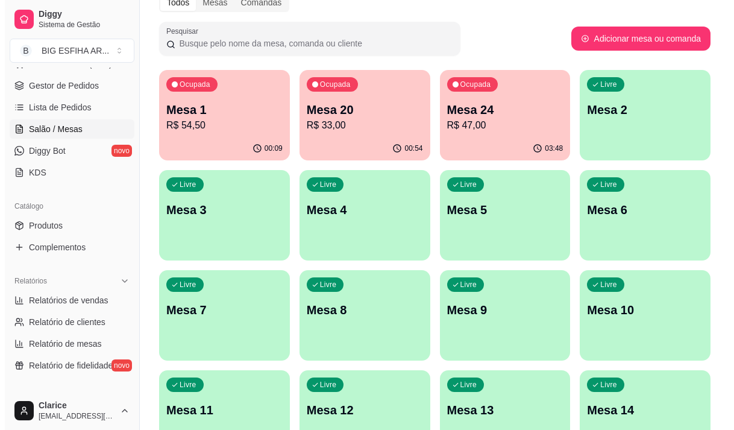
scroll to position [0, 0]
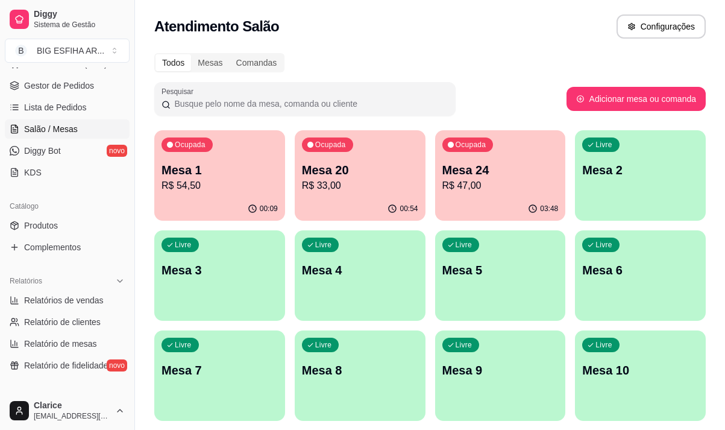
click at [366, 186] on p "R$ 33,00" at bounding box center [360, 185] width 116 height 14
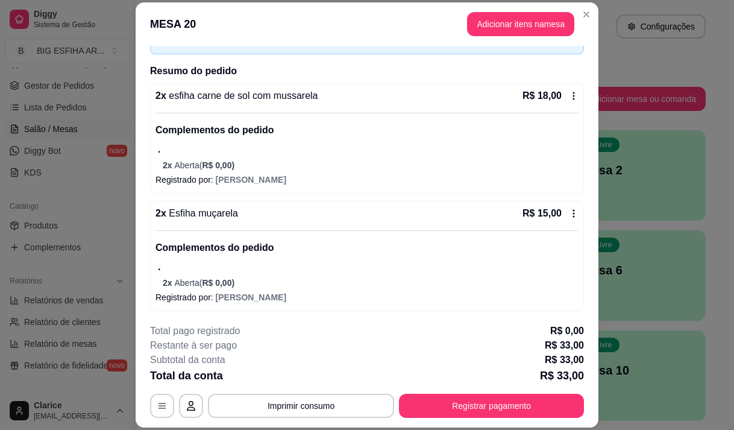
scroll to position [78, 0]
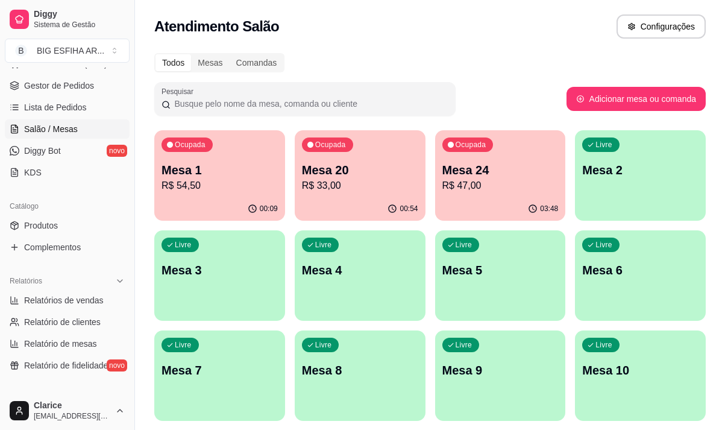
click at [456, 189] on p "R$ 47,00" at bounding box center [500, 185] width 116 height 14
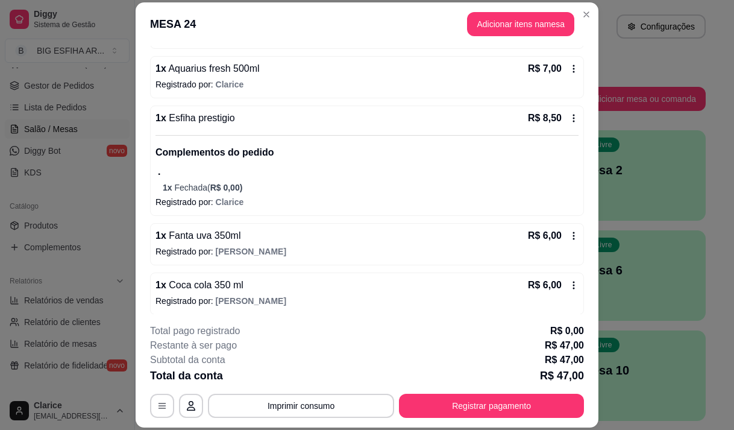
scroll to position [411, 0]
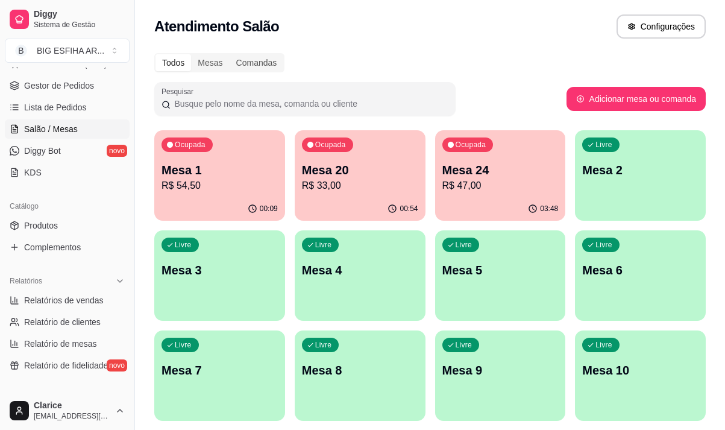
click at [201, 192] on p "R$ 54,50" at bounding box center [219, 185] width 116 height 14
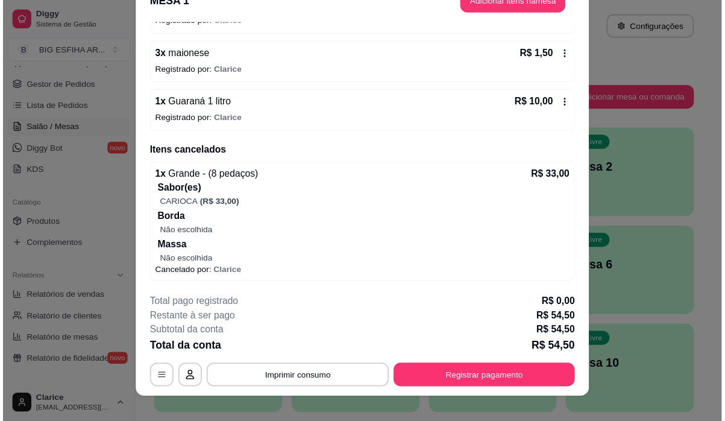
scroll to position [36, 0]
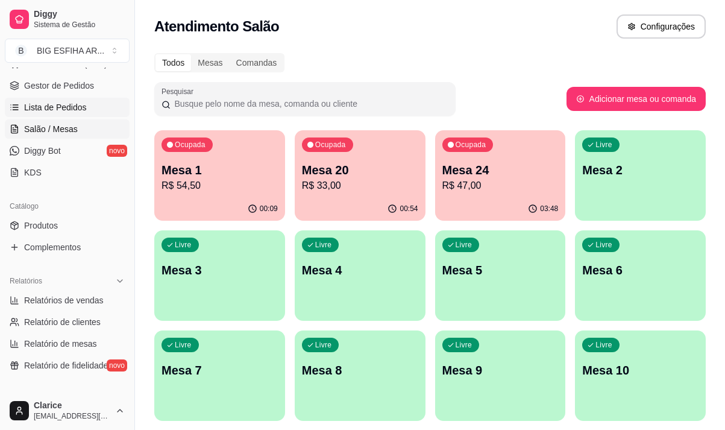
click at [36, 107] on span "Lista de Pedidos" at bounding box center [55, 107] width 63 height 12
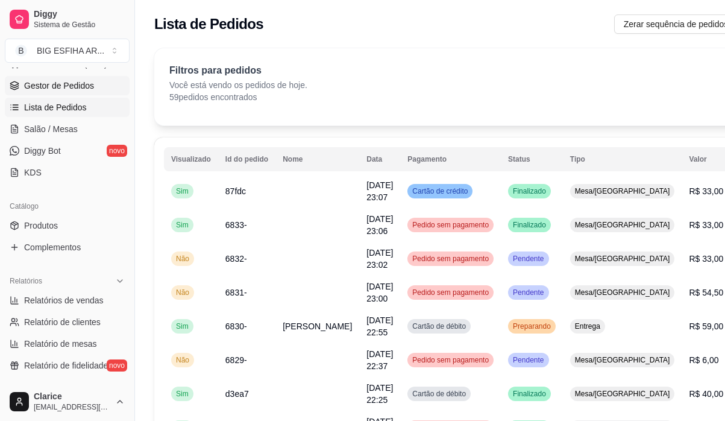
click at [101, 83] on link "Gestor de Pedidos" at bounding box center [67, 85] width 125 height 19
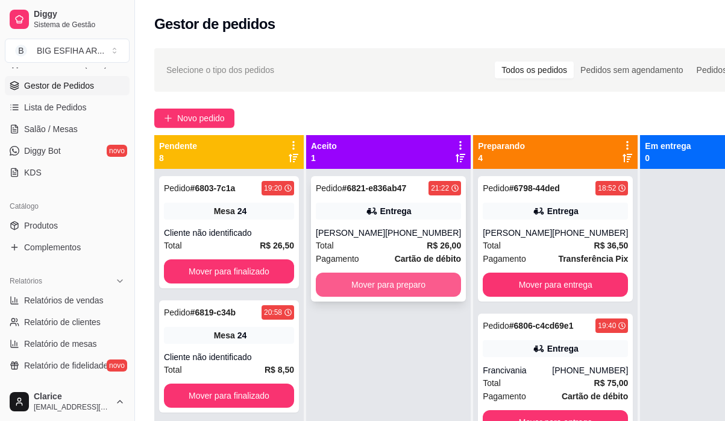
click at [402, 296] on button "Mover para preparo" at bounding box center [388, 284] width 145 height 24
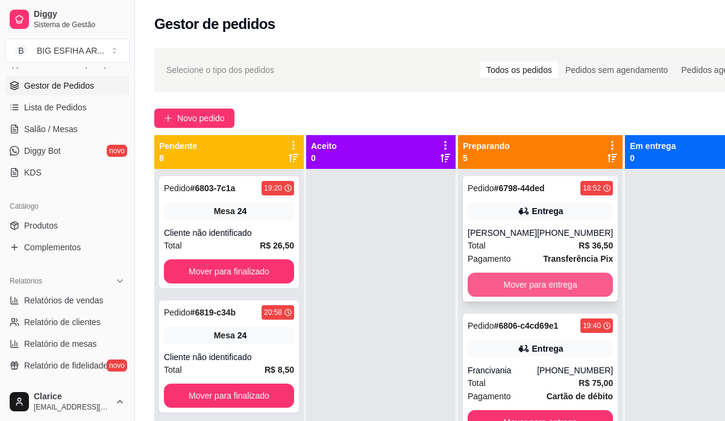
click at [487, 278] on button "Mover para entrega" at bounding box center [540, 284] width 145 height 24
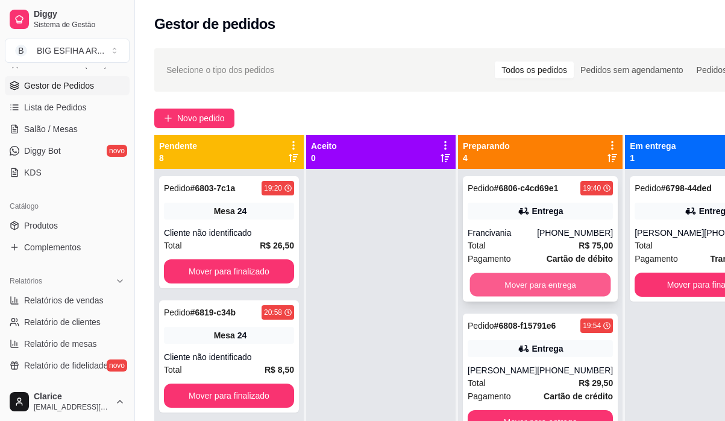
click at [504, 296] on button "Mover para entrega" at bounding box center [540, 284] width 141 height 23
click at [504, 296] on div "Mover para entrega" at bounding box center [540, 284] width 145 height 24
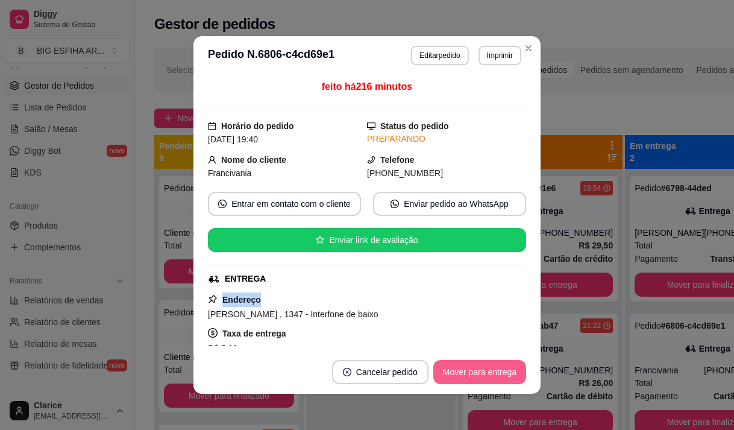
click at [468, 368] on button "Mover para entrega" at bounding box center [479, 372] width 93 height 24
click at [468, 368] on button "Mover para finalizado" at bounding box center [476, 371] width 97 height 23
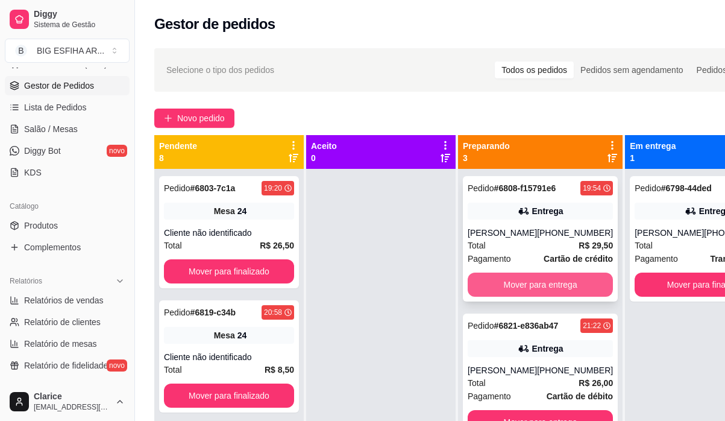
click at [574, 292] on button "Mover para entrega" at bounding box center [540, 284] width 145 height 24
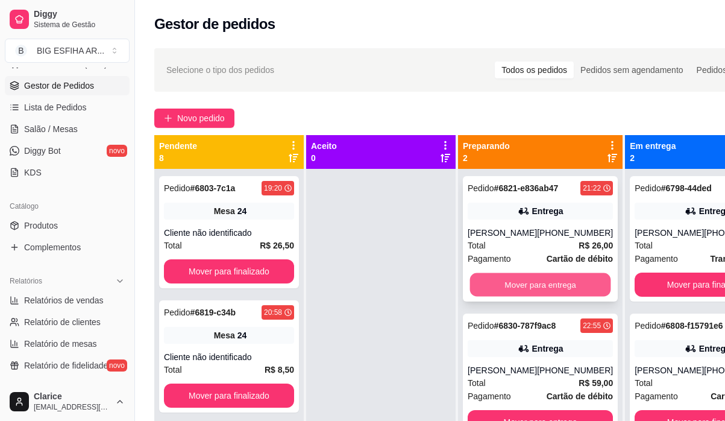
click at [572, 296] on button "Mover para entrega" at bounding box center [540, 284] width 141 height 23
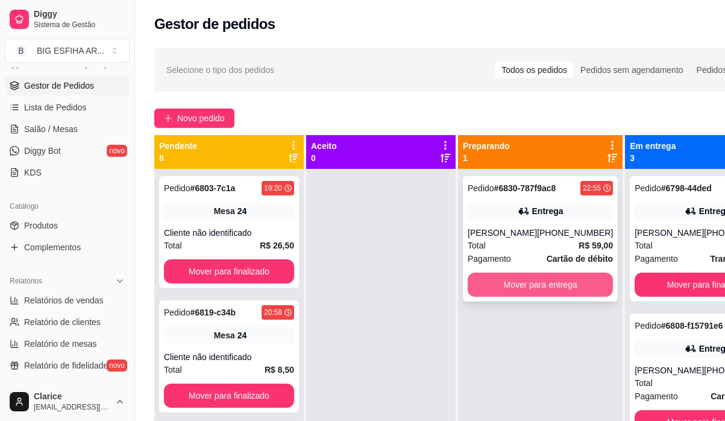
click at [563, 278] on button "Mover para entrega" at bounding box center [540, 284] width 145 height 24
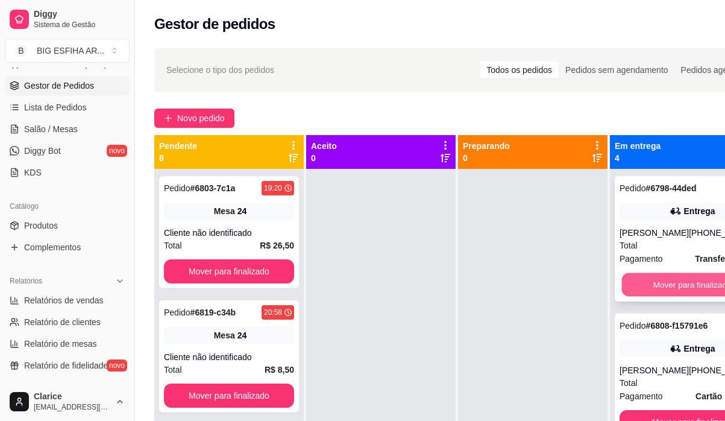
click at [687, 287] on button "Mover para finalizado" at bounding box center [692, 284] width 141 height 23
click at [687, 294] on button "Mover para finalizado" at bounding box center [691, 284] width 145 height 24
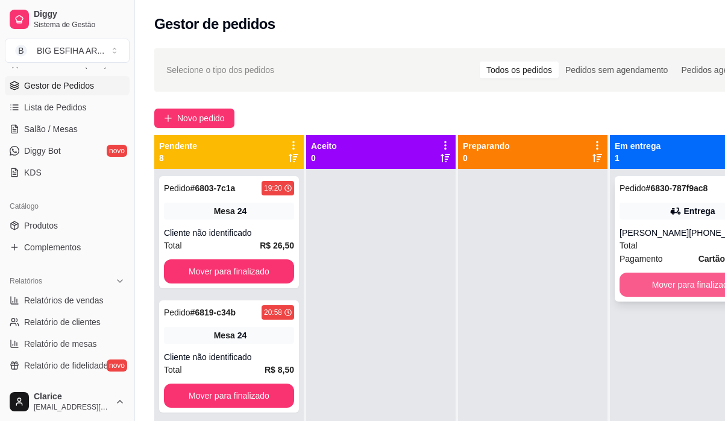
click at [690, 287] on button "Mover para finalizado" at bounding box center [691, 284] width 145 height 24
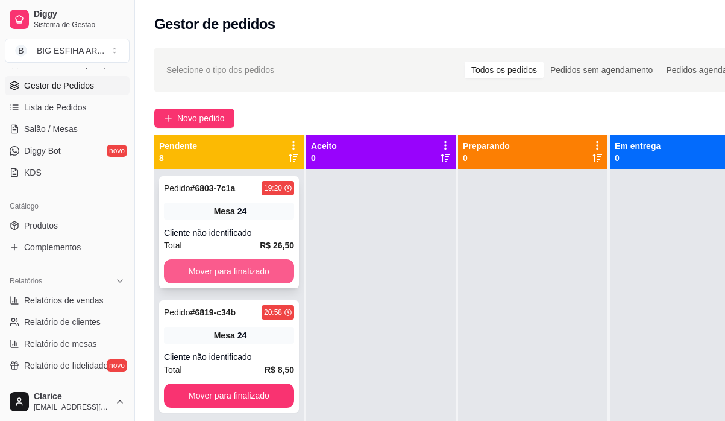
click at [225, 263] on button "Mover para finalizado" at bounding box center [229, 271] width 130 height 24
click at [261, 273] on button "Mover para finalizado" at bounding box center [229, 271] width 127 height 23
click at [261, 273] on button "Mover para finalizado" at bounding box center [229, 271] width 130 height 24
click at [261, 273] on button "Mover para finalizado" at bounding box center [229, 271] width 127 height 23
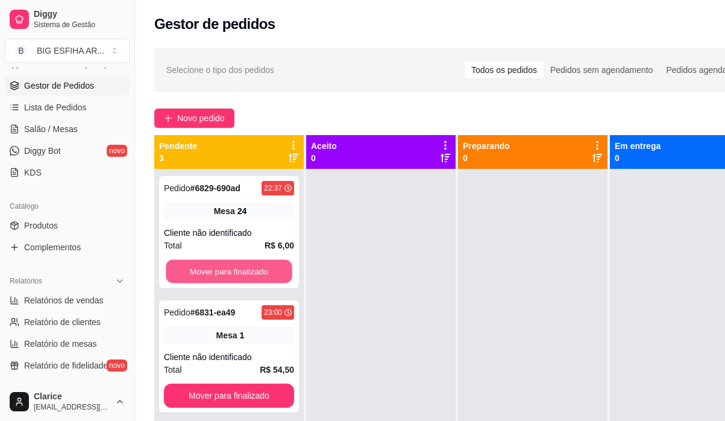
click at [261, 273] on button "Mover para finalizado" at bounding box center [229, 271] width 127 height 23
click at [261, 383] on button "Mover para finalizado" at bounding box center [229, 395] width 130 height 24
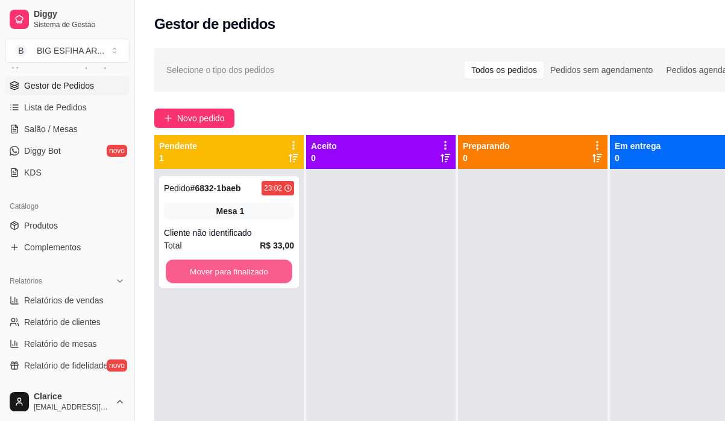
click at [261, 273] on button "Mover para finalizado" at bounding box center [229, 271] width 127 height 23
click at [261, 273] on div "Mover para finalizado" at bounding box center [229, 271] width 130 height 24
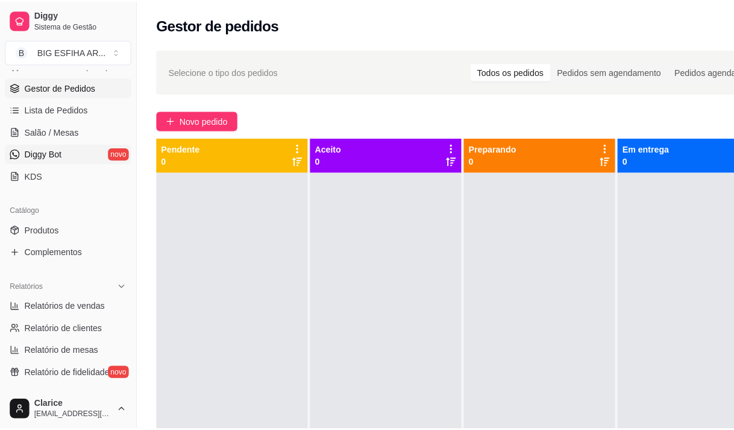
scroll to position [109, 0]
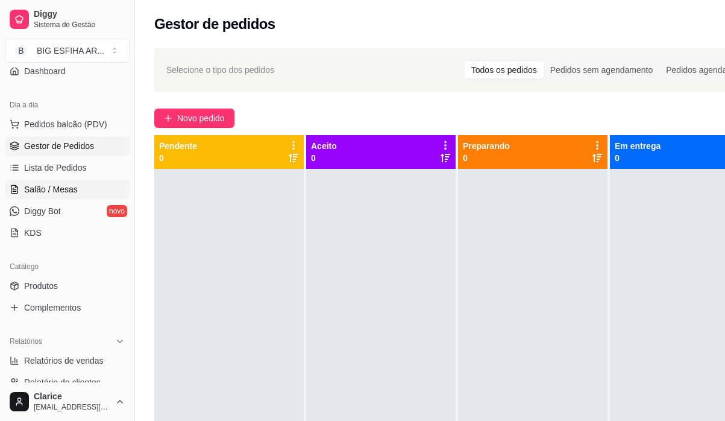
click at [49, 188] on span "Salão / Mesas" at bounding box center [51, 189] width 54 height 12
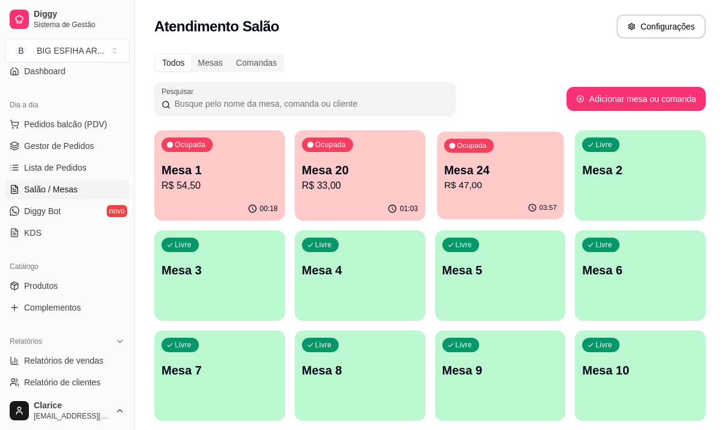
click at [467, 176] on p "Mesa 24" at bounding box center [499, 170] width 113 height 16
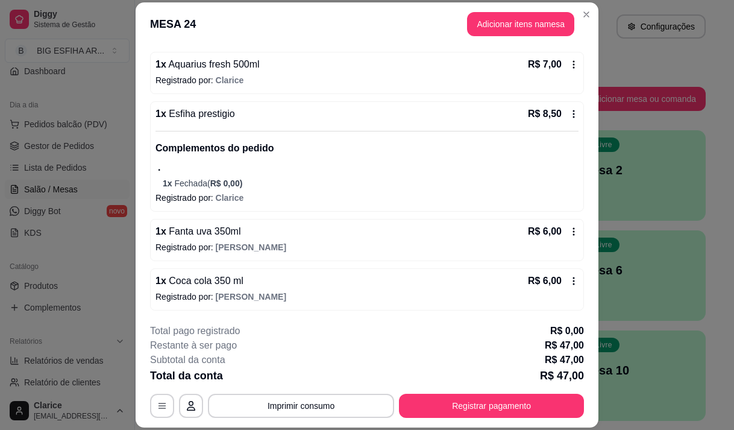
scroll to position [411, 0]
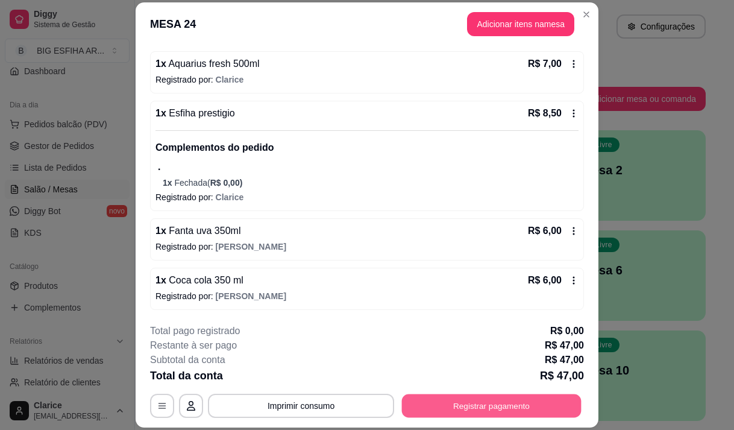
click at [477, 400] on button "Registrar pagamento" at bounding box center [492, 405] width 180 height 23
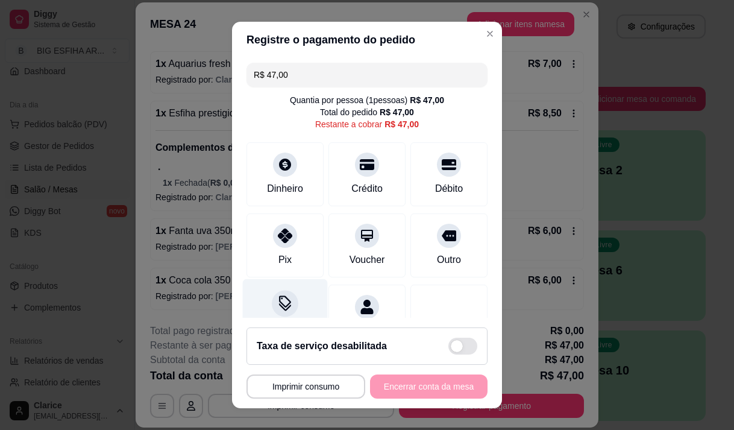
scroll to position [49, 0]
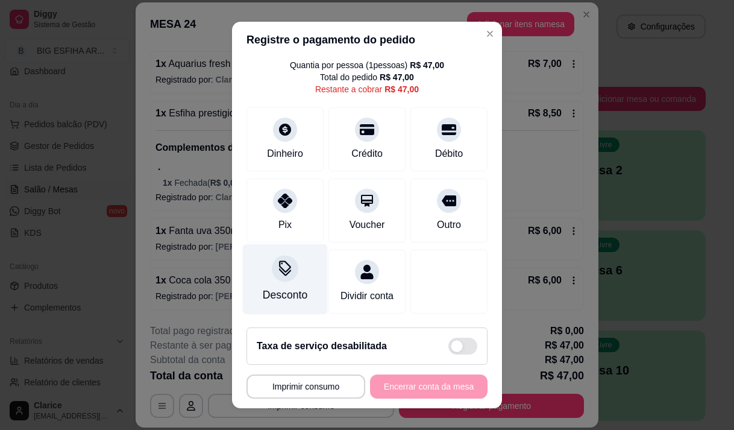
click at [286, 287] on div "Desconto" at bounding box center [285, 295] width 45 height 16
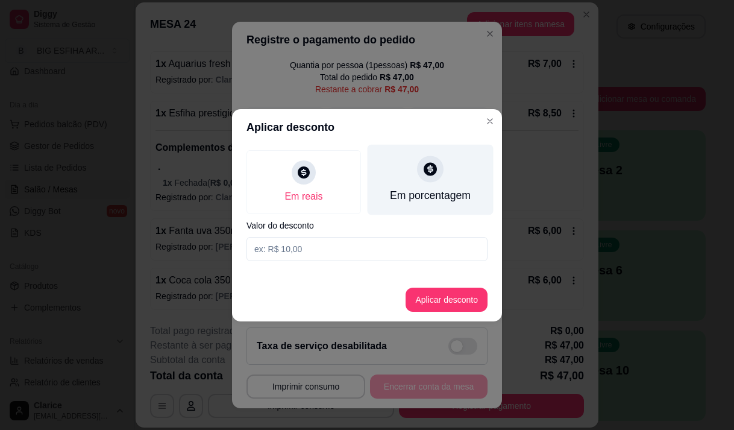
click at [420, 178] on div "Em porcentagem" at bounding box center [431, 179] width 126 height 70
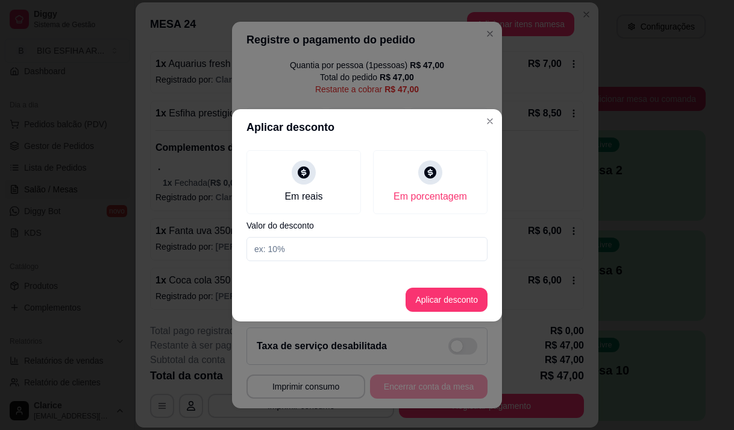
click at [402, 245] on input at bounding box center [366, 249] width 241 height 24
type input "20"
click at [466, 303] on button "Aplicar desconto" at bounding box center [446, 298] width 79 height 23
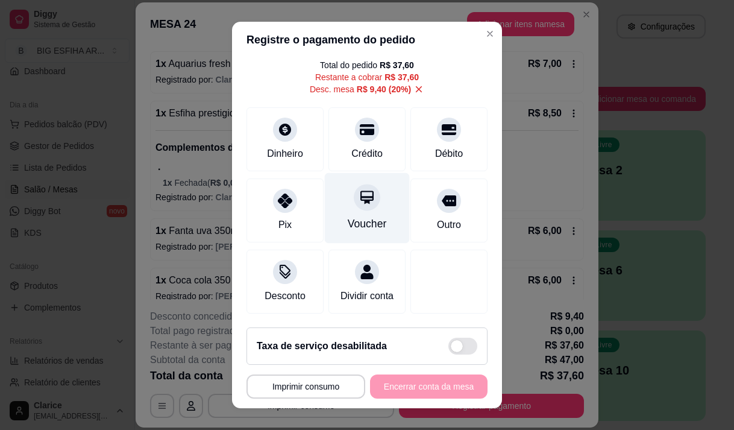
click at [348, 216] on div "Voucher" at bounding box center [367, 224] width 39 height 16
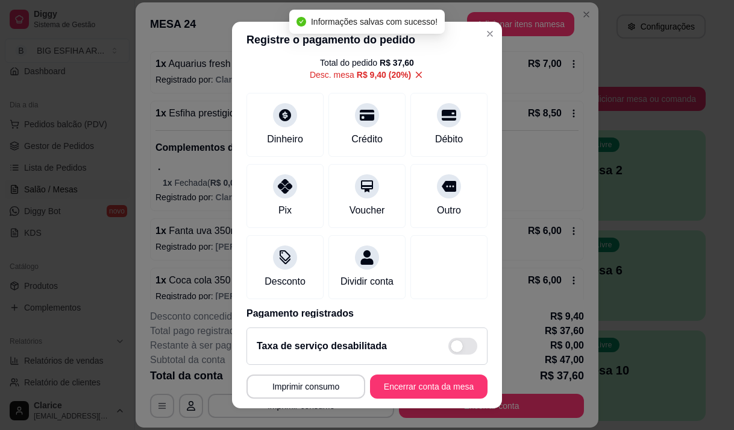
type input "R$ 0,00"
click at [406, 383] on button "Encerrar conta da mesa" at bounding box center [428, 386] width 117 height 24
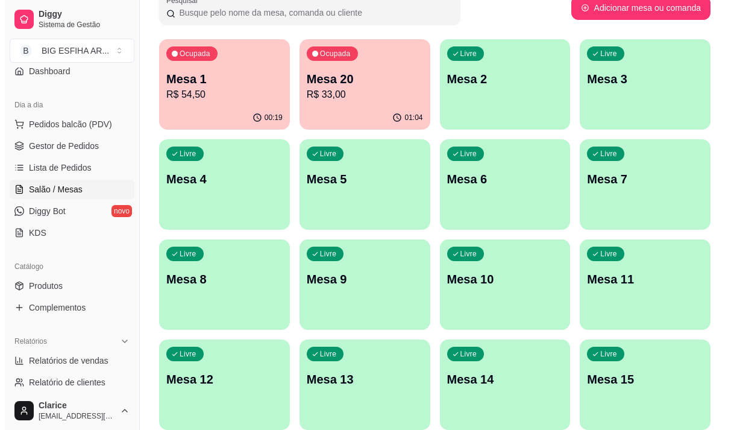
scroll to position [120, 0]
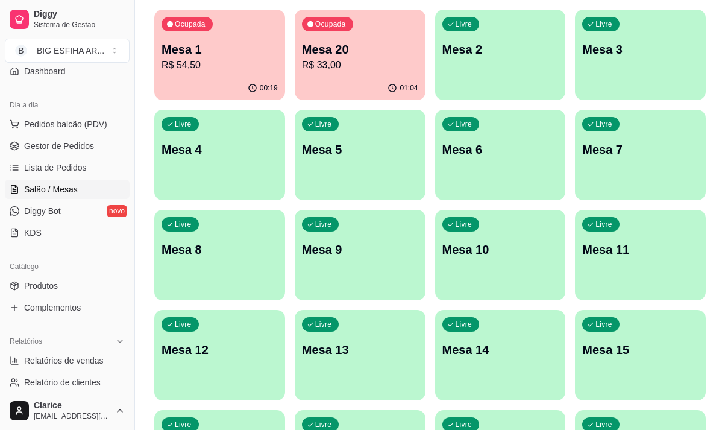
click at [331, 40] on div "Ocupada Mesa 20 R$ 33,00" at bounding box center [360, 43] width 131 height 67
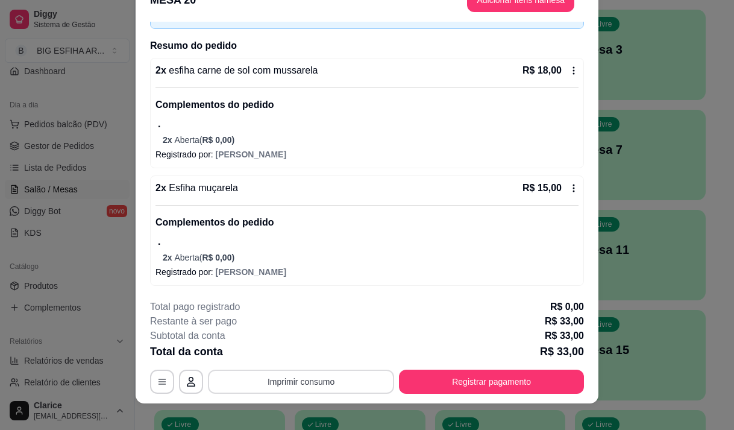
scroll to position [36, 0]
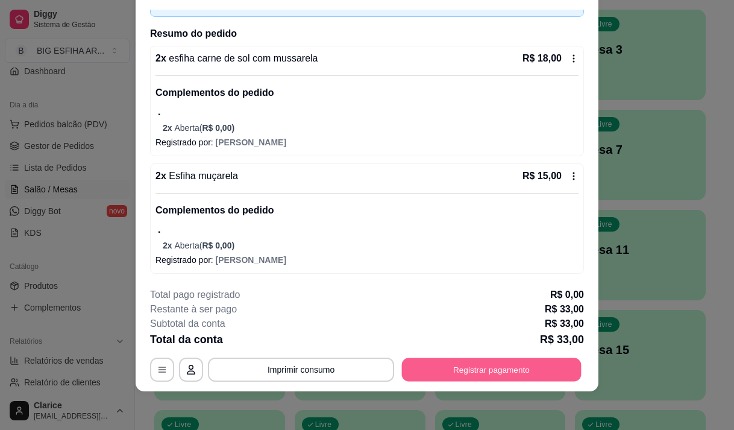
click at [436, 358] on button "Registrar pagamento" at bounding box center [492, 369] width 180 height 23
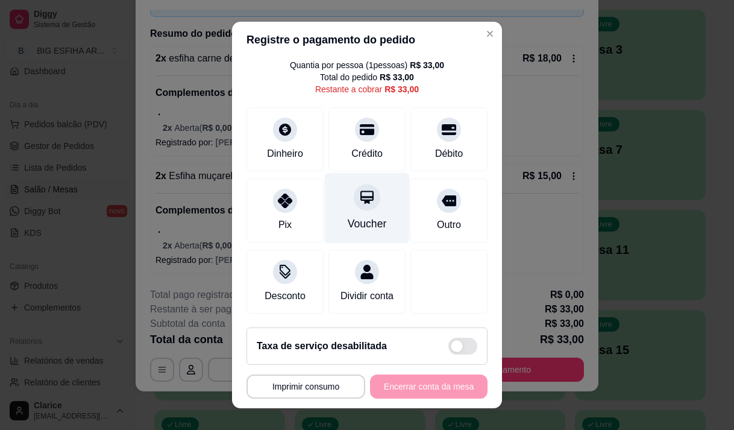
scroll to position [49, 0]
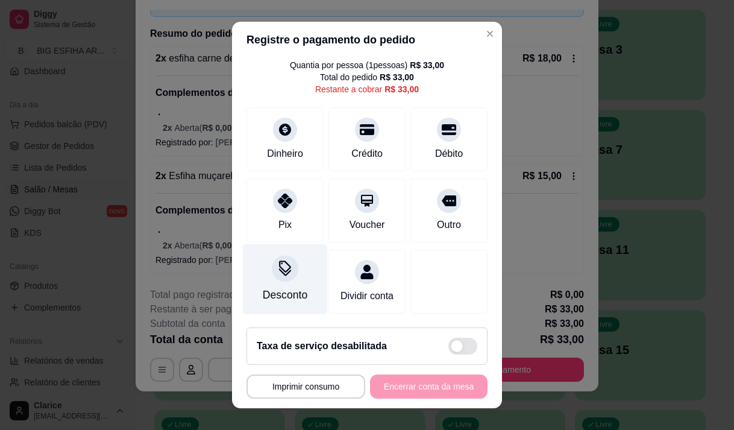
click at [268, 263] on div "Desconto" at bounding box center [285, 278] width 85 height 70
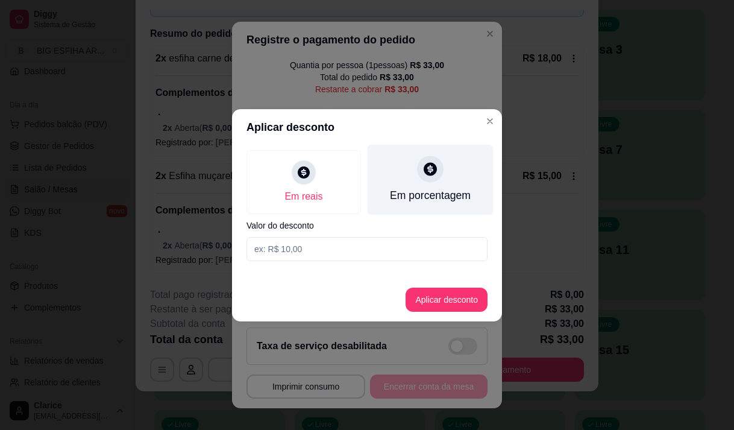
click at [409, 189] on div "Em porcentagem" at bounding box center [430, 195] width 81 height 16
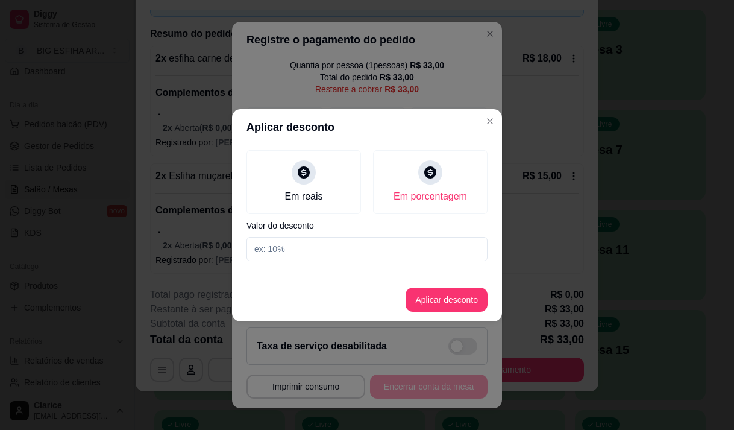
click at [380, 238] on input at bounding box center [366, 249] width 241 height 24
type input "20"
click at [425, 301] on button "Aplicar desconto" at bounding box center [446, 298] width 79 height 23
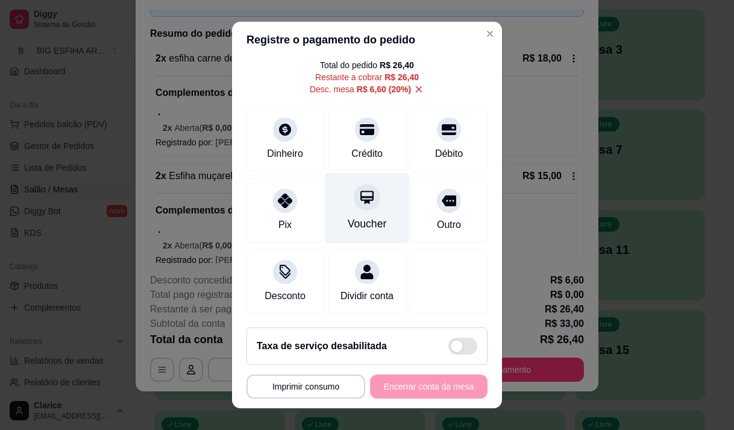
click at [354, 207] on div at bounding box center [367, 197] width 27 height 27
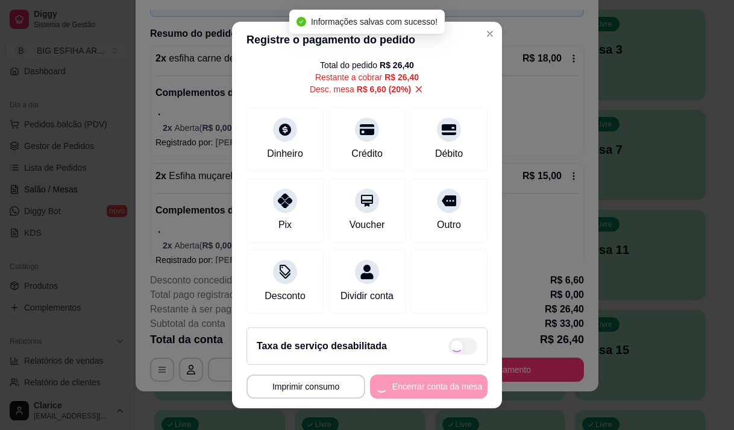
type input "R$ 0,00"
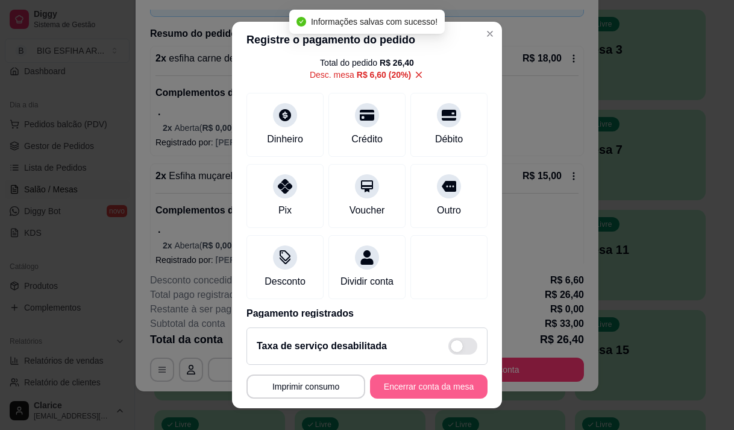
click at [405, 385] on button "Encerrar conta da mesa" at bounding box center [428, 386] width 117 height 24
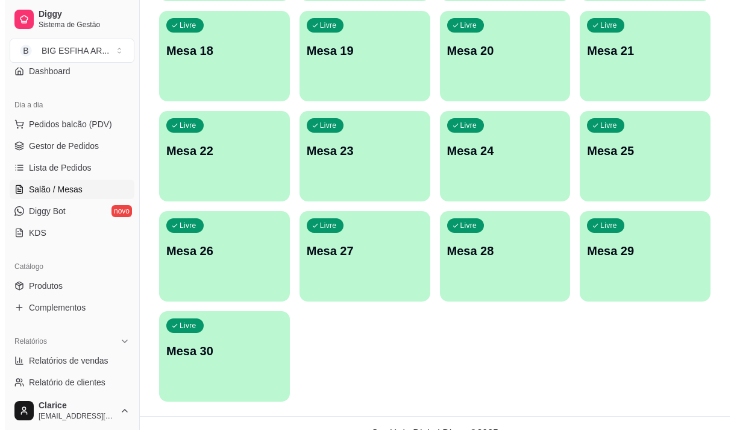
scroll to position [540, 0]
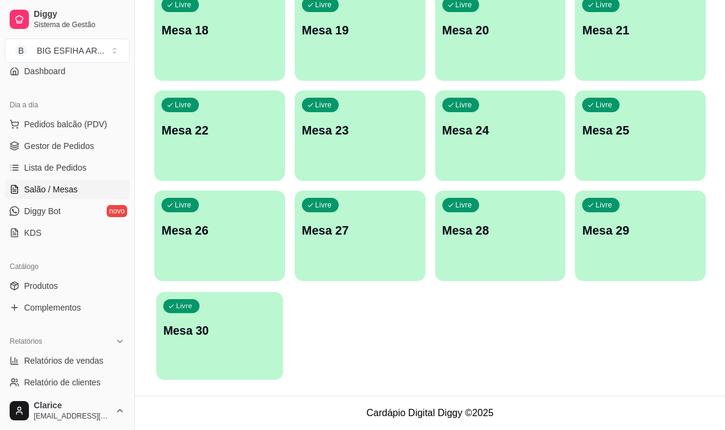
click at [232, 333] on p "Mesa 30" at bounding box center [219, 330] width 113 height 16
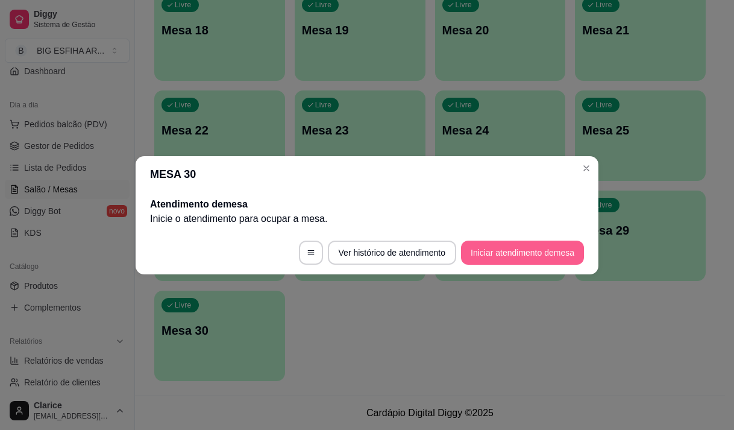
click at [484, 257] on button "Iniciar atendimento de mesa" at bounding box center [522, 252] width 123 height 24
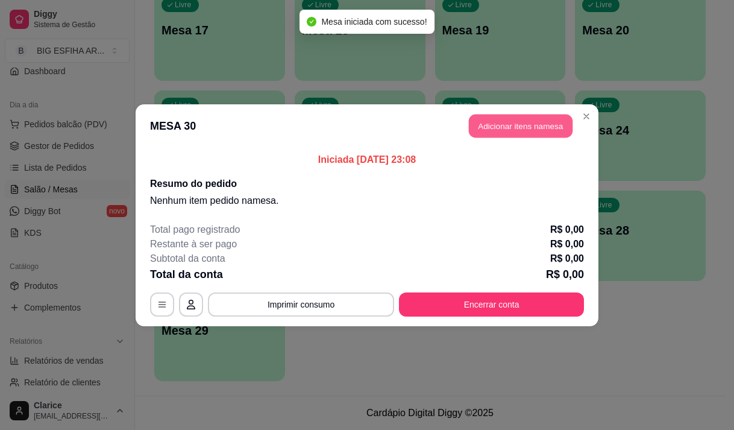
click at [502, 124] on button "Adicionar itens na mesa" at bounding box center [521, 125] width 104 height 23
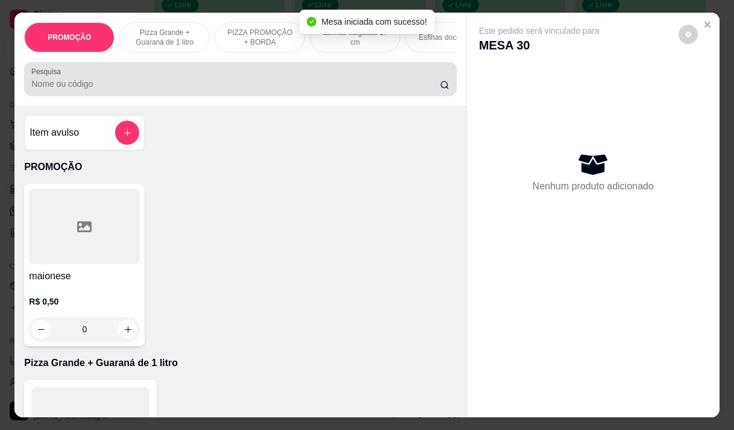
click at [163, 86] on input "Pesquisa" at bounding box center [235, 84] width 408 height 12
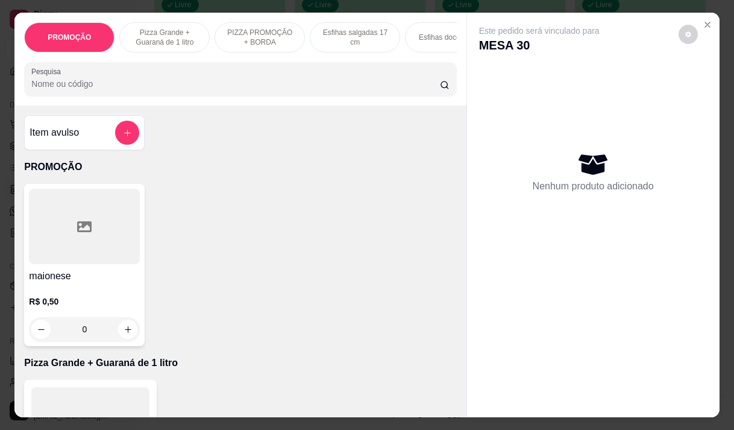
type input "q"
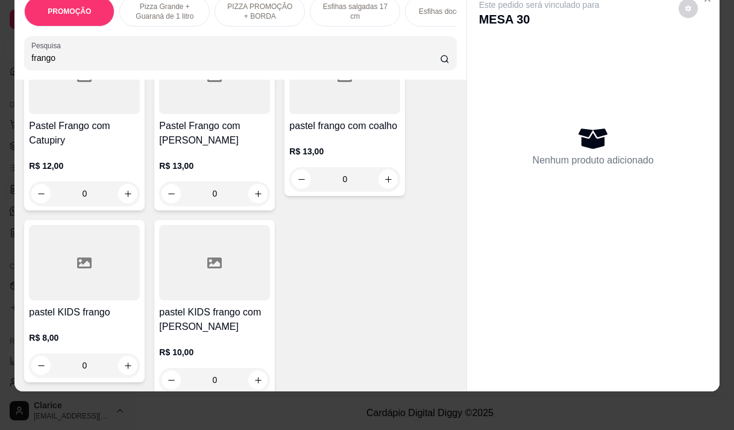
scroll to position [542, 0]
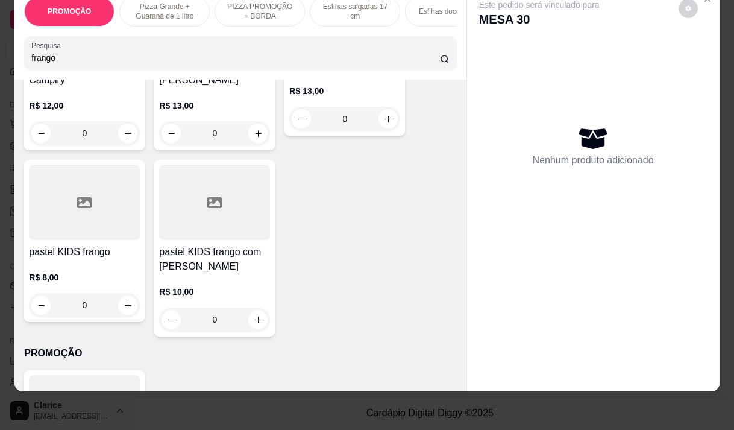
type input "frango"
click at [187, 274] on div "R$ 10,00 0" at bounding box center [214, 303] width 111 height 58
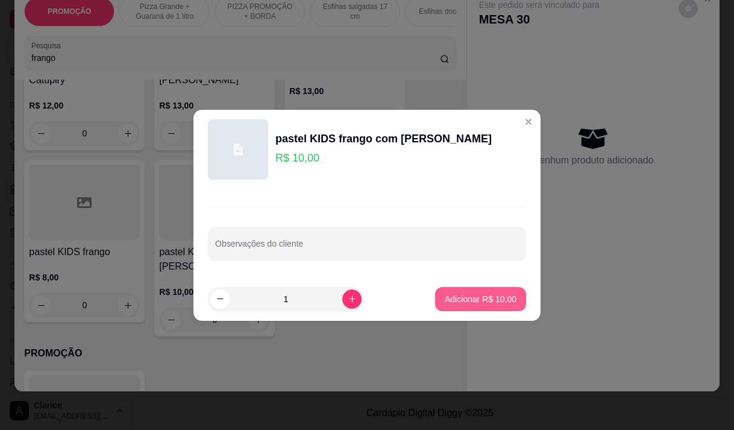
click at [475, 295] on p "Adicionar R$ 10,00" at bounding box center [481, 299] width 72 height 12
type input "1"
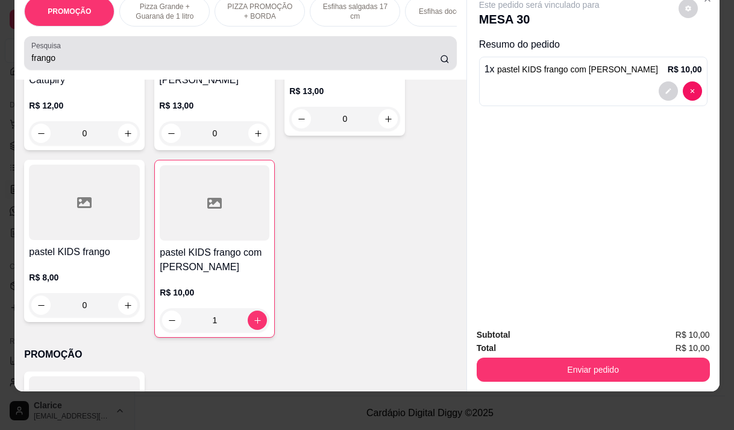
click at [67, 61] on input "frango" at bounding box center [235, 58] width 408 height 12
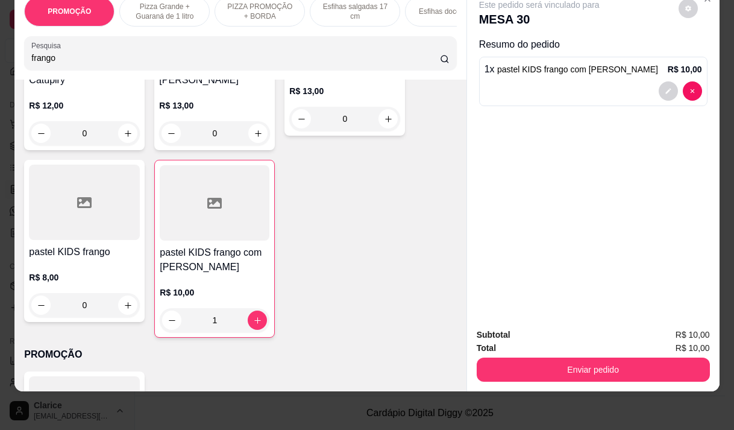
click at [67, 61] on input "frango" at bounding box center [235, 58] width 408 height 12
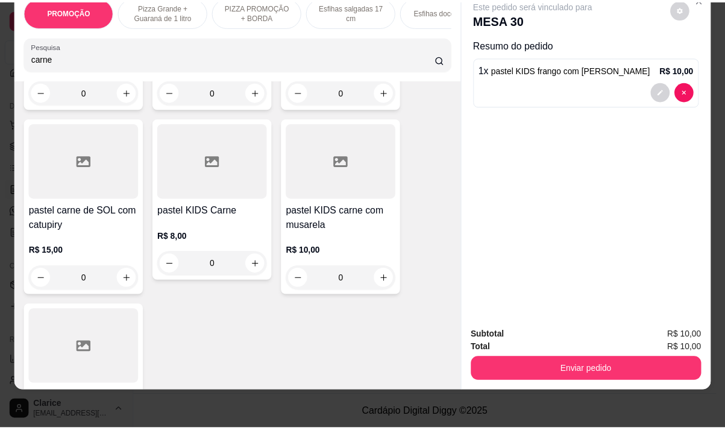
scroll to position [1205, 0]
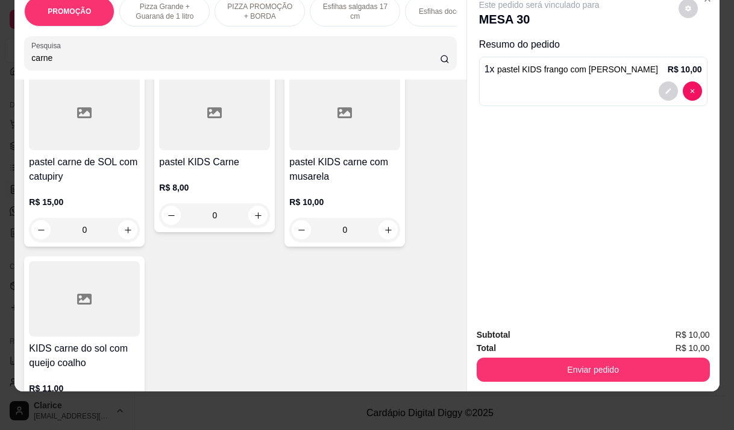
type input "carne"
click at [321, 189] on div "R$ 10,00 0" at bounding box center [344, 213] width 111 height 58
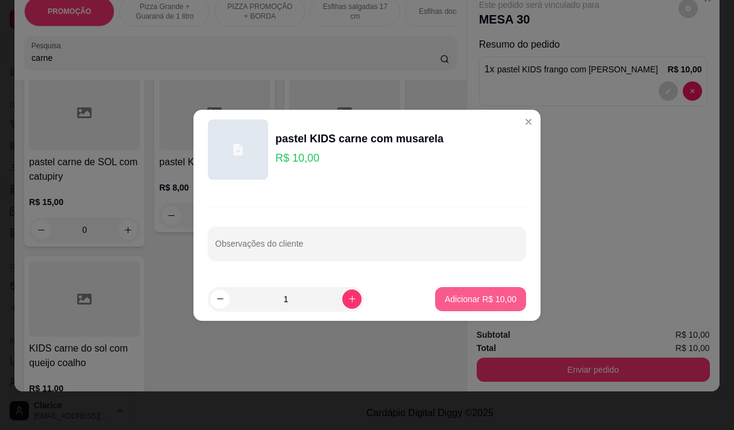
click at [438, 301] on button "Adicionar R$ 10,00" at bounding box center [480, 299] width 91 height 24
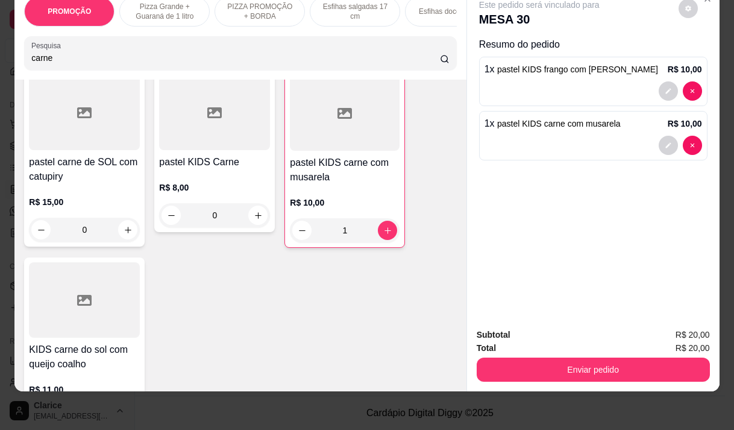
type input "1"
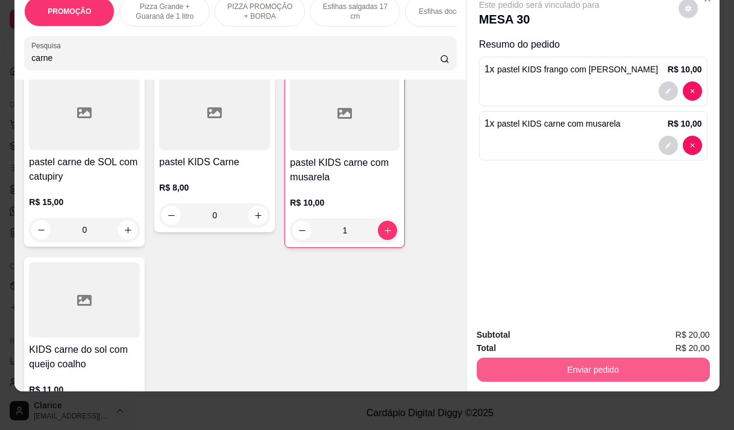
click at [553, 357] on button "Enviar pedido" at bounding box center [593, 369] width 233 height 24
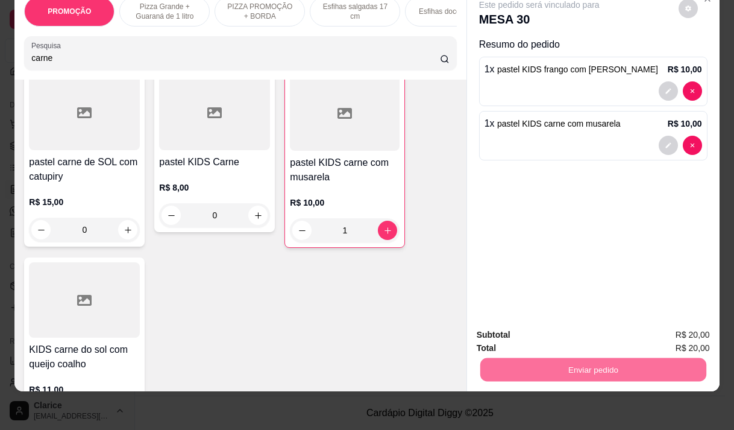
click at [565, 334] on button "Não registrar e enviar pedido" at bounding box center [552, 330] width 125 height 23
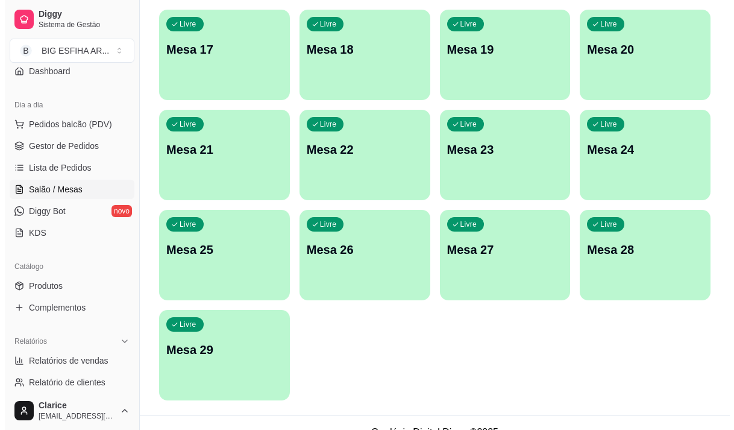
scroll to position [540, 0]
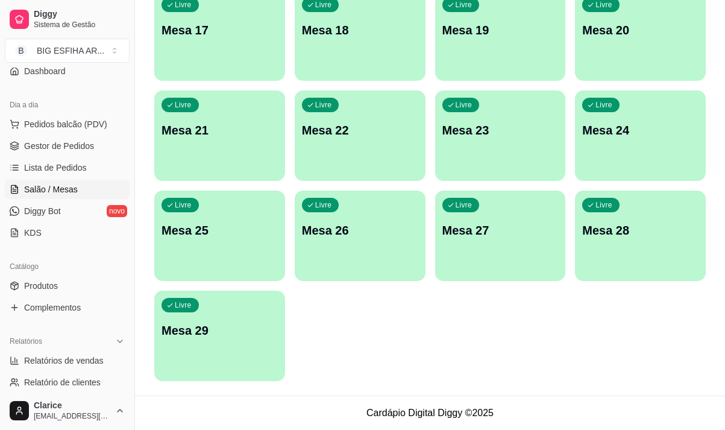
click at [206, 365] on div "Livre Mesa 29" at bounding box center [219, 328] width 131 height 76
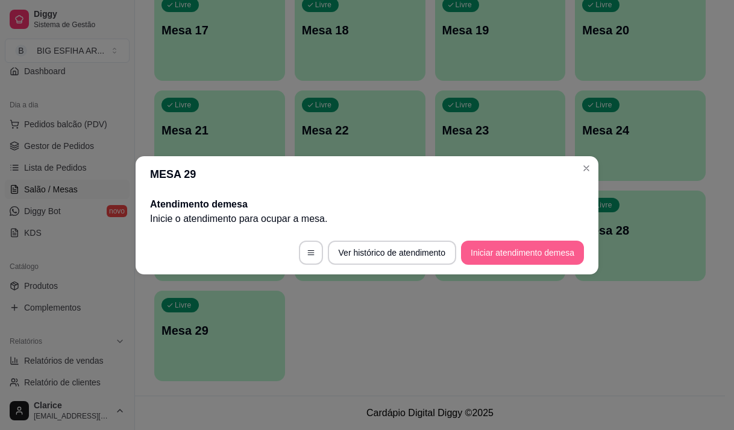
click at [516, 248] on button "Iniciar atendimento de mesa" at bounding box center [522, 252] width 123 height 24
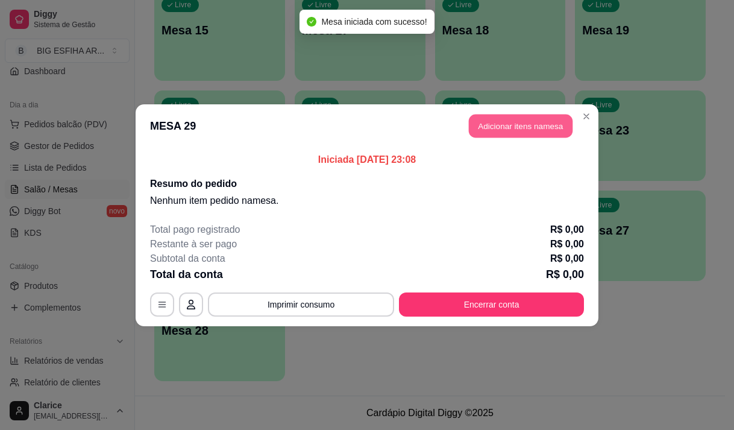
click at [494, 128] on button "Adicionar itens na mesa" at bounding box center [521, 125] width 104 height 23
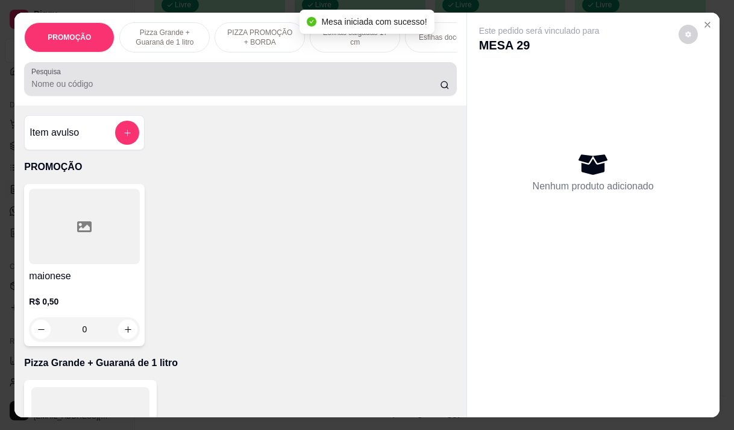
click at [111, 83] on input "Pesquisa" at bounding box center [235, 84] width 408 height 12
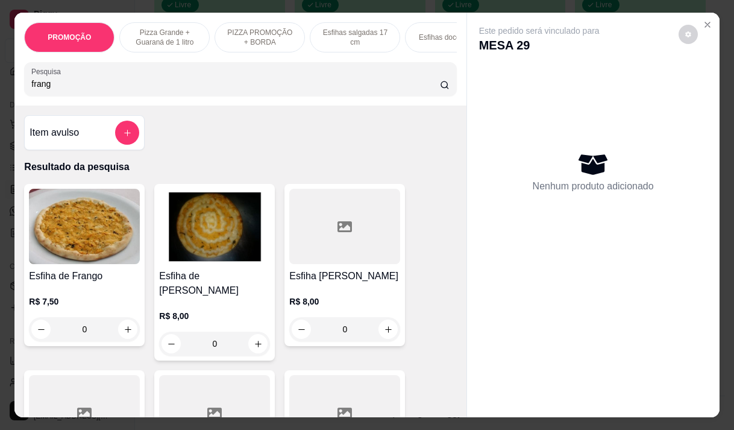
type input "frang"
click at [196, 310] on p "R$ 8,00" at bounding box center [214, 316] width 111 height 12
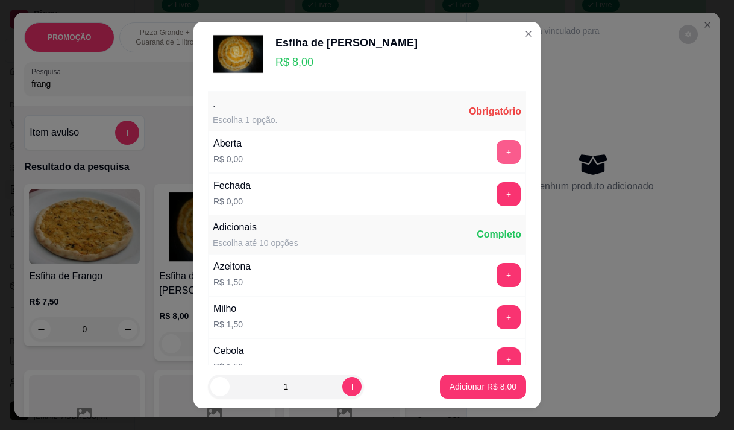
click at [496, 154] on button "+" at bounding box center [508, 152] width 24 height 24
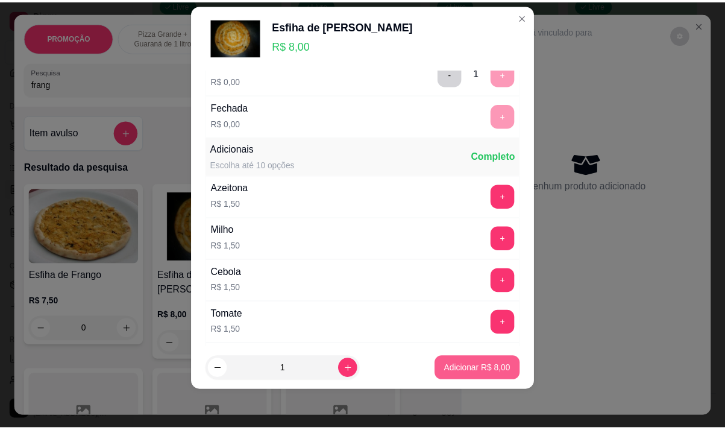
scroll to position [129, 0]
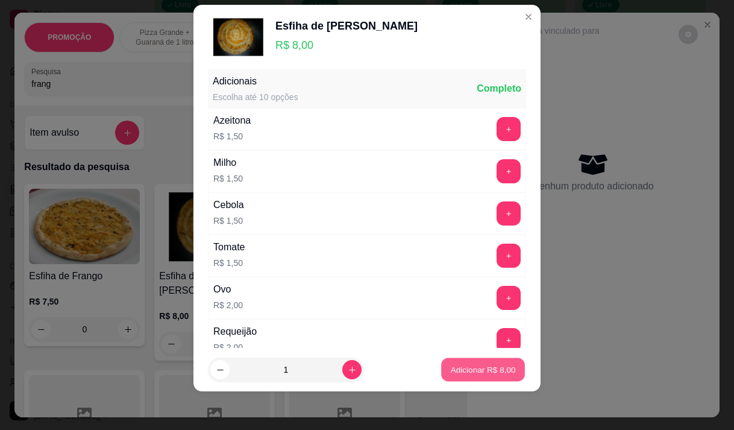
click at [485, 371] on p "Adicionar R$ 8,00" at bounding box center [482, 369] width 65 height 11
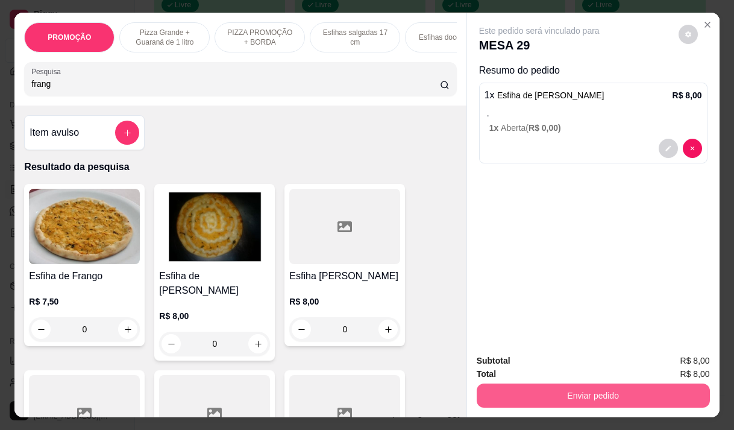
click at [634, 389] on button "Enviar pedido" at bounding box center [593, 395] width 233 height 24
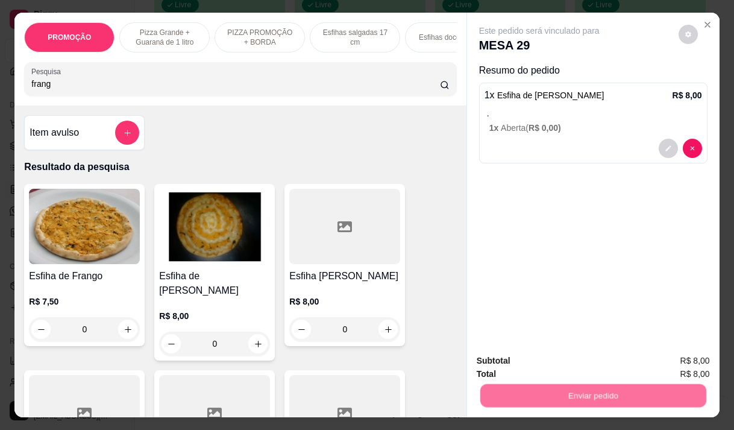
click at [580, 363] on button "Não registrar e enviar pedido" at bounding box center [552, 360] width 125 height 23
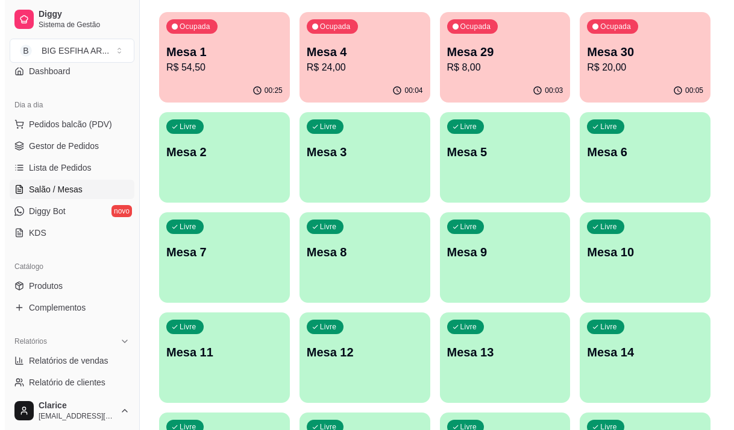
scroll to position [0, 0]
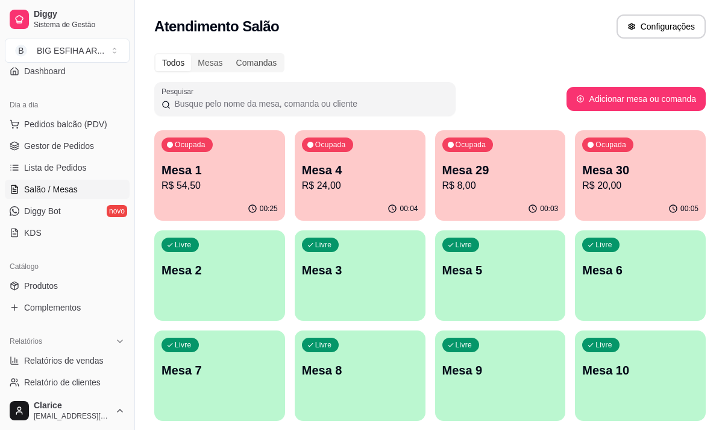
click at [639, 185] on p "R$ 20,00" at bounding box center [640, 185] width 116 height 14
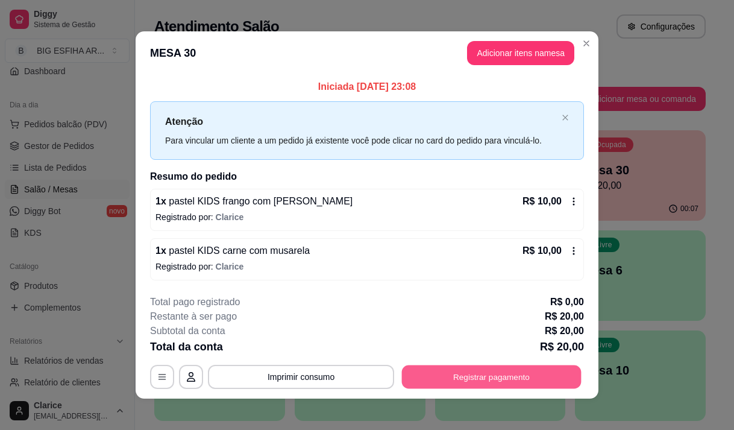
click at [489, 376] on button "Registrar pagamento" at bounding box center [492, 376] width 180 height 23
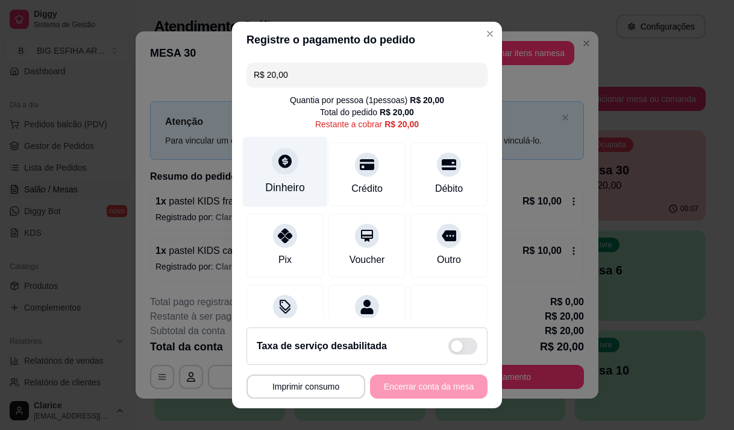
click at [278, 178] on div "Dinheiro" at bounding box center [285, 171] width 85 height 70
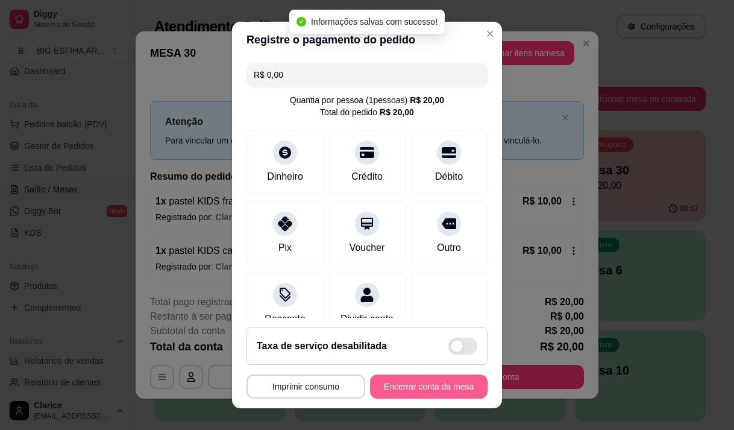
type input "R$ 0,00"
click at [449, 390] on button "Encerrar conta da mesa" at bounding box center [428, 386] width 117 height 24
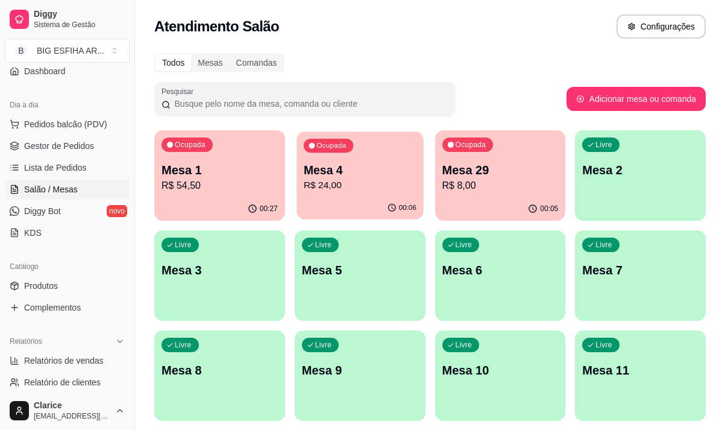
click at [333, 189] on p "R$ 24,00" at bounding box center [360, 185] width 113 height 14
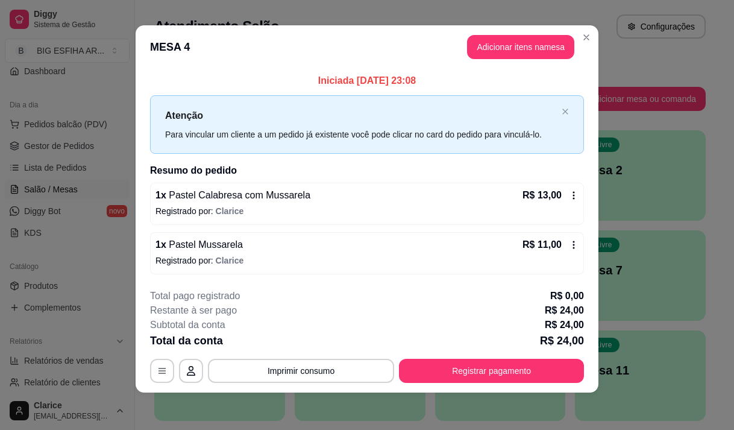
scroll to position [7, 0]
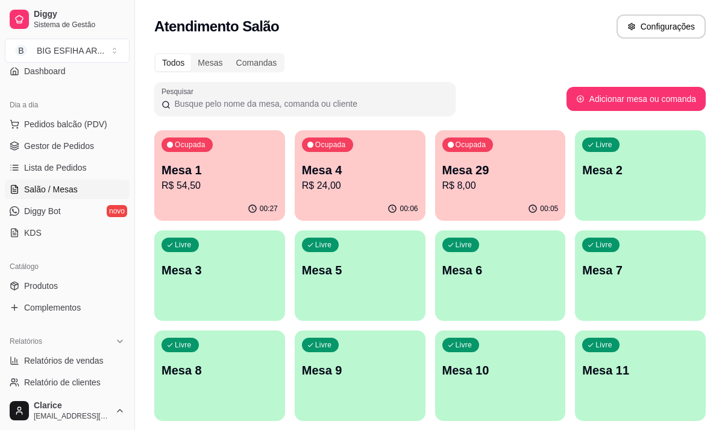
click at [214, 176] on p "Mesa 1" at bounding box center [219, 170] width 113 height 16
click at [483, 192] on p "R$ 8,00" at bounding box center [500, 185] width 116 height 14
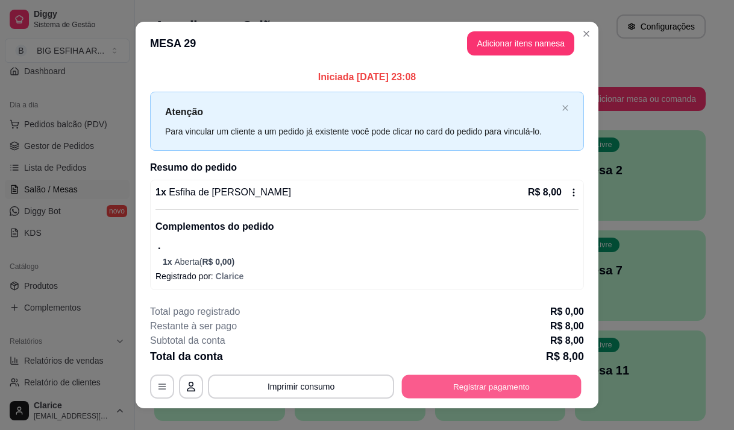
click at [483, 384] on button "Registrar pagamento" at bounding box center [492, 385] width 180 height 23
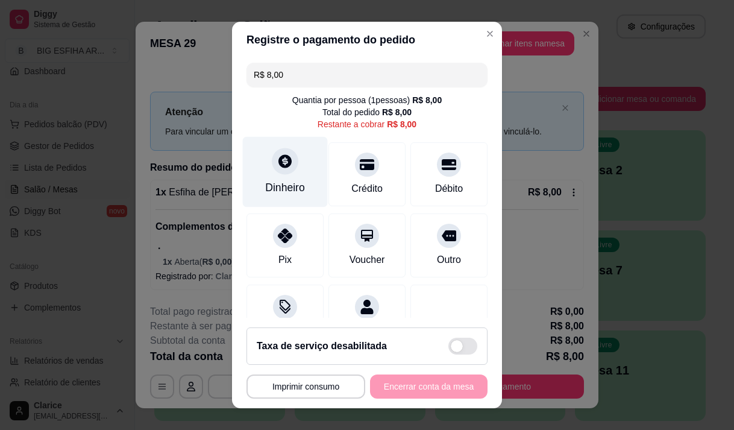
click at [274, 177] on div "Dinheiro" at bounding box center [285, 171] width 85 height 70
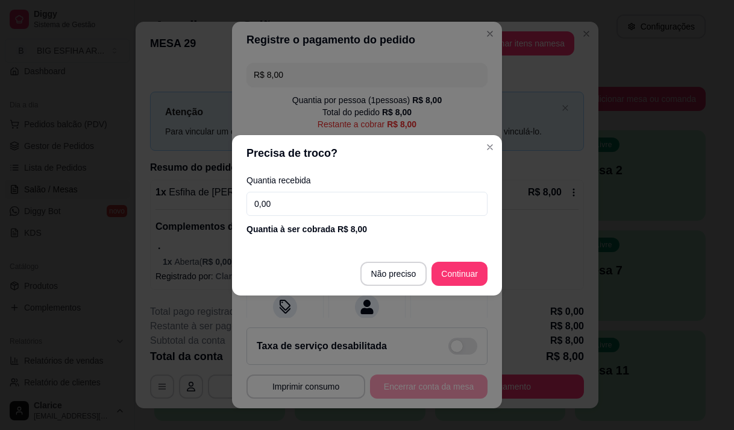
click at [316, 211] on input "0,00" at bounding box center [366, 204] width 241 height 24
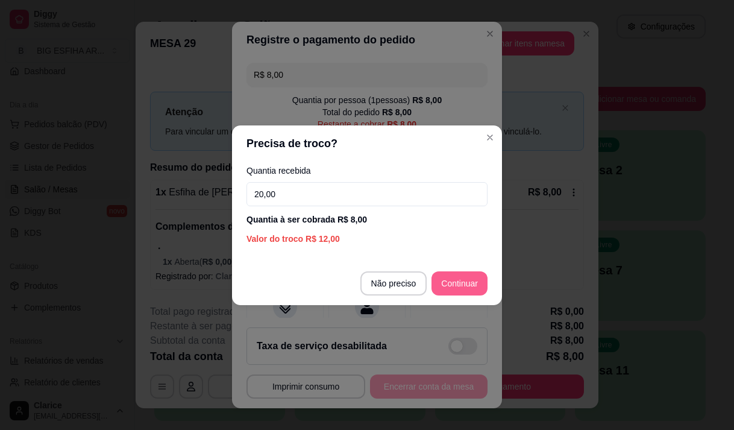
type input "20,00"
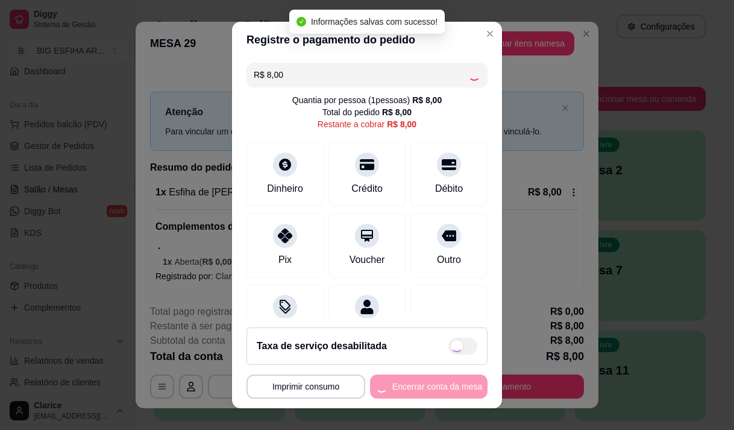
type input "R$ 0,00"
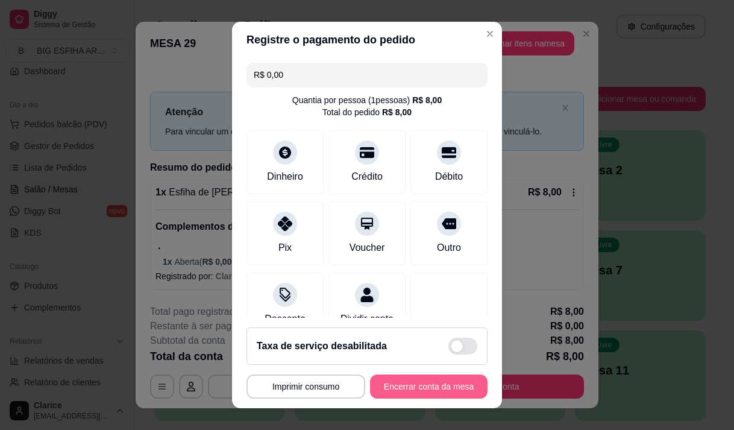
click at [451, 377] on button "Encerrar conta da mesa" at bounding box center [428, 386] width 117 height 24
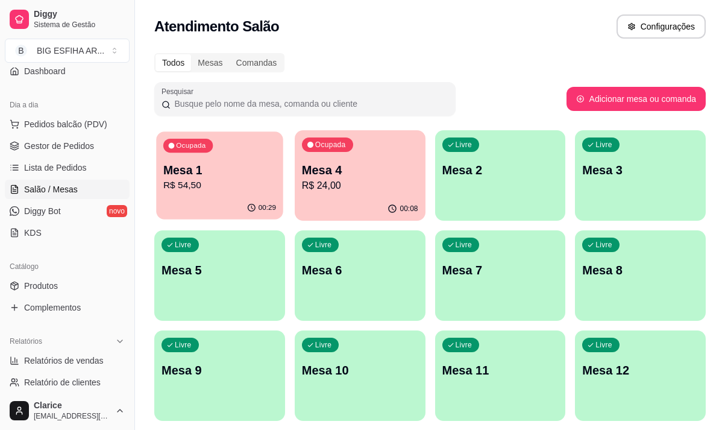
click at [175, 187] on p "R$ 54,50" at bounding box center [219, 185] width 113 height 14
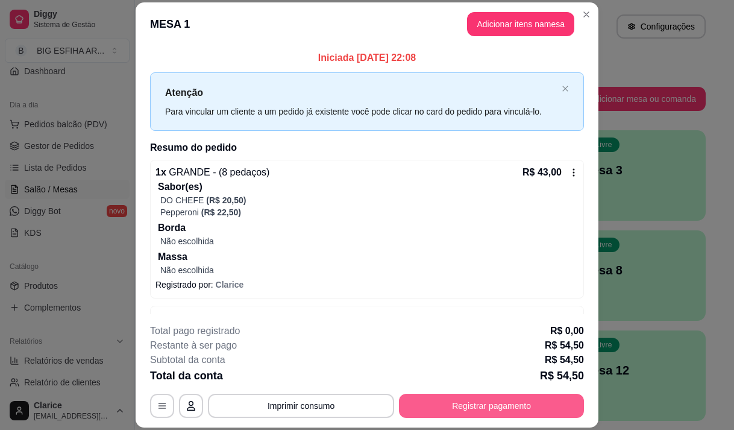
click at [437, 416] on button "Registrar pagamento" at bounding box center [491, 405] width 185 height 24
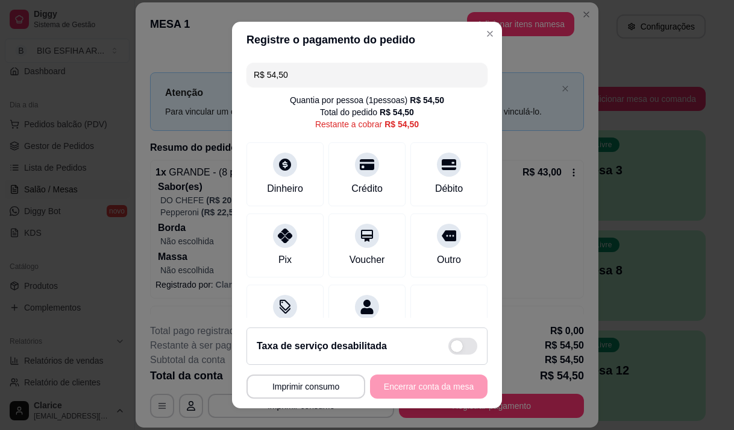
click at [296, 80] on input "R$ 54,50" at bounding box center [367, 75] width 227 height 24
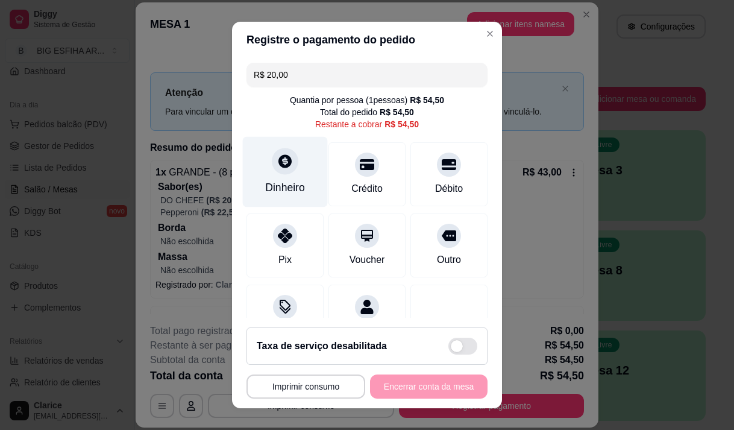
click at [271, 177] on div "Dinheiro" at bounding box center [285, 171] width 85 height 70
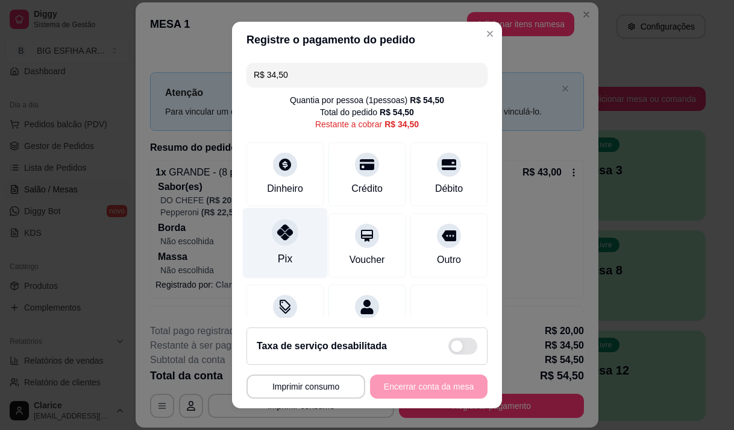
click at [272, 240] on div at bounding box center [285, 232] width 27 height 27
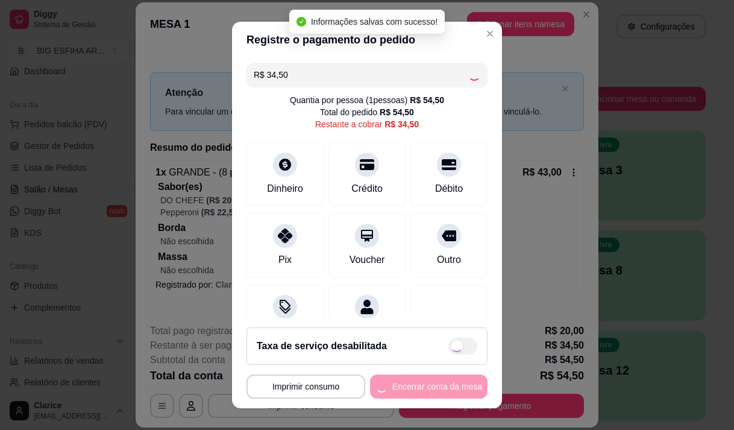
type input "R$ 0,00"
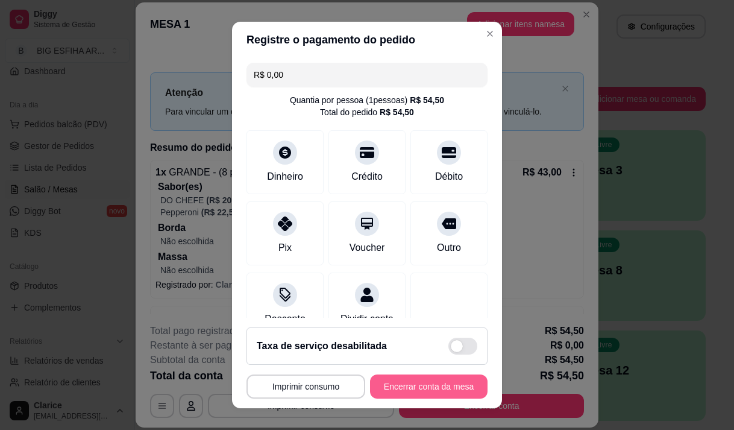
scroll to position [17, 0]
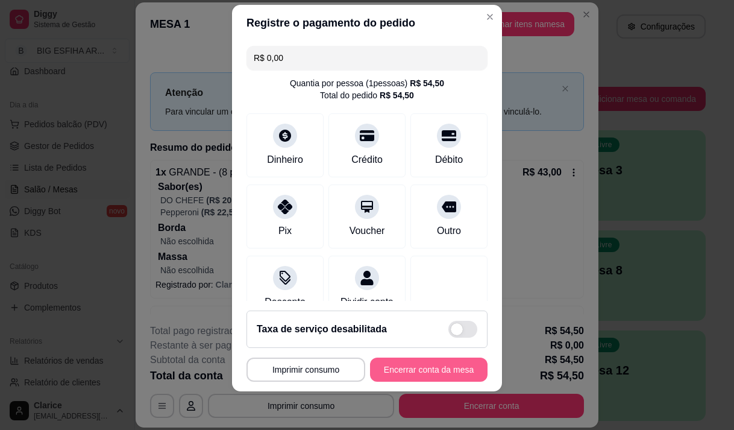
click at [404, 368] on button "Encerrar conta da mesa" at bounding box center [428, 369] width 117 height 24
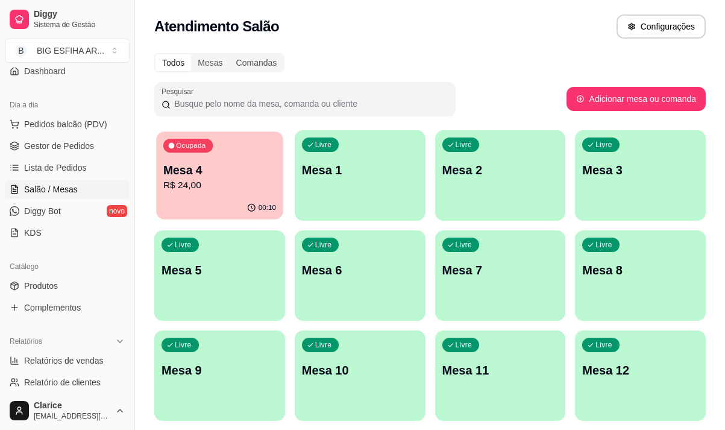
click at [235, 189] on p "R$ 24,00" at bounding box center [219, 185] width 113 height 14
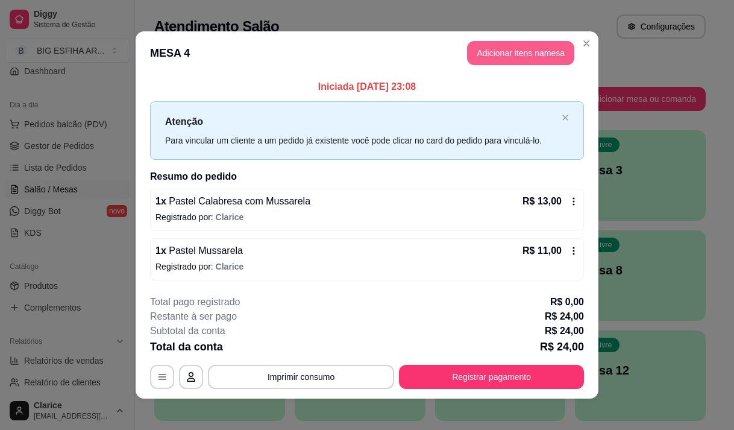
click at [524, 53] on button "Adicionar itens na mesa" at bounding box center [520, 53] width 107 height 24
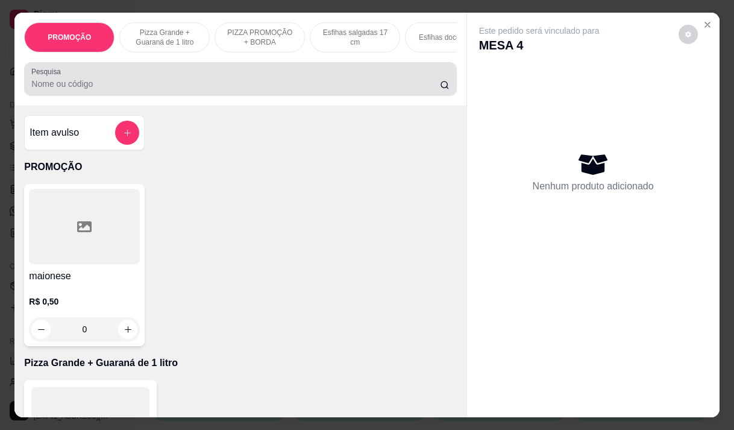
click at [96, 77] on div at bounding box center [240, 79] width 418 height 24
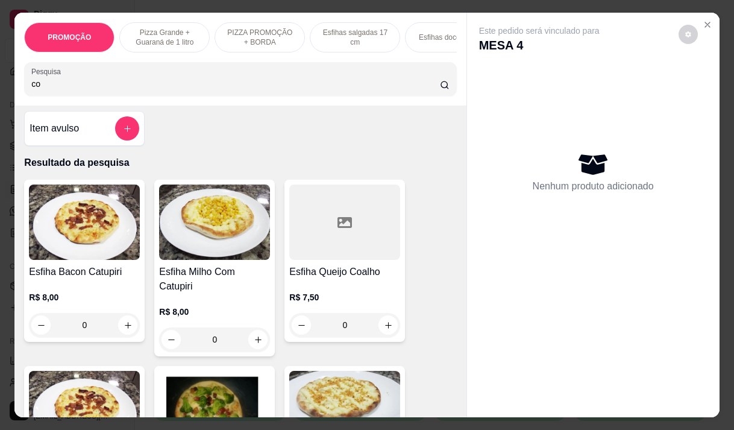
scroll to position [0, 0]
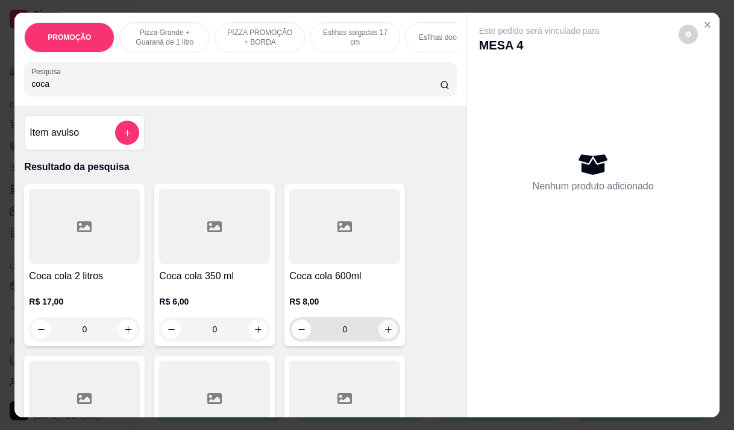
type input "coca"
click at [384, 334] on icon "increase-product-quantity" at bounding box center [388, 329] width 9 height 9
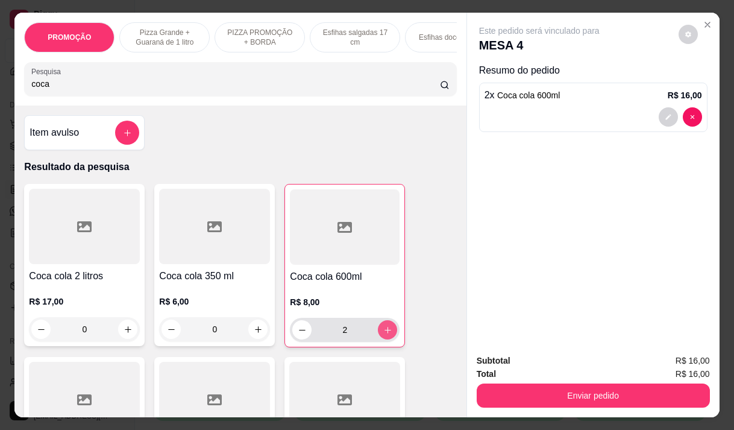
type input "2"
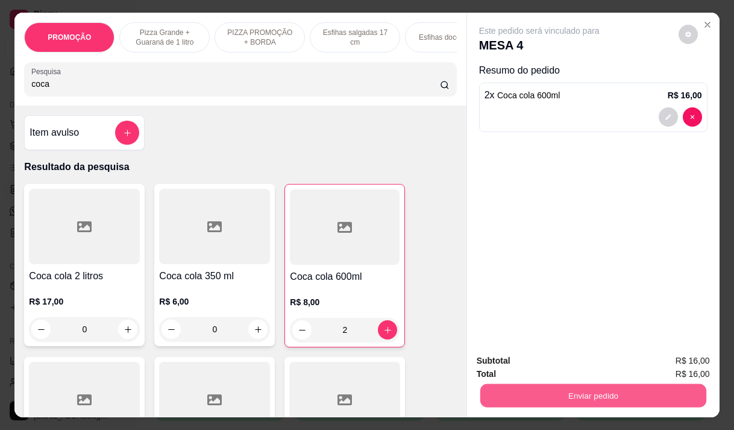
click at [579, 396] on button "Enviar pedido" at bounding box center [593, 394] width 226 height 23
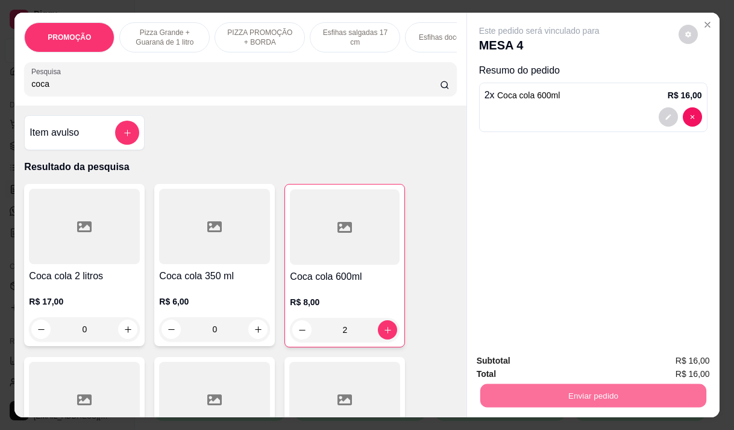
click at [547, 357] on button "Não registrar e enviar pedido" at bounding box center [552, 360] width 125 height 23
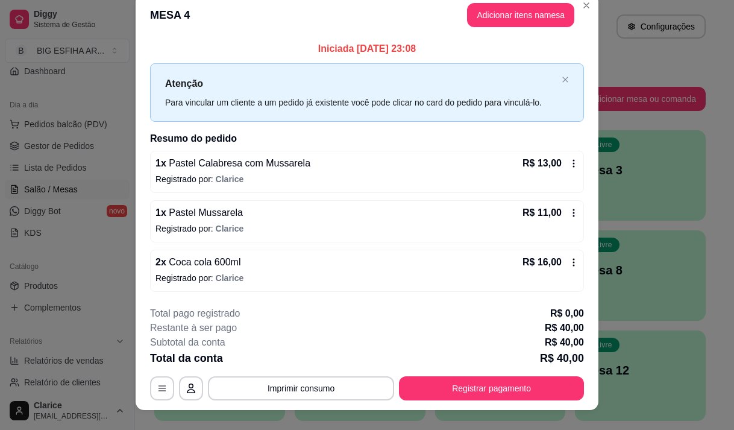
scroll to position [32, 0]
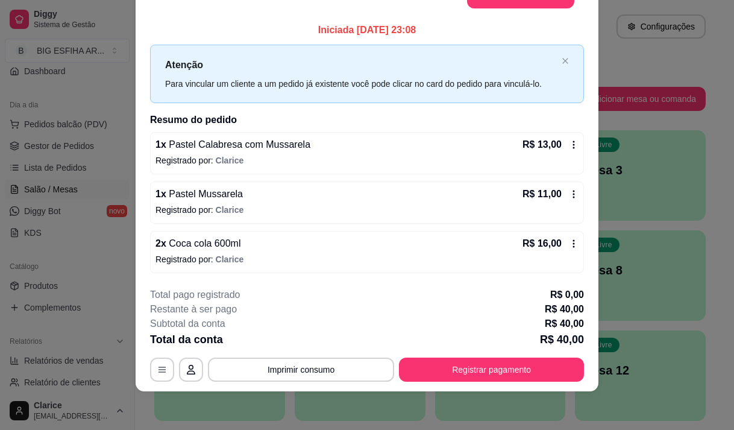
click at [571, 243] on icon at bounding box center [574, 244] width 10 height 10
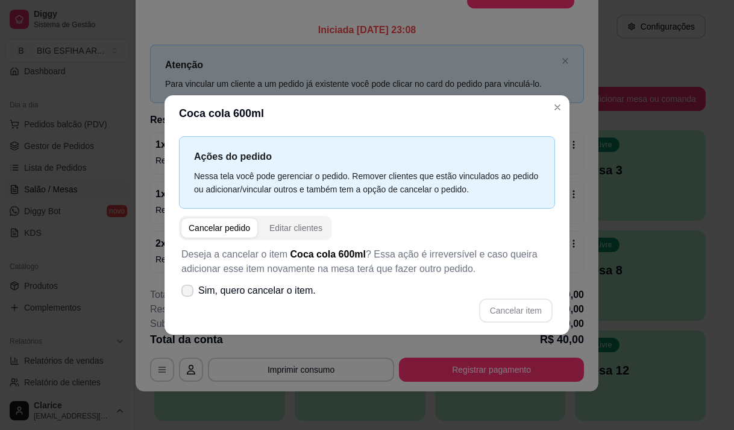
click at [219, 286] on span "Sim, quero cancelar o item." at bounding box center [256, 290] width 117 height 14
click at [189, 292] on input "Sim, quero cancelar o item." at bounding box center [185, 296] width 8 height 8
checkbox input "true"
click at [507, 302] on button "Cancelar item" at bounding box center [516, 309] width 72 height 23
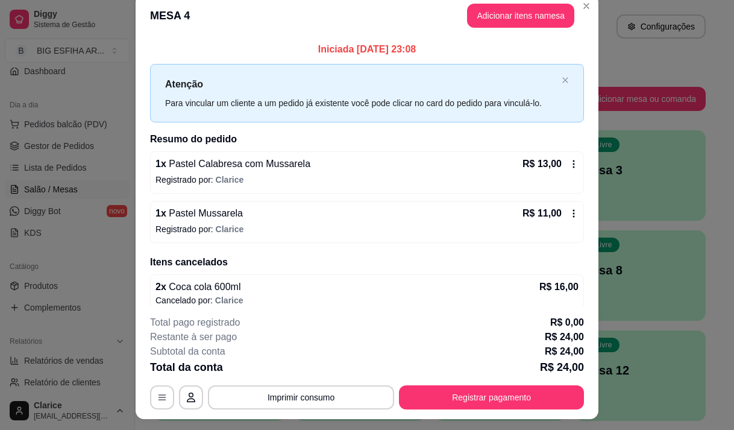
scroll to position [0, 0]
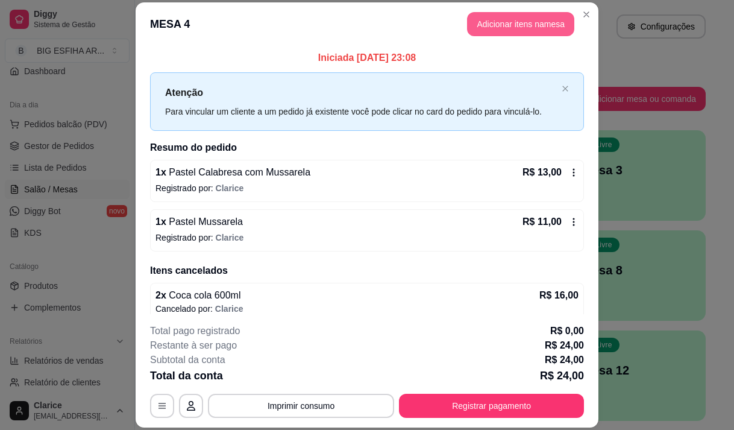
click at [516, 33] on button "Adicionar itens na mesa" at bounding box center [520, 24] width 107 height 24
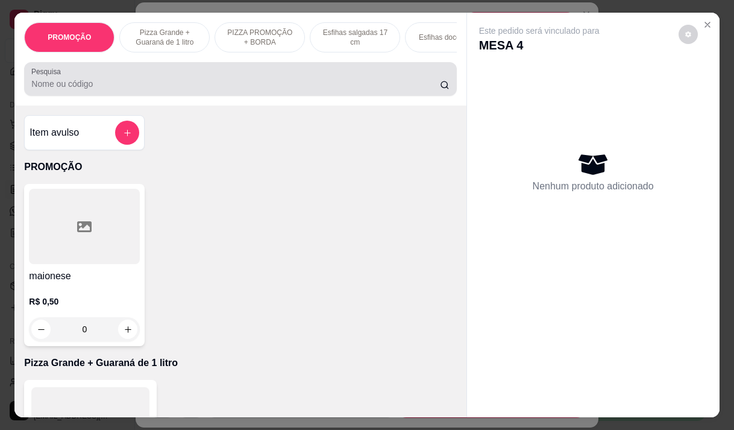
click at [369, 70] on div "Pesquisa" at bounding box center [240, 79] width 432 height 34
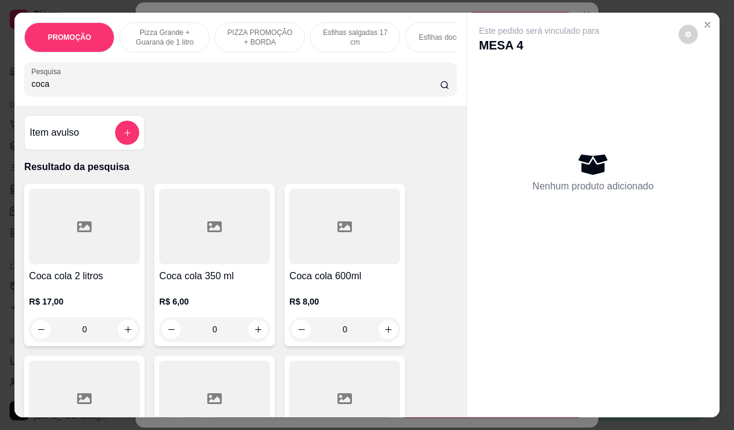
scroll to position [60, 0]
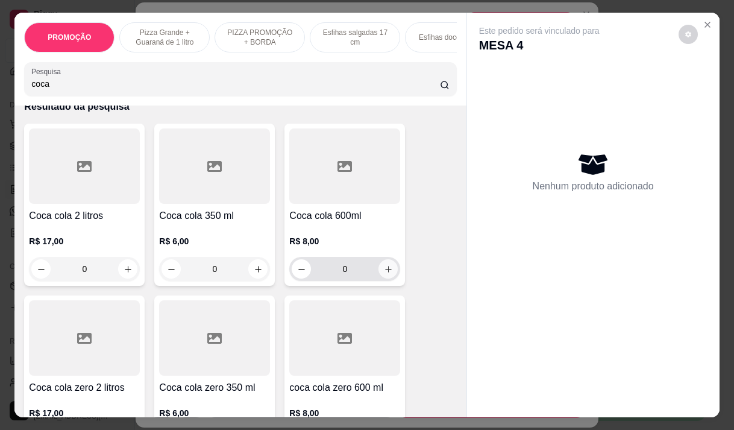
type input "coca"
click at [386, 272] on icon "increase-product-quantity" at bounding box center [388, 268] width 9 height 9
type input "1"
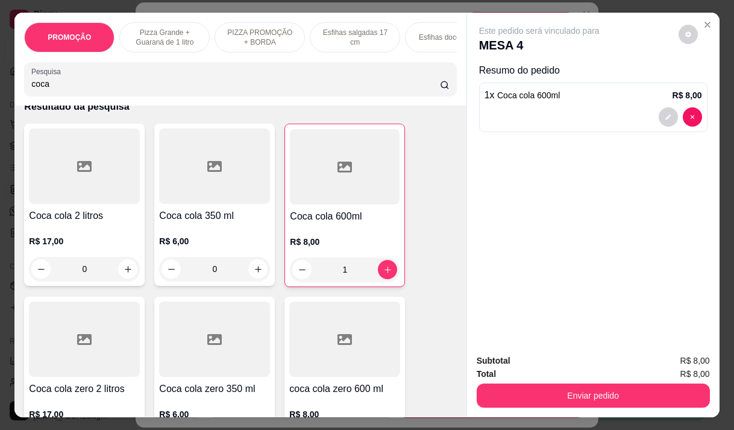
click at [563, 380] on div "Enviar pedido" at bounding box center [593, 393] width 233 height 27
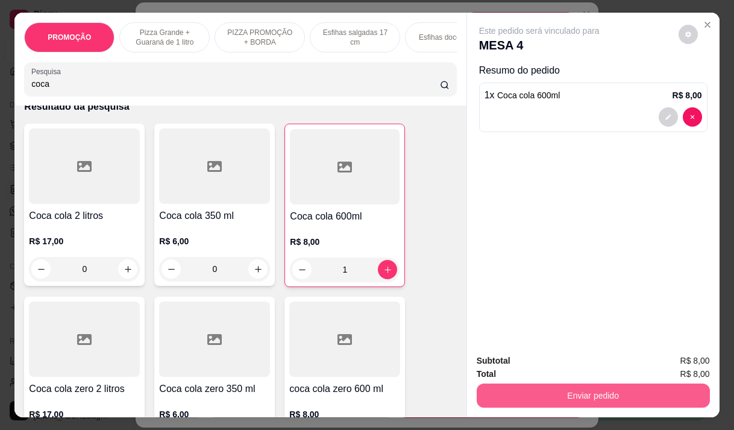
click at [587, 385] on button "Enviar pedido" at bounding box center [593, 395] width 233 height 24
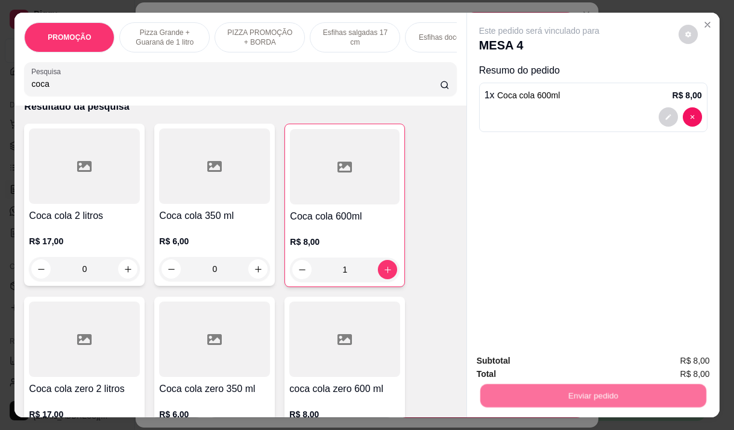
click at [574, 360] on button "Não registrar e enviar pedido" at bounding box center [552, 360] width 125 height 23
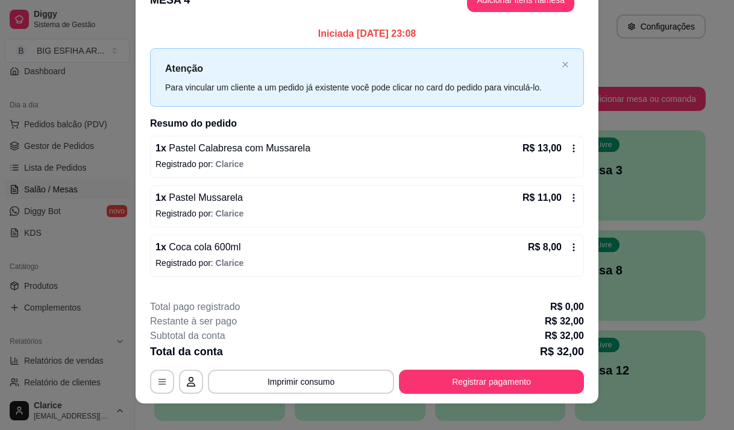
scroll to position [36, 0]
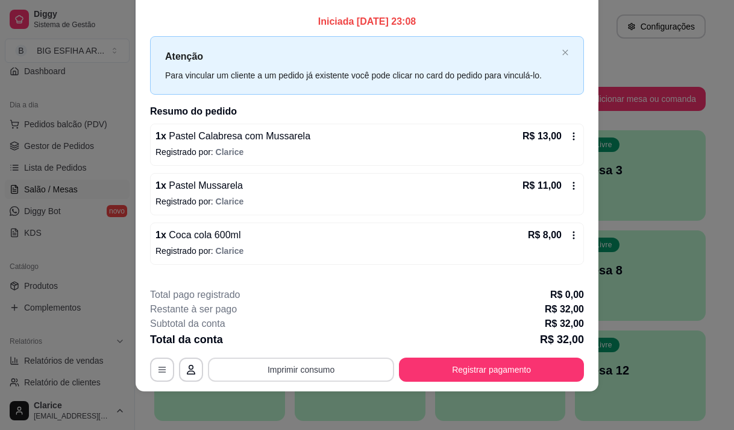
click at [307, 372] on button "Imprimir consumo" at bounding box center [301, 369] width 186 height 24
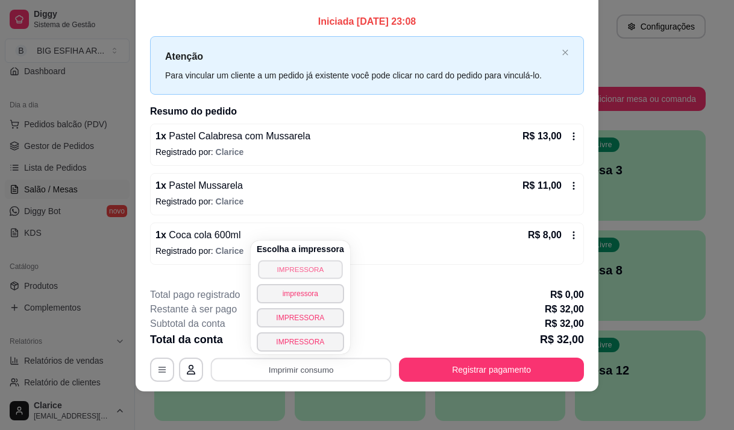
click at [278, 268] on button "IMPRESSORA" at bounding box center [300, 269] width 84 height 19
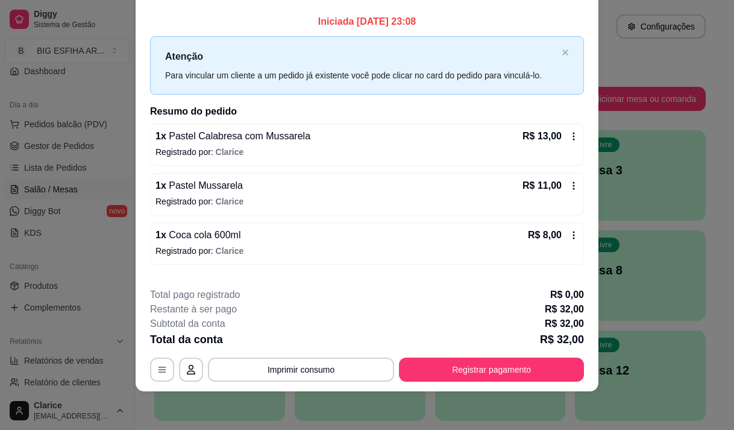
click at [569, 231] on icon at bounding box center [574, 235] width 10 height 10
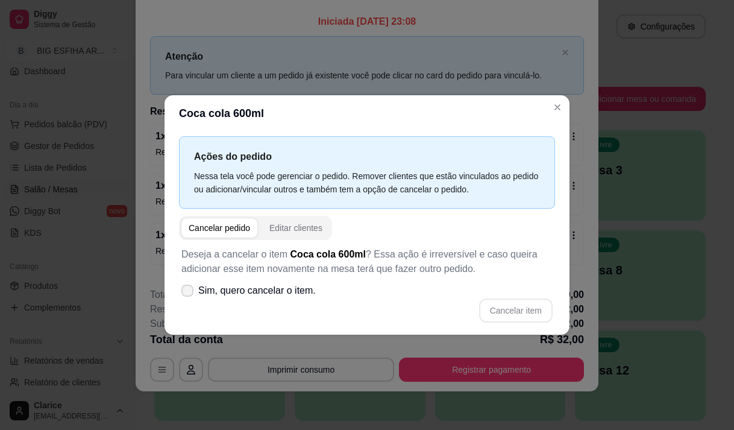
click at [187, 292] on icon at bounding box center [188, 290] width 10 height 7
click at [189, 290] on icon at bounding box center [188, 290] width 10 height 7
click at [190, 296] on span at bounding box center [187, 290] width 12 height 12
click at [190, 295] on span at bounding box center [187, 289] width 11 height 11
click at [190, 289] on icon at bounding box center [187, 290] width 9 height 7
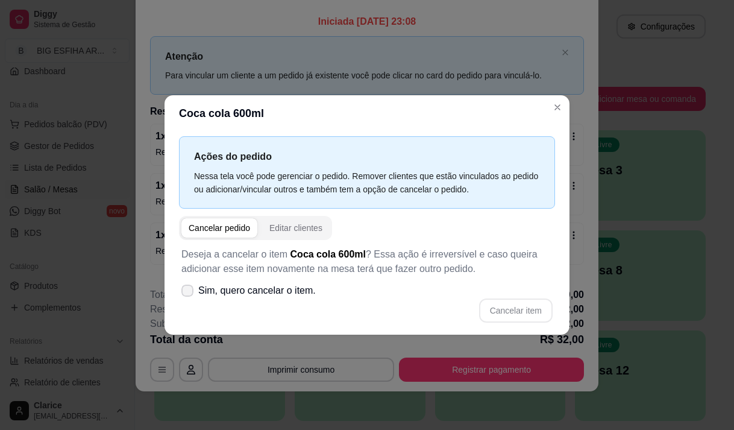
click at [190, 285] on span at bounding box center [187, 290] width 12 height 12
click at [190, 285] on span at bounding box center [187, 289] width 11 height 11
click at [189, 292] on input "Sim, quero cancelar o item." at bounding box center [185, 296] width 8 height 8
click at [190, 285] on span at bounding box center [187, 289] width 11 height 11
click at [189, 292] on input "Sim, quero cancelar o item." at bounding box center [185, 296] width 8 height 8
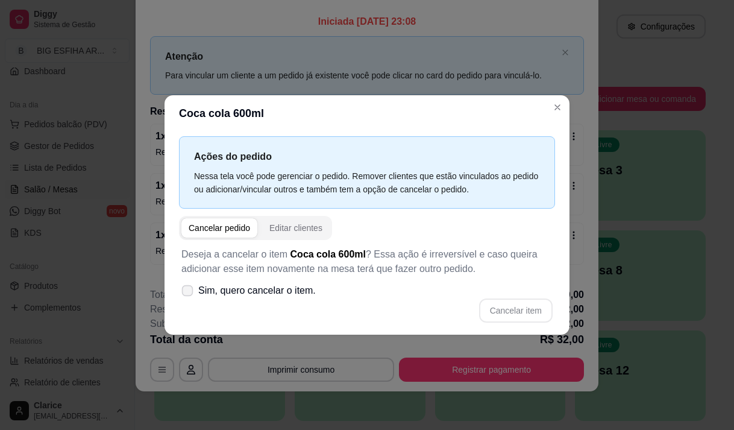
click at [189, 290] on icon at bounding box center [187, 290] width 9 height 7
click at [189, 290] on icon at bounding box center [188, 290] width 10 height 7
click at [189, 292] on input "Sim, quero cancelar o item." at bounding box center [185, 296] width 8 height 8
checkbox input "true"
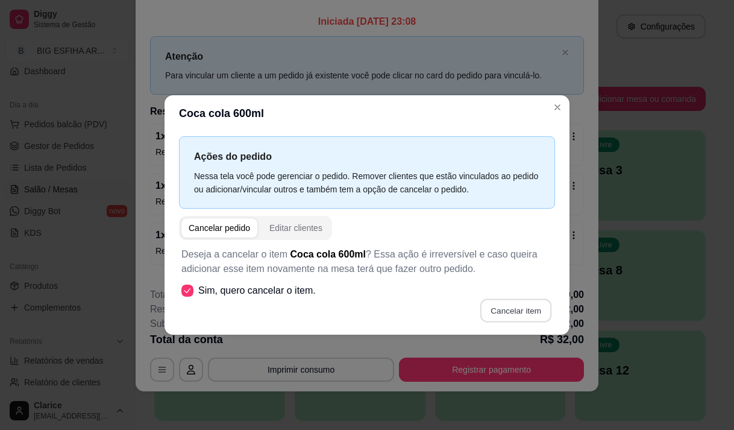
click at [505, 308] on button "Cancelar item" at bounding box center [516, 309] width 72 height 23
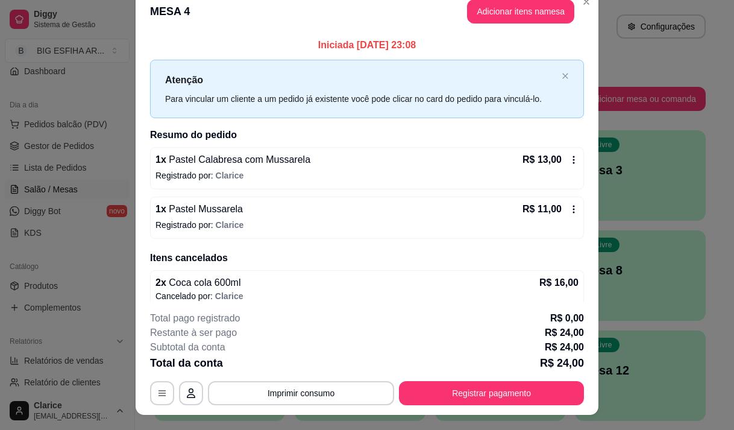
scroll to position [0, 0]
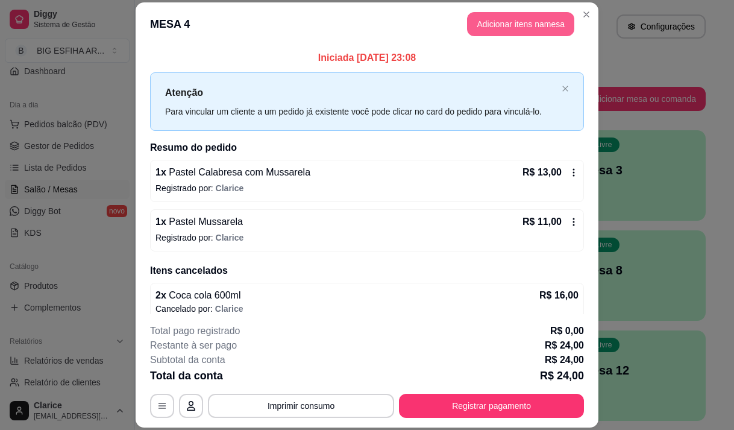
click at [514, 19] on button "Adicionar itens na mesa" at bounding box center [520, 24] width 107 height 24
click at [64, 89] on input "Pesquisa" at bounding box center [235, 84] width 408 height 12
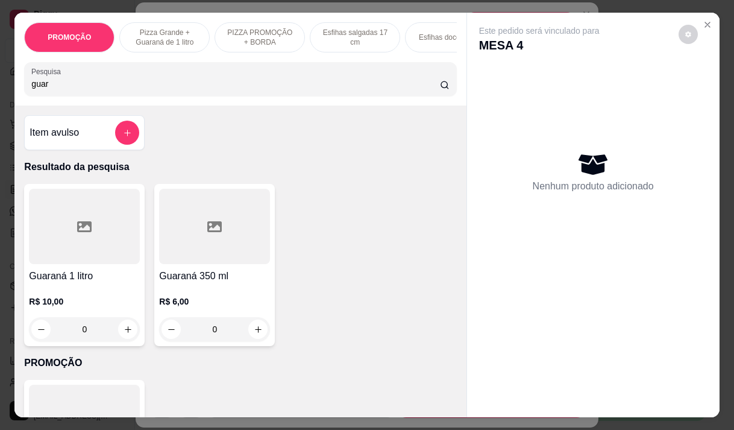
type input "guar"
click at [60, 264] on div at bounding box center [84, 226] width 111 height 75
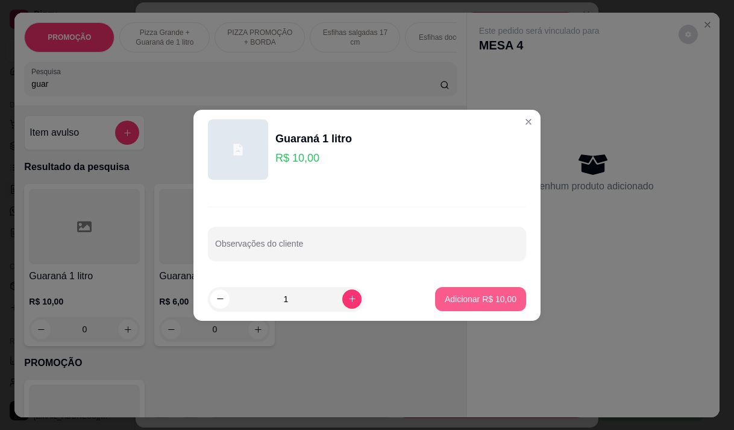
click at [509, 297] on button "Adicionar R$ 10,00" at bounding box center [480, 299] width 91 height 24
type input "1"
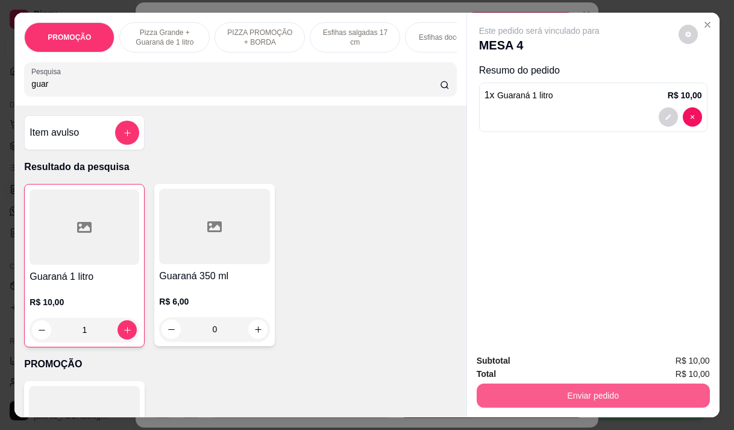
click at [538, 396] on button "Enviar pedido" at bounding box center [593, 395] width 233 height 24
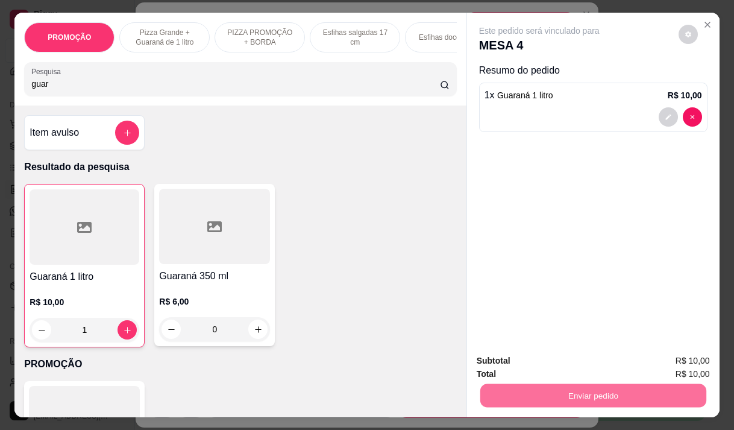
click at [531, 361] on button "Não registrar e enviar pedido" at bounding box center [553, 360] width 122 height 22
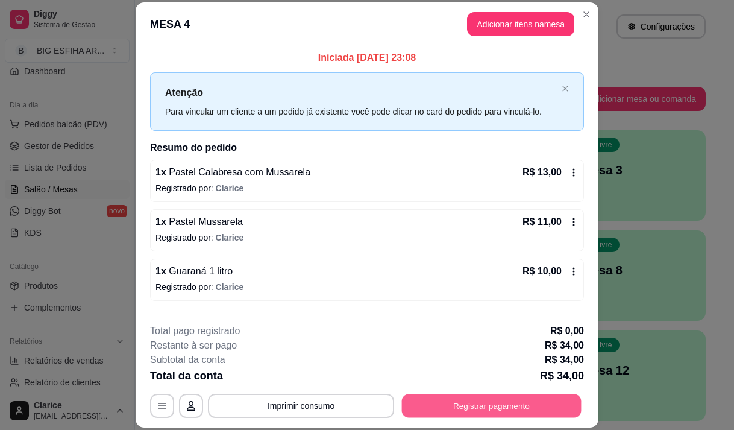
click at [476, 405] on button "Registrar pagamento" at bounding box center [492, 405] width 180 height 23
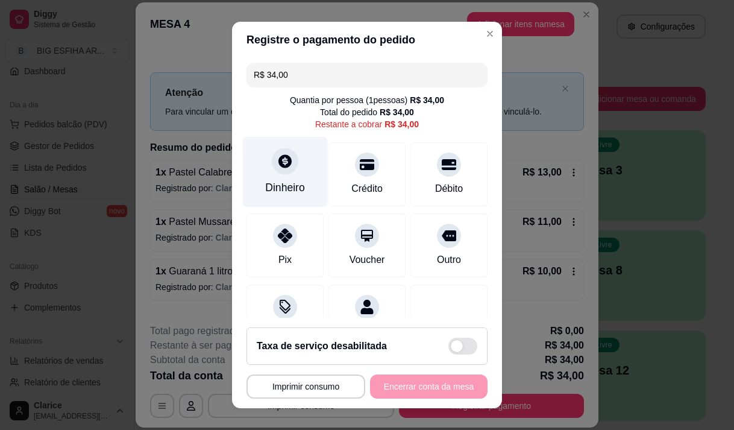
click at [287, 195] on div "Dinheiro" at bounding box center [285, 188] width 40 height 16
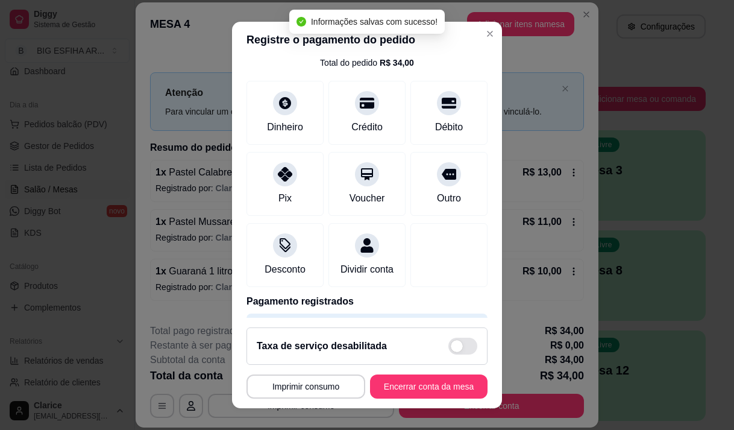
type input "R$ 0,00"
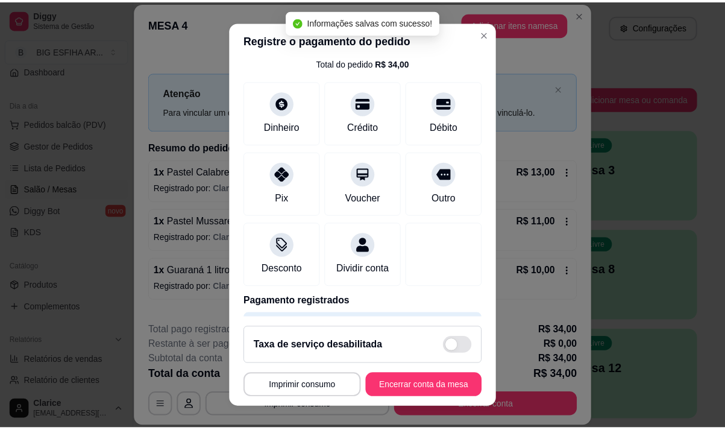
scroll to position [50, 0]
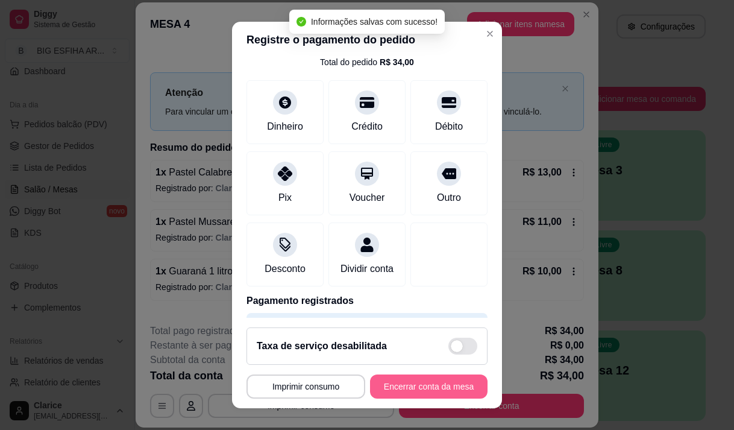
click at [431, 383] on button "Encerrar conta da mesa" at bounding box center [428, 386] width 117 height 24
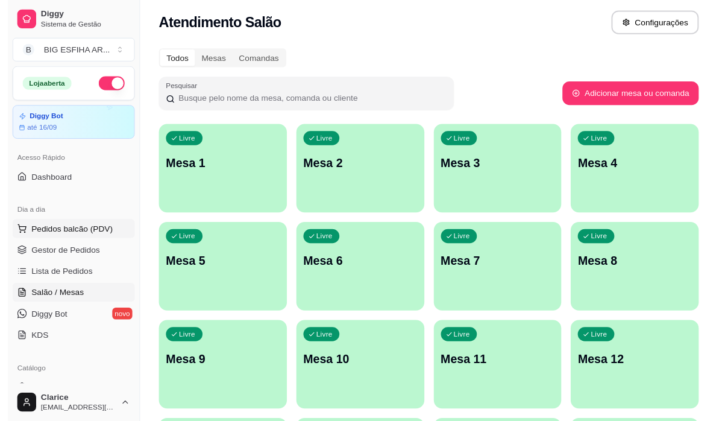
scroll to position [0, 0]
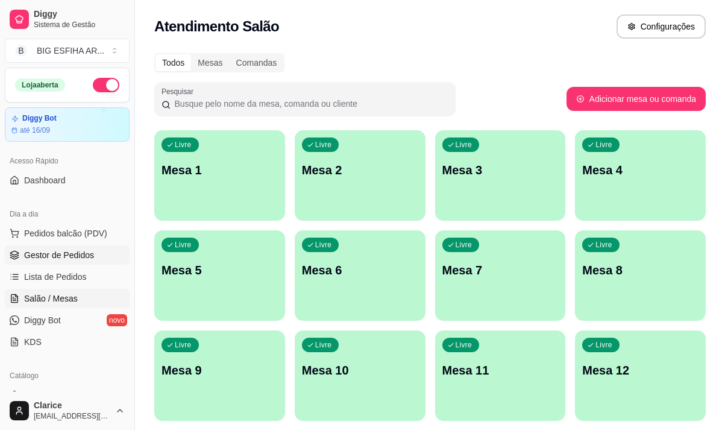
click at [64, 257] on span "Gestor de Pedidos" at bounding box center [59, 255] width 70 height 12
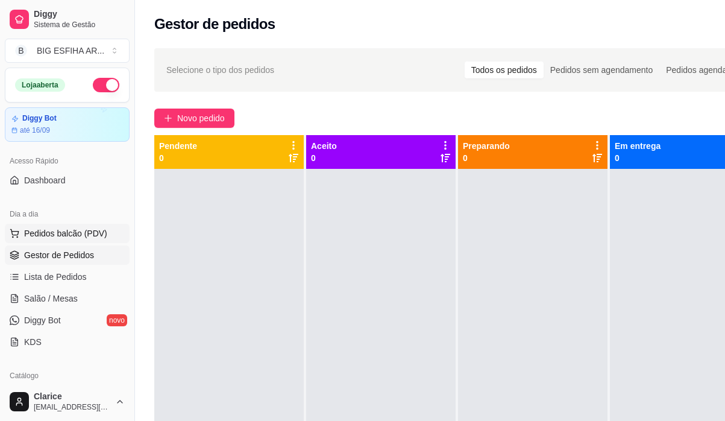
click at [45, 230] on span "Pedidos balcão (PDV)" at bounding box center [65, 233] width 83 height 12
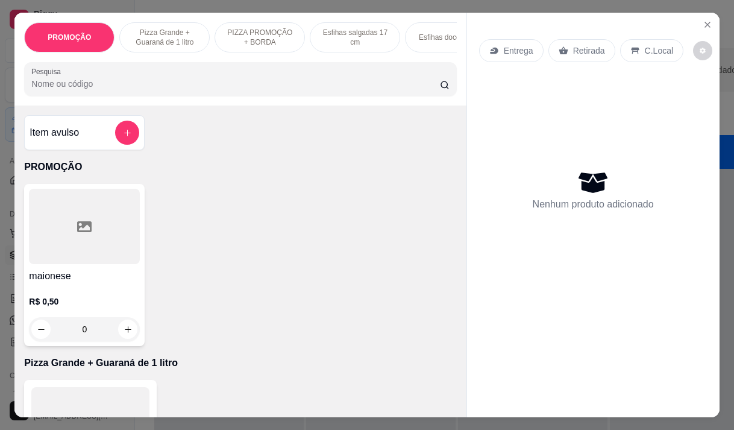
click at [165, 284] on div "maionese R$ 0,50 0" at bounding box center [240, 265] width 432 height 162
click at [704, 20] on icon "Close" at bounding box center [708, 25] width 10 height 10
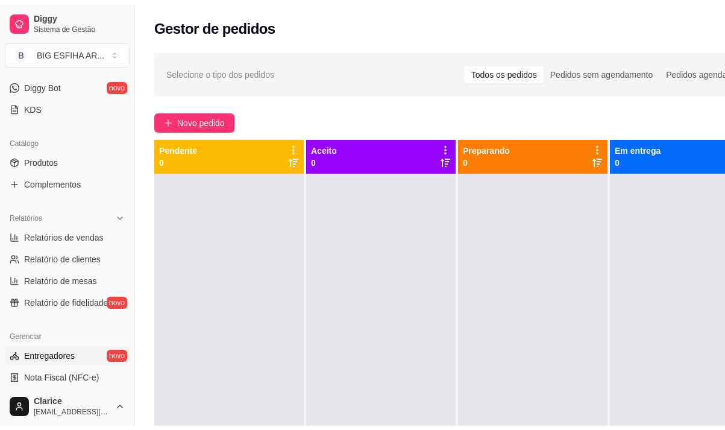
scroll to position [301, 0]
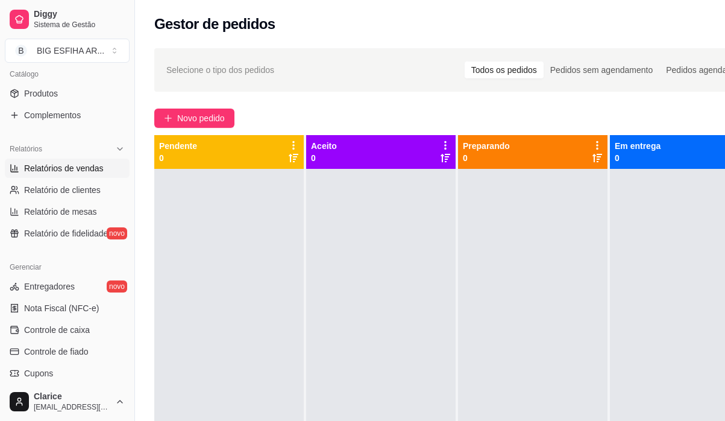
click at [58, 172] on span "Relatórios de vendas" at bounding box center [64, 168] width 80 height 12
select select "ALL"
select select "0"
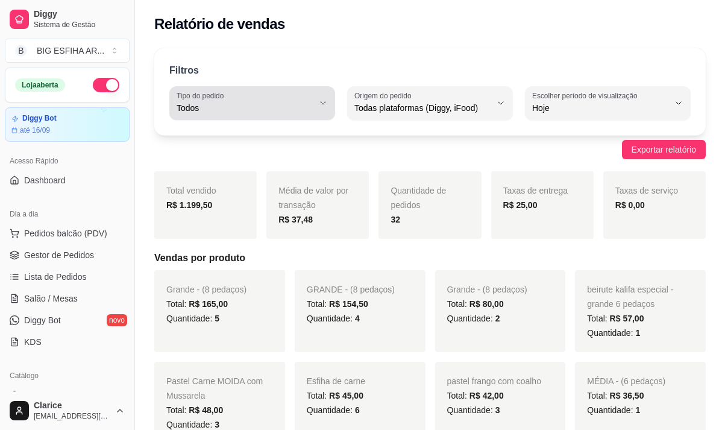
click at [325, 104] on icon "button" at bounding box center [323, 103] width 10 height 10
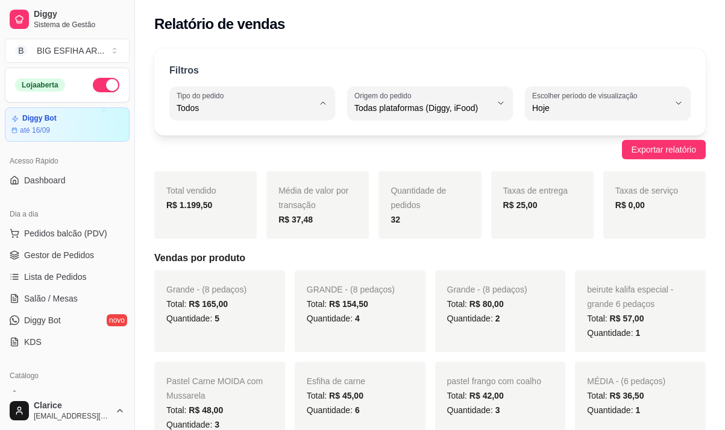
click at [286, 138] on span "Todos" at bounding box center [246, 136] width 129 height 11
click at [74, 251] on span "Gestor de Pedidos" at bounding box center [59, 255] width 70 height 12
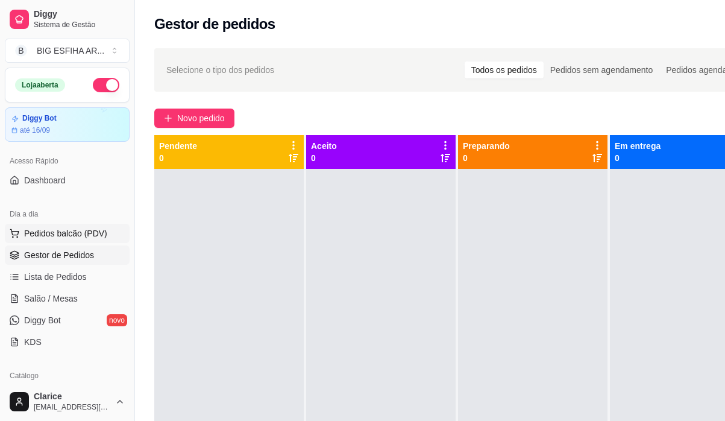
click at [46, 231] on span "Pedidos balcão (PDV)" at bounding box center [65, 233] width 83 height 12
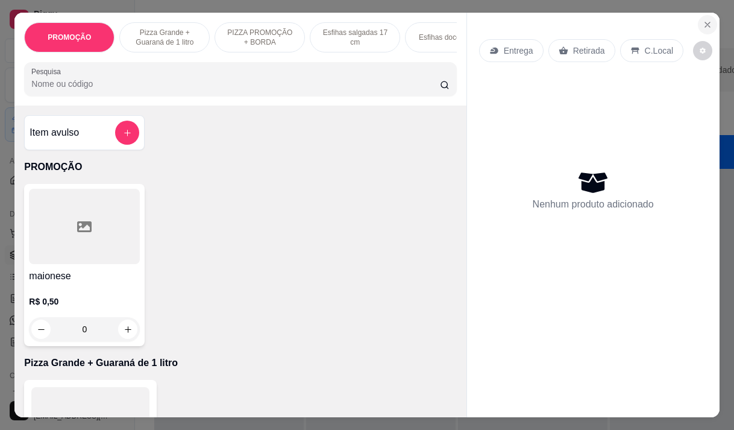
click at [699, 15] on button "Close" at bounding box center [707, 24] width 19 height 19
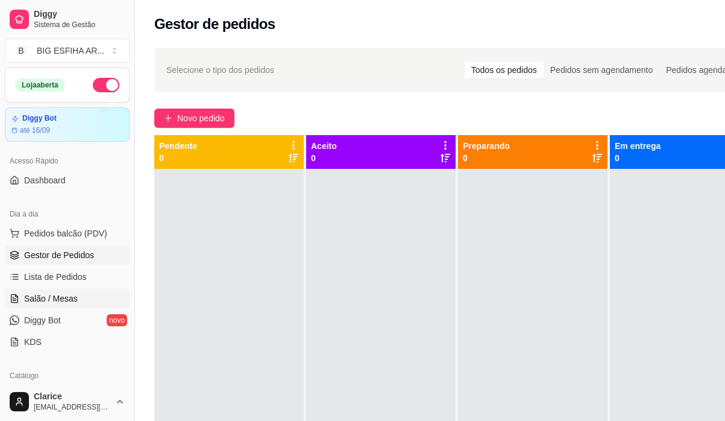
click at [42, 300] on span "Salão / Mesas" at bounding box center [51, 298] width 54 height 12
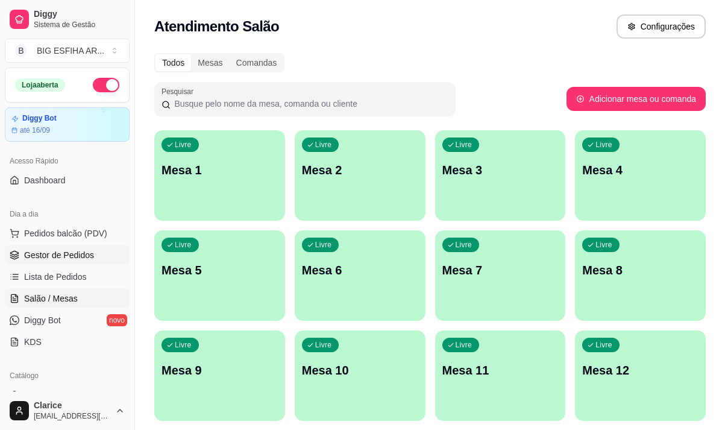
click at [76, 256] on span "Gestor de Pedidos" at bounding box center [59, 255] width 70 height 12
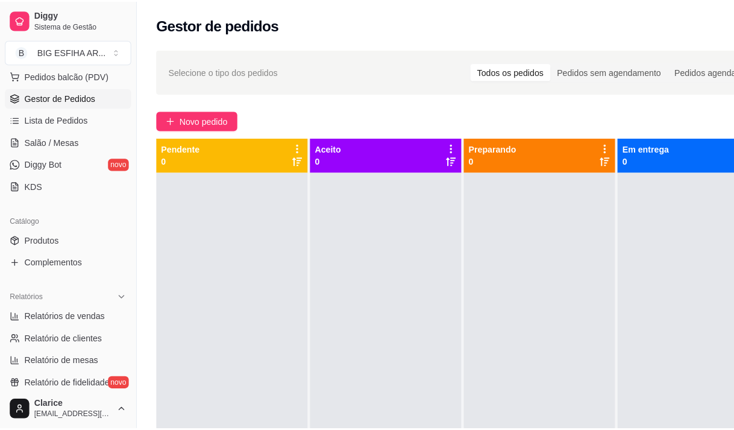
scroll to position [241, 0]
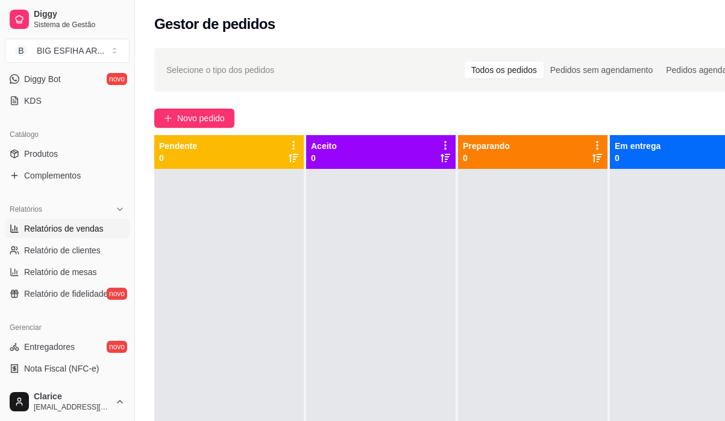
click at [55, 231] on span "Relatórios de vendas" at bounding box center [64, 228] width 80 height 12
select select "ALL"
select select "0"
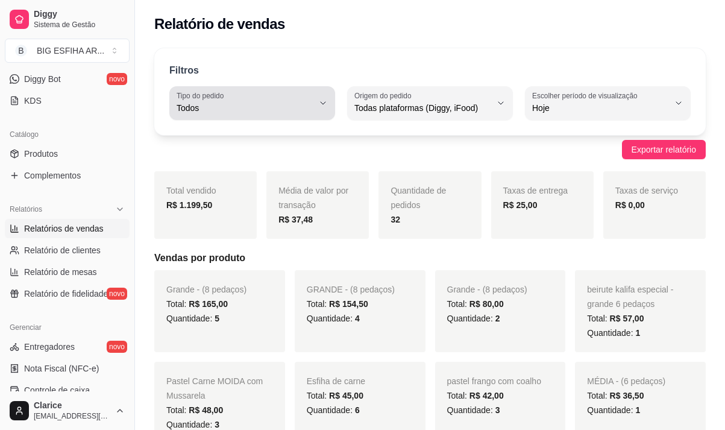
click at [236, 104] on span "Todos" at bounding box center [245, 108] width 137 height 12
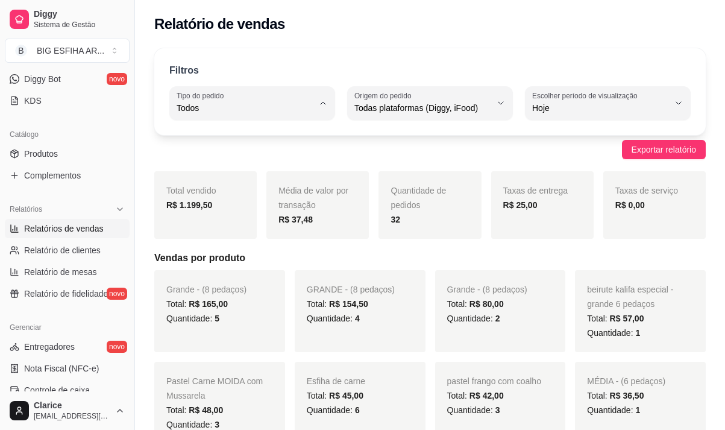
click at [226, 162] on span "Entrega" at bounding box center [246, 156] width 129 height 11
type input "DELIVERY"
select select "DELIVERY"
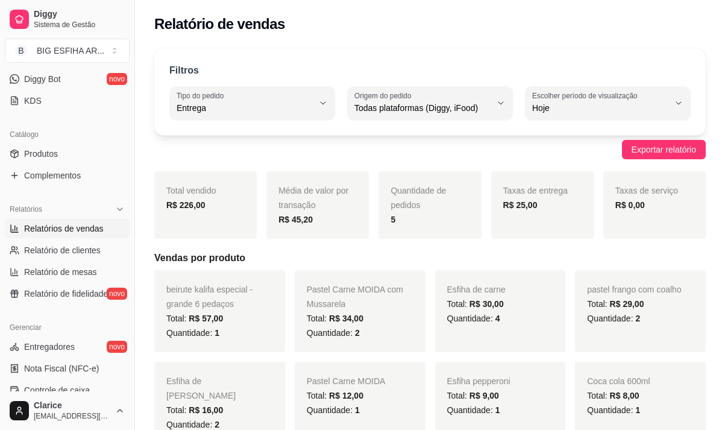
drag, startPoint x: 4, startPoint y: 275, endPoint x: 123, endPoint y: 271, distance: 118.8
click at [7, 275] on div "Relatórios Relatórios de vendas Relatório de clientes Relatório de mesas Relató…" at bounding box center [67, 251] width 134 height 113
click at [64, 254] on span "Relatório de clientes" at bounding box center [62, 250] width 77 height 12
select select "30"
select select "HIGHEST_TOTAL_SPENT_WITH_ORDERS"
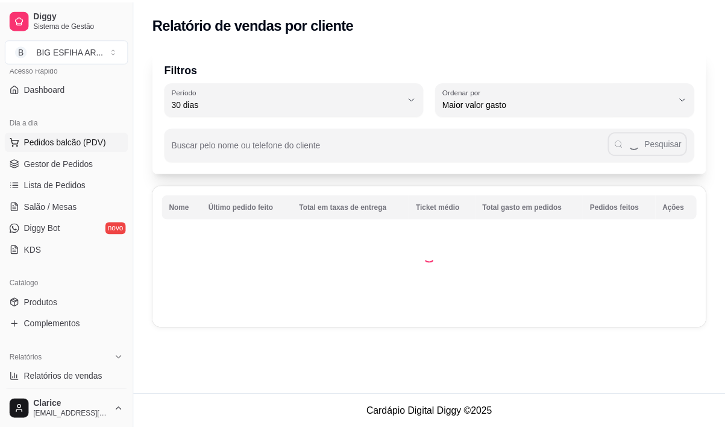
scroll to position [60, 0]
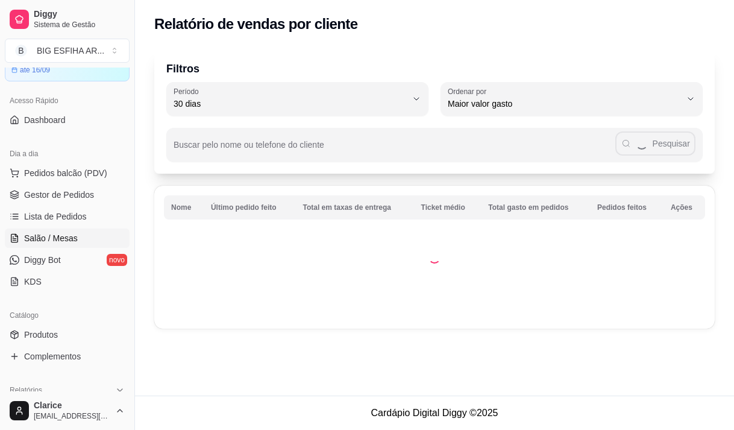
click at [55, 242] on span "Salão / Mesas" at bounding box center [51, 238] width 54 height 12
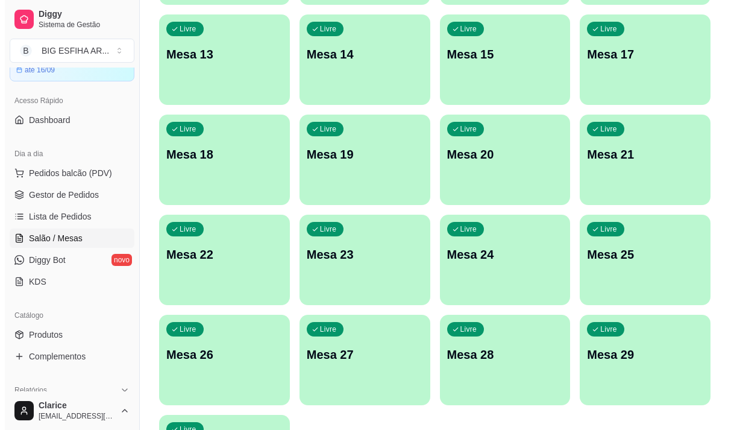
scroll to position [540, 0]
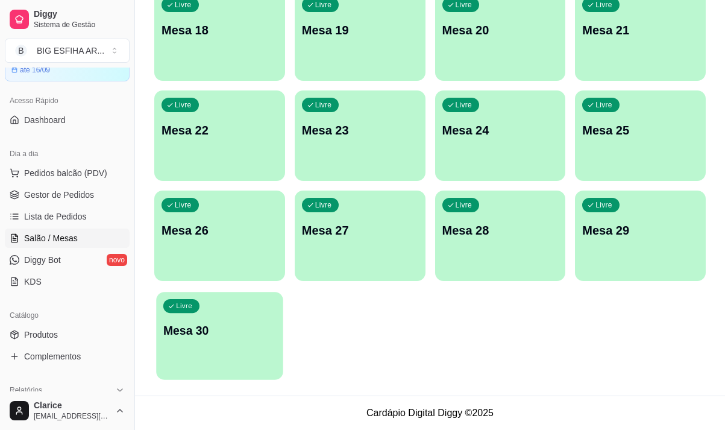
click at [204, 354] on div "Livre Mesa 30" at bounding box center [219, 329] width 127 height 74
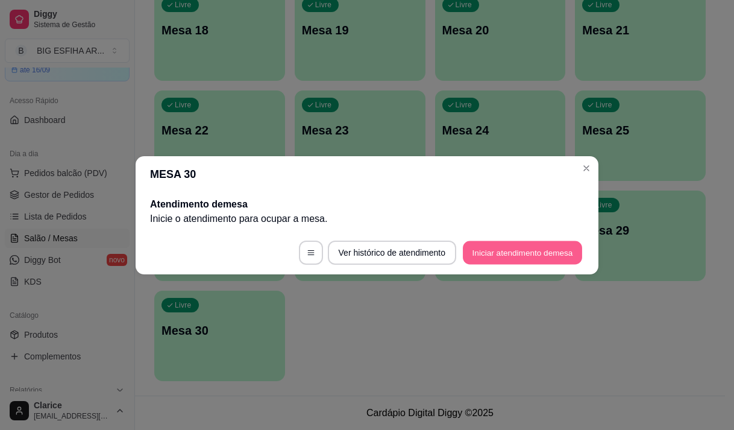
click at [549, 243] on button "Iniciar atendimento de mesa" at bounding box center [522, 251] width 119 height 23
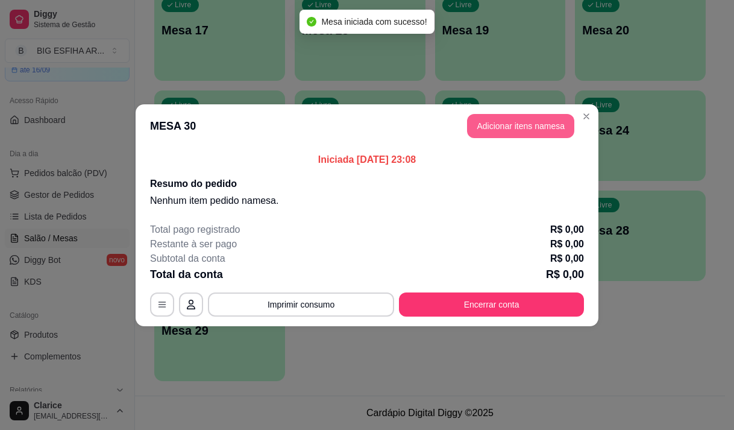
click at [533, 111] on header "MESA 30 Adicionar itens na mesa" at bounding box center [367, 125] width 463 height 43
click at [529, 125] on button "Adicionar itens na mesa" at bounding box center [521, 125] width 104 height 23
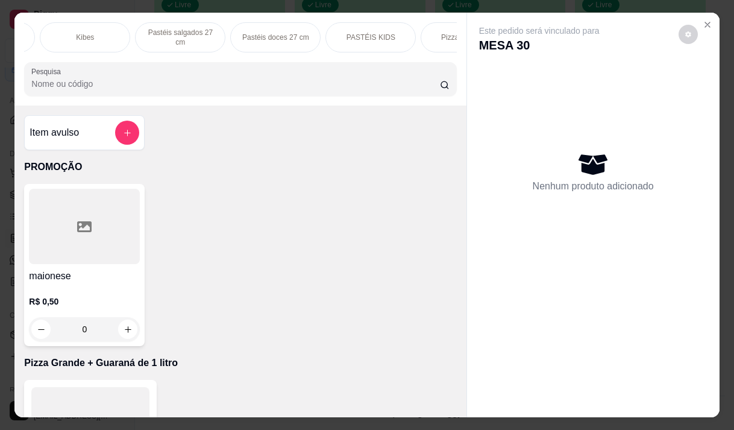
scroll to position [0, 530]
click at [392, 33] on p "Pizza Salgadas" at bounding box center [396, 38] width 50 height 10
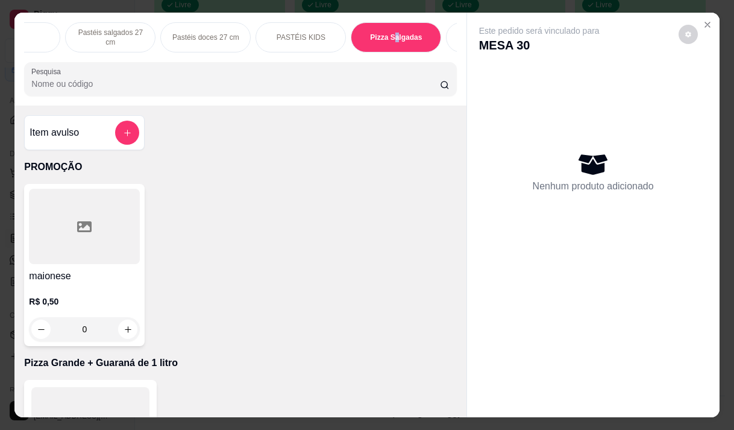
scroll to position [30, 0]
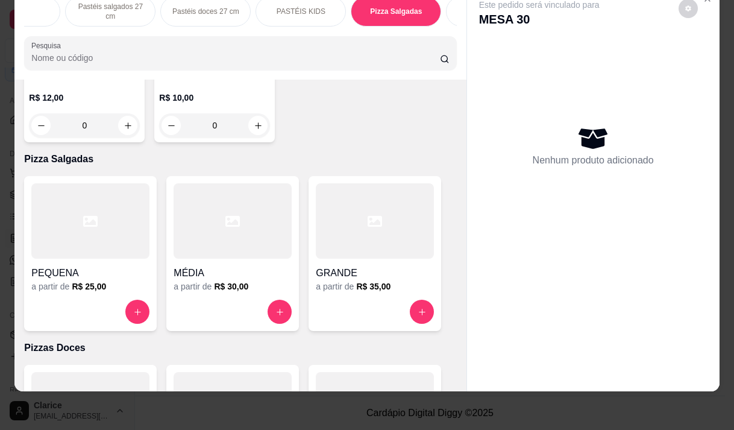
click at [254, 266] on h4 "MÉDIA" at bounding box center [233, 273] width 118 height 14
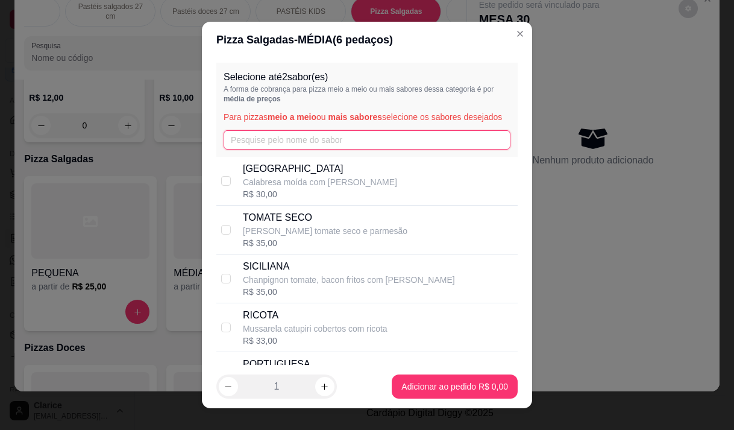
click at [271, 149] on input "text" at bounding box center [367, 139] width 287 height 19
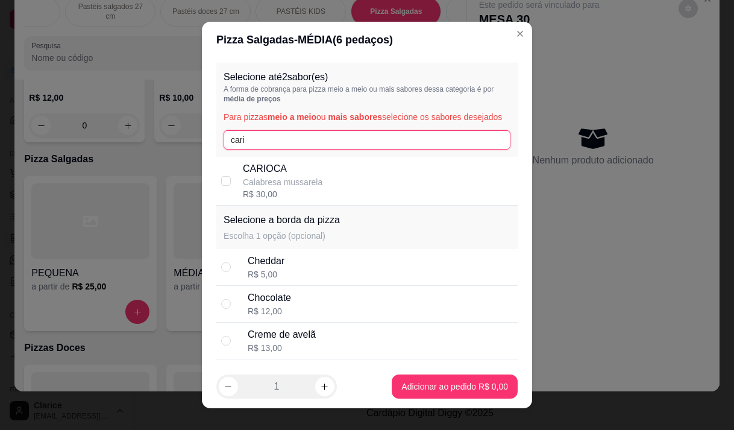
type input "cari"
click at [271, 188] on p "Calabresa mussarela" at bounding box center [283, 182] width 80 height 12
checkbox input "true"
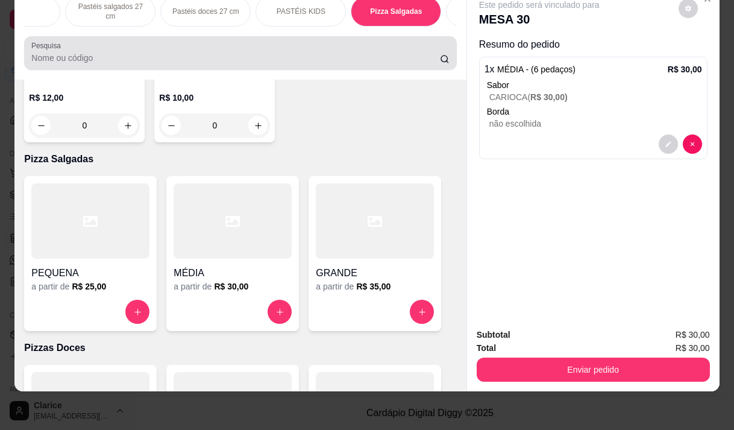
click at [125, 54] on input "Pesquisa" at bounding box center [235, 58] width 408 height 12
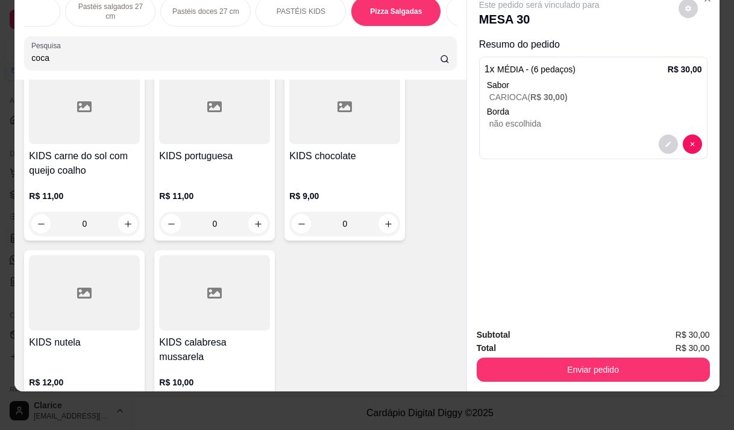
scroll to position [9497, 0]
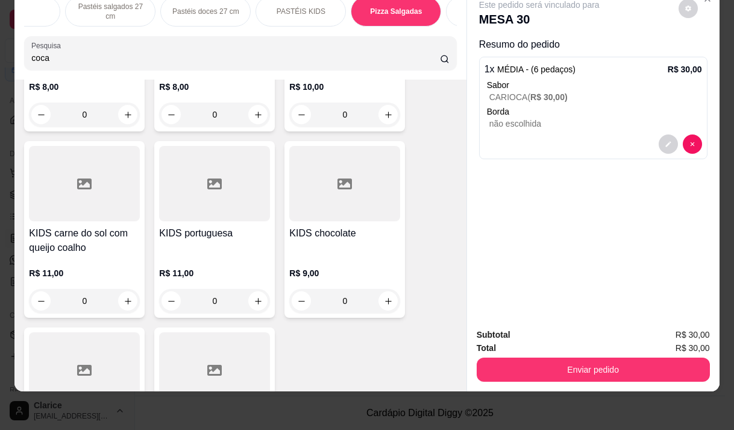
type input "coca"
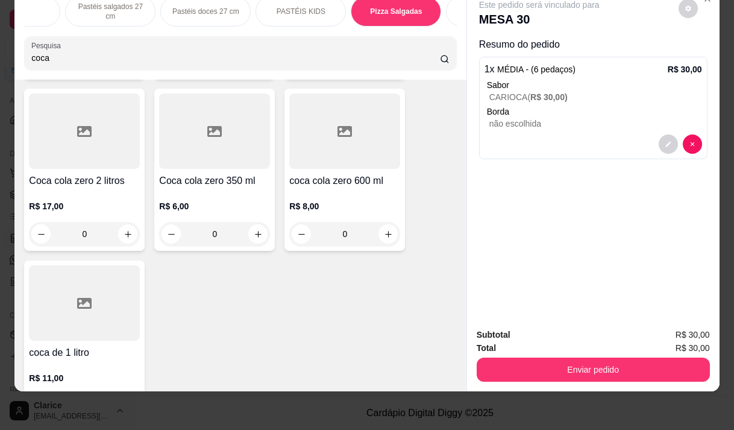
scroll to position [361, 0]
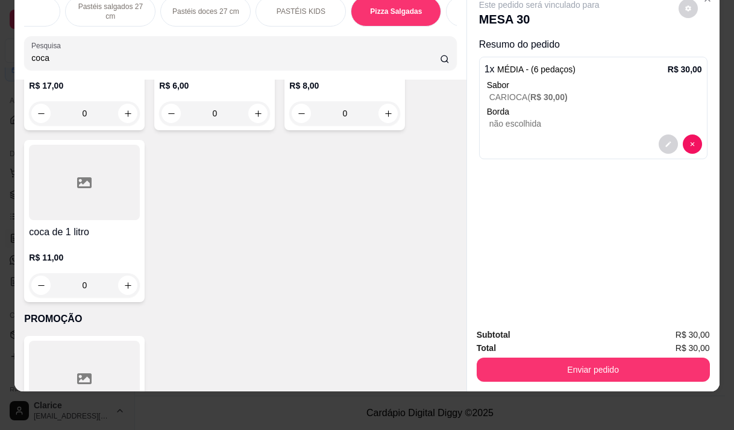
click at [81, 255] on p "R$ 11,00" at bounding box center [84, 257] width 111 height 12
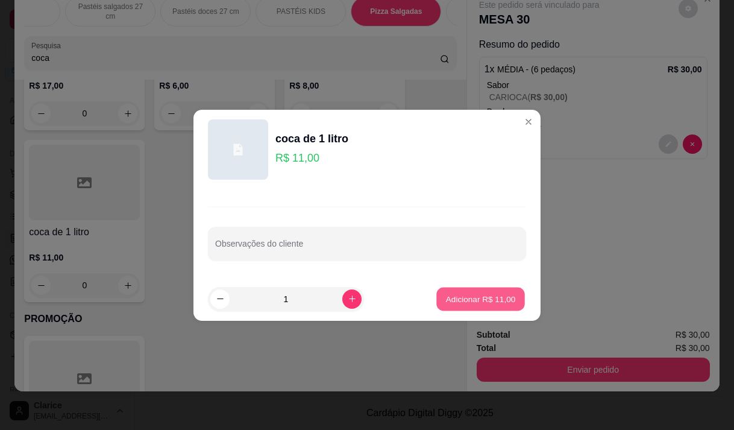
click at [476, 296] on p "Adicionar R$ 11,00" at bounding box center [481, 298] width 70 height 11
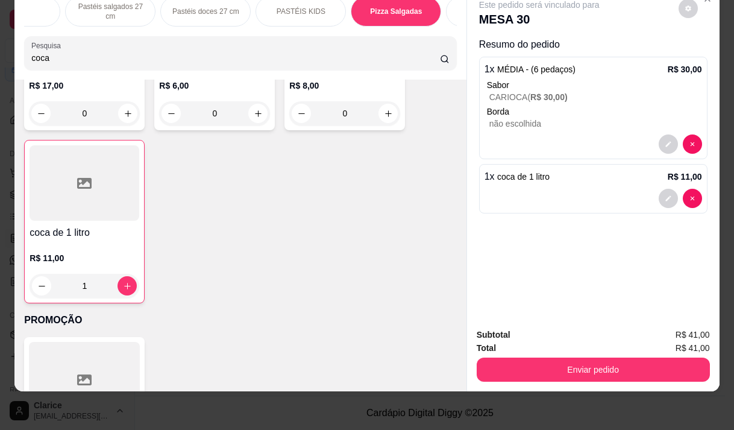
type input "1"
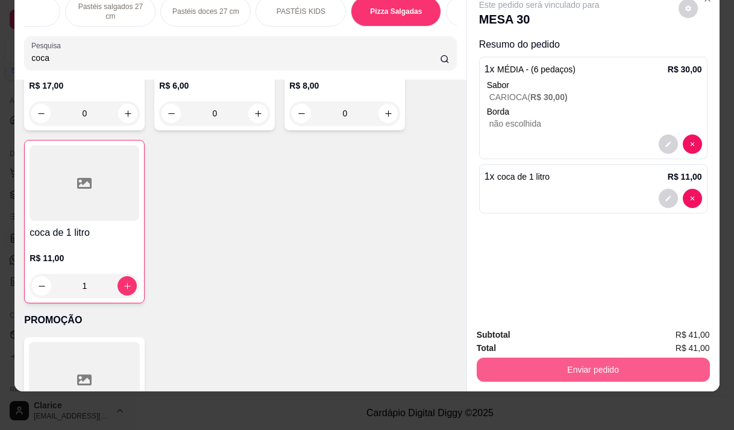
click at [555, 357] on button "Enviar pedido" at bounding box center [593, 369] width 233 height 24
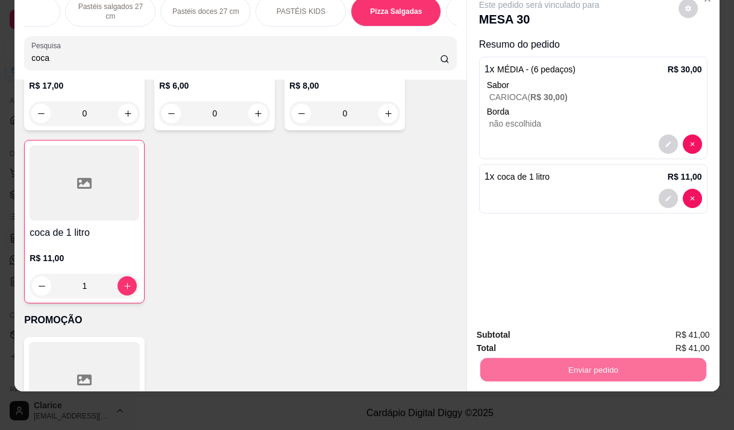
click at [514, 331] on button "Não registrar e enviar pedido" at bounding box center [553, 330] width 122 height 22
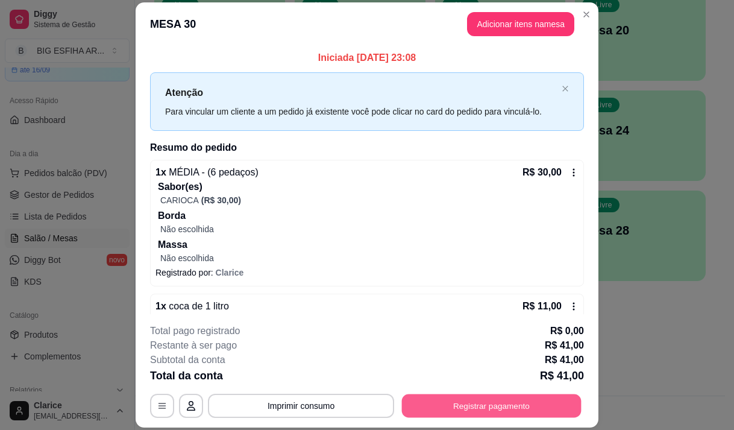
click at [490, 409] on button "Registrar pagamento" at bounding box center [492, 405] width 180 height 23
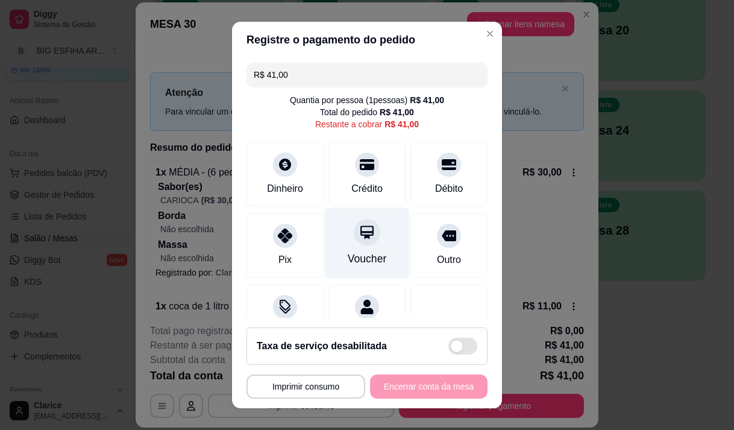
click at [365, 249] on div "Voucher" at bounding box center [367, 242] width 85 height 70
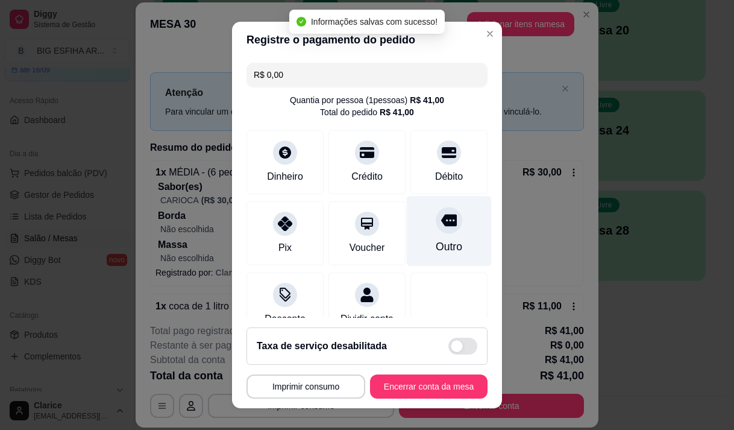
scroll to position [100, 0]
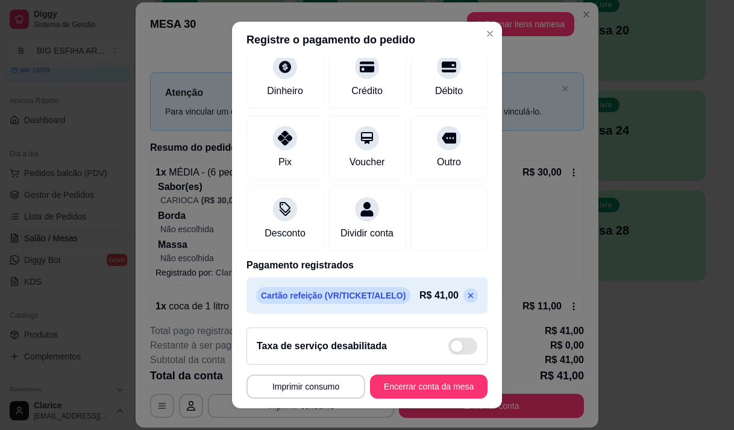
click at [466, 297] on icon at bounding box center [471, 295] width 10 height 10
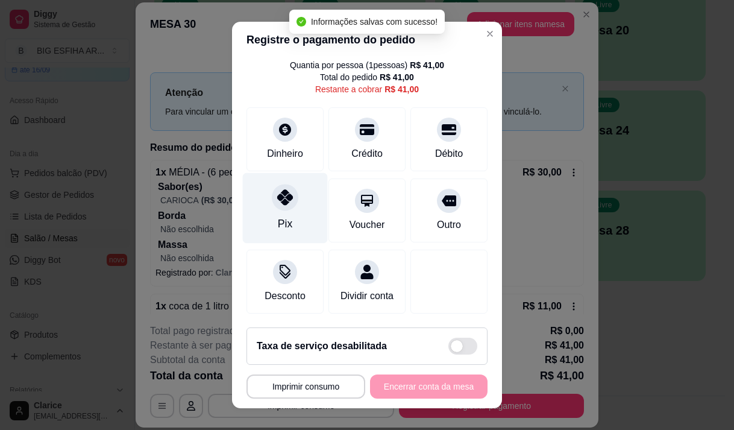
type input "R$ 41,00"
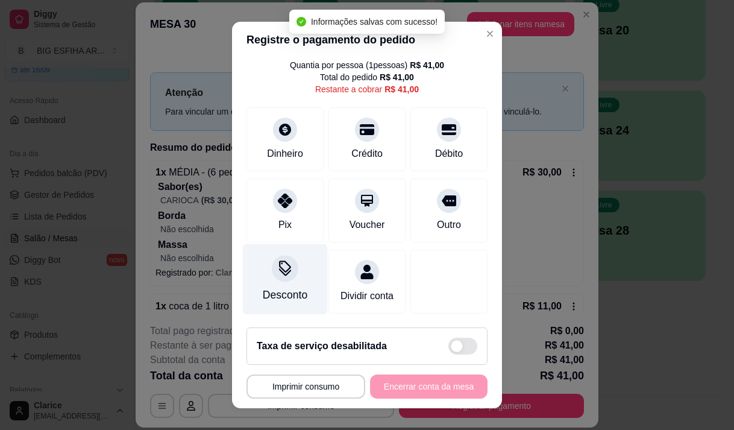
click at [294, 255] on div "Desconto" at bounding box center [285, 278] width 85 height 70
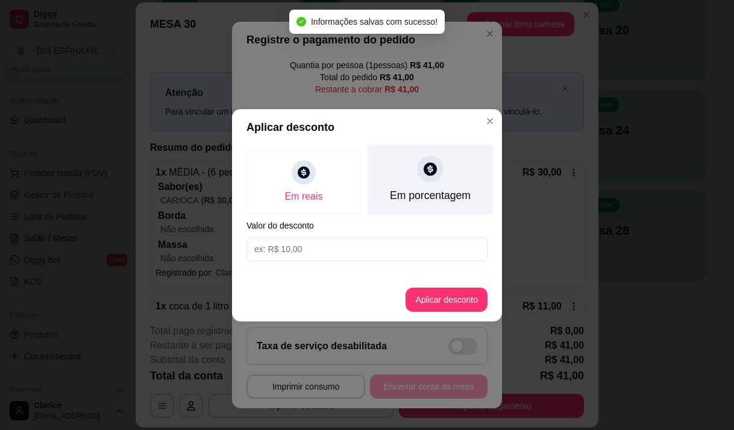
click at [417, 193] on div "Em porcentagem" at bounding box center [430, 195] width 81 height 16
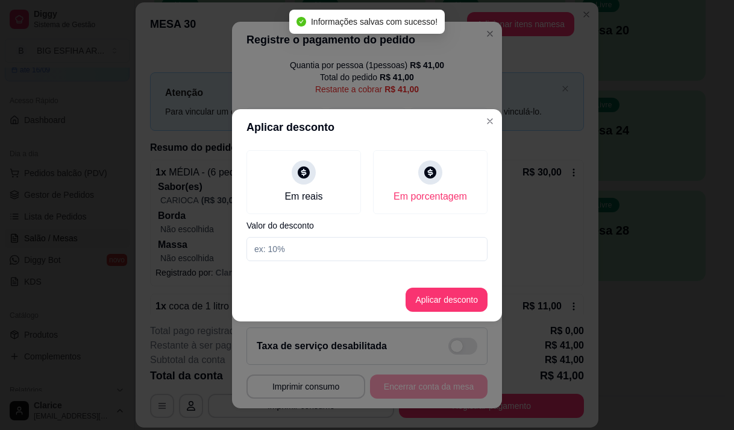
click at [415, 249] on input at bounding box center [366, 249] width 241 height 24
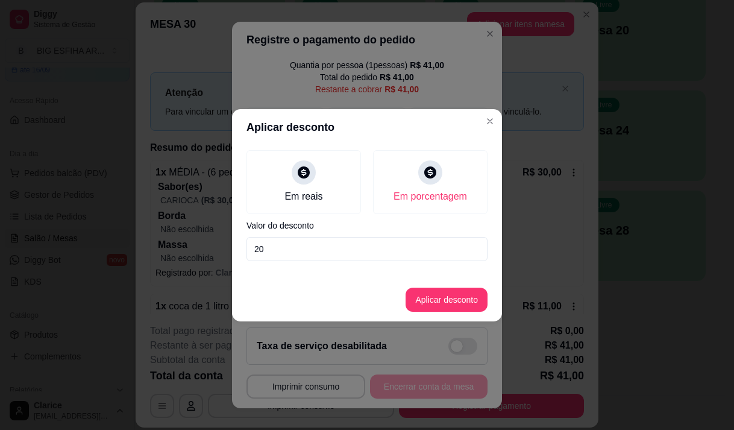
type input "20"
click at [455, 294] on button "Aplicar desconto" at bounding box center [446, 298] width 79 height 23
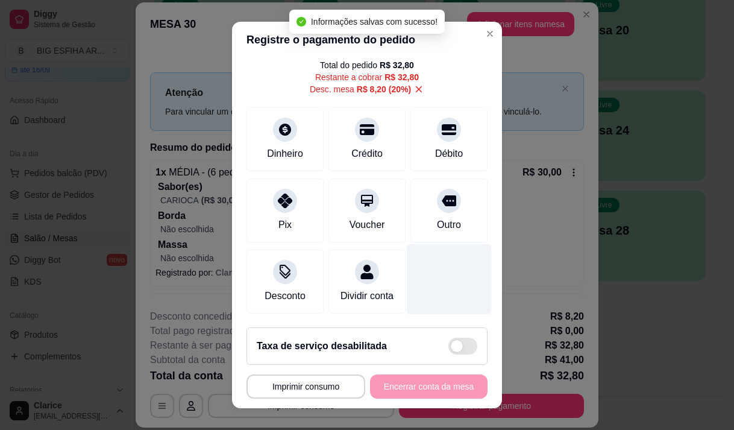
scroll to position [61, 0]
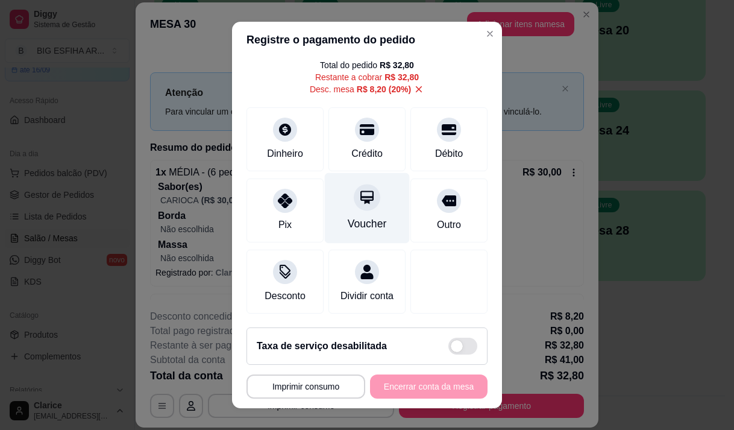
click at [354, 197] on div "Voucher" at bounding box center [367, 207] width 85 height 70
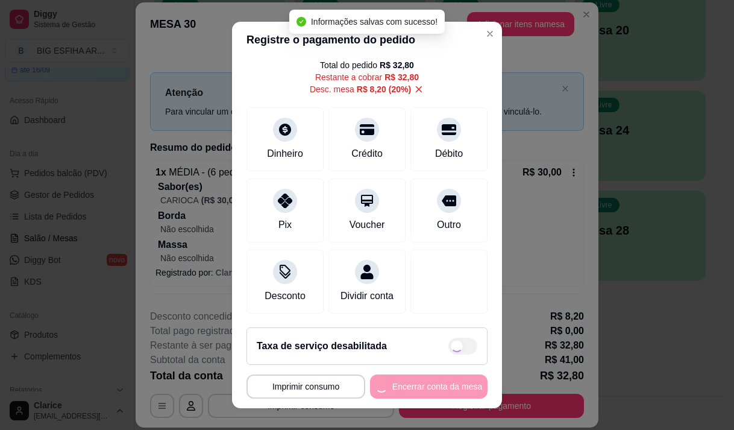
type input "R$ 0,00"
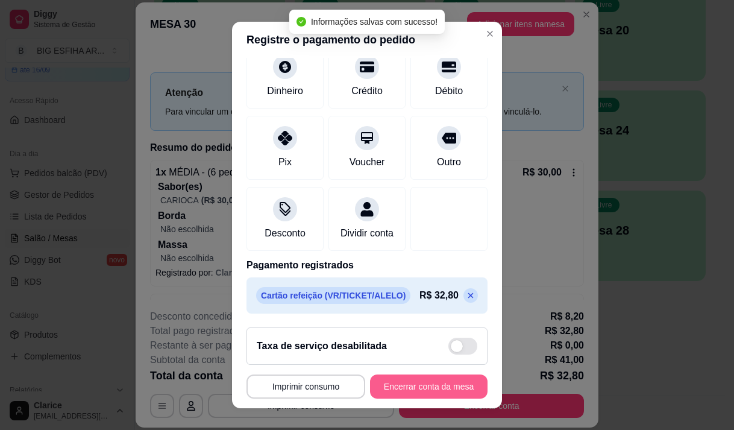
click at [426, 385] on button "Encerrar conta da mesa" at bounding box center [428, 386] width 117 height 24
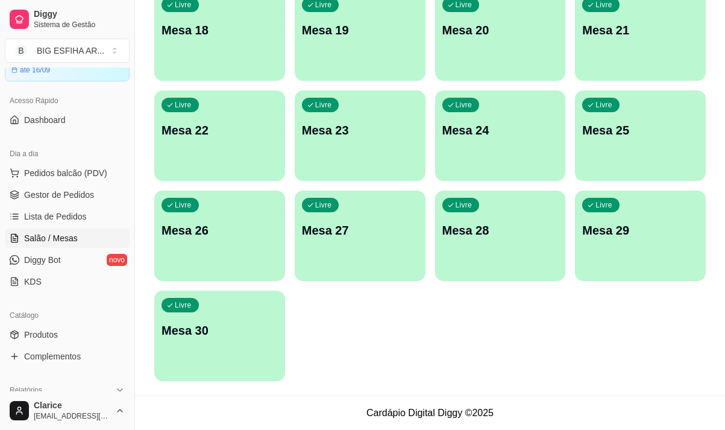
click at [257, 318] on div "Livre Mesa 30" at bounding box center [219, 328] width 131 height 76
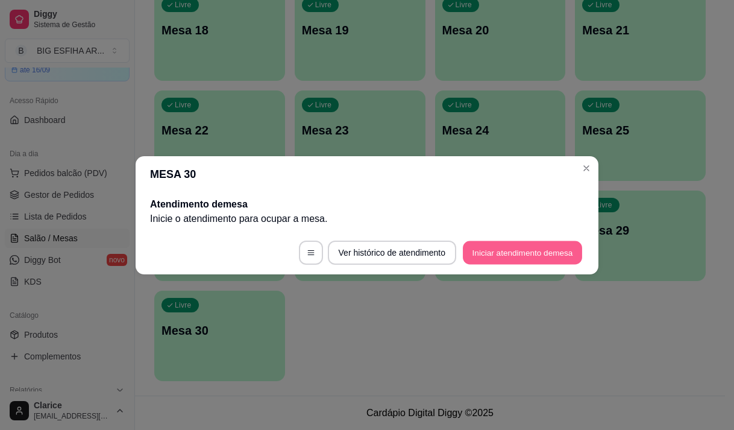
click at [496, 254] on button "Iniciar atendimento de mesa" at bounding box center [522, 251] width 119 height 23
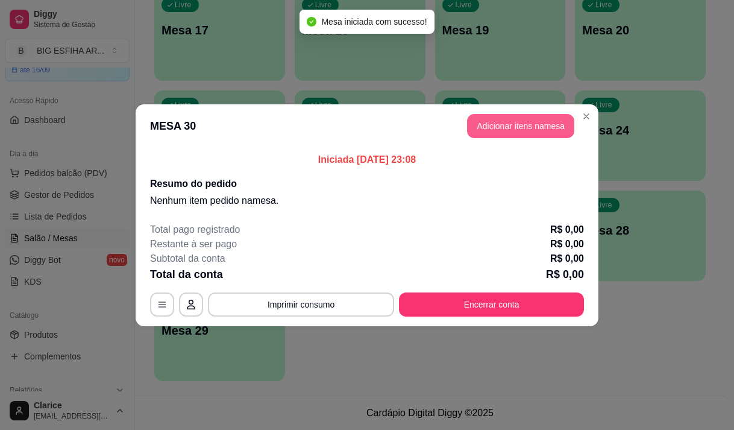
click at [529, 121] on button "Adicionar itens na mesa" at bounding box center [520, 126] width 107 height 24
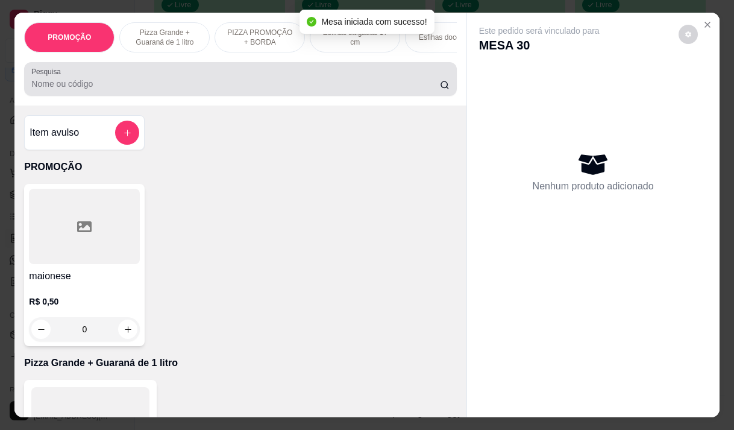
click at [181, 89] on input "Pesquisa" at bounding box center [235, 84] width 408 height 12
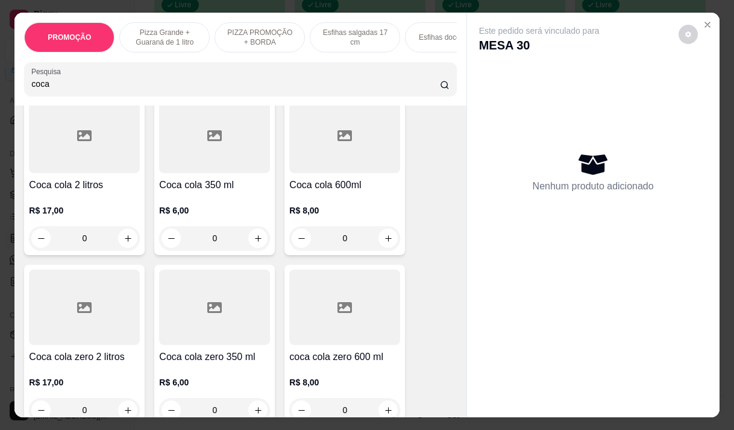
scroll to position [120, 0]
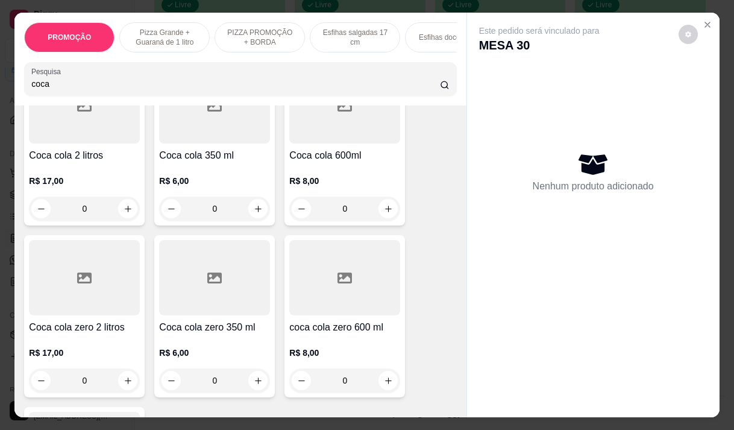
type input "coca"
click at [222, 170] on div "R$ 6,00 0" at bounding box center [214, 192] width 111 height 58
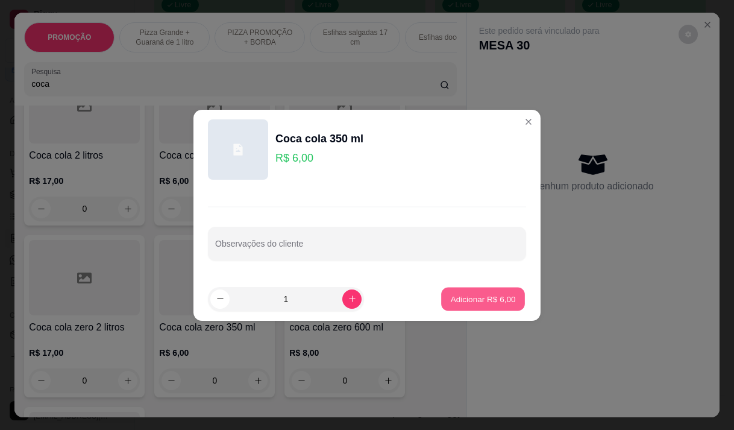
click at [477, 296] on p "Adicionar R$ 6,00" at bounding box center [482, 298] width 65 height 11
type input "1"
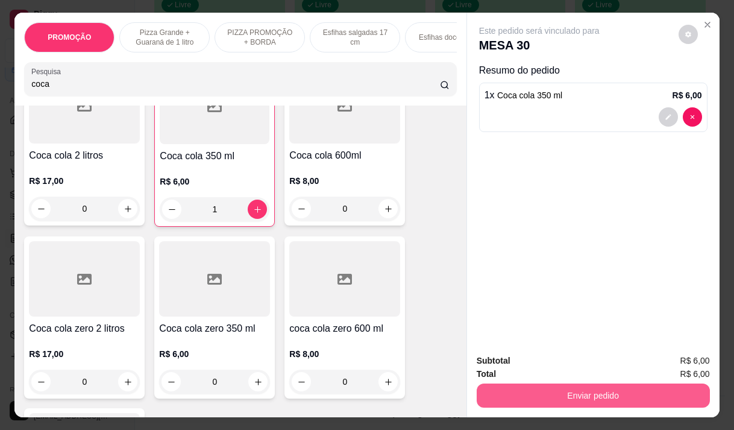
click at [546, 384] on button "Enviar pedido" at bounding box center [593, 395] width 233 height 24
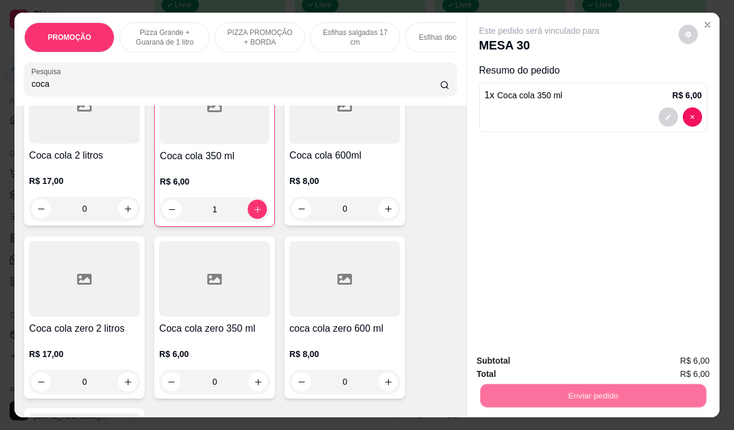
click at [551, 353] on button "Não registrar e enviar pedido" at bounding box center [552, 360] width 125 height 23
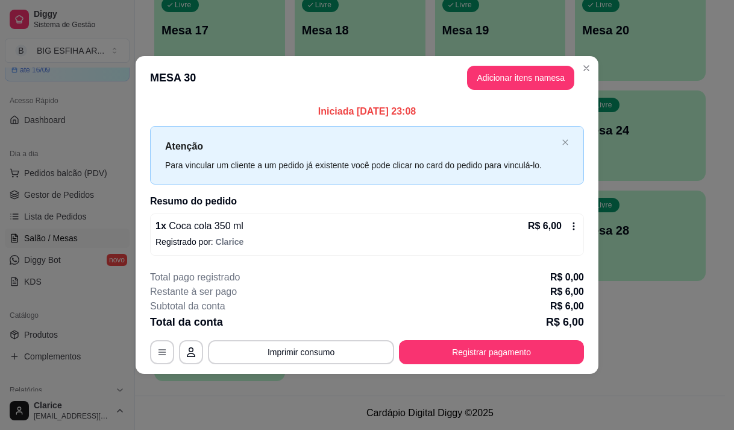
click at [468, 358] on button "Registrar pagamento" at bounding box center [491, 352] width 185 height 24
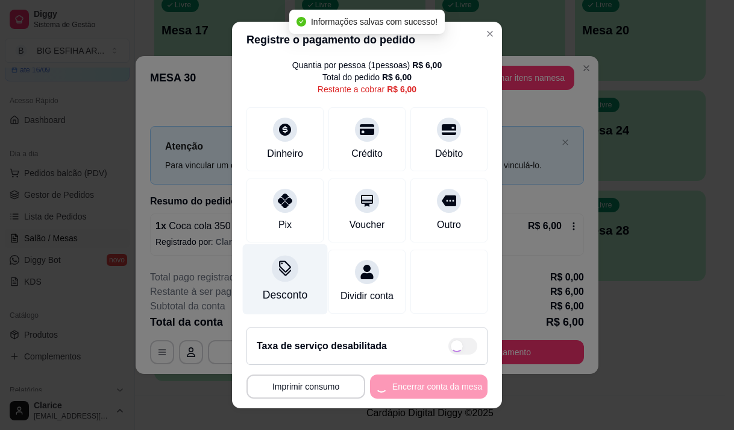
checkbox input "true"
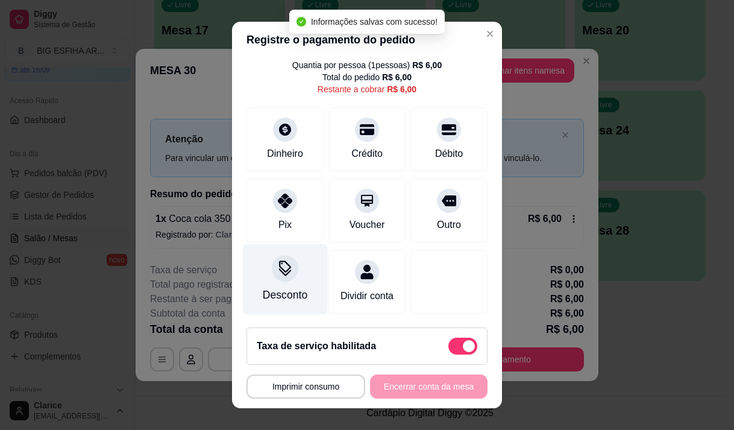
scroll to position [61, 0]
click at [285, 287] on div "Desconto" at bounding box center [285, 295] width 45 height 16
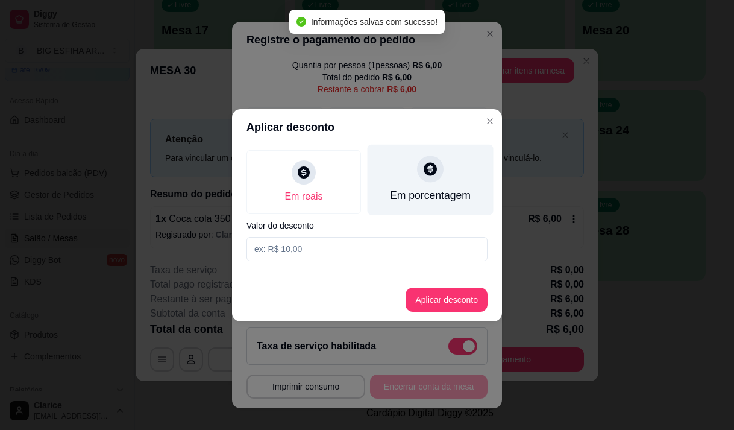
click at [410, 184] on div "Em porcentagem" at bounding box center [431, 179] width 126 height 70
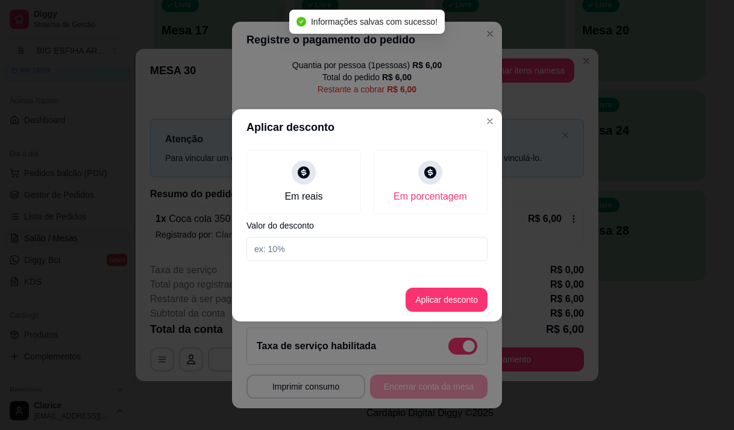
click at [408, 237] on input at bounding box center [366, 249] width 241 height 24
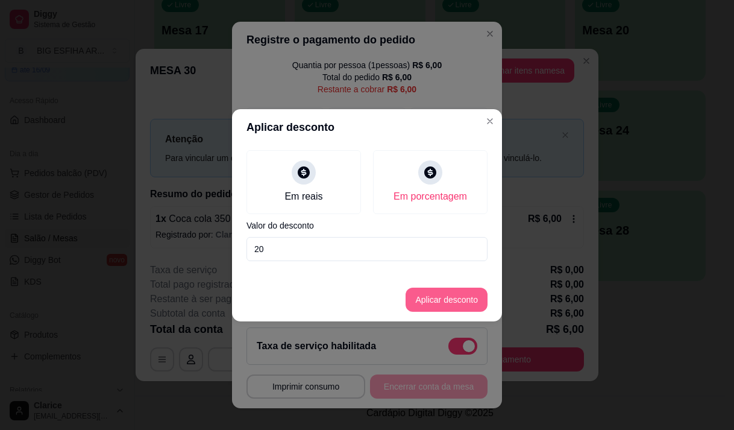
type input "20"
click at [418, 298] on button "Aplicar desconto" at bounding box center [446, 298] width 79 height 23
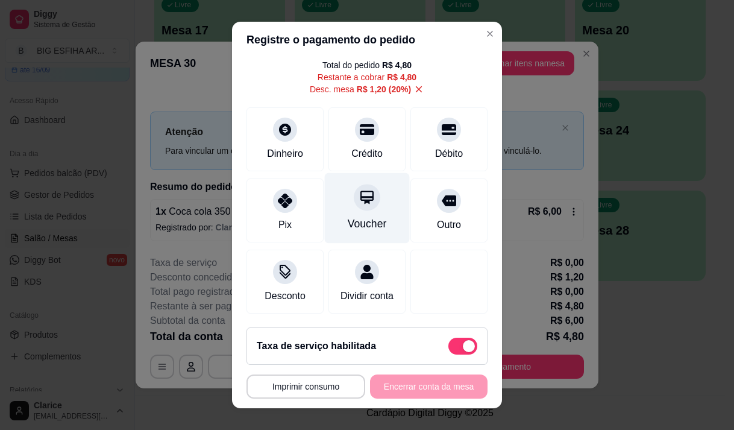
click at [369, 196] on div "Voucher" at bounding box center [367, 207] width 85 height 70
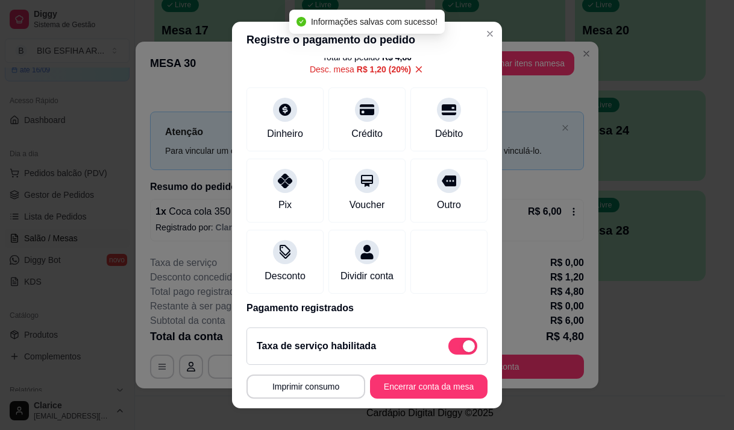
type input "R$ 0,00"
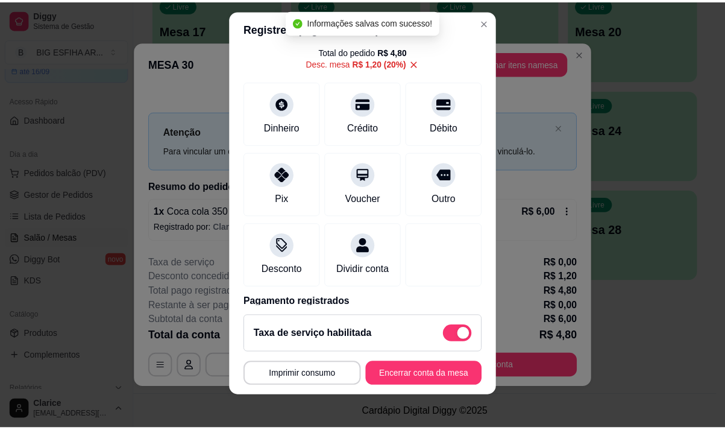
scroll to position [17, 0]
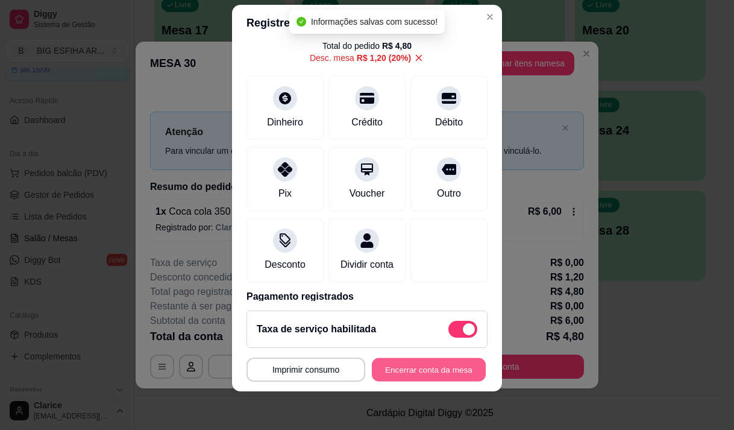
click at [415, 369] on button "Encerrar conta da mesa" at bounding box center [429, 369] width 114 height 23
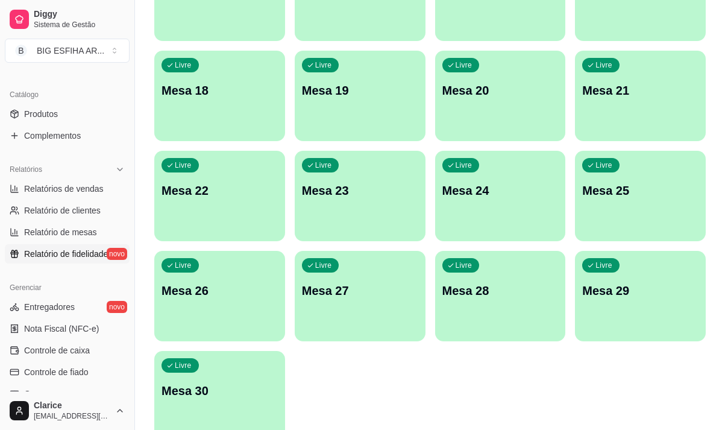
scroll to position [301, 0]
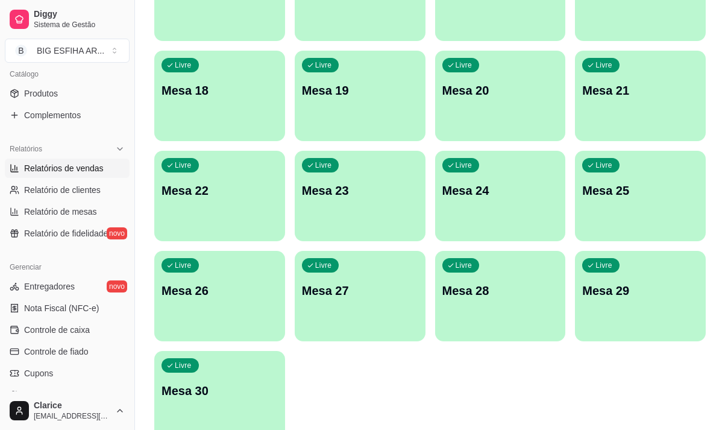
click at [73, 176] on link "Relatórios de vendas" at bounding box center [67, 167] width 125 height 19
select select "ALL"
select select "0"
